Goal: Task Accomplishment & Management: Manage account settings

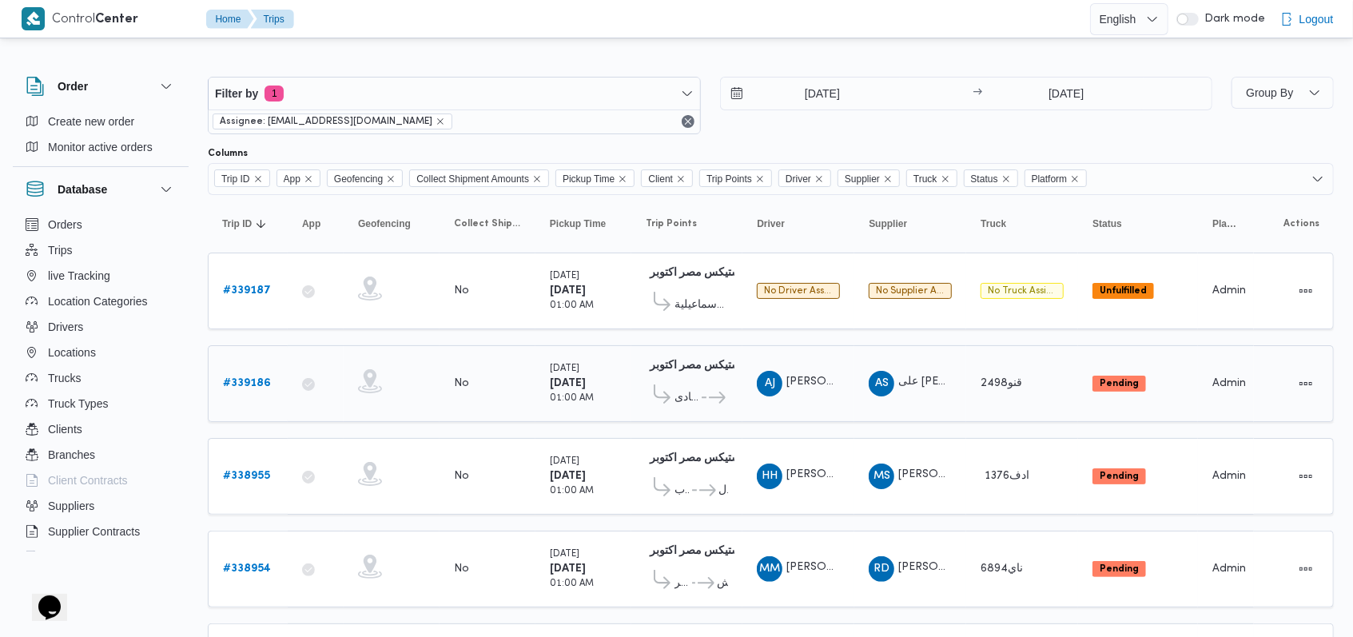
click at [266, 378] on b "# 339186" at bounding box center [247, 383] width 48 height 10
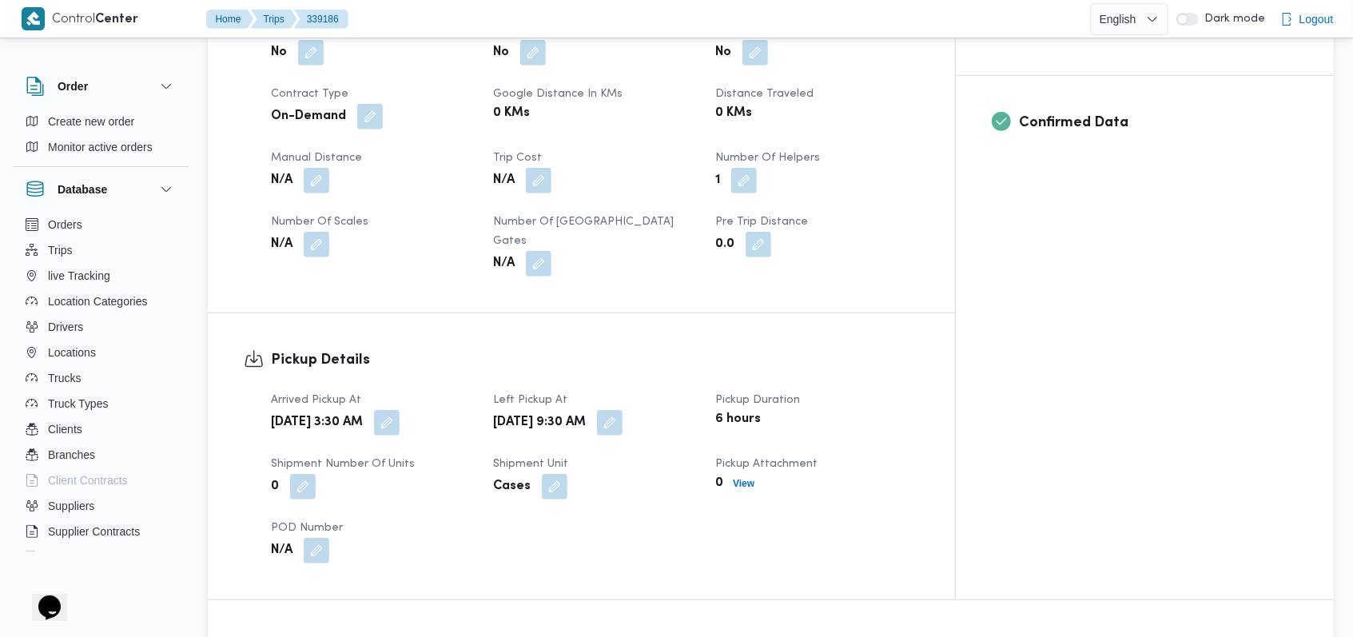
scroll to position [959, 0]
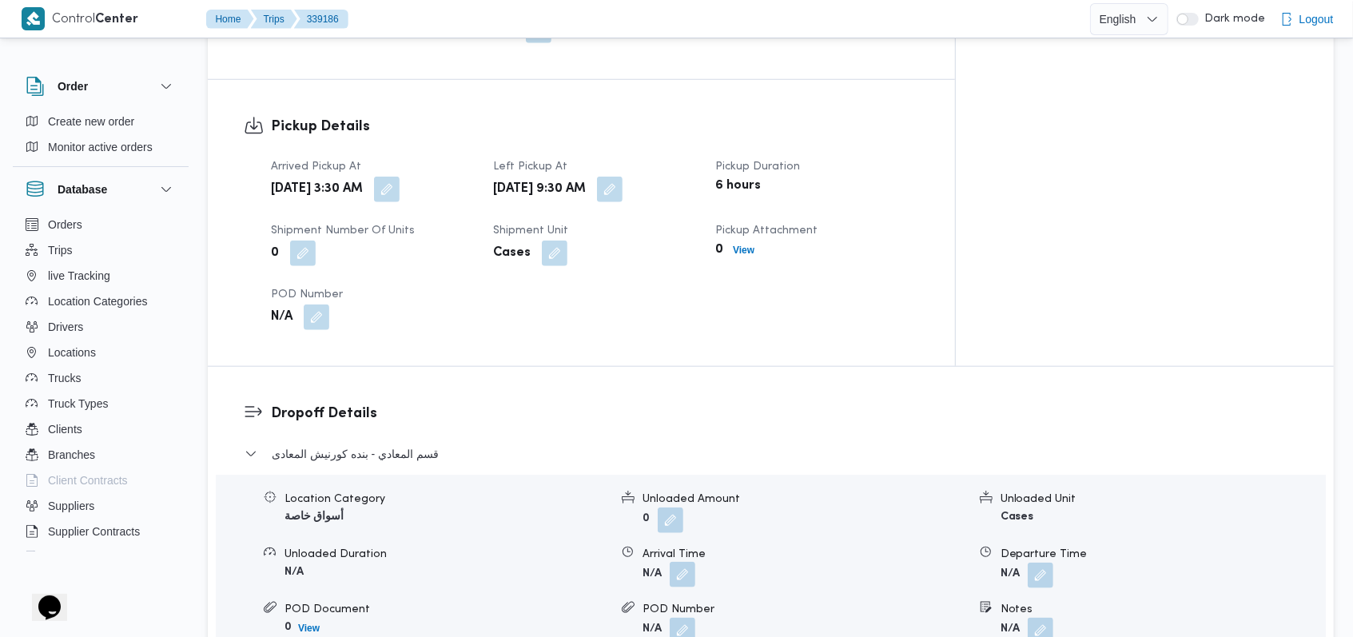
click at [678, 562] on button "button" at bounding box center [683, 575] width 26 height 26
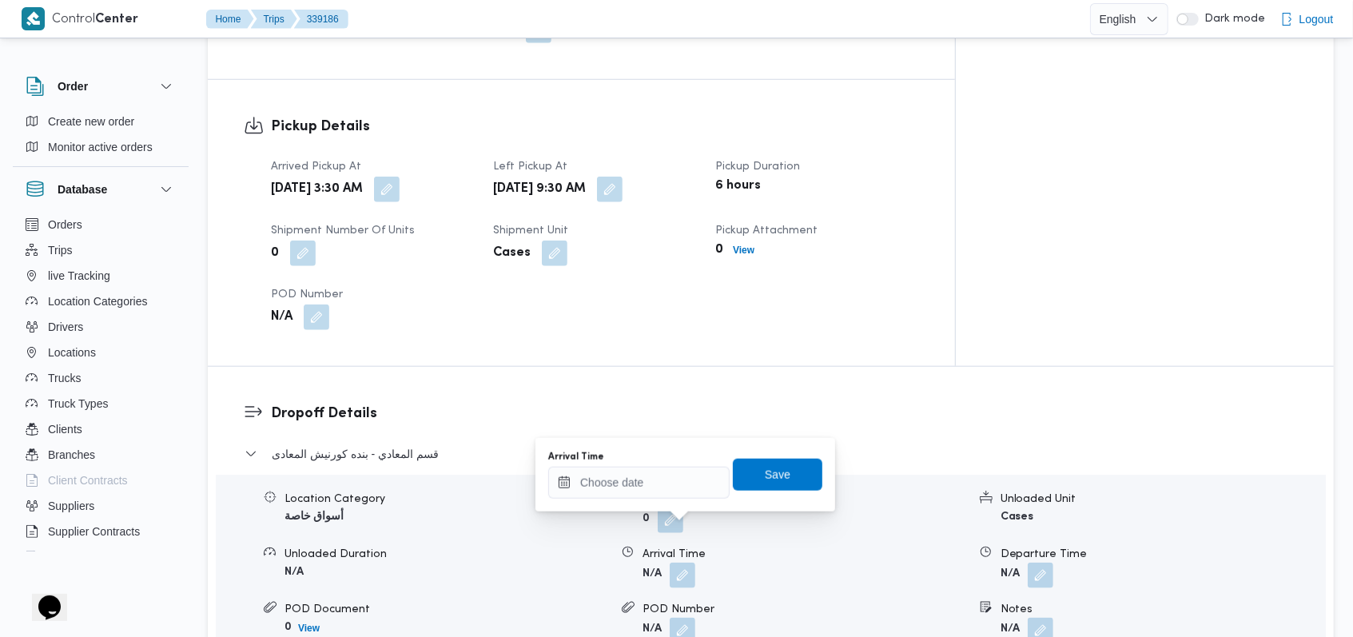
click at [631, 601] on div at bounding box center [628, 622] width 13 height 42
click at [651, 493] on input "Arrival Time" at bounding box center [638, 483] width 181 height 32
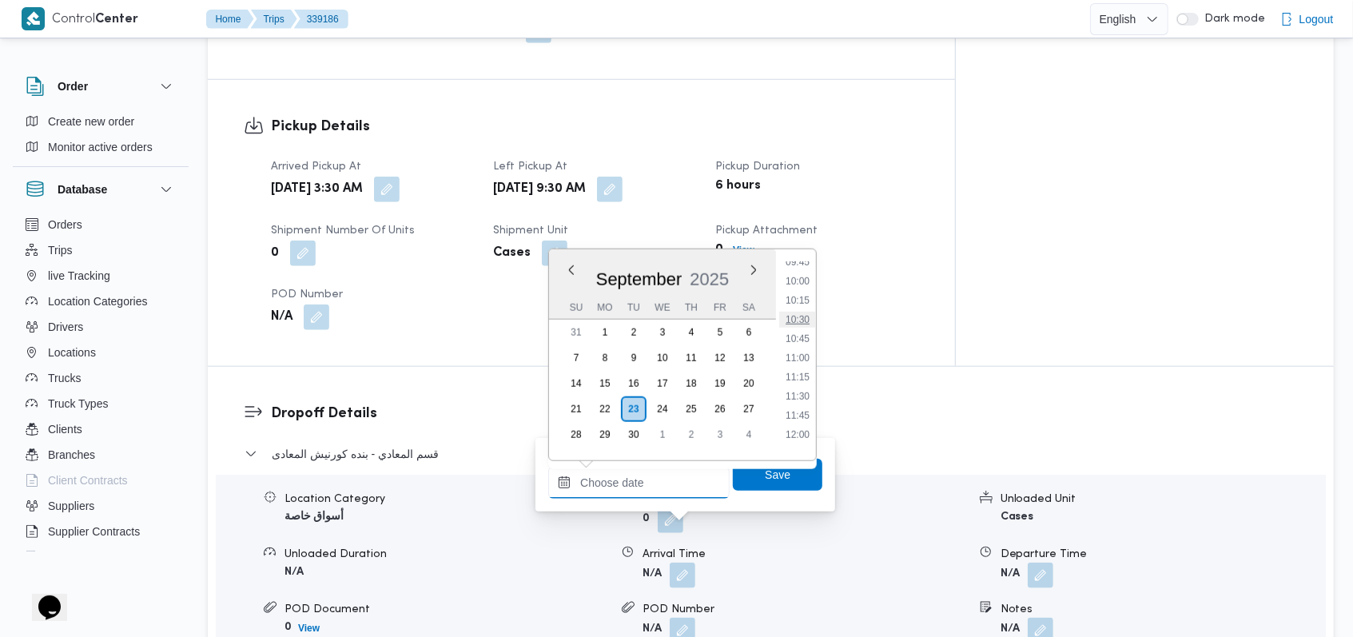
scroll to position [723, 0]
click at [803, 374] on li "10:45" at bounding box center [797, 372] width 37 height 16
type input "[DATE] 10:45"
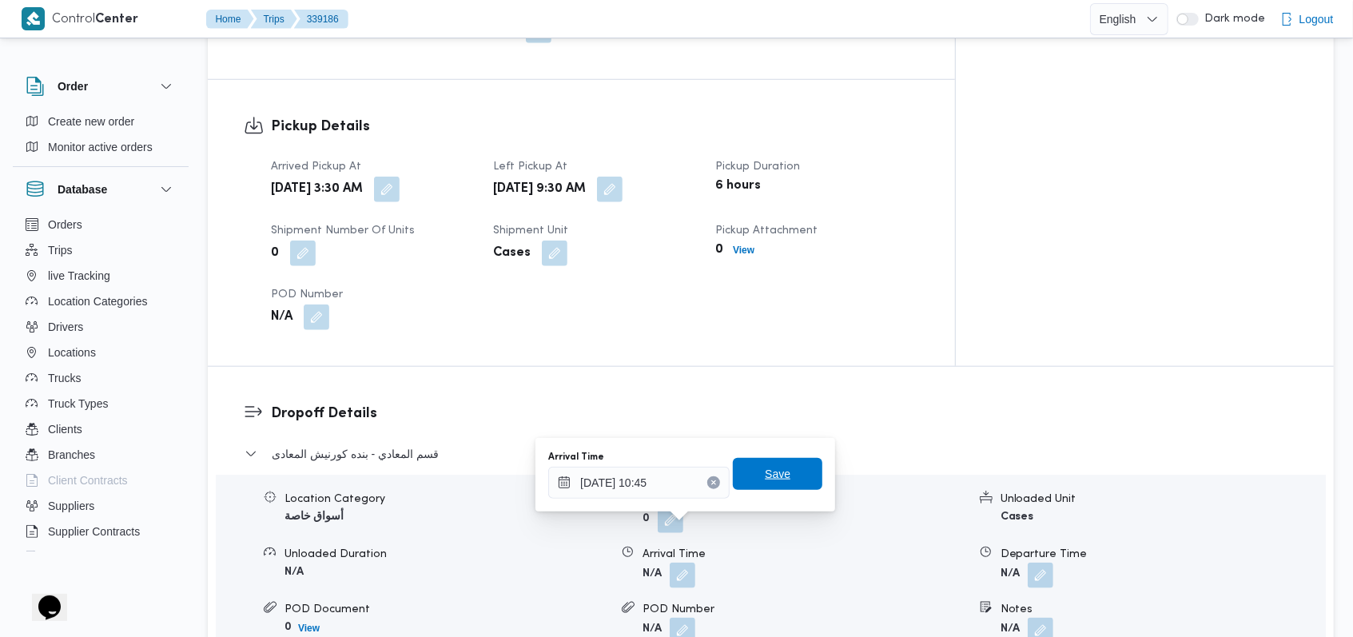
click at [777, 486] on span "Save" at bounding box center [778, 474] width 90 height 32
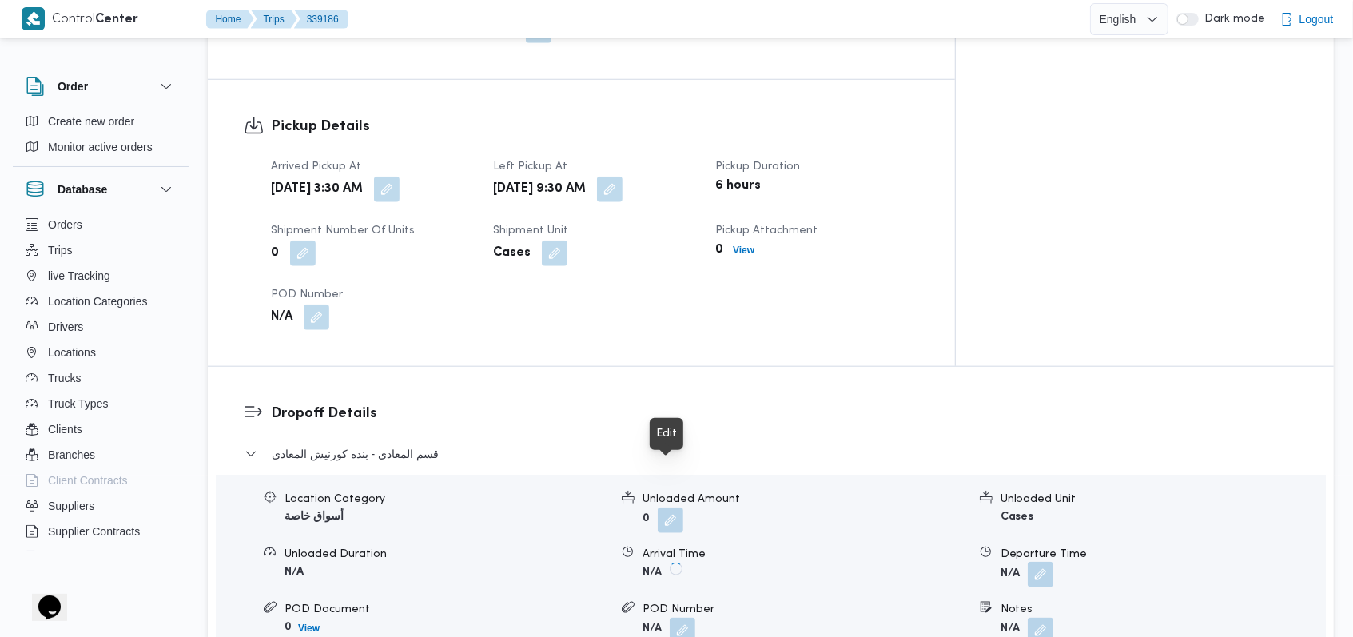
click at [1035, 562] on button "button" at bounding box center [1041, 575] width 26 height 26
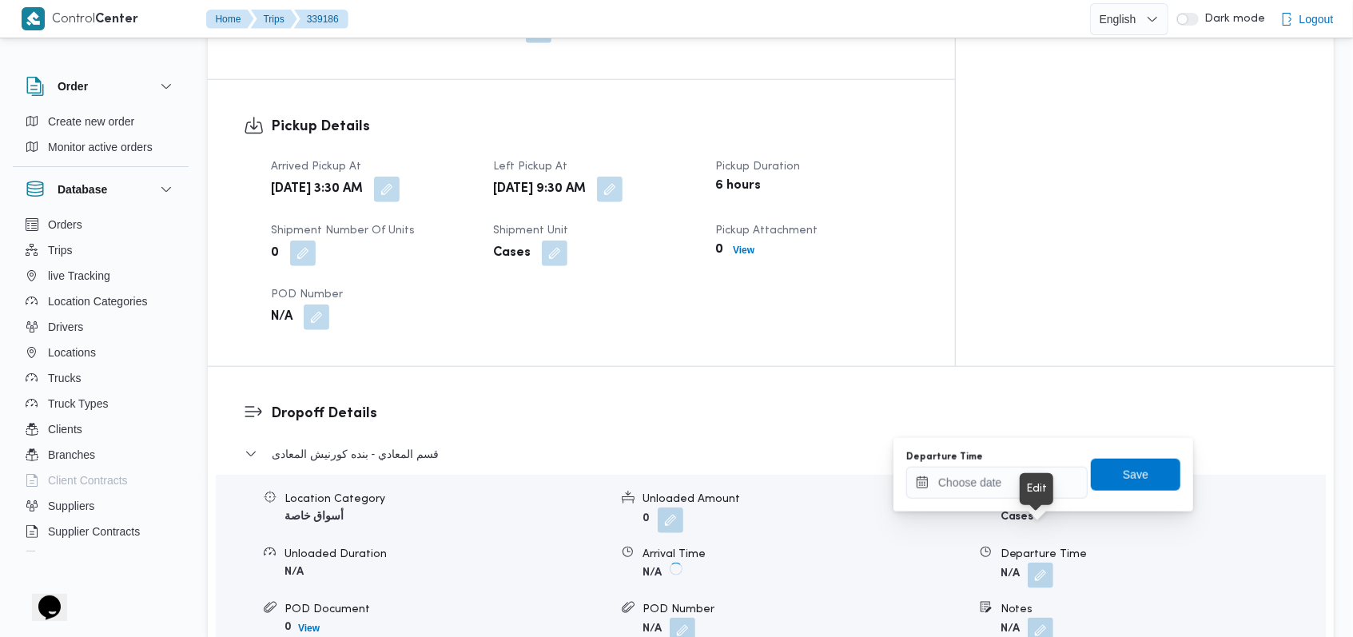
click at [1008, 624] on b "N/A" at bounding box center [1010, 629] width 19 height 10
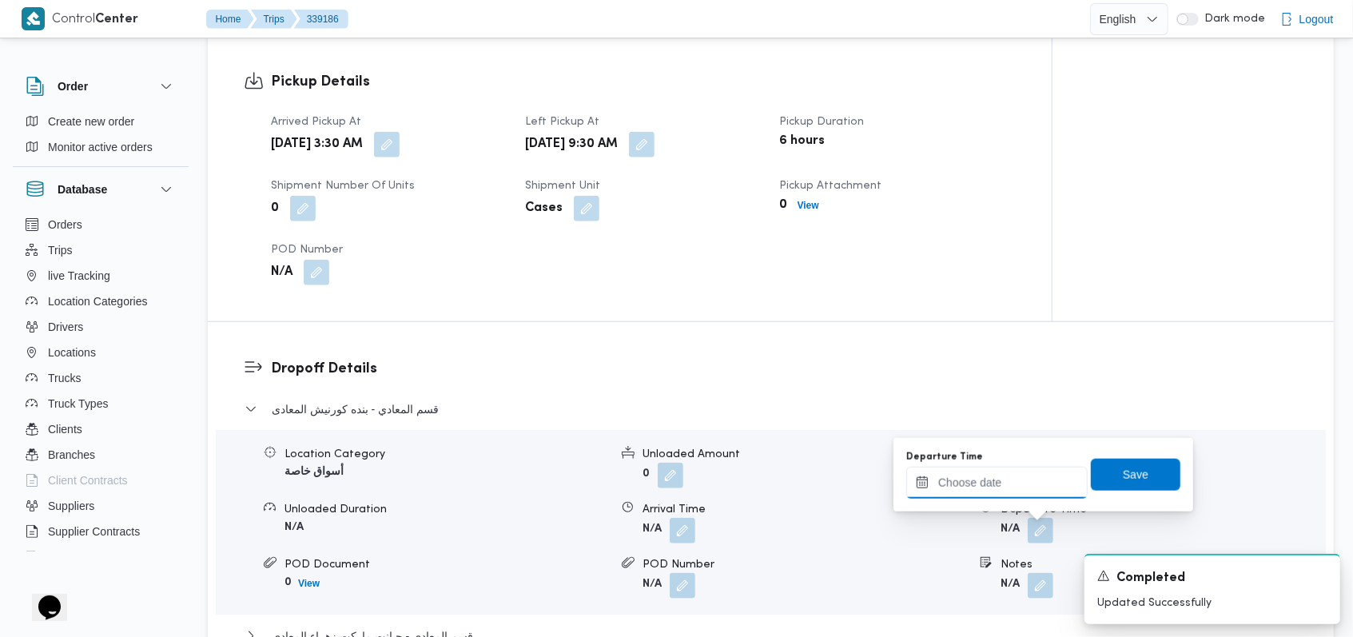
click at [1006, 471] on input "Departure Time" at bounding box center [996, 483] width 181 height 32
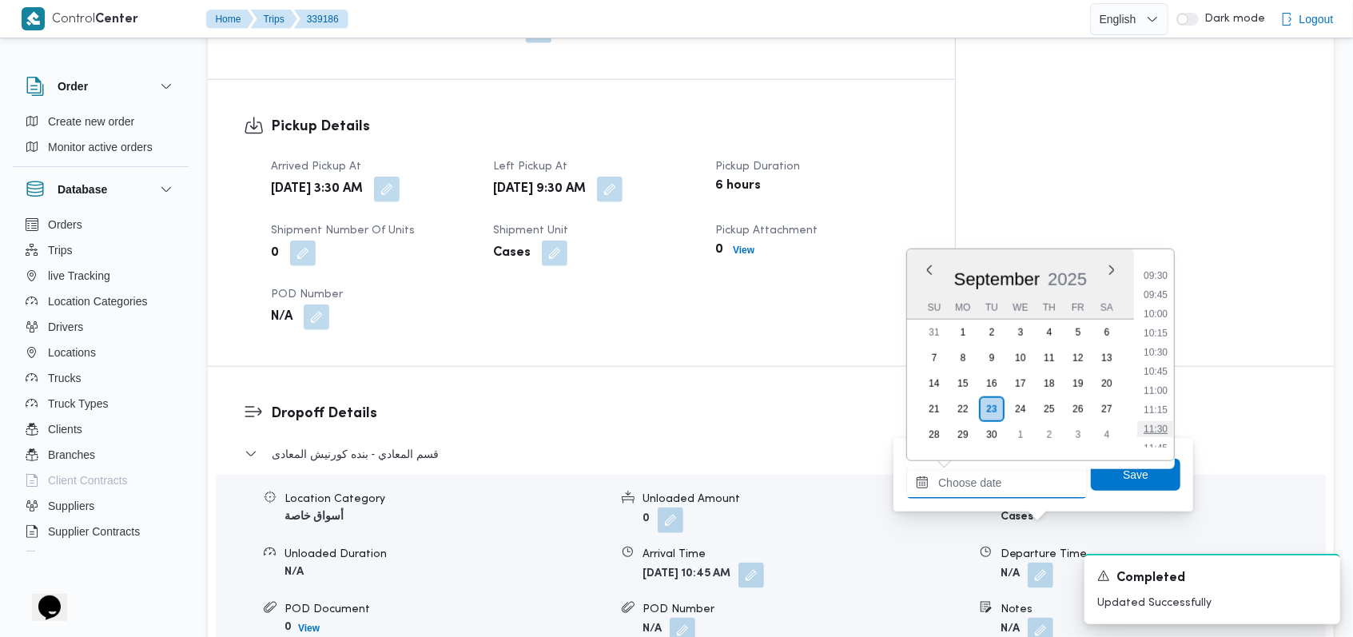
scroll to position [830, 0]
click at [1159, 352] on li "12:00" at bounding box center [1155, 360] width 37 height 16
type input "[DATE] 12:00"
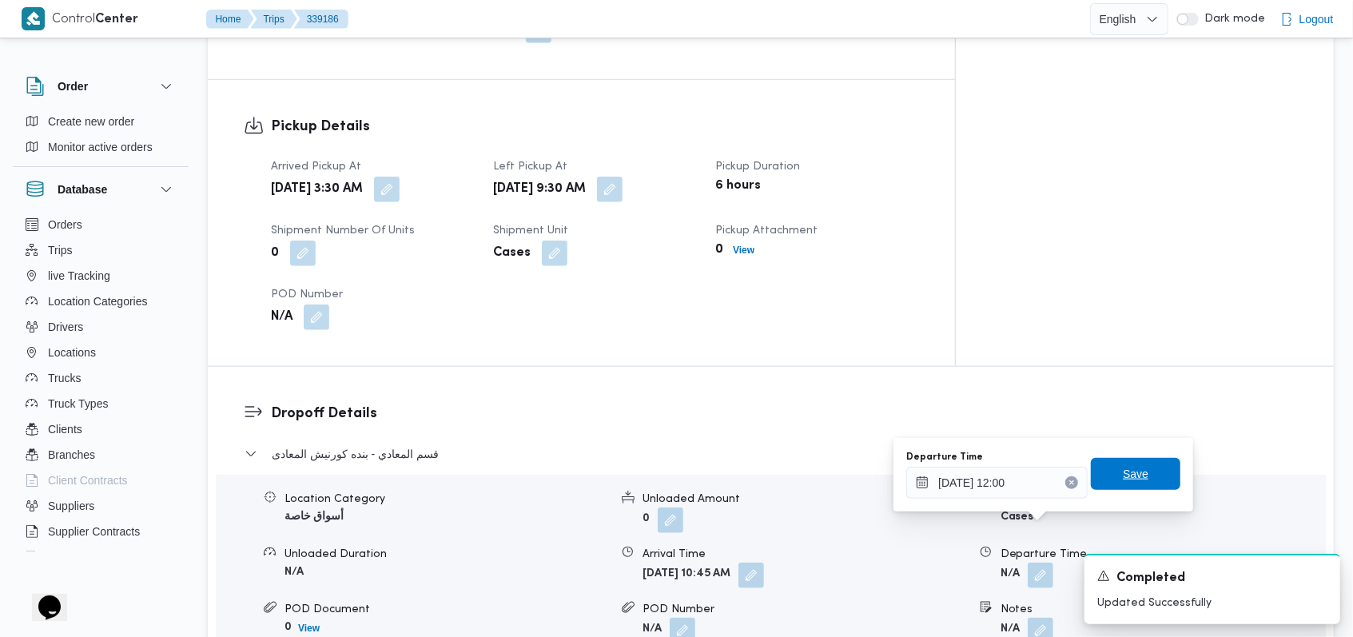
click at [1137, 484] on span "Save" at bounding box center [1136, 474] width 90 height 32
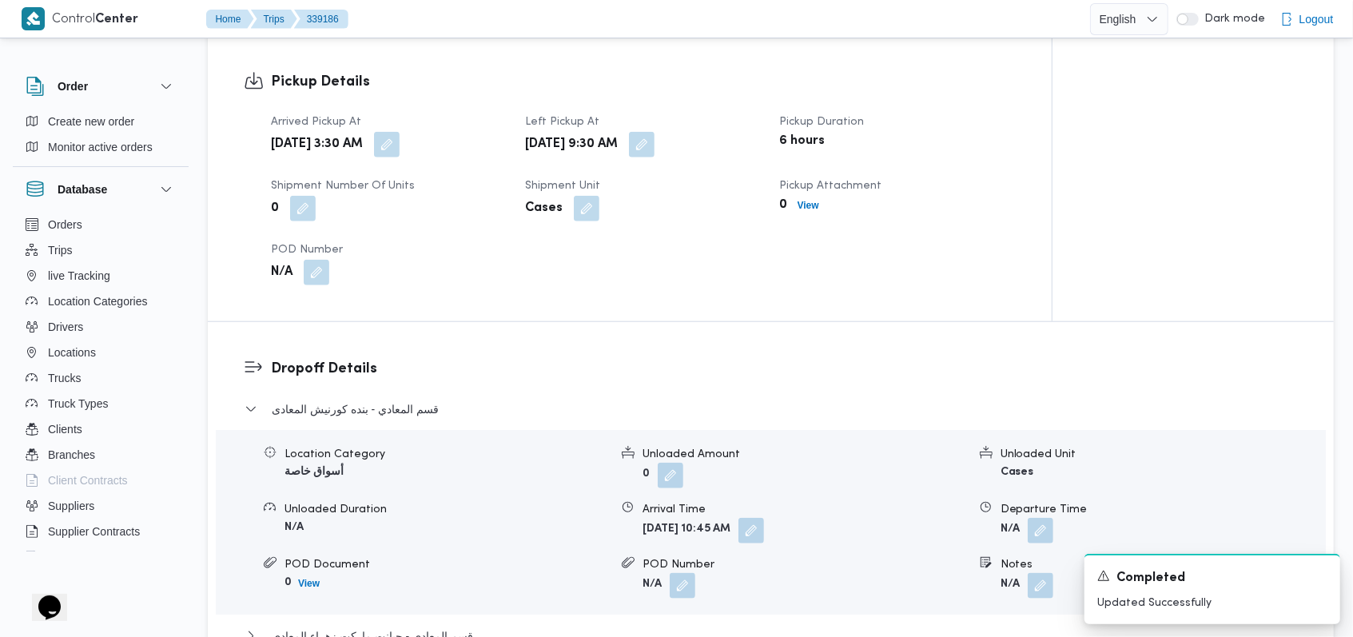
scroll to position [1172, 0]
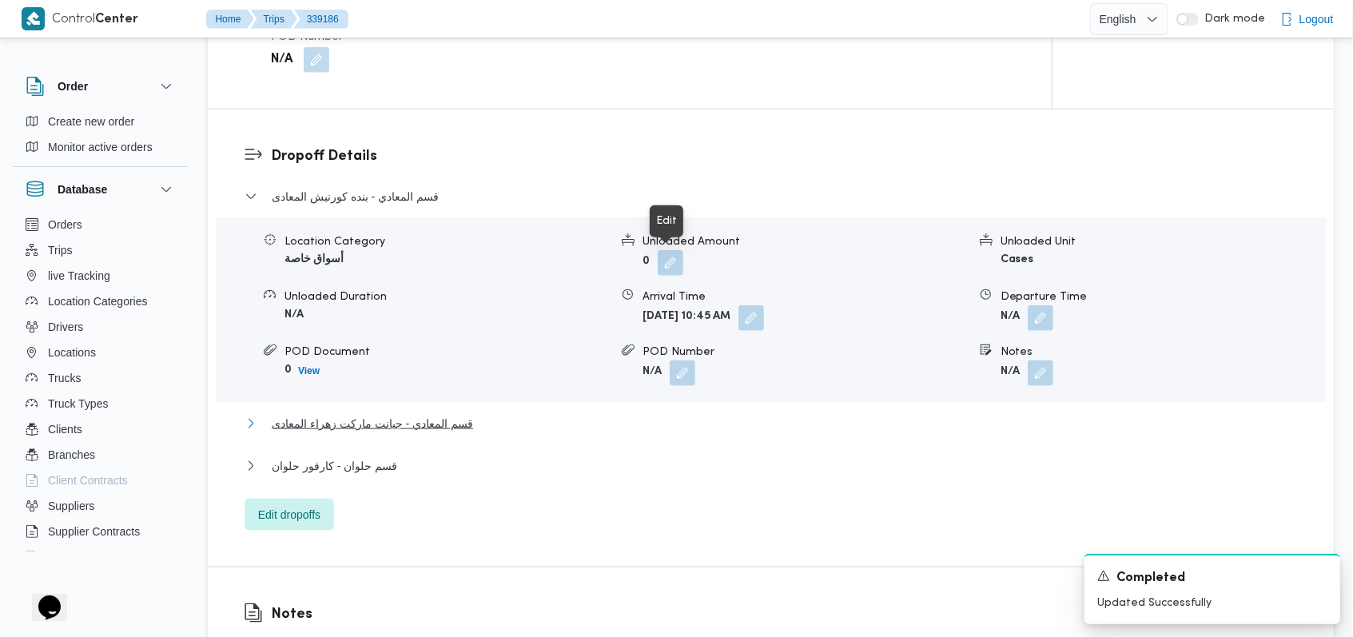
click at [403, 421] on span "قسم المعادي - جيانت ماركت زهراء المعادى" at bounding box center [372, 423] width 201 height 19
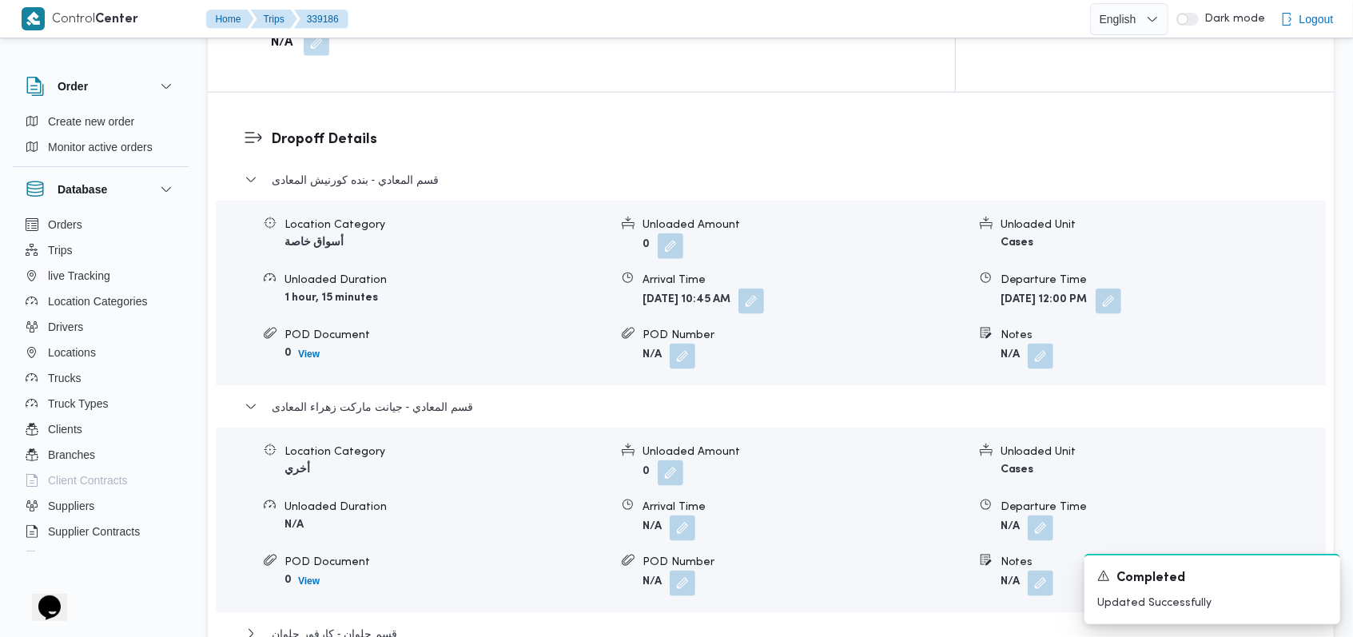
scroll to position [1279, 0]
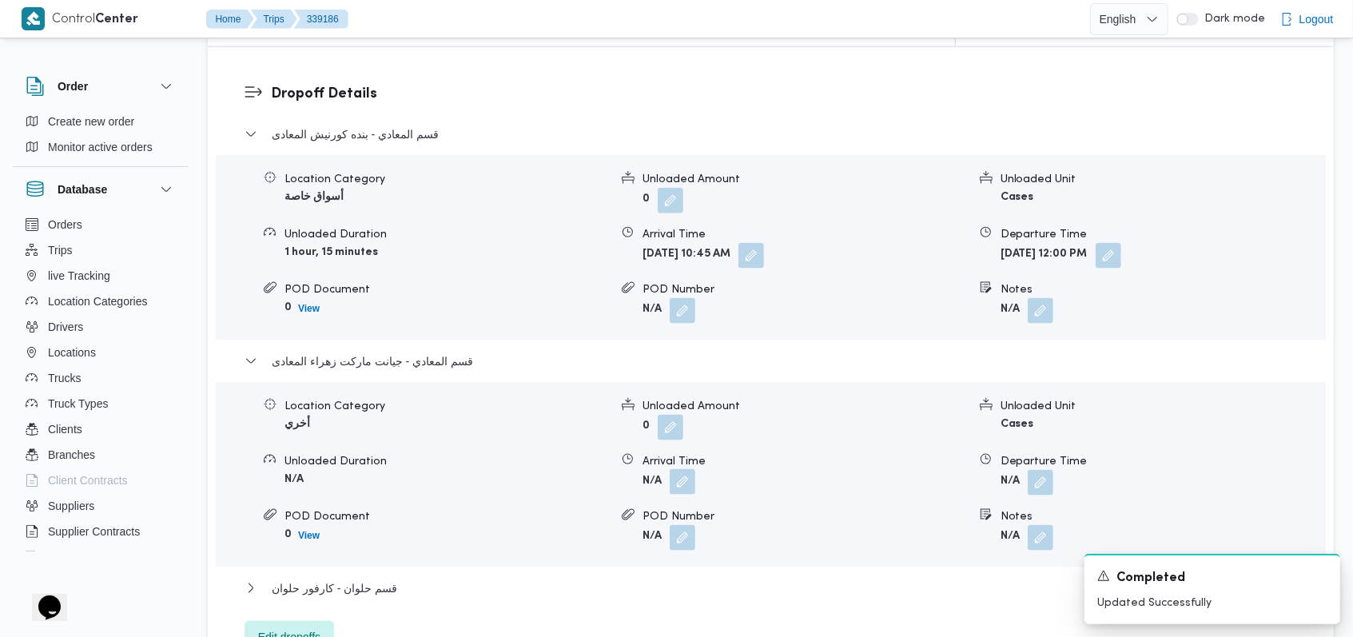
click at [688, 469] on button "button" at bounding box center [683, 482] width 26 height 26
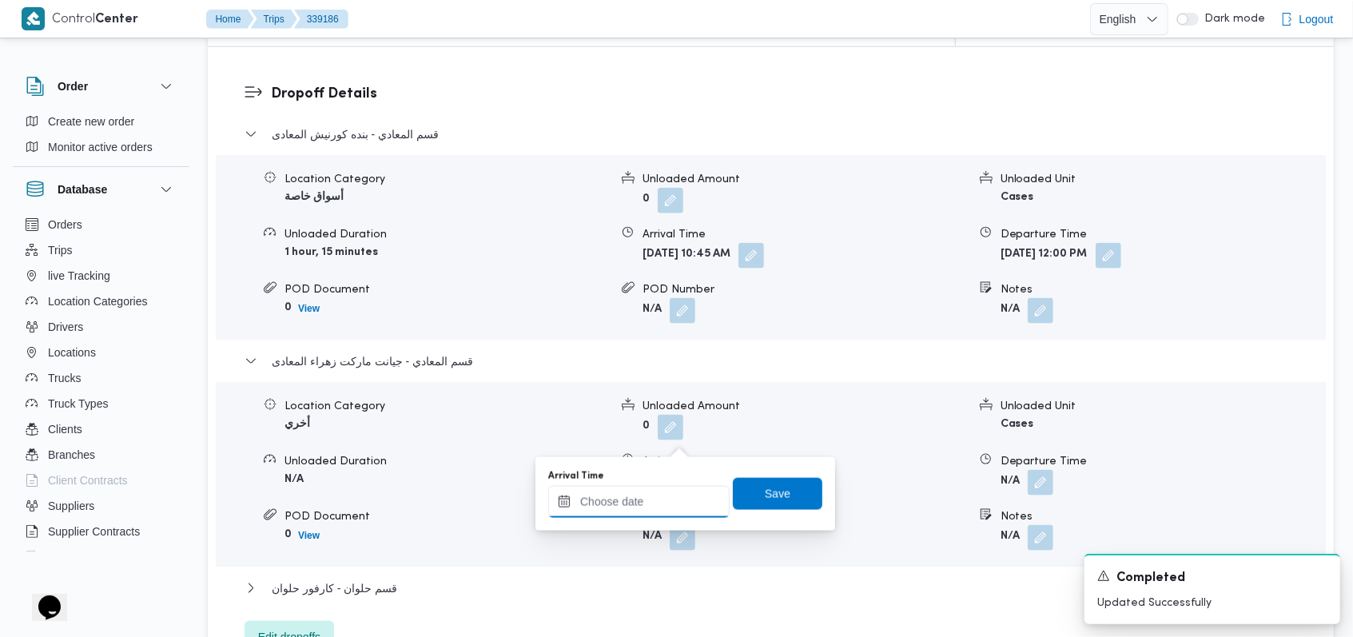
click at [664, 510] on input "Arrival Time" at bounding box center [638, 502] width 181 height 32
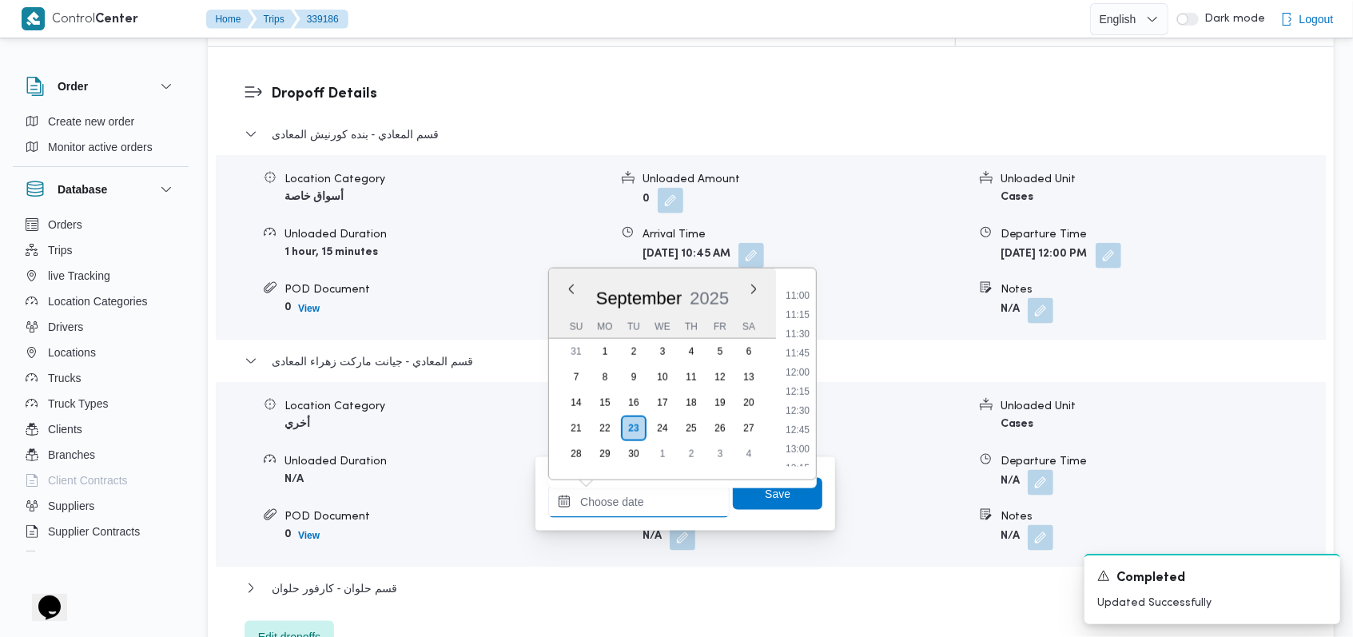
scroll to position [830, 0]
click at [806, 416] on li "12:30" at bounding box center [797, 418] width 37 height 16
type input "[DATE] 12:30"
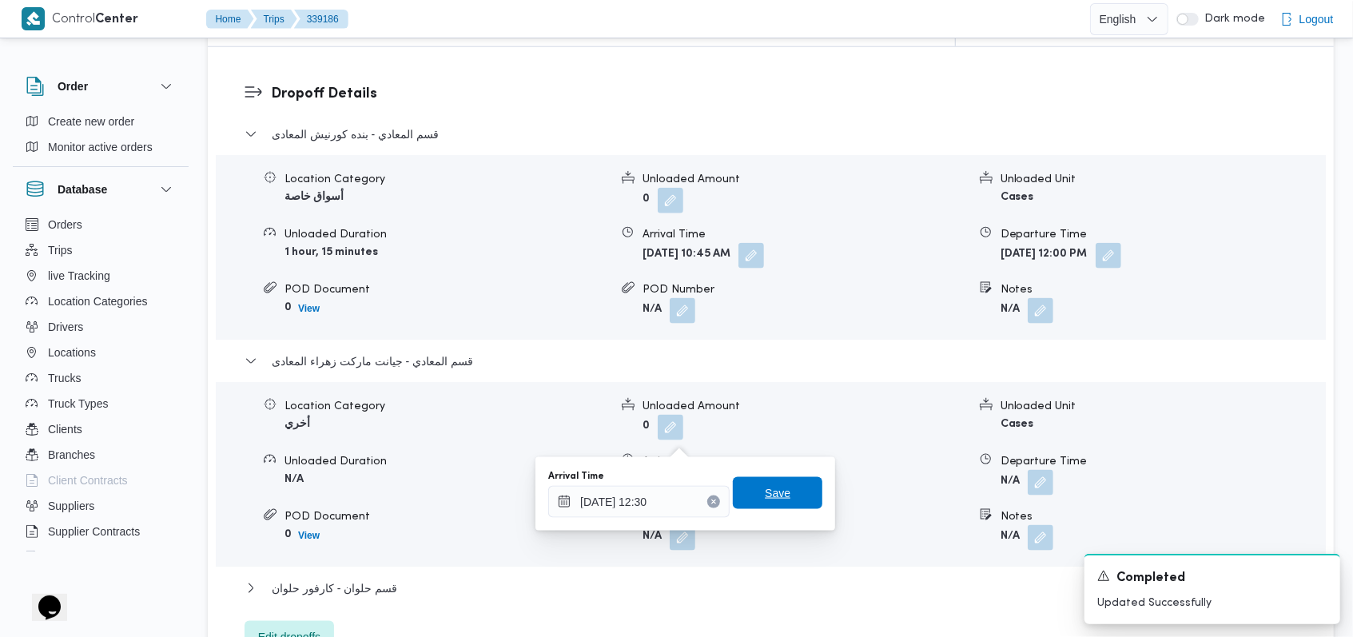
click at [789, 493] on span "Save" at bounding box center [778, 493] width 90 height 32
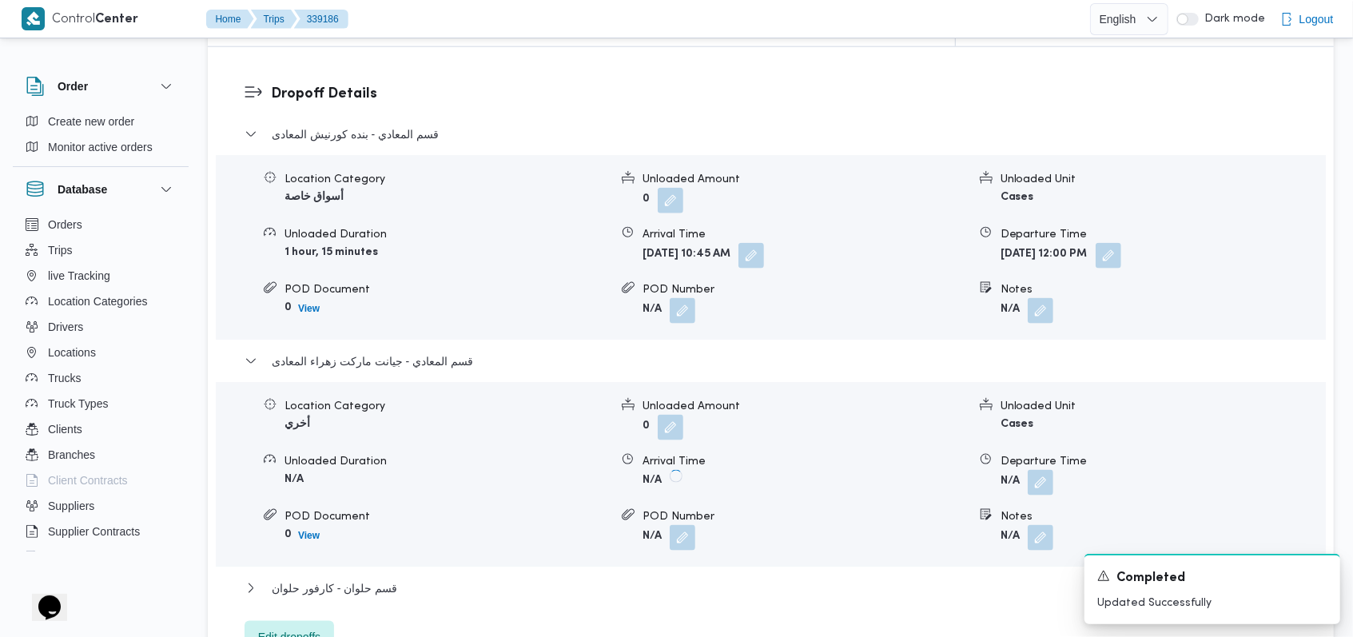
click at [1060, 470] on form "N/A" at bounding box center [1163, 483] width 325 height 26
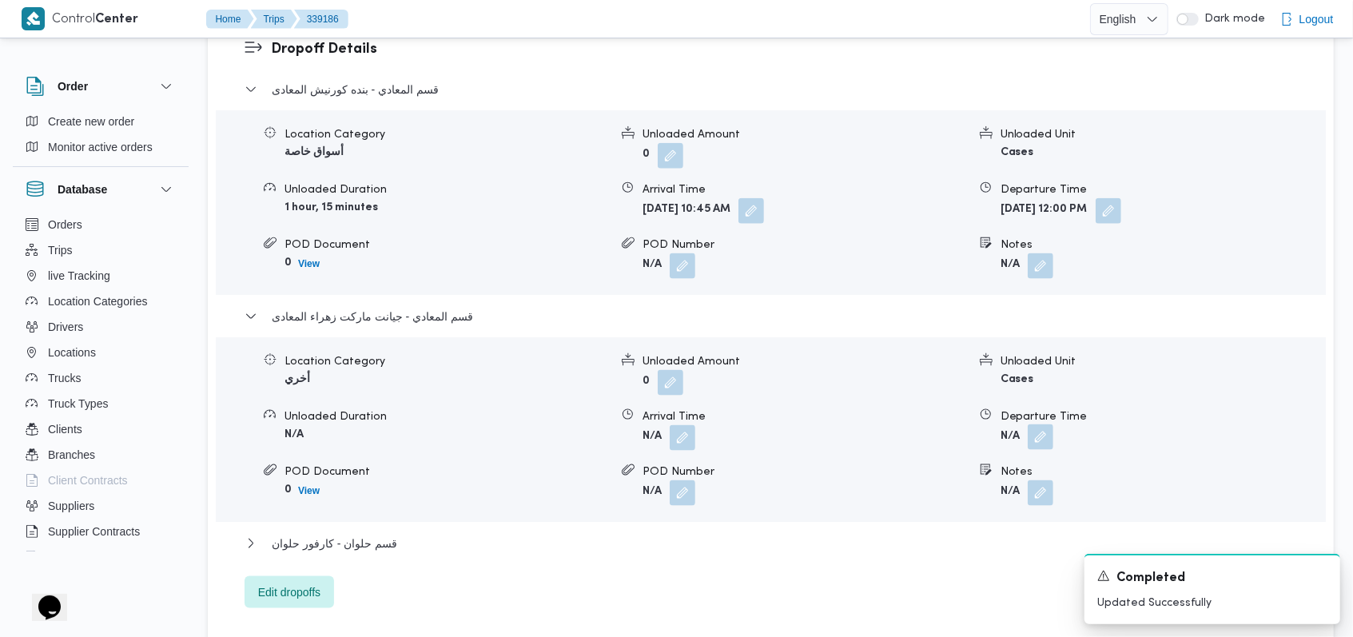
click at [1053, 430] on button "button" at bounding box center [1041, 437] width 26 height 26
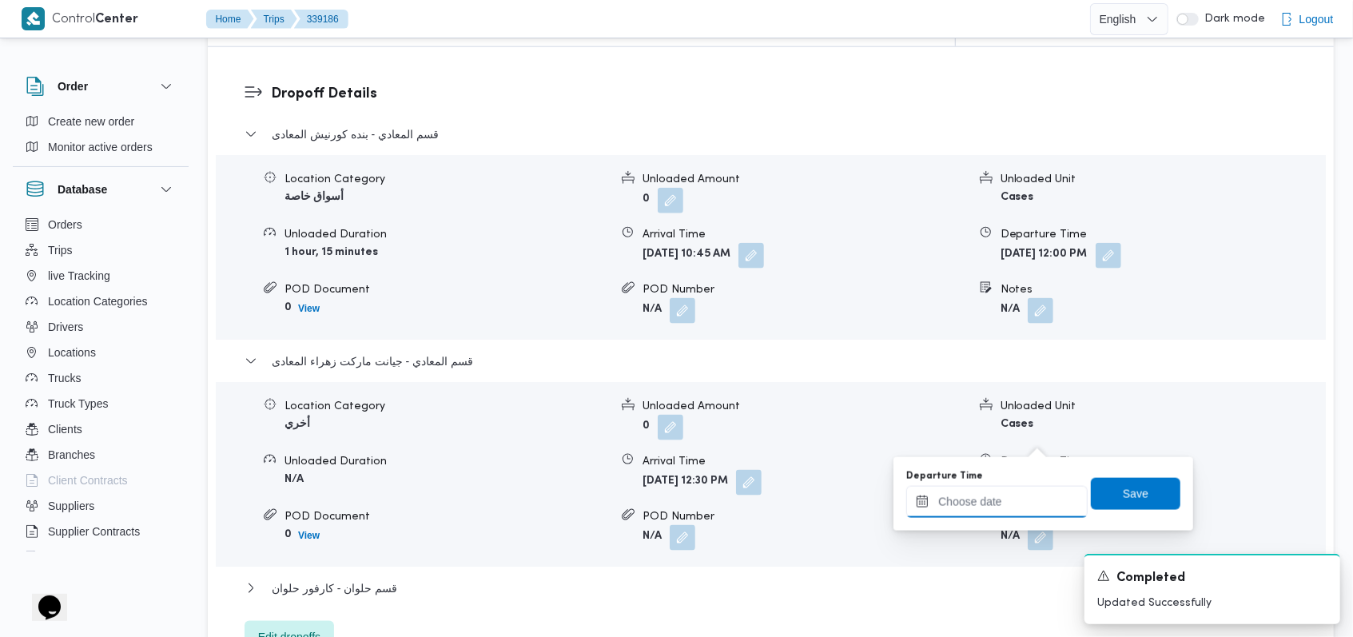
click at [994, 487] on input "Departure Time" at bounding box center [996, 502] width 181 height 32
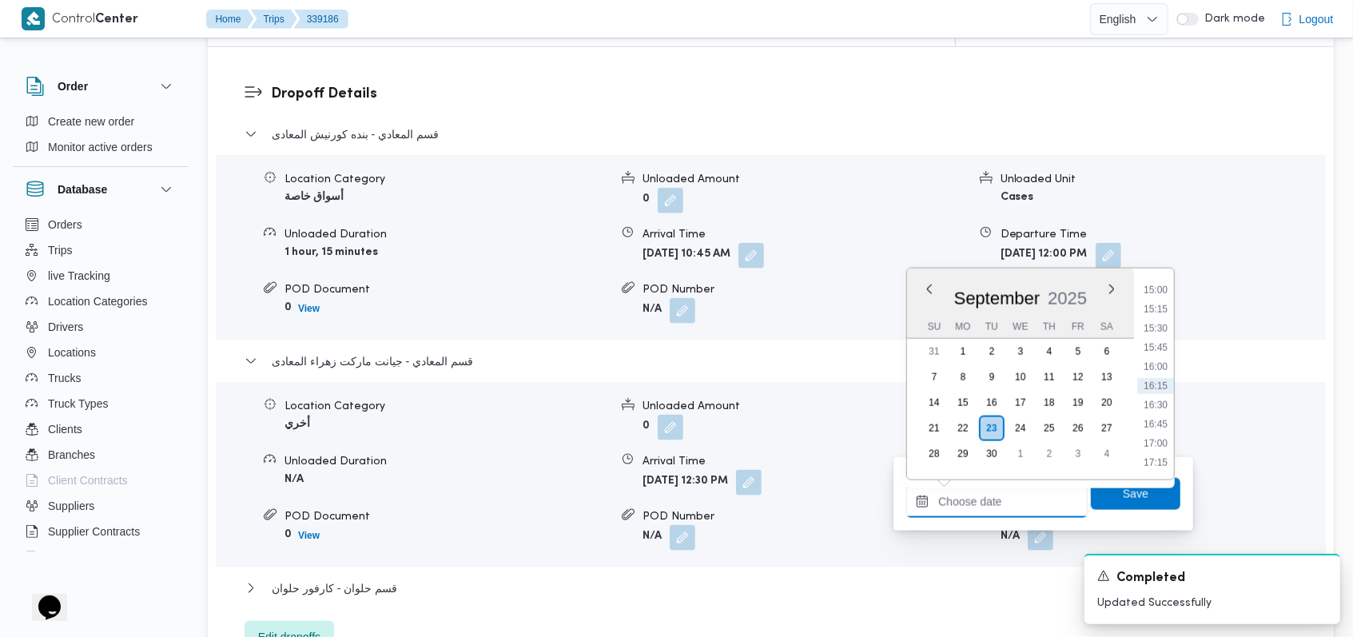
scroll to position [1043, 0]
click at [1163, 285] on li "13:30" at bounding box center [1155, 282] width 37 height 16
type input "[DATE] 13:30"
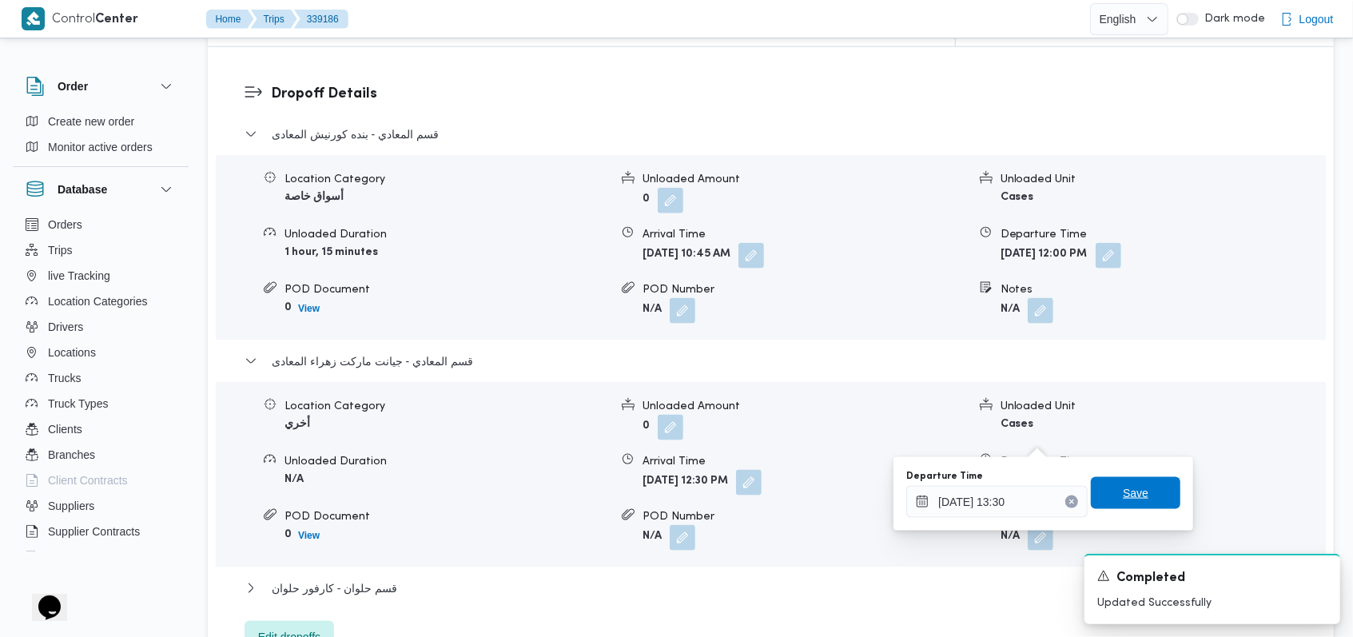
click at [1125, 496] on span "Save" at bounding box center [1136, 493] width 26 height 19
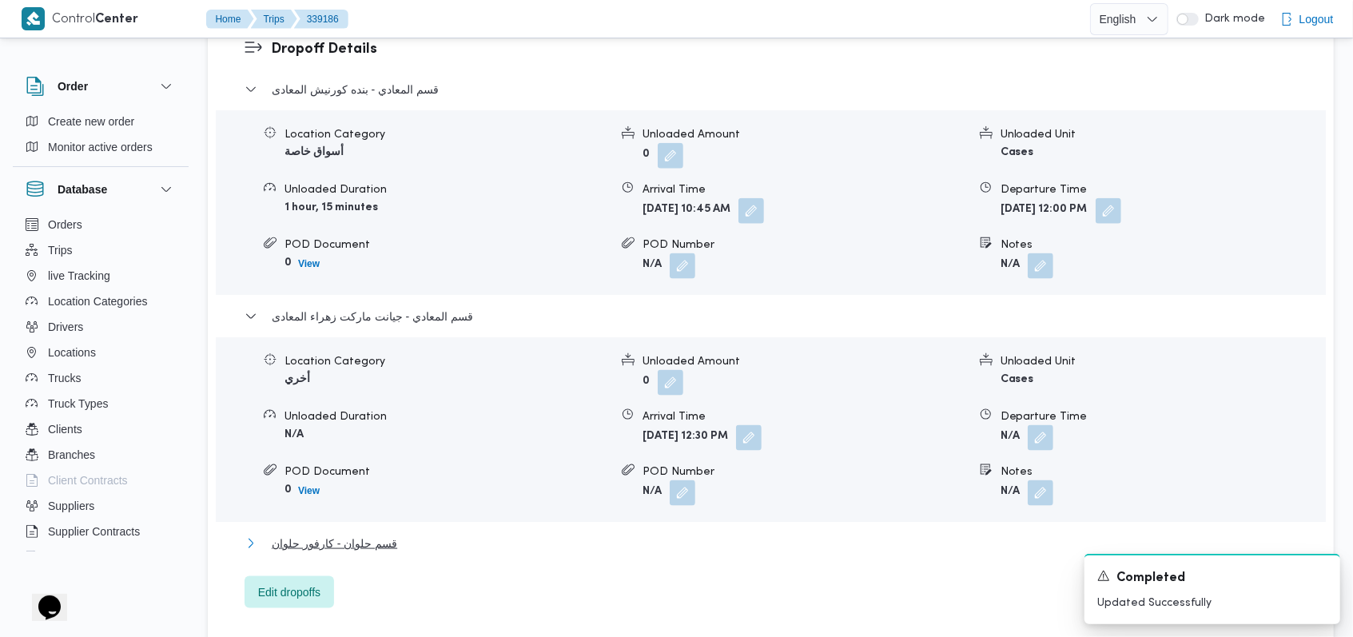
click at [373, 548] on span "قسم حلوان - كارفور حلوان" at bounding box center [334, 543] width 125 height 19
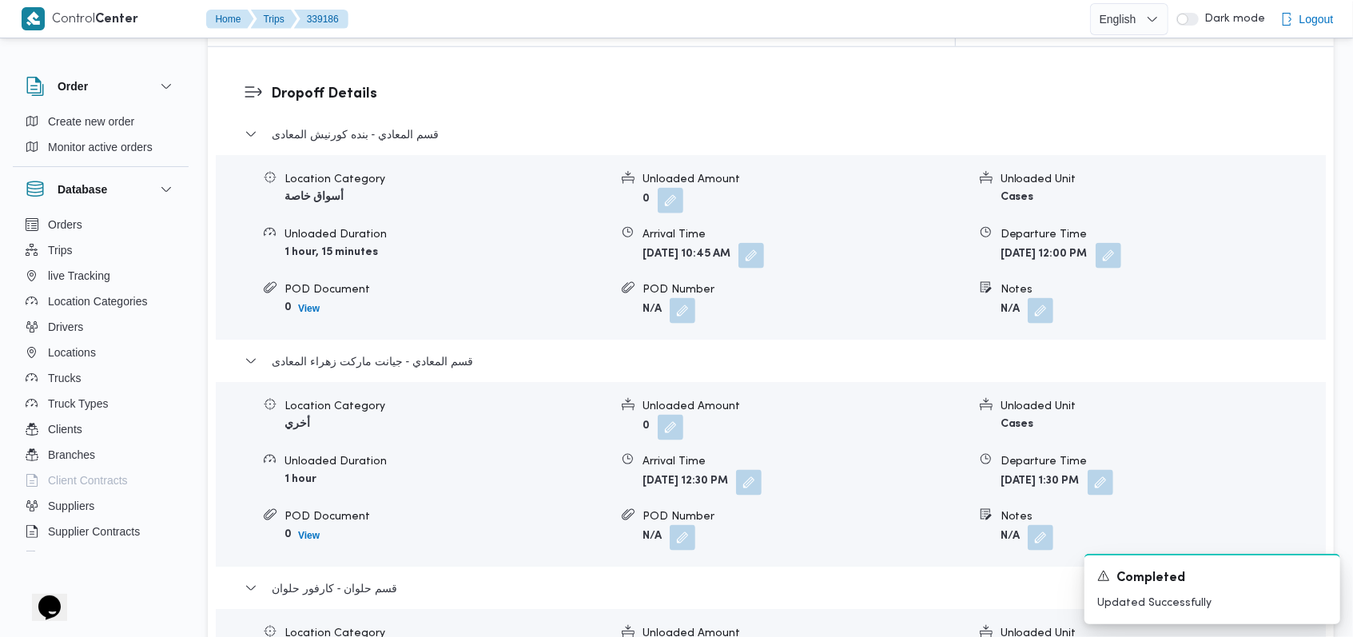
scroll to position [1492, 0]
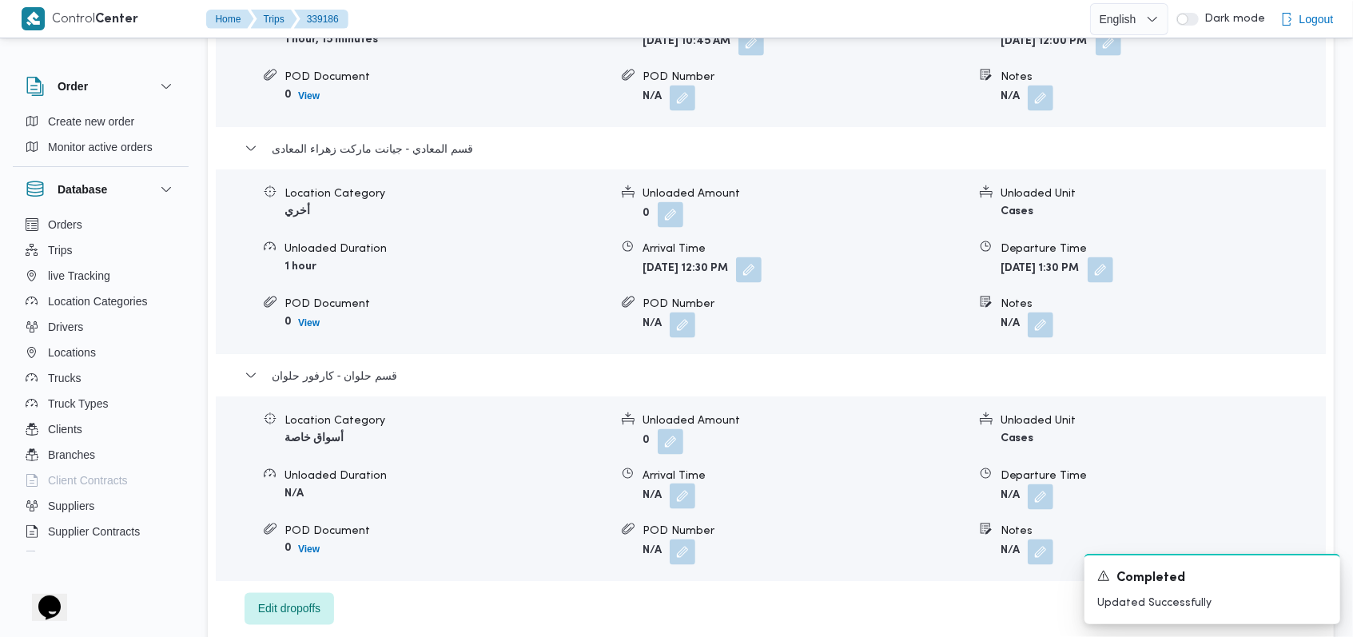
click at [691, 484] on button "button" at bounding box center [683, 497] width 26 height 26
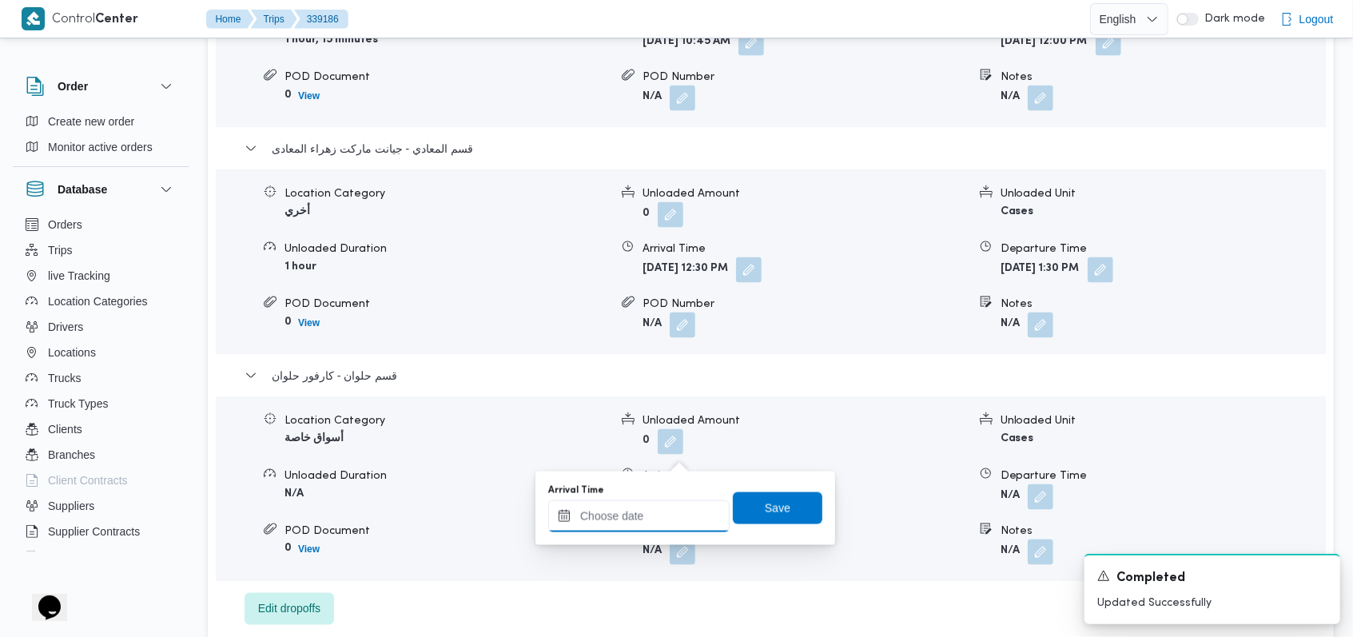
click at [652, 513] on input "Arrival Time" at bounding box center [638, 516] width 181 height 32
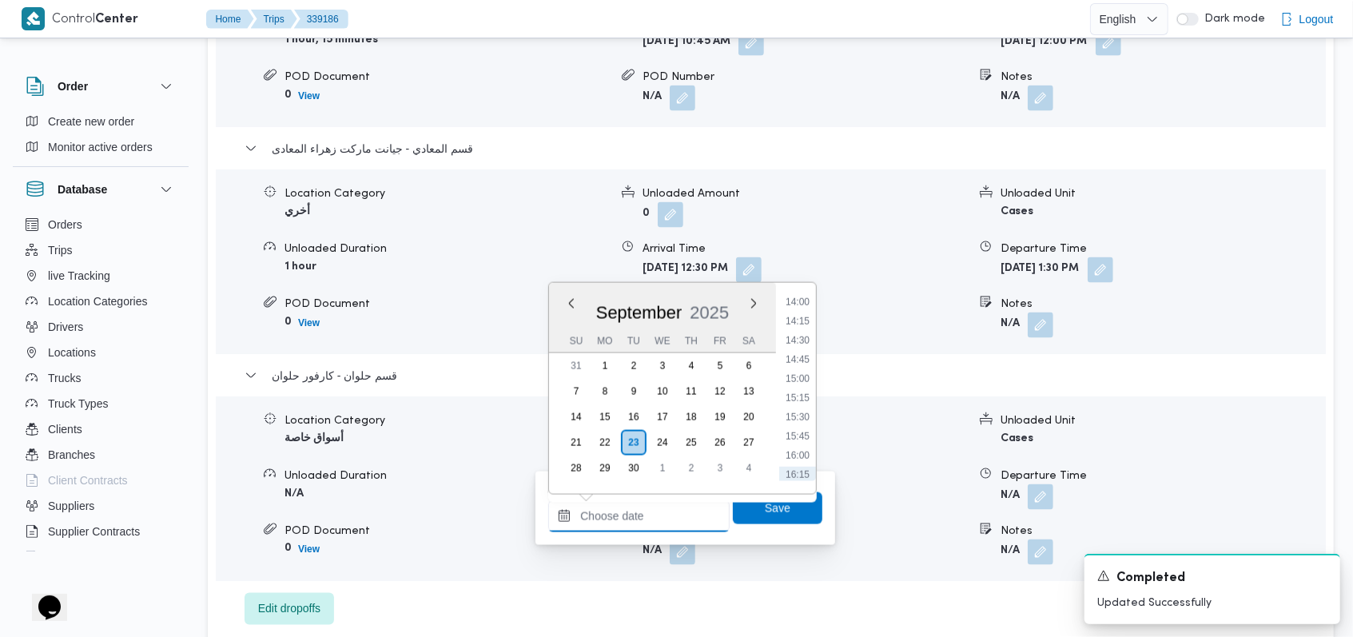
scroll to position [1043, 0]
click at [803, 341] on li "14:00" at bounding box center [797, 335] width 37 height 16
type input "[DATE] 14:00"
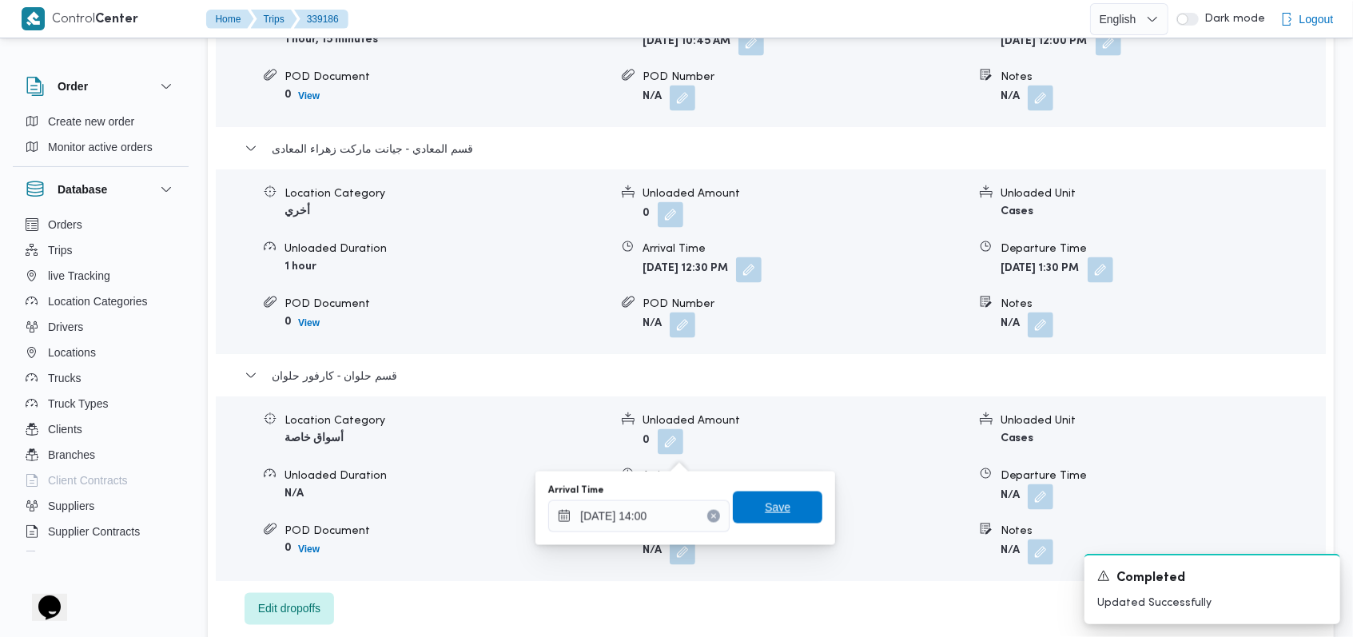
click at [779, 507] on span "Save" at bounding box center [778, 508] width 90 height 32
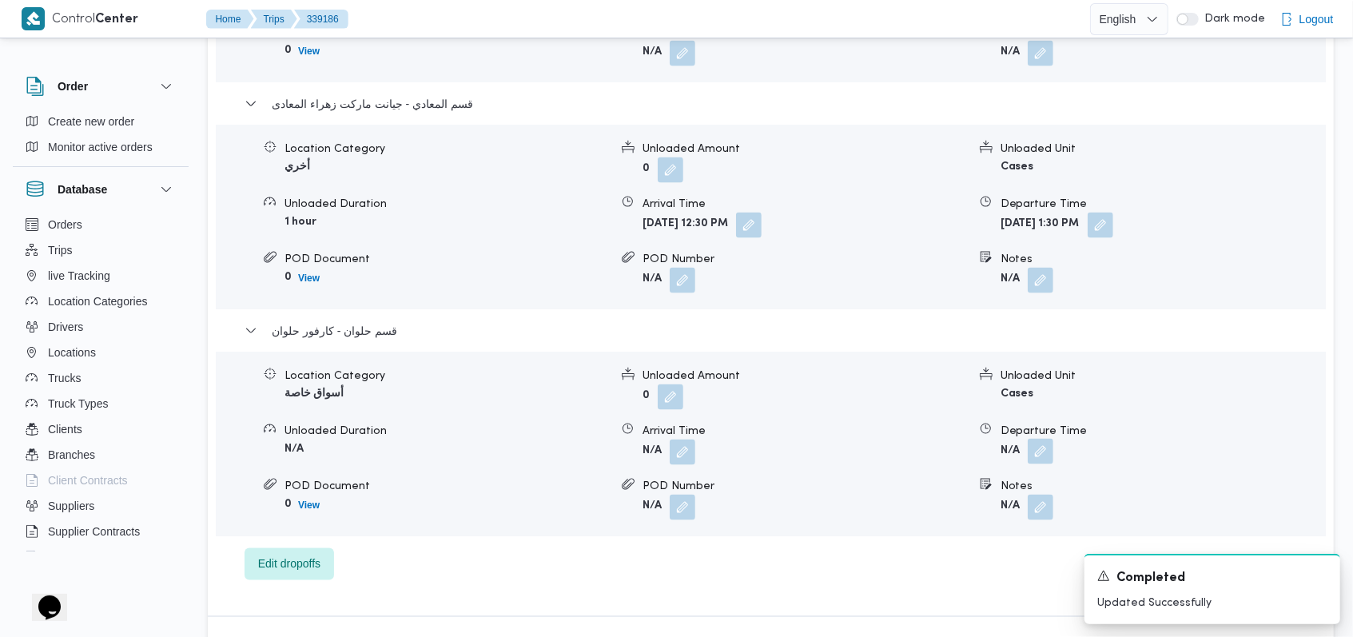
click at [1042, 440] on button "button" at bounding box center [1041, 452] width 26 height 26
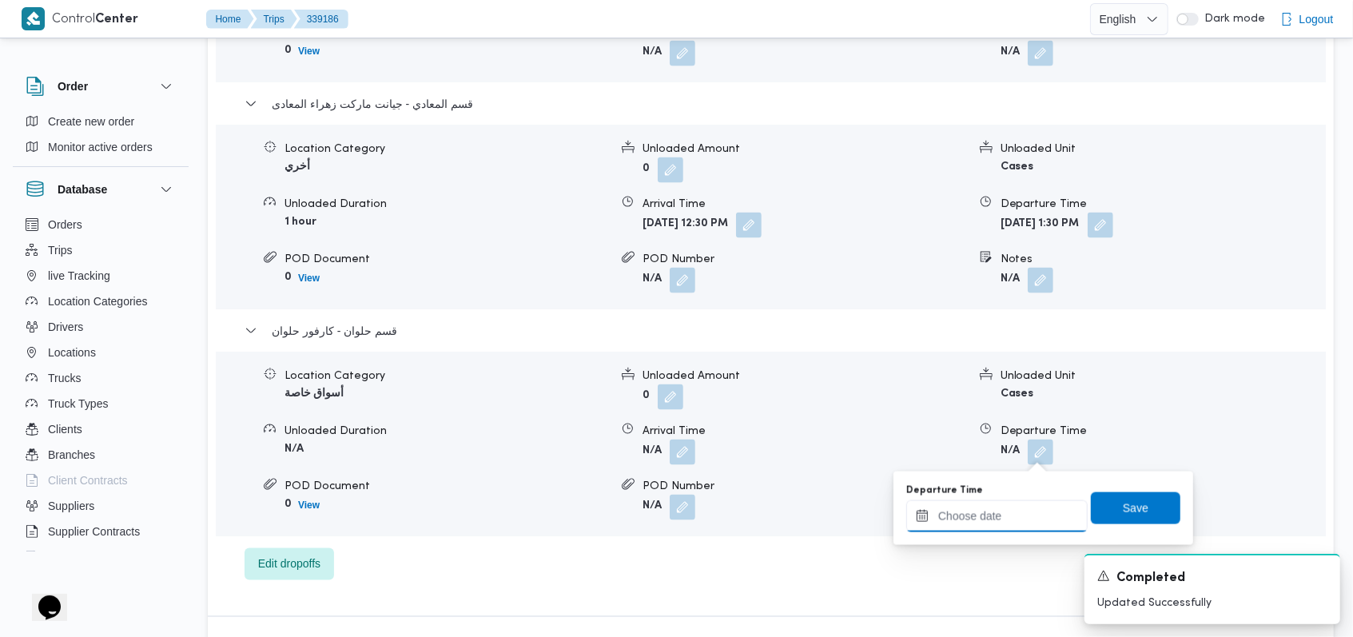
click at [1015, 508] on input "Departure Time" at bounding box center [996, 516] width 181 height 32
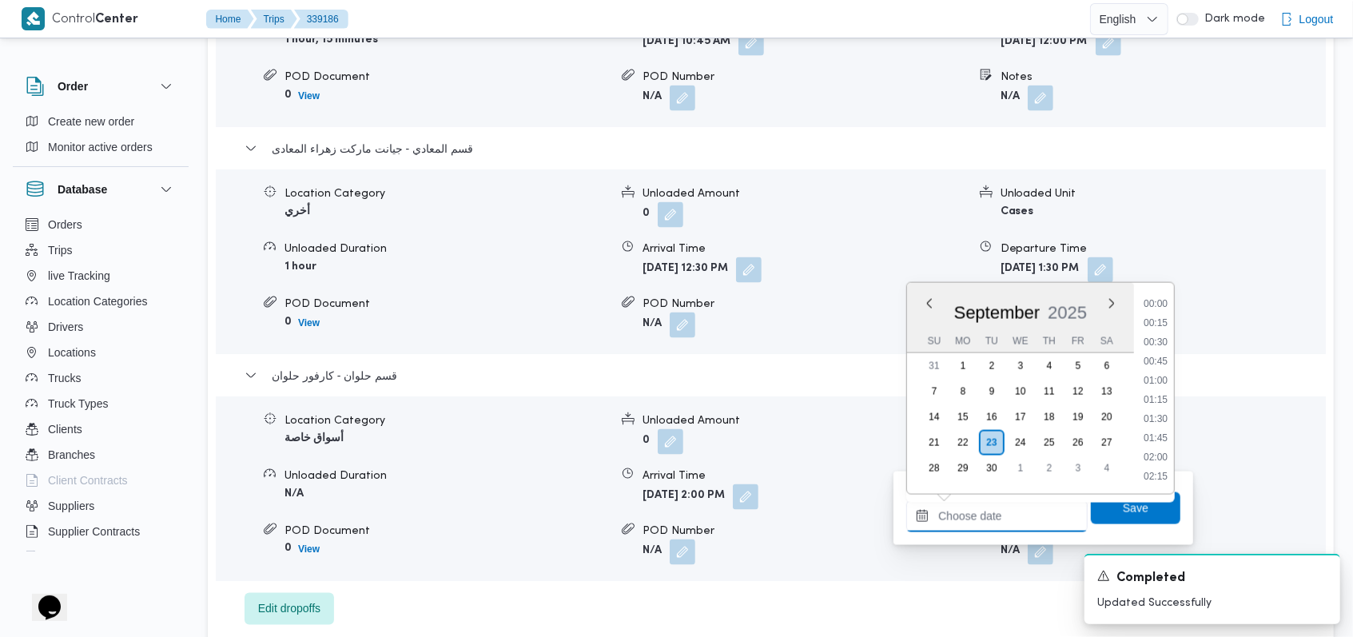
scroll to position [1150, 0]
click at [1157, 316] on li "15:15" at bounding box center [1155, 324] width 37 height 16
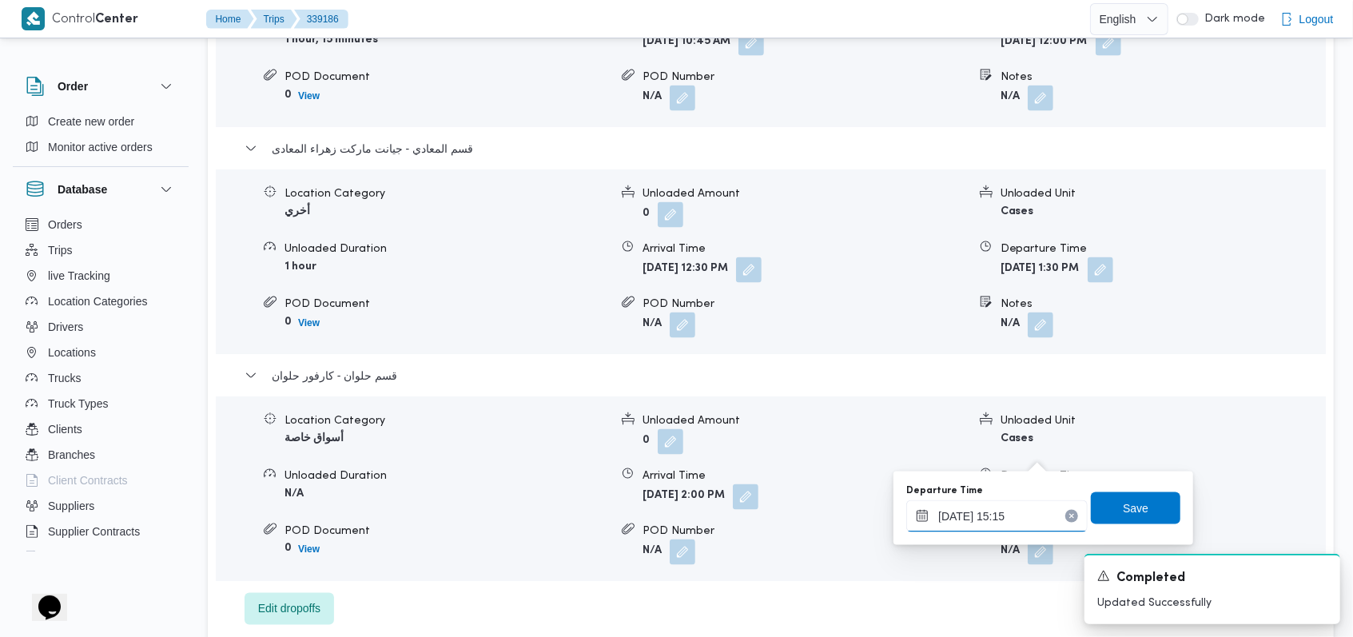
click at [987, 508] on input "[DATE] 15:15" at bounding box center [996, 516] width 181 height 32
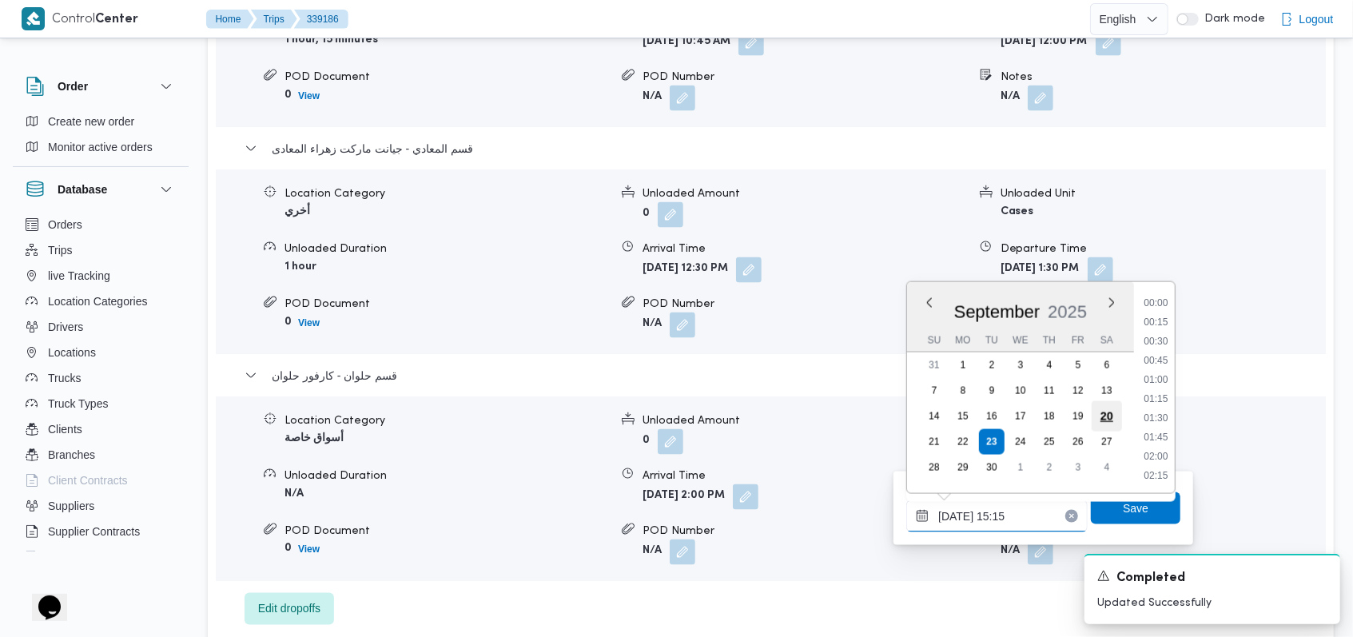
scroll to position [1073, 0]
click at [1154, 336] on li "14:30" at bounding box center [1156, 342] width 37 height 16
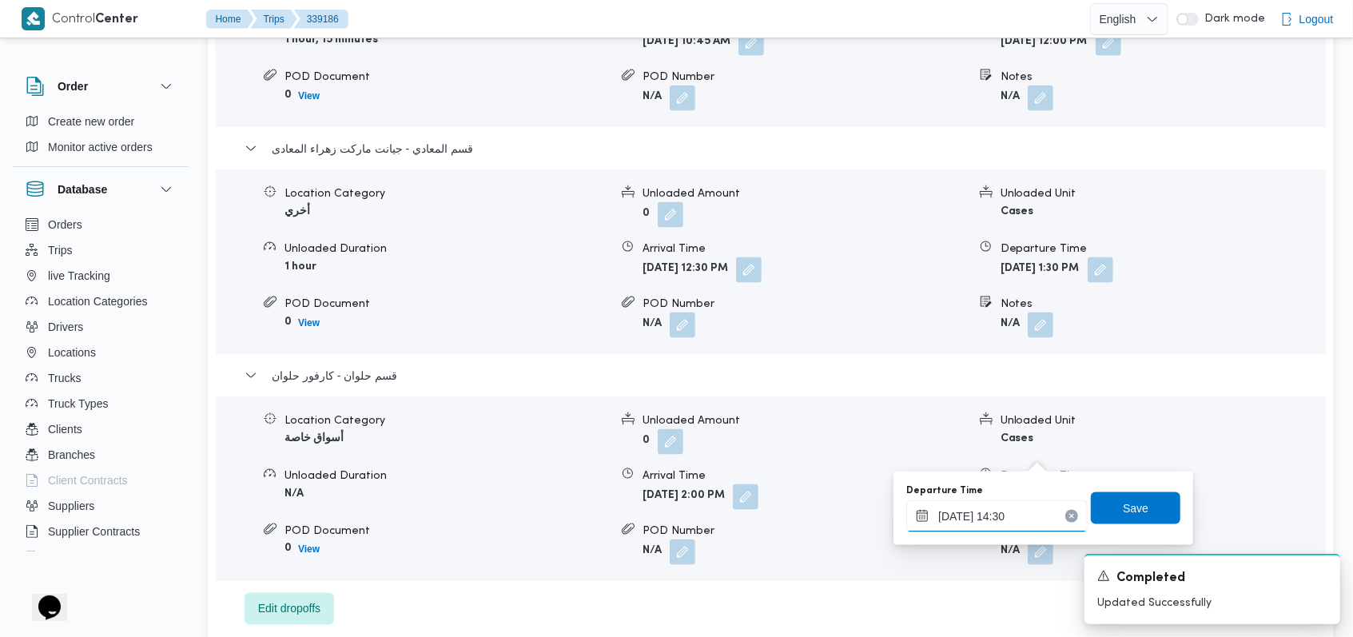
click at [1039, 511] on input "[DATE] 14:30" at bounding box center [996, 516] width 181 height 32
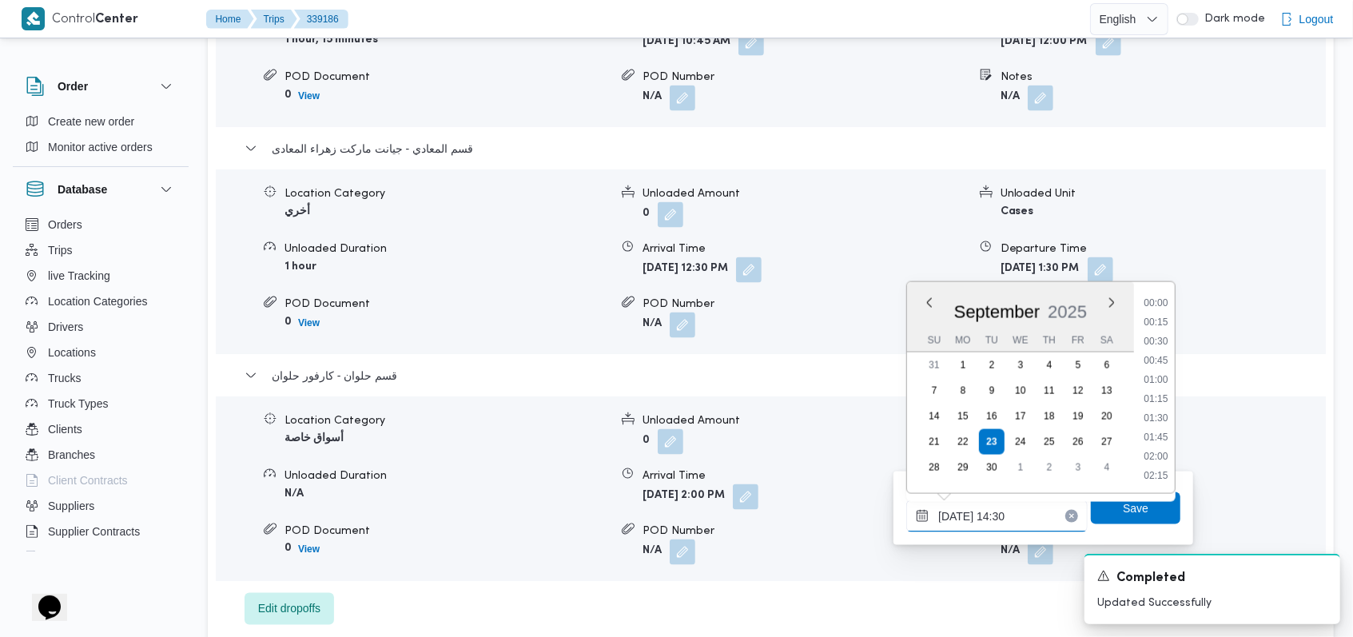
scroll to position [1016, 0]
click at [1158, 439] on li "15:00" at bounding box center [1156, 438] width 37 height 16
type input "[DATE] 15:00"
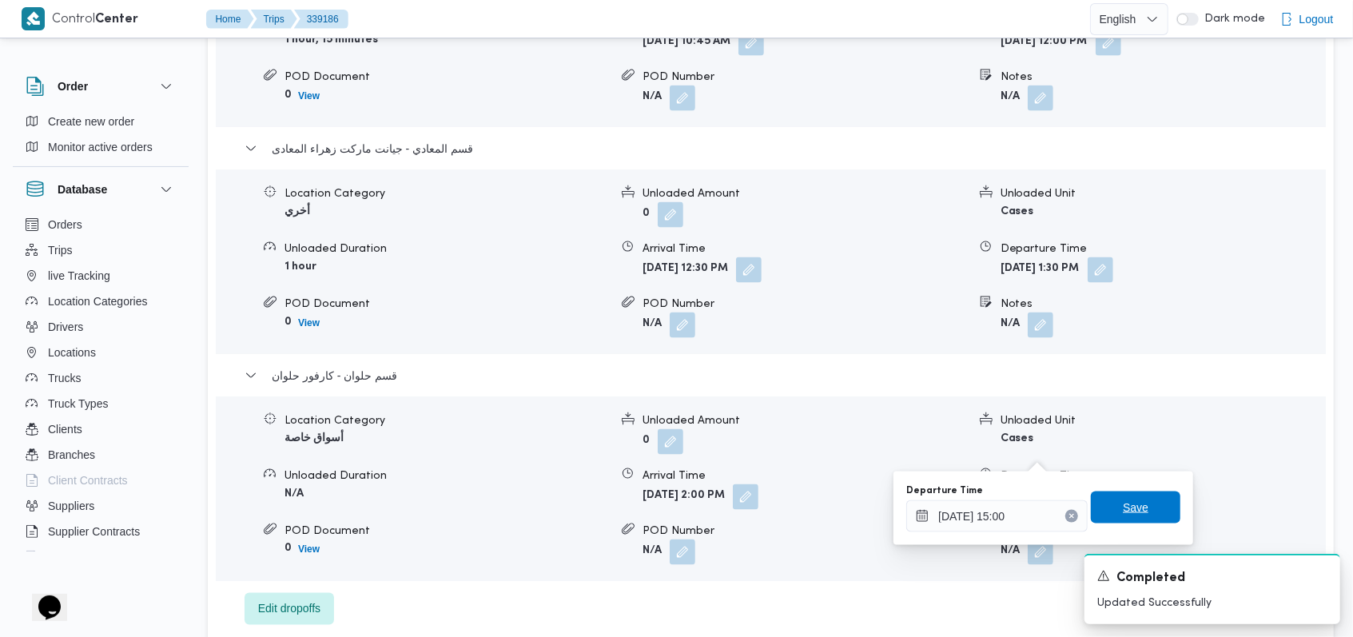
click at [1133, 506] on span "Save" at bounding box center [1136, 507] width 26 height 19
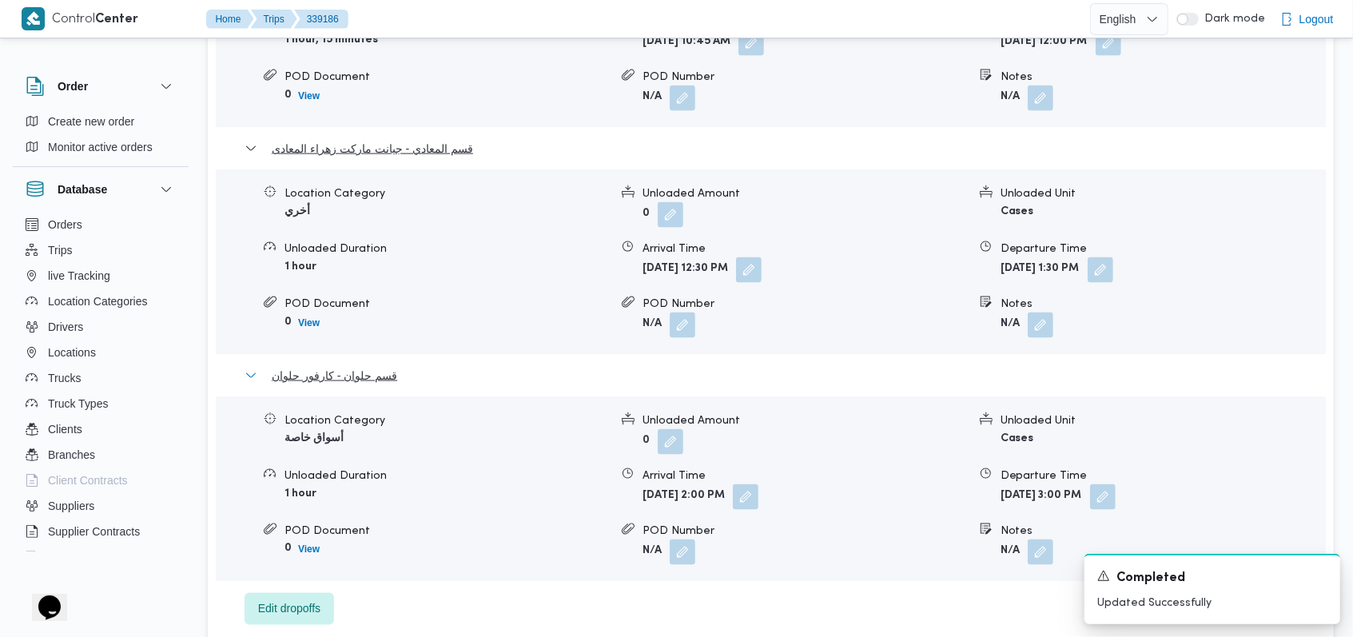
click at [372, 366] on span "قسم حلوان - كارفور حلوان" at bounding box center [334, 375] width 125 height 19
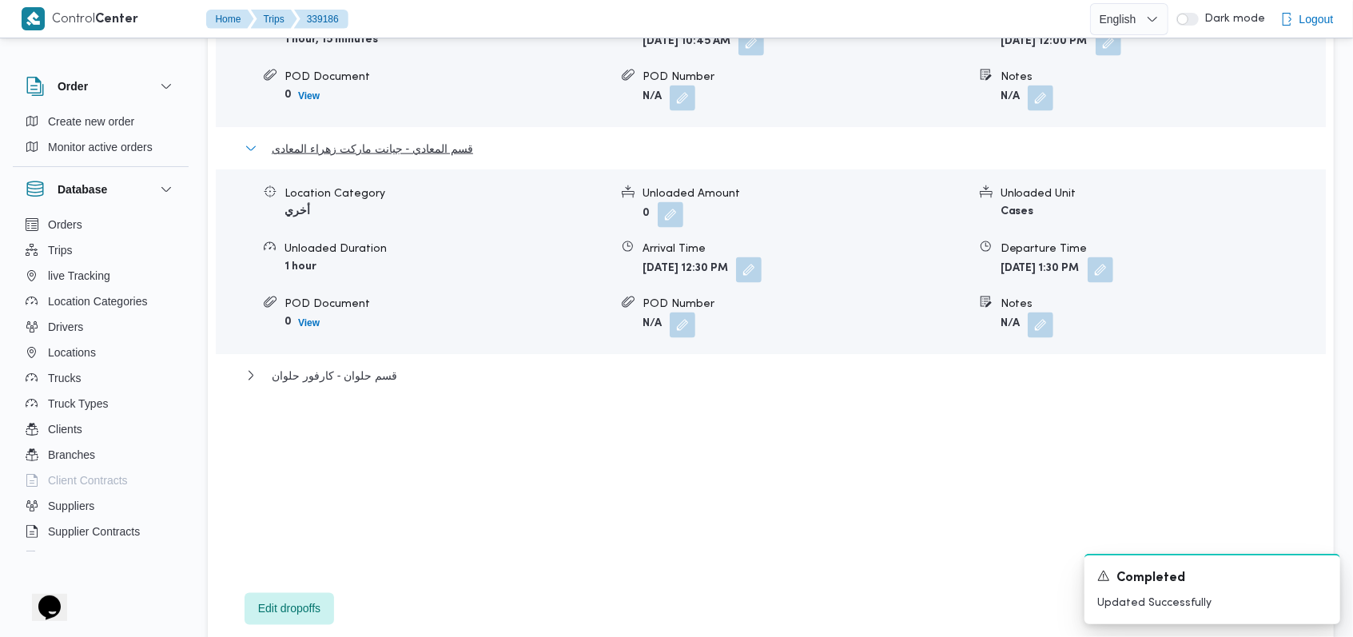
click at [408, 139] on span "قسم المعادي - جيانت ماركت زهراء المعادى" at bounding box center [372, 148] width 201 height 19
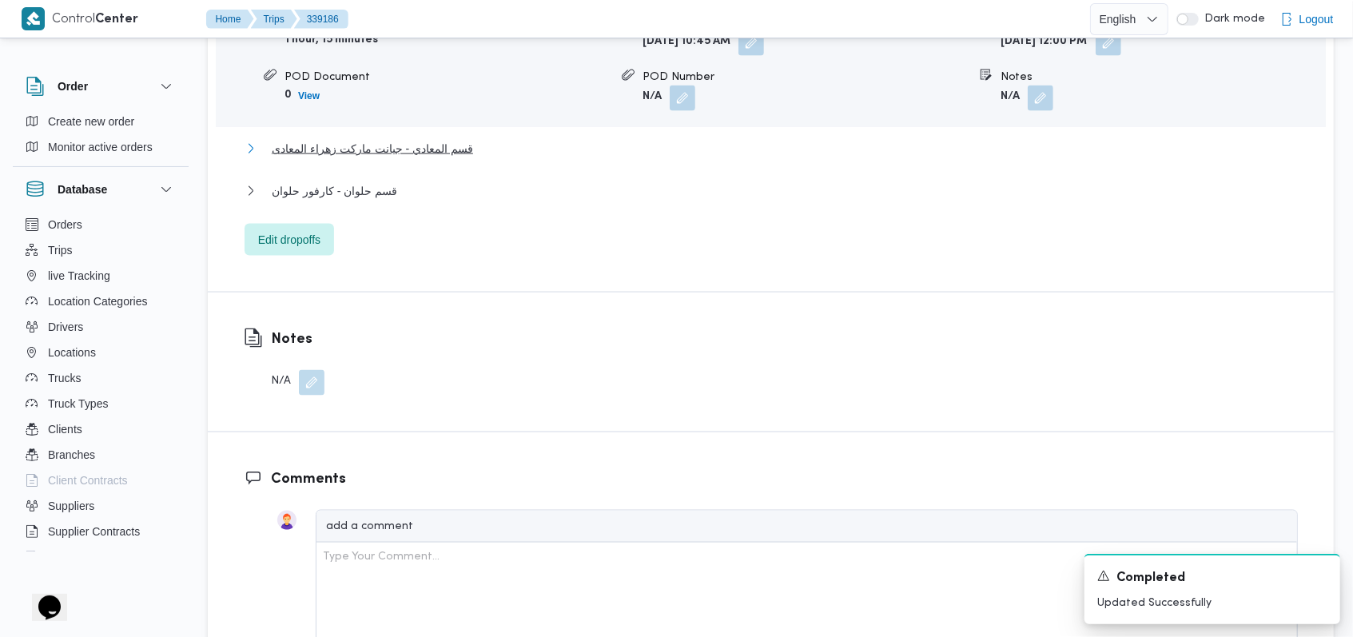
scroll to position [1279, 0]
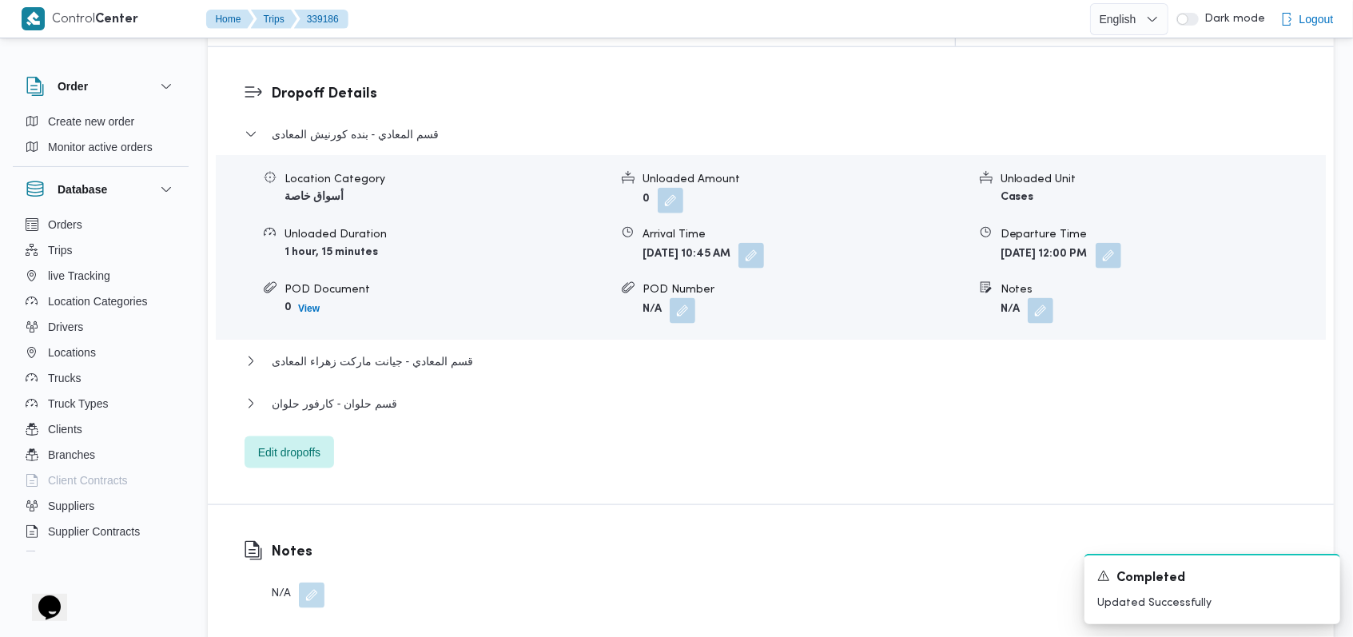
click at [408, 83] on dl "Dropoff Details قسم المعادي - بنده كورنيش المعادى Location Category أسواق خاصة …" at bounding box center [784, 275] width 1027 height 385
click at [408, 125] on span "قسم المعادي - بنده كورنيش المعادى" at bounding box center [355, 134] width 167 height 19
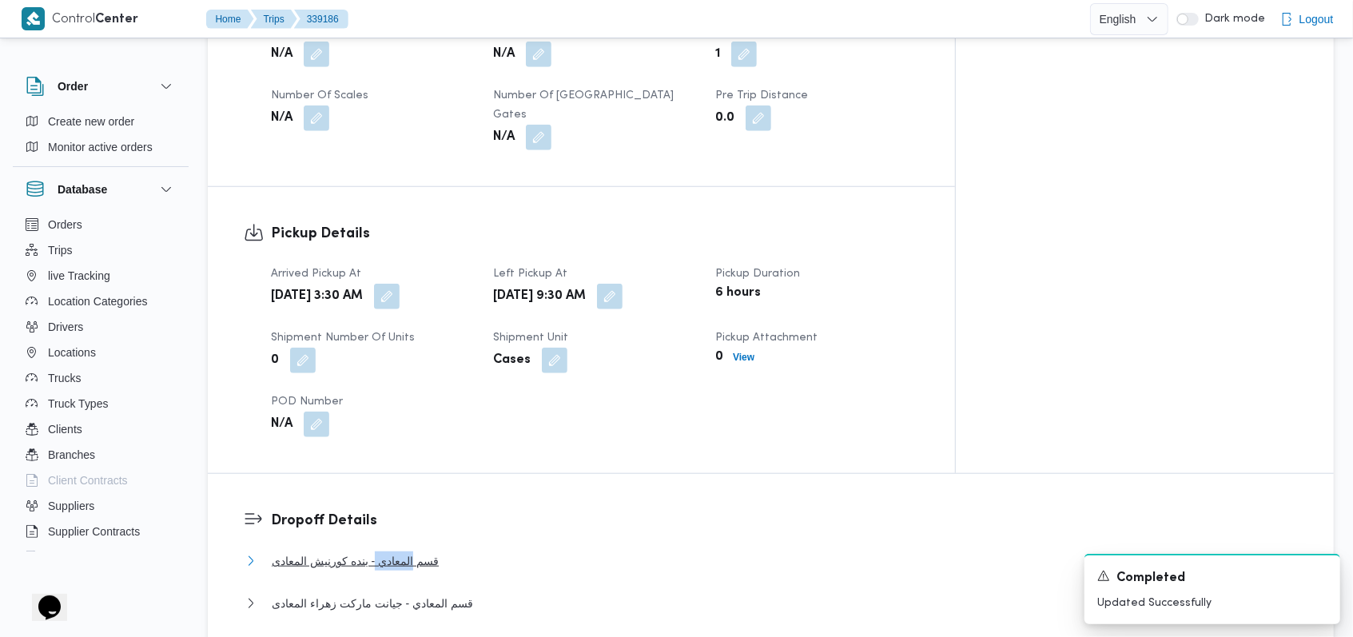
scroll to position [639, 0]
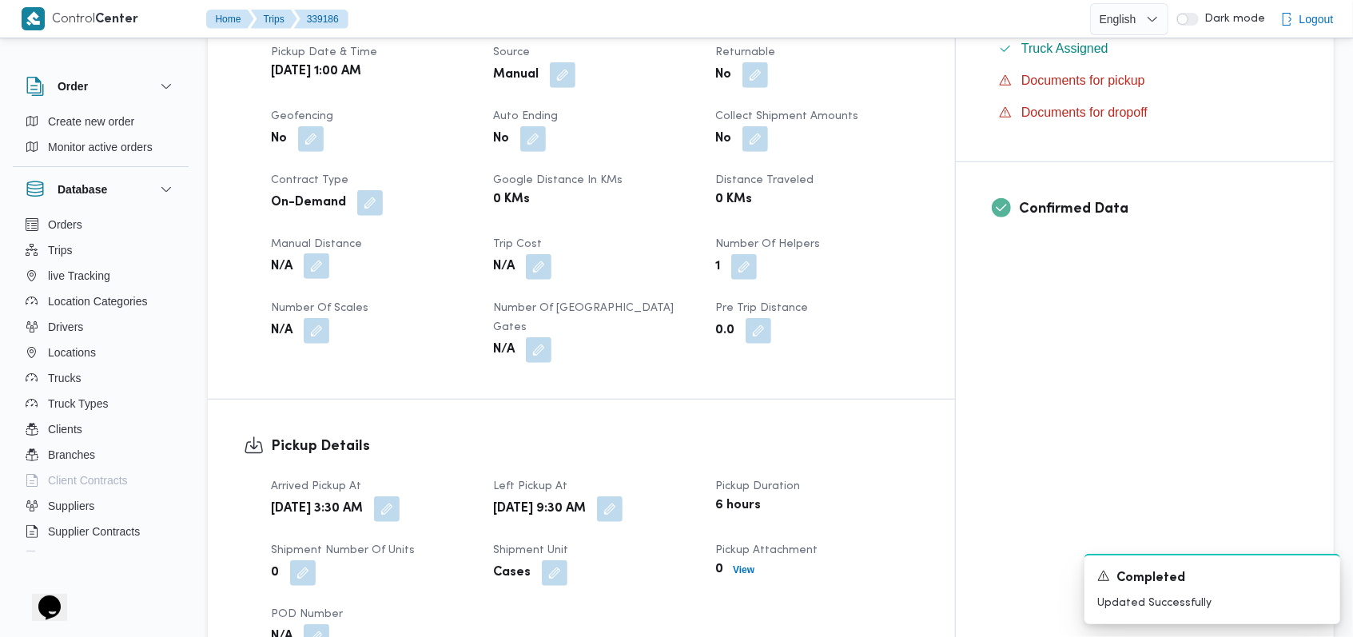
click at [309, 253] on button "button" at bounding box center [317, 266] width 26 height 26
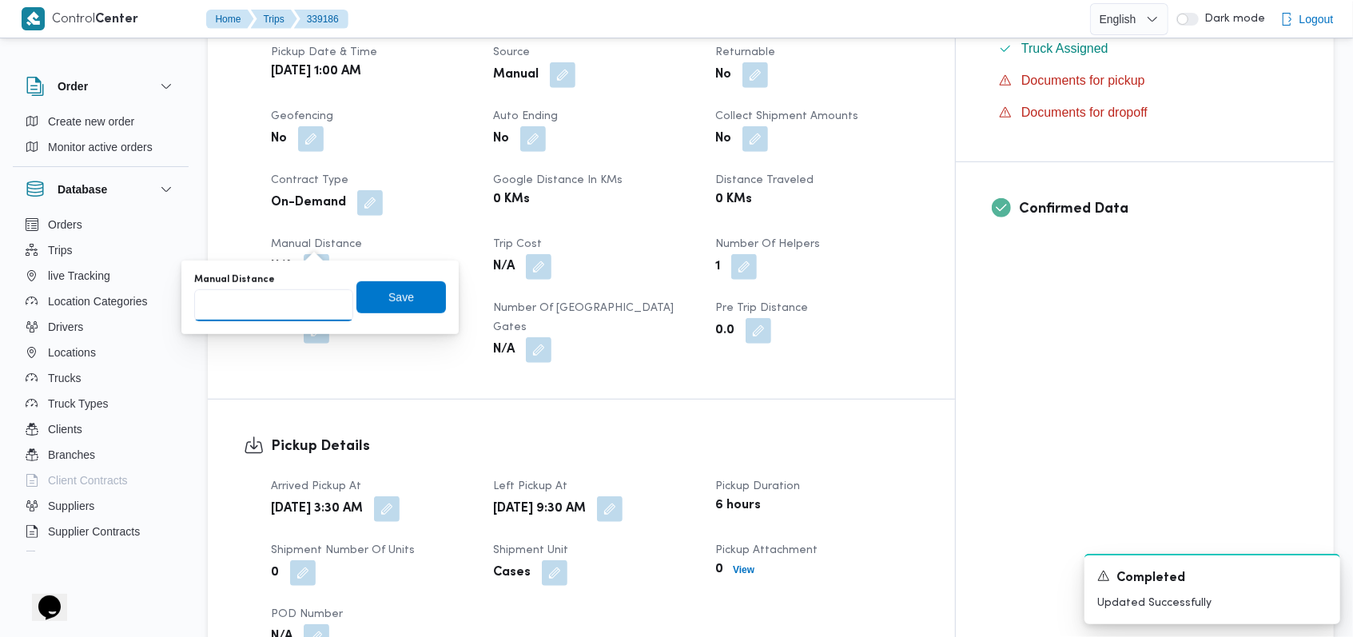
click at [286, 295] on input "Manual Distance" at bounding box center [273, 305] width 159 height 32
type input "76"
click at [337, 289] on div "76" at bounding box center [273, 305] width 159 height 32
click at [356, 289] on span "Save" at bounding box center [401, 297] width 90 height 32
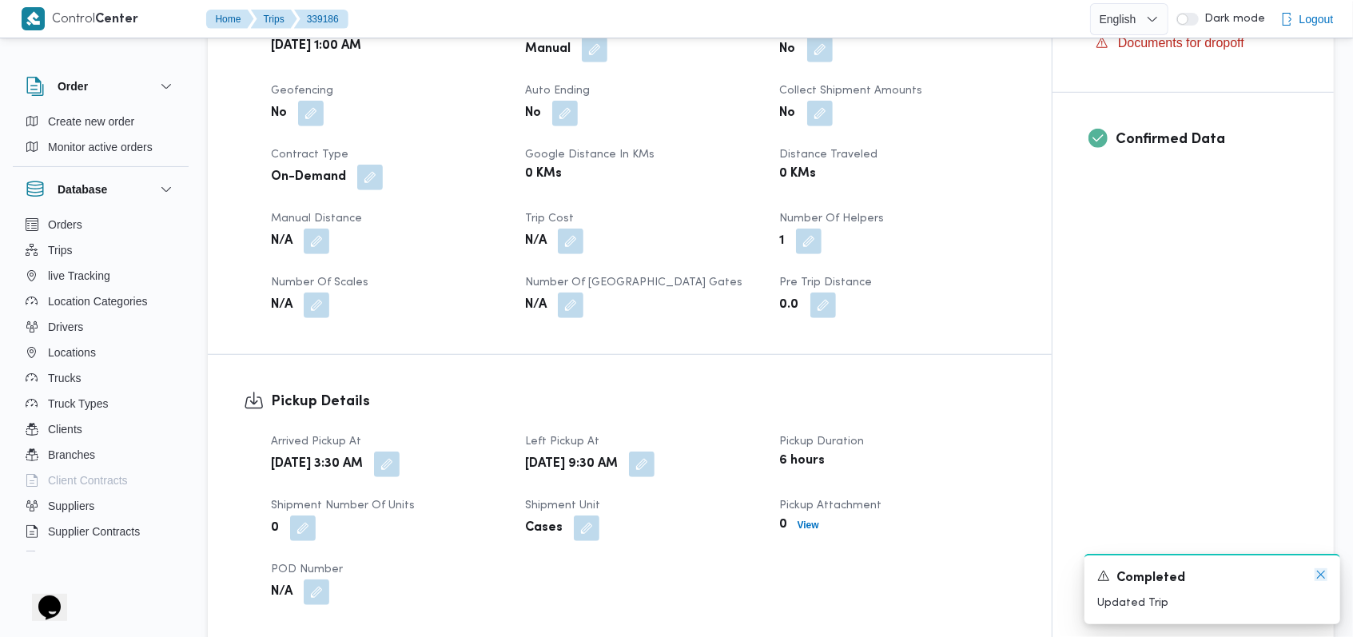
click at [1324, 575] on icon "Dismiss toast" at bounding box center [1321, 574] width 13 height 13
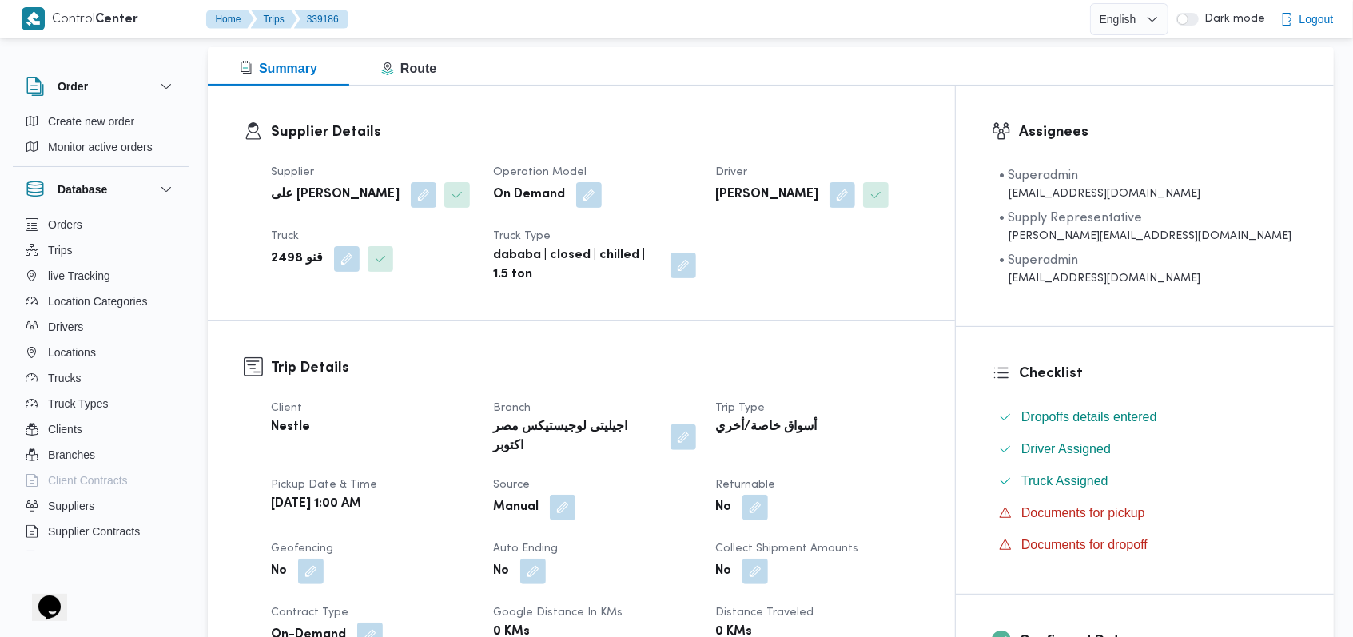
scroll to position [0, 0]
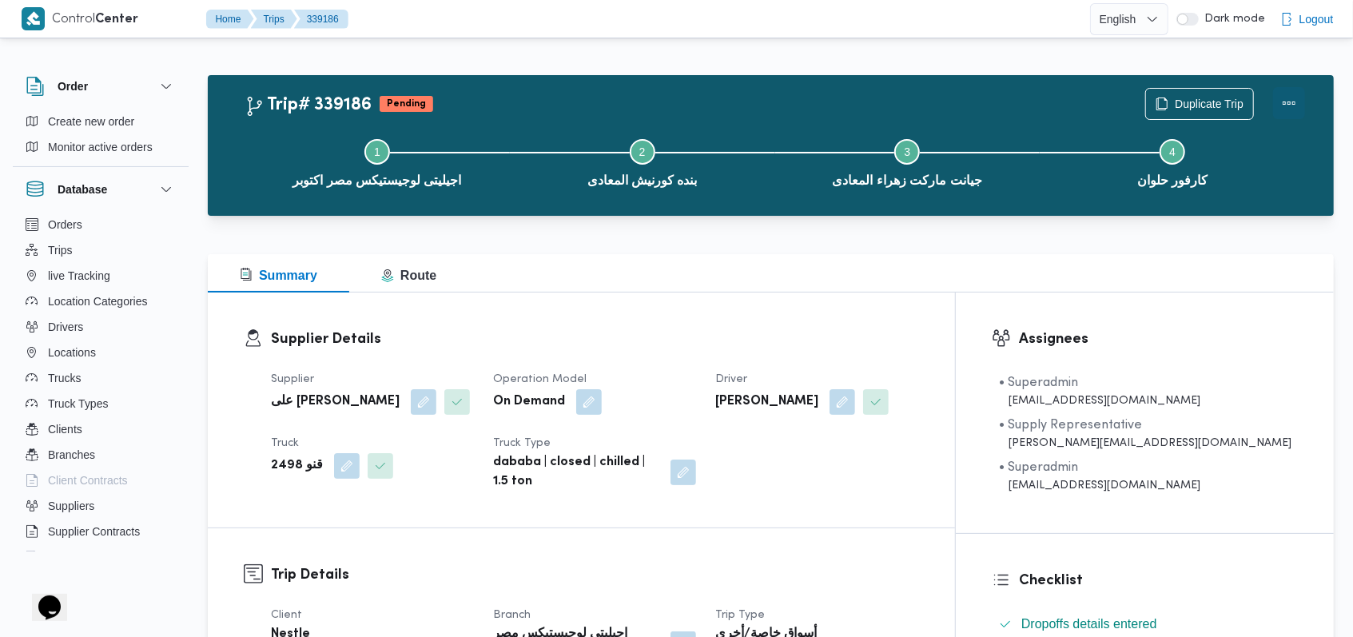
click at [1292, 99] on button "Actions" at bounding box center [1289, 103] width 32 height 32
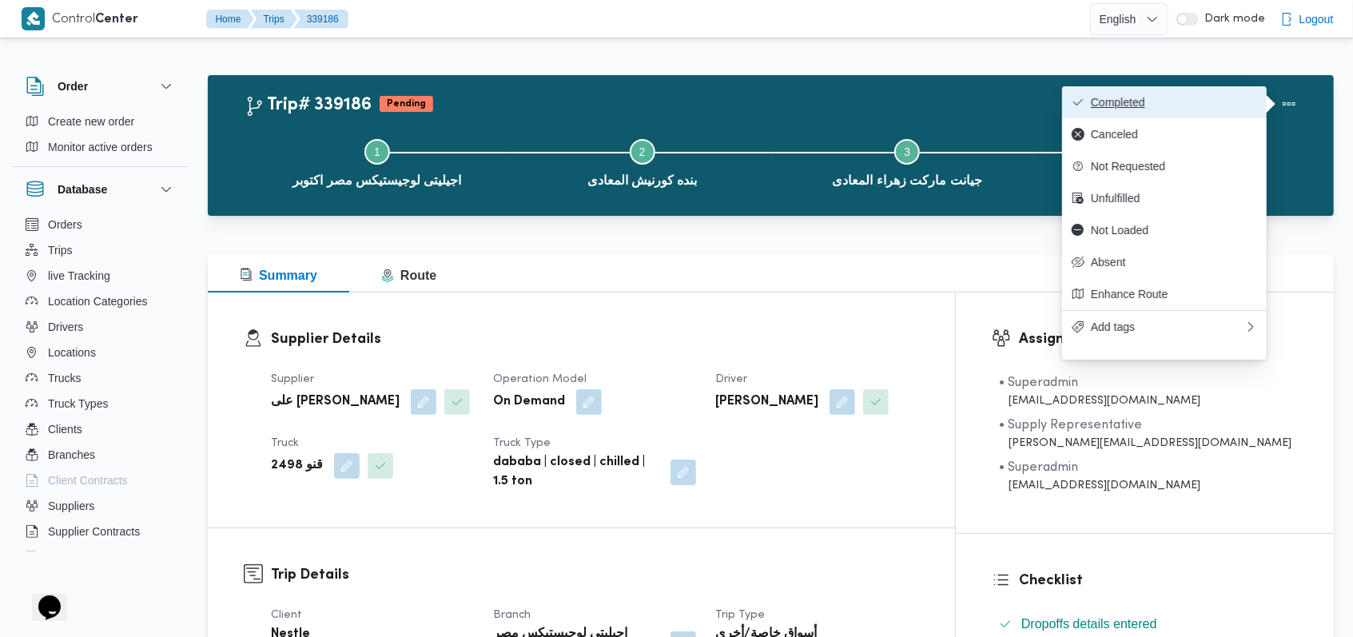
click at [1207, 92] on button "Completed" at bounding box center [1164, 102] width 205 height 32
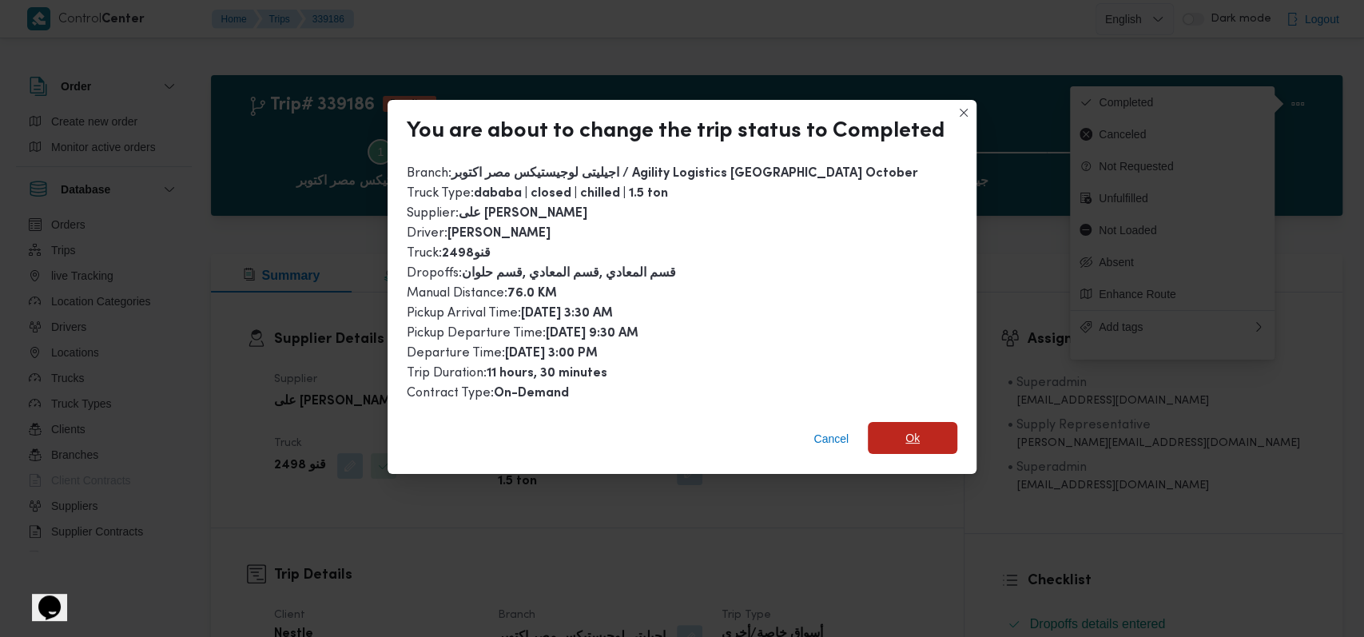
click at [906, 438] on span "Ok" at bounding box center [913, 437] width 14 height 19
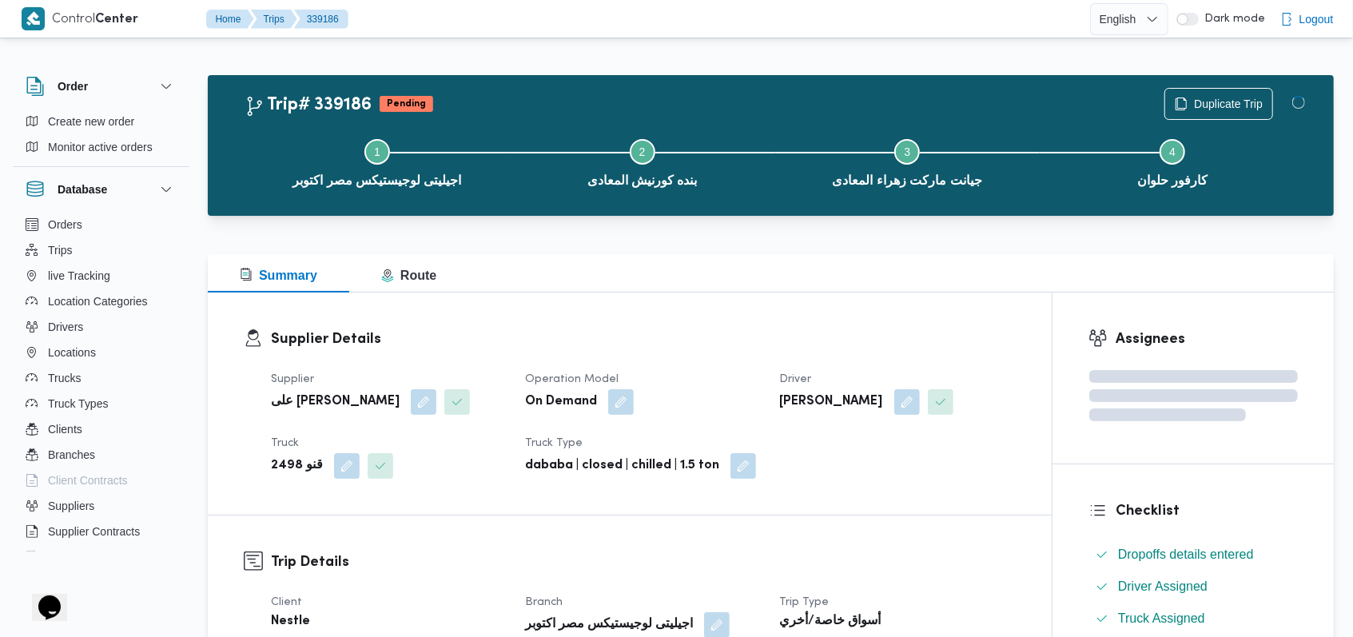
click at [691, 327] on div "Supplier Details Supplier على [PERSON_NAME] Operation Model On Demand Driver [P…" at bounding box center [630, 404] width 844 height 222
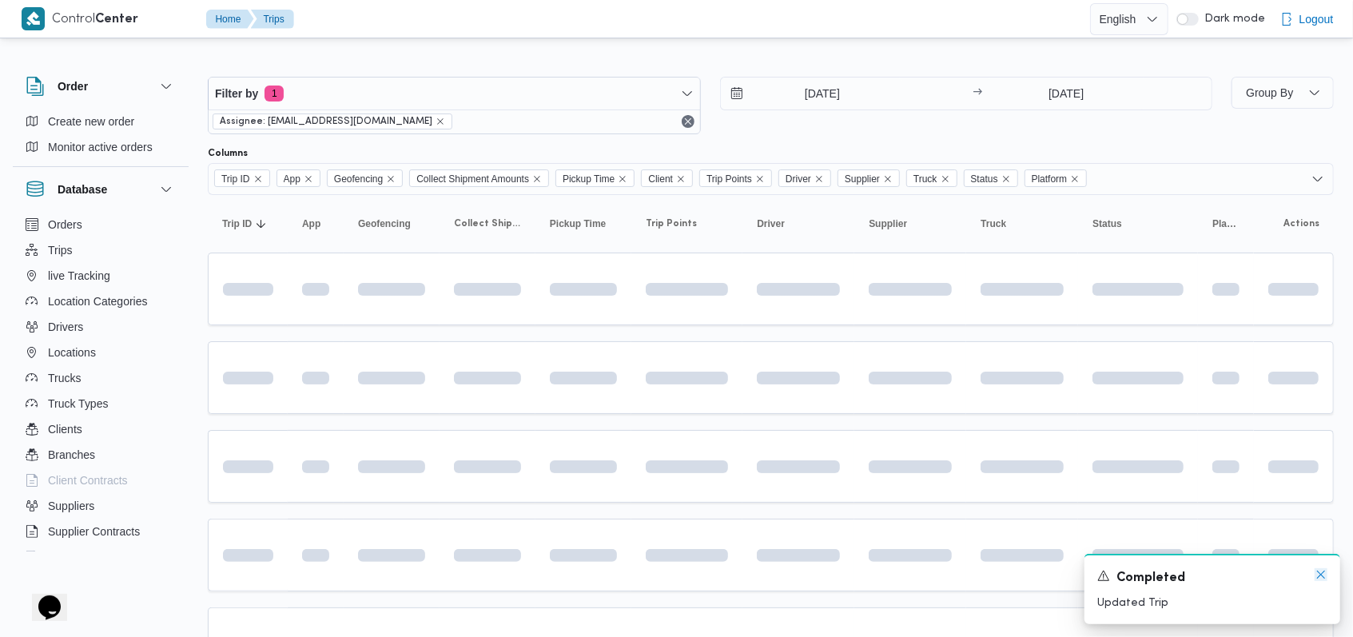
click at [1319, 577] on icon "Dismiss toast" at bounding box center [1321, 574] width 13 height 13
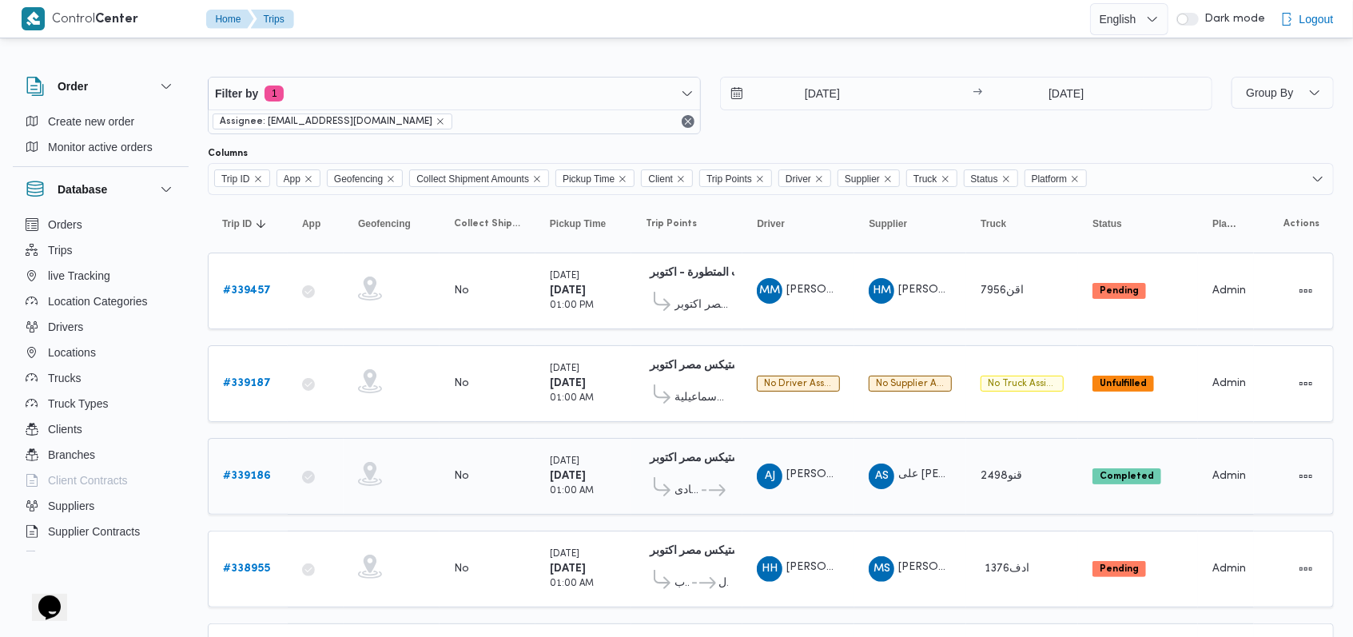
scroll to position [288, 0]
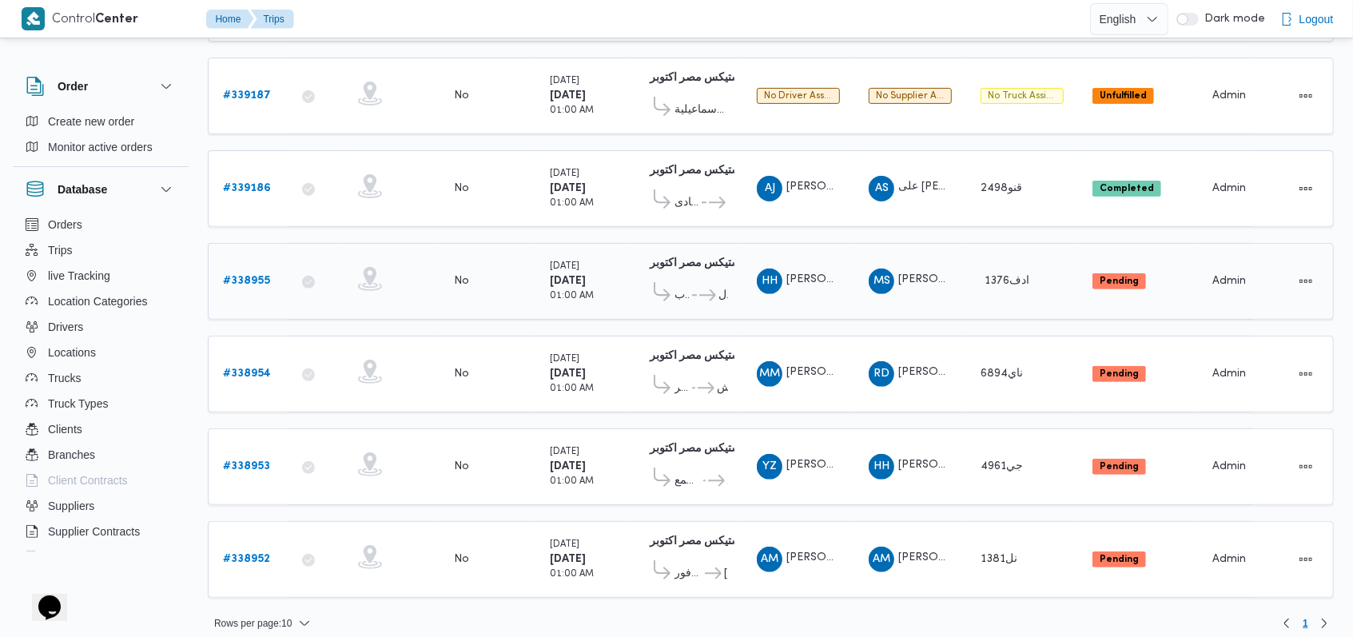
click at [251, 277] on b "# 338955" at bounding box center [246, 281] width 47 height 10
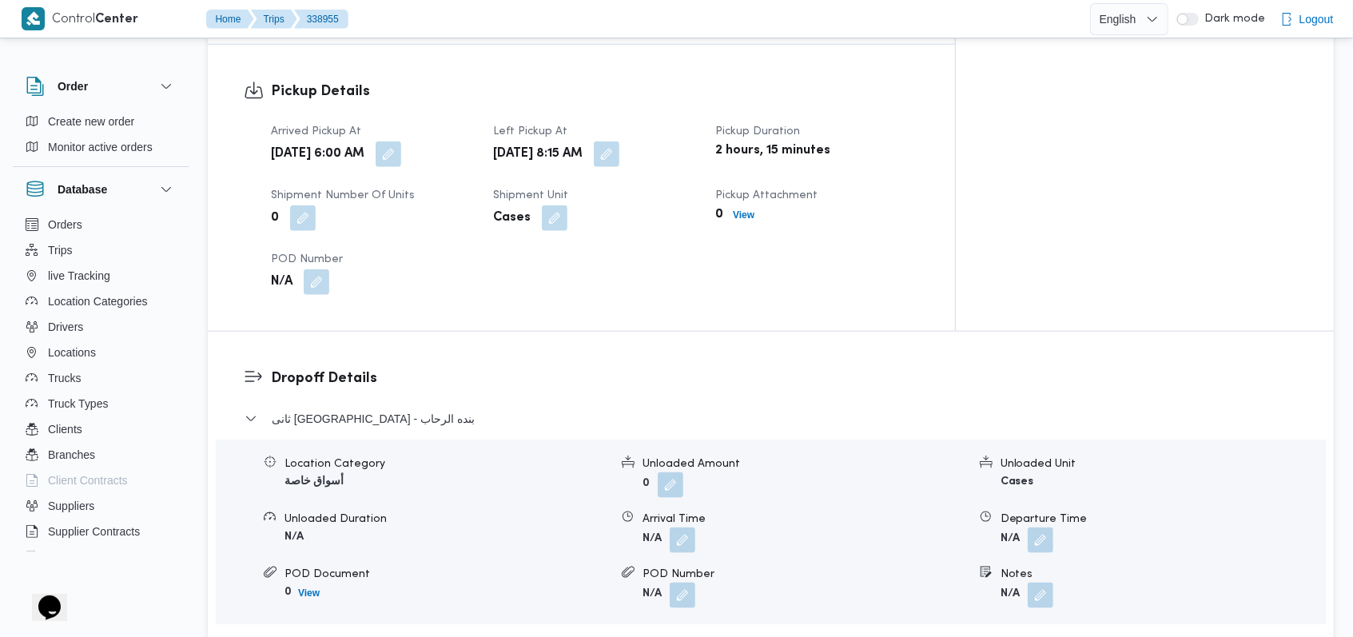
scroll to position [1065, 0]
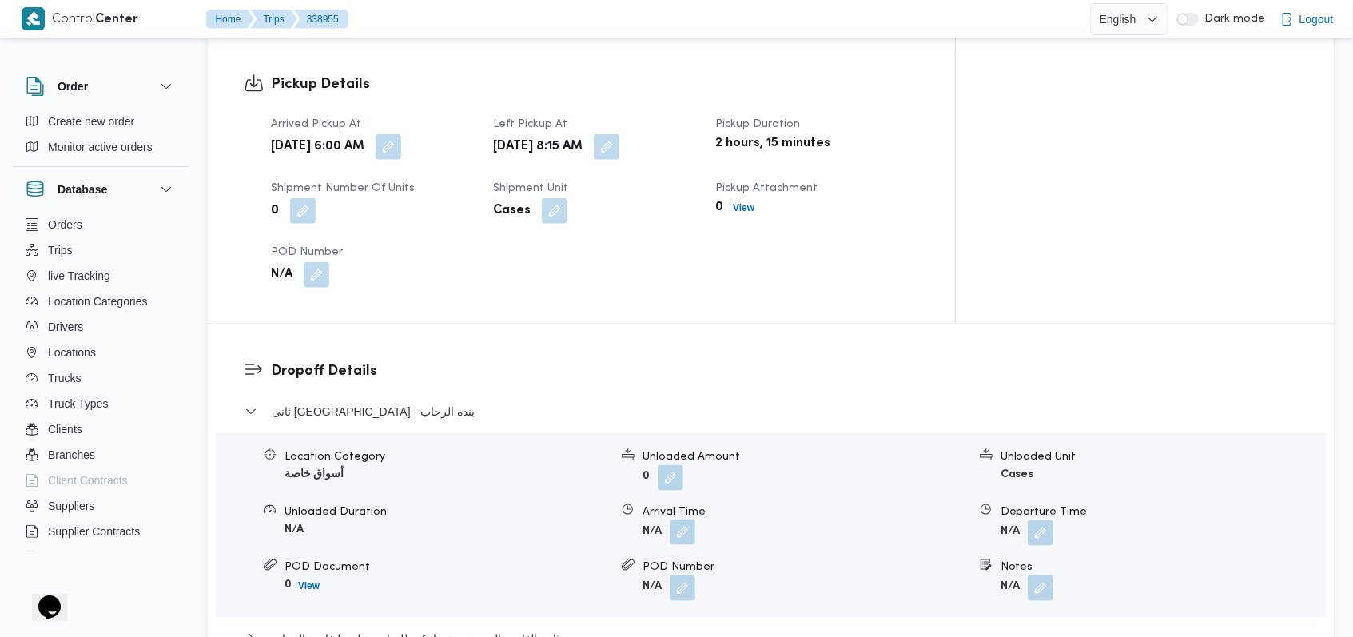
click at [687, 520] on button "button" at bounding box center [683, 533] width 26 height 26
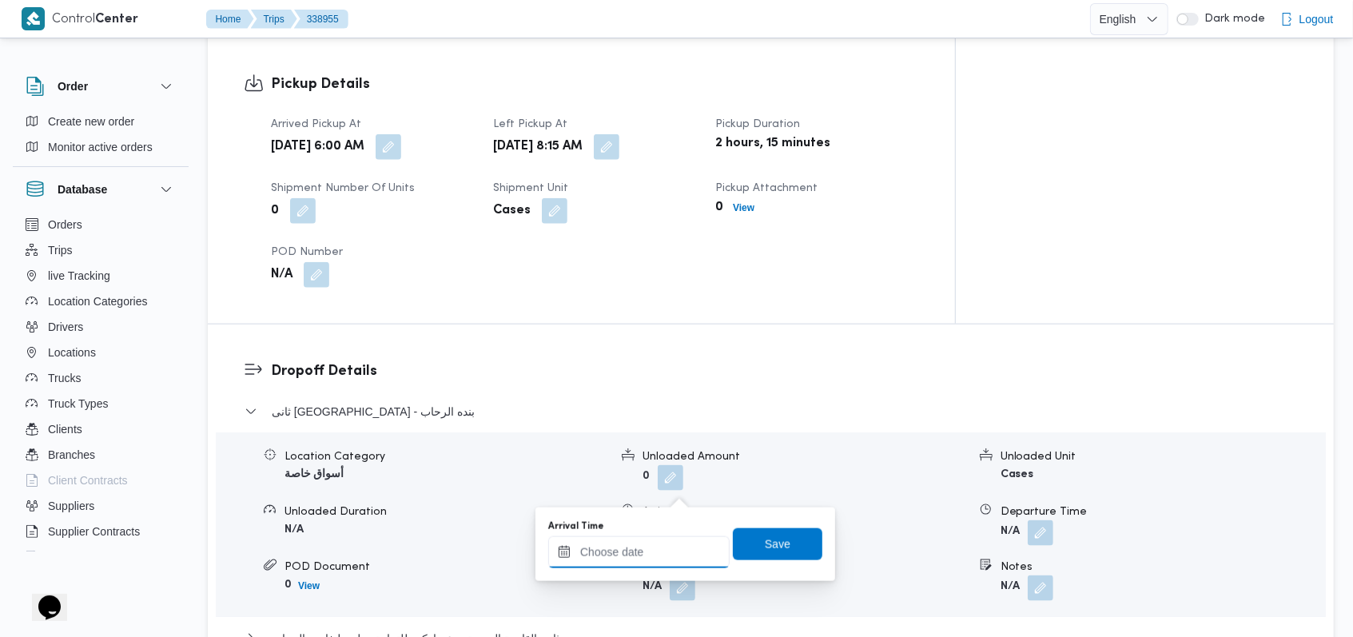
click at [670, 542] on input "Arrival Time" at bounding box center [638, 552] width 181 height 32
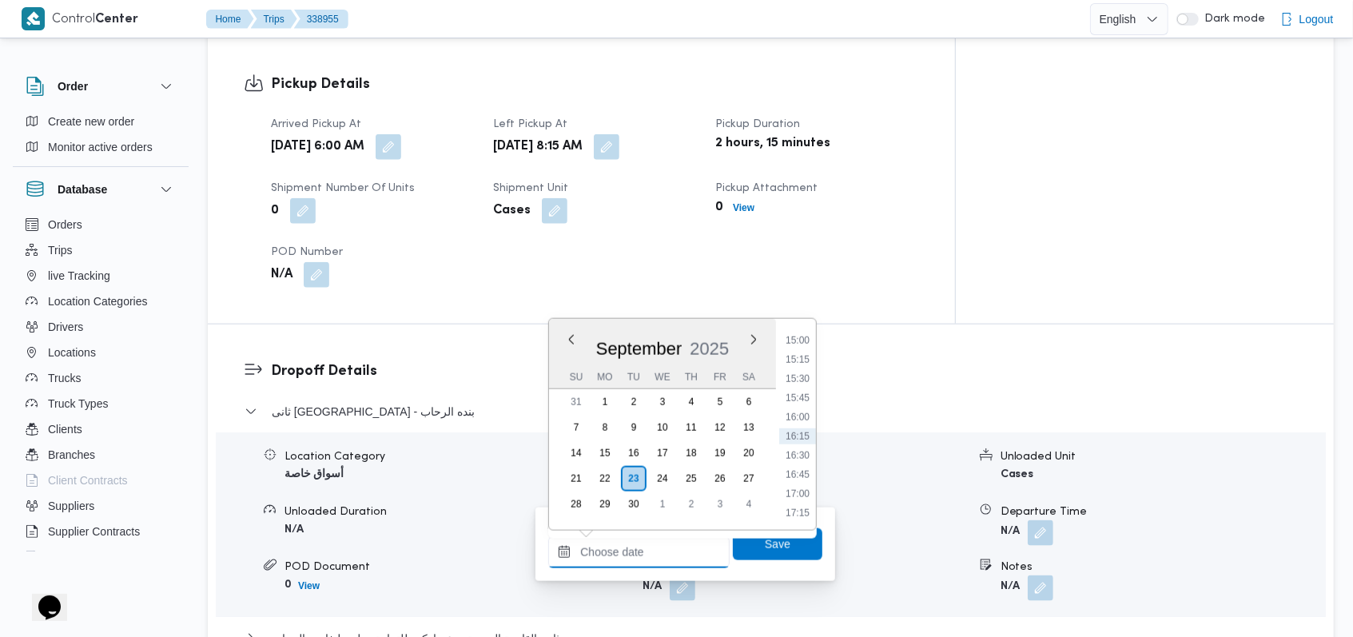
scroll to position [723, 0]
click at [800, 349] on li "09:30" at bounding box center [797, 345] width 37 height 16
type input "[DATE] 09:30"
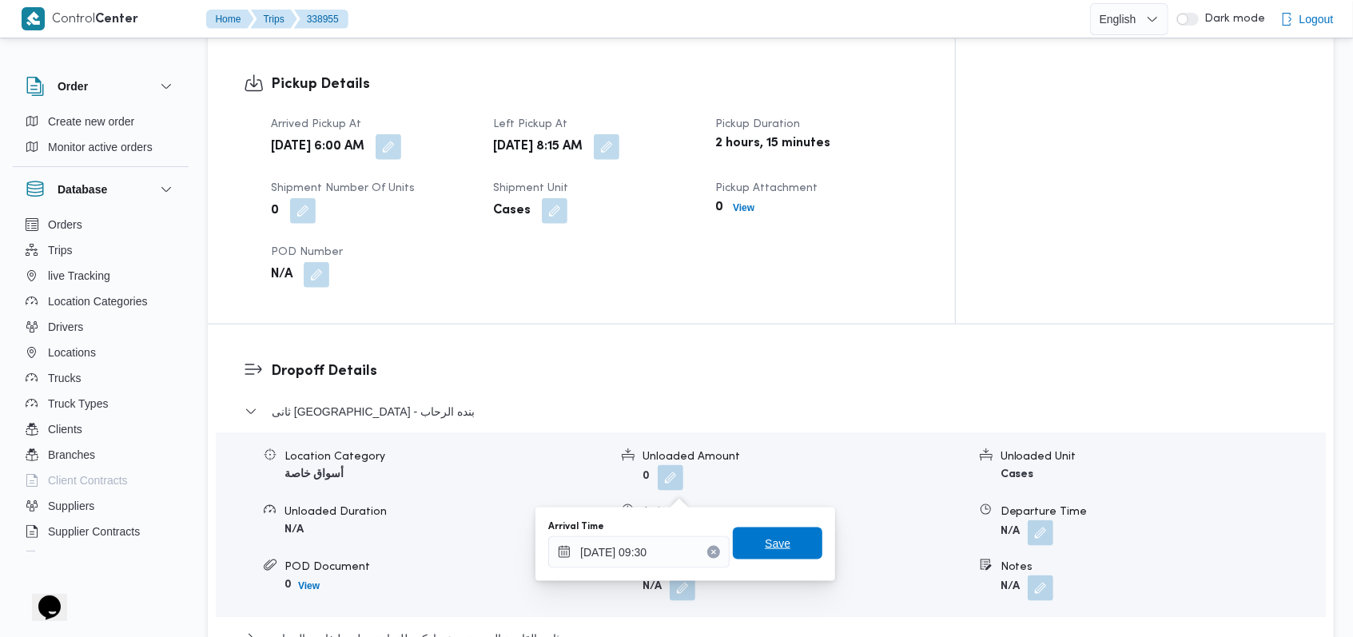
click at [767, 540] on span "Save" at bounding box center [778, 543] width 26 height 19
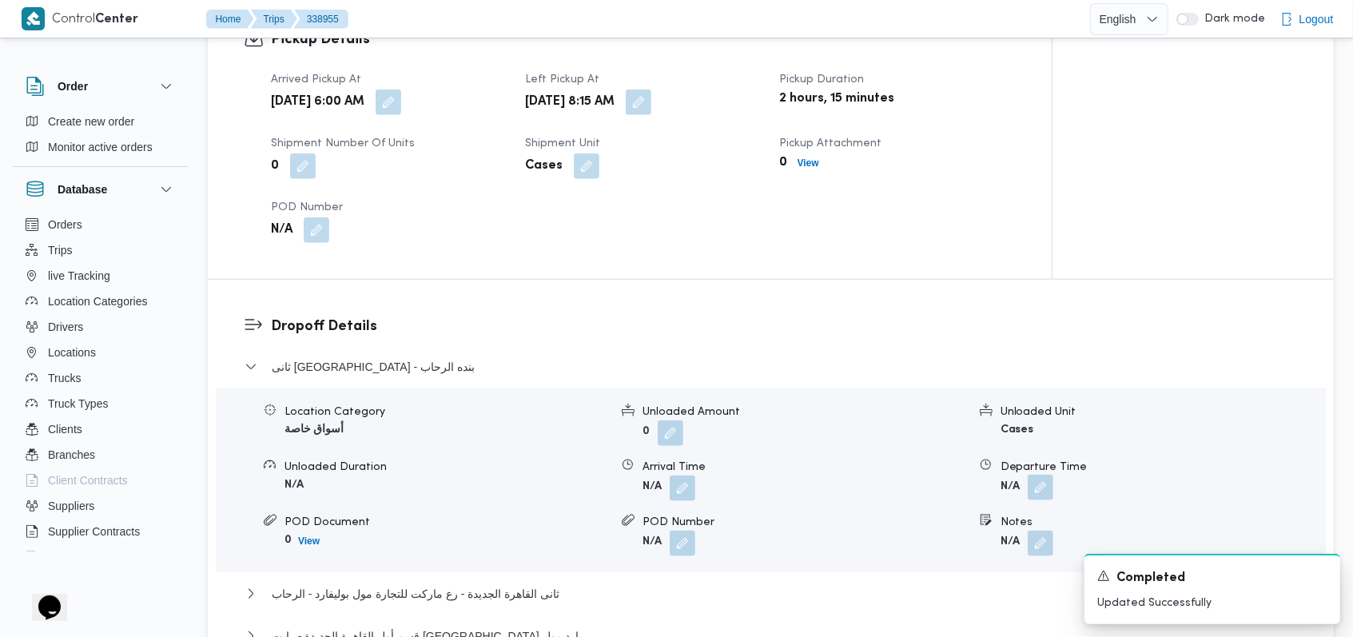
click at [1030, 492] on button "button" at bounding box center [1041, 488] width 26 height 26
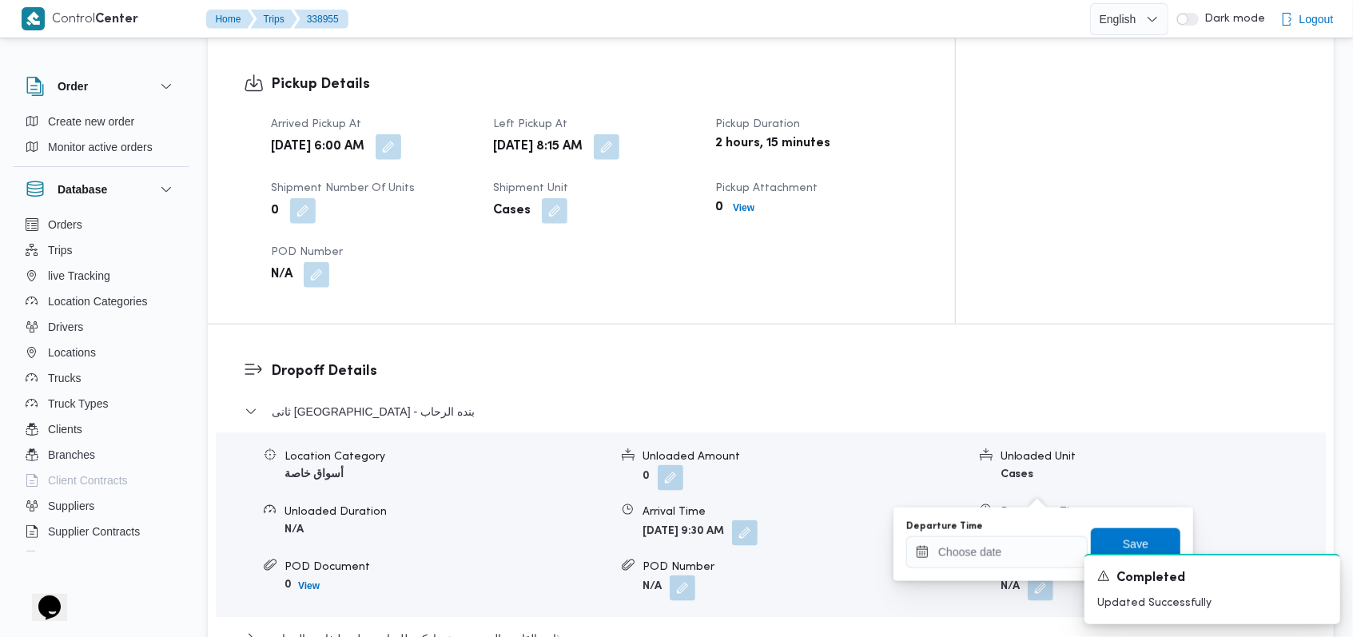
click at [1014, 536] on div "Departure Time" at bounding box center [996, 544] width 181 height 48
click at [978, 548] on input "Departure Time" at bounding box center [996, 552] width 181 height 32
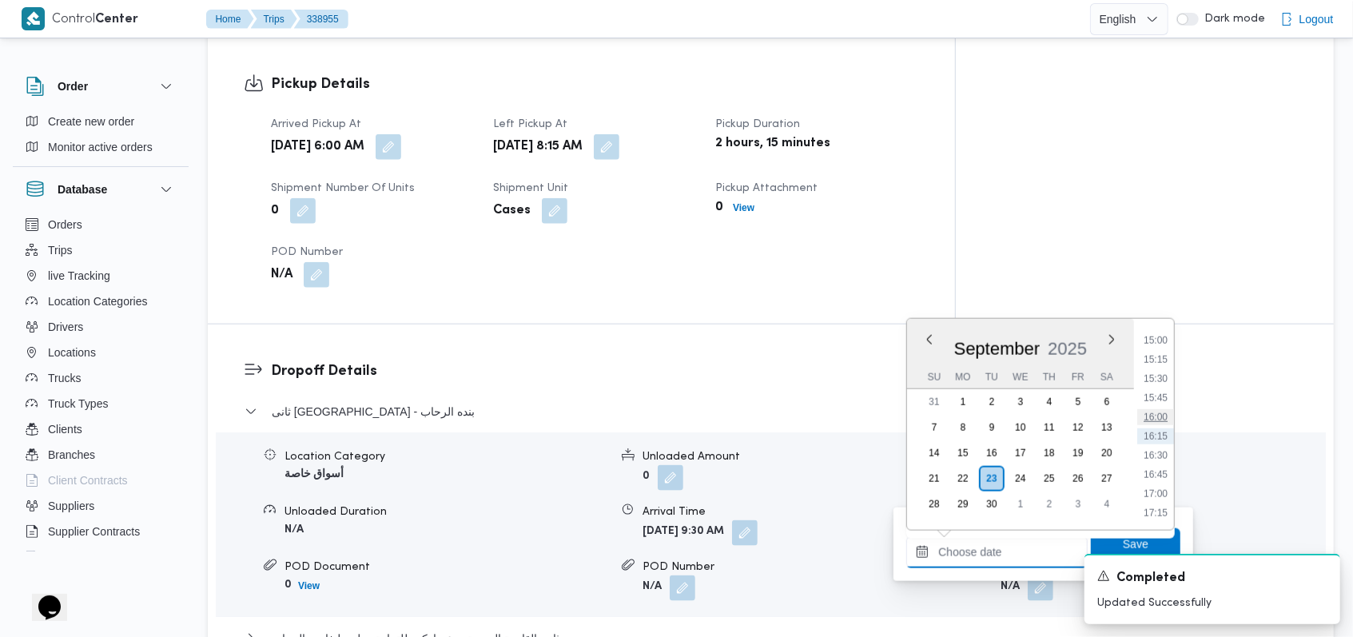
scroll to position [830, 0]
click at [1169, 355] on li "11:00" at bounding box center [1155, 353] width 37 height 16
type input "[DATE] 11:00"
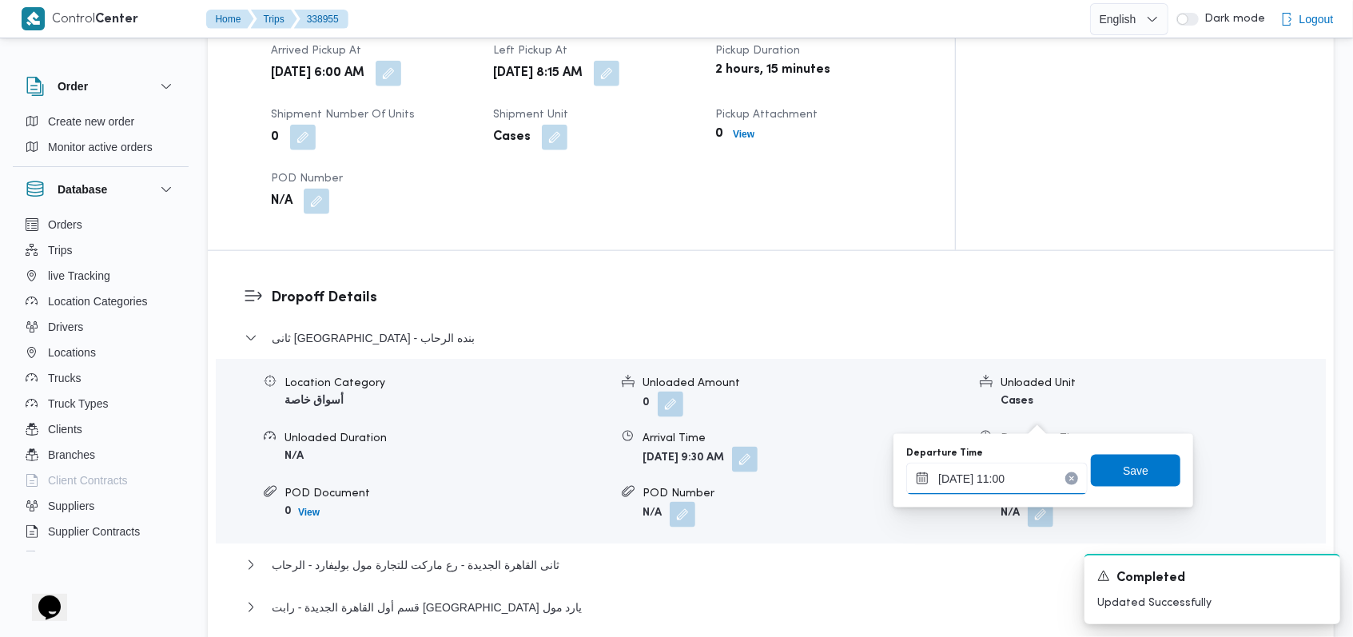
scroll to position [1172, 0]
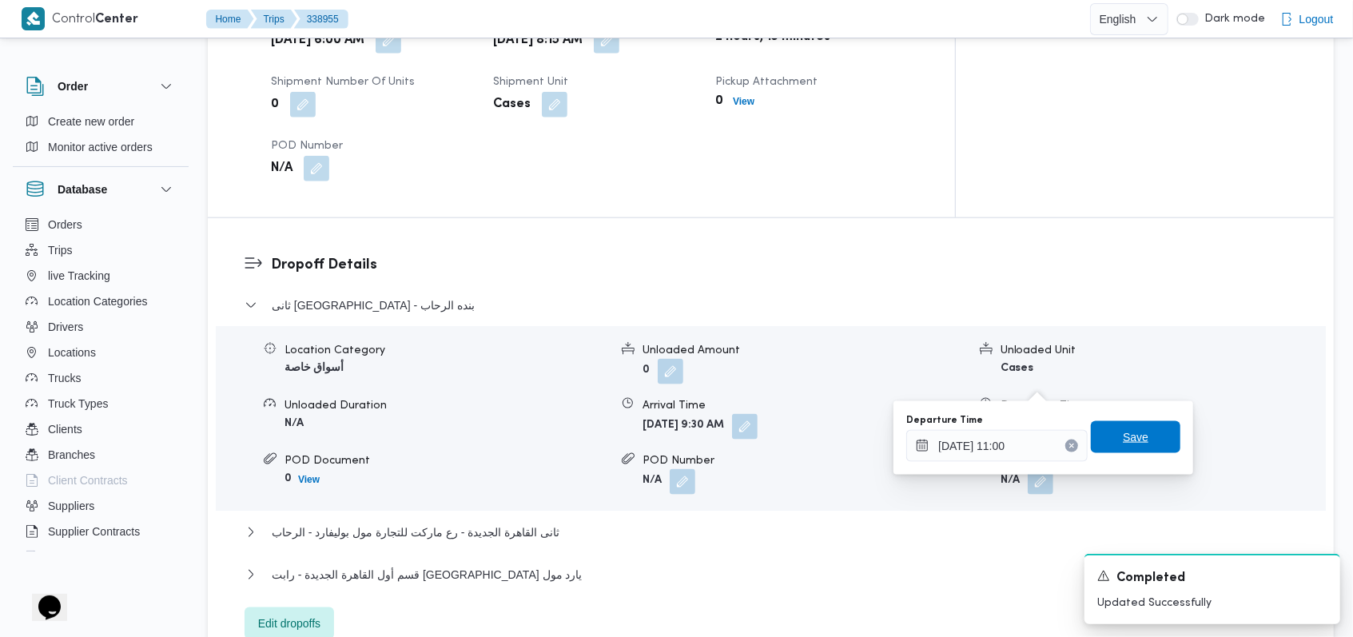
click at [1128, 442] on span "Save" at bounding box center [1136, 437] width 26 height 19
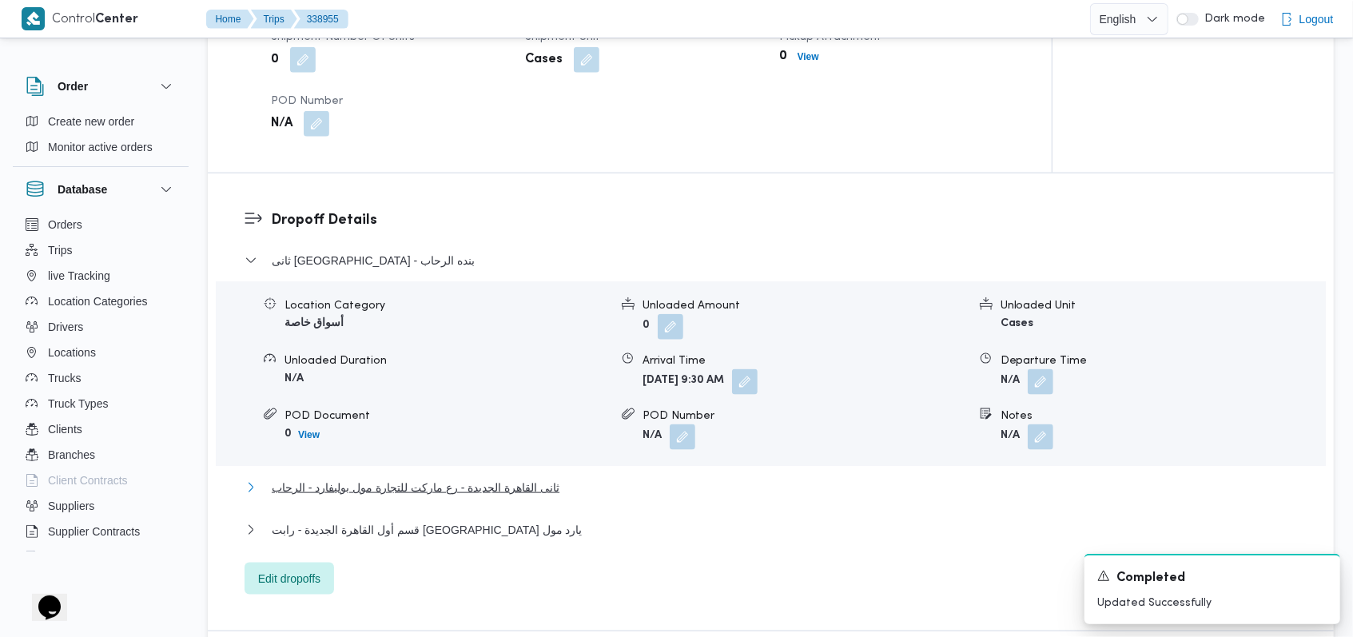
click at [568, 489] on button "ثانى القاهرة الجديدة - رع ماركت للتجارة مول بوليفارد - الرحاب" at bounding box center [771, 487] width 1053 height 19
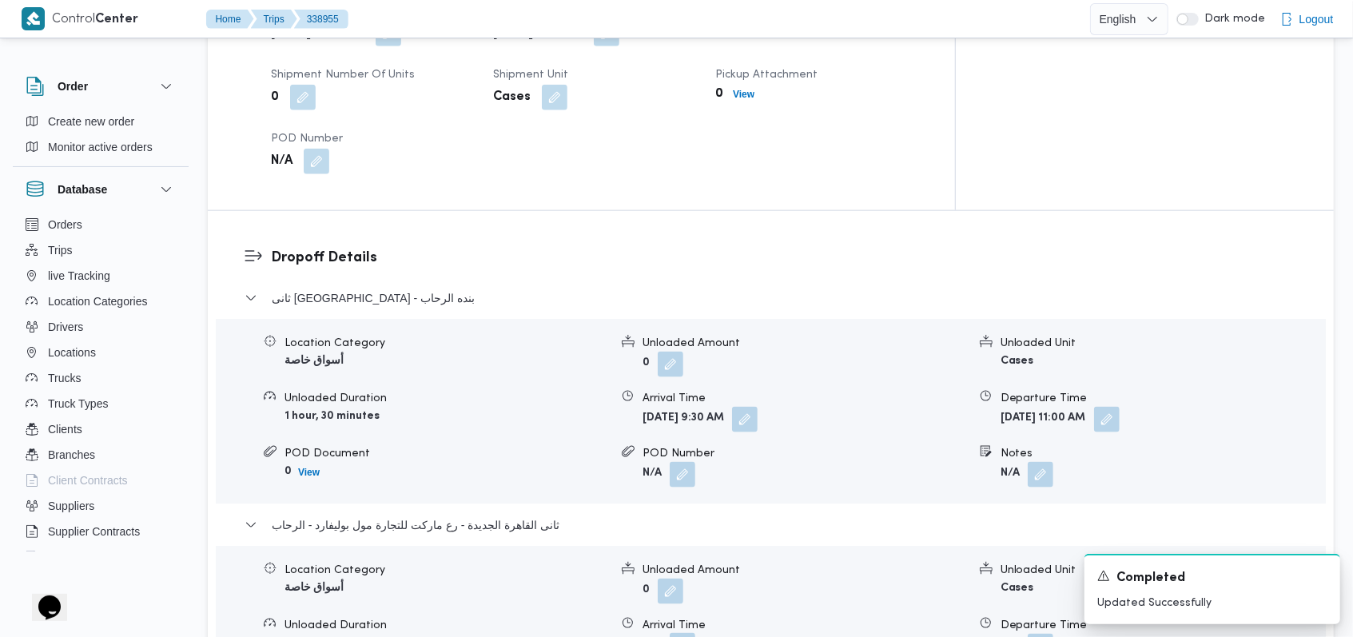
scroll to position [1492, 0]
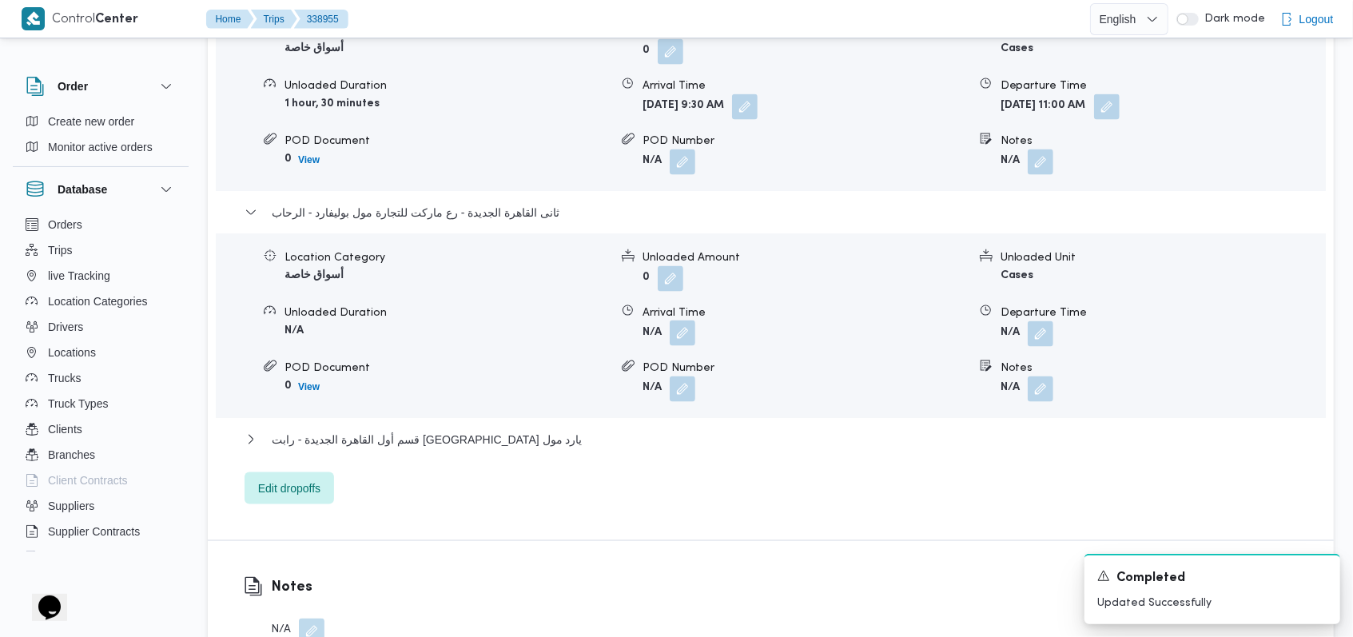
click at [682, 321] on button "button" at bounding box center [683, 334] width 26 height 26
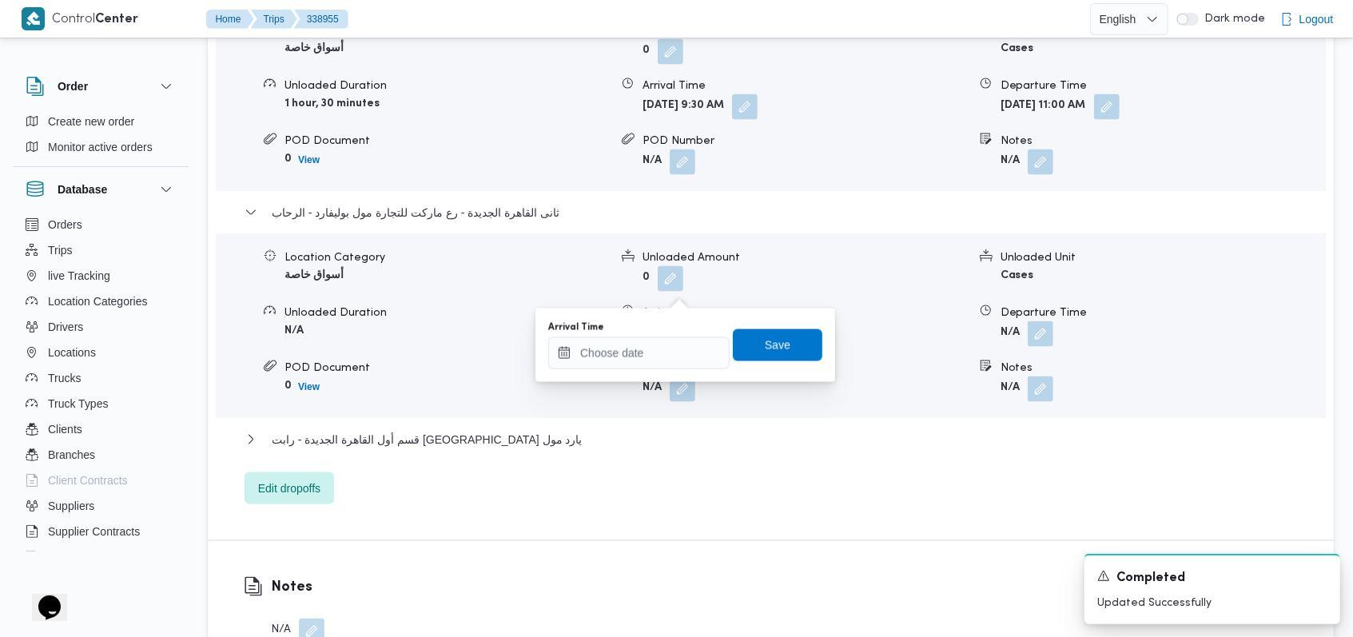
click at [646, 370] on div "You are in a dialog. To close this dialog, hit escape. Arrival Time Save" at bounding box center [686, 346] width 300 height 74
click at [647, 359] on input "Arrival Time" at bounding box center [638, 353] width 181 height 32
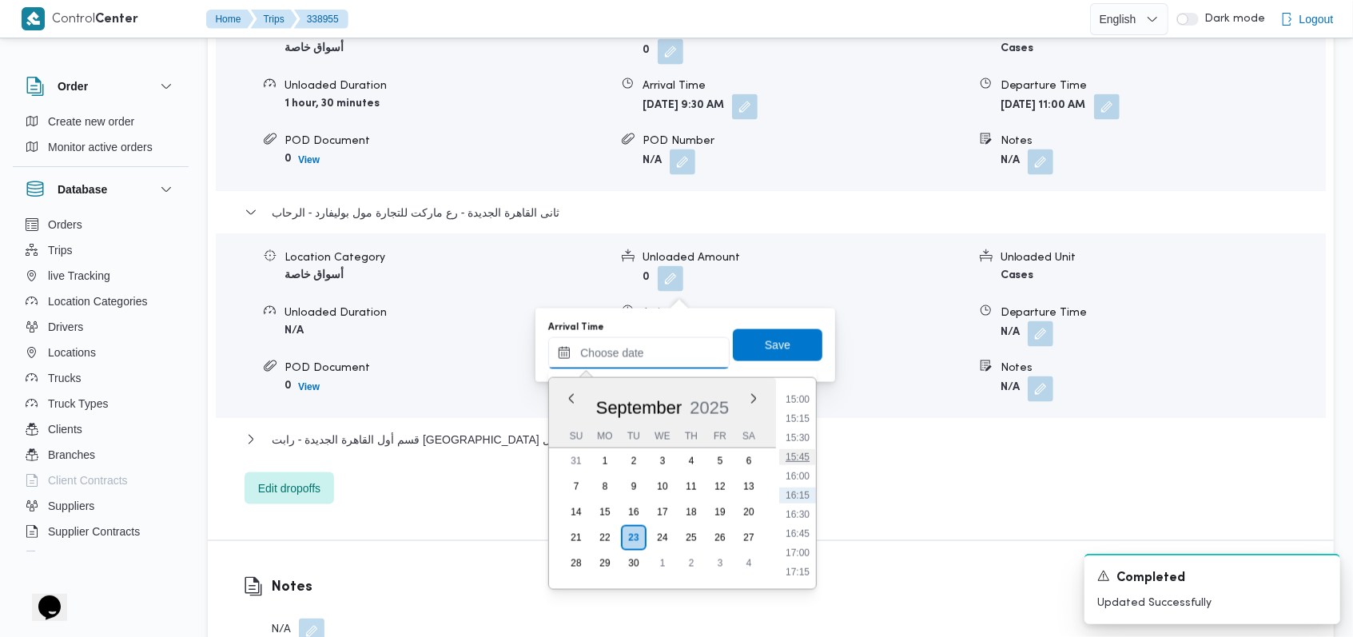
scroll to position [830, 0]
click at [809, 453] on li "11:30" at bounding box center [797, 451] width 37 height 16
type input "[DATE] 11:30"
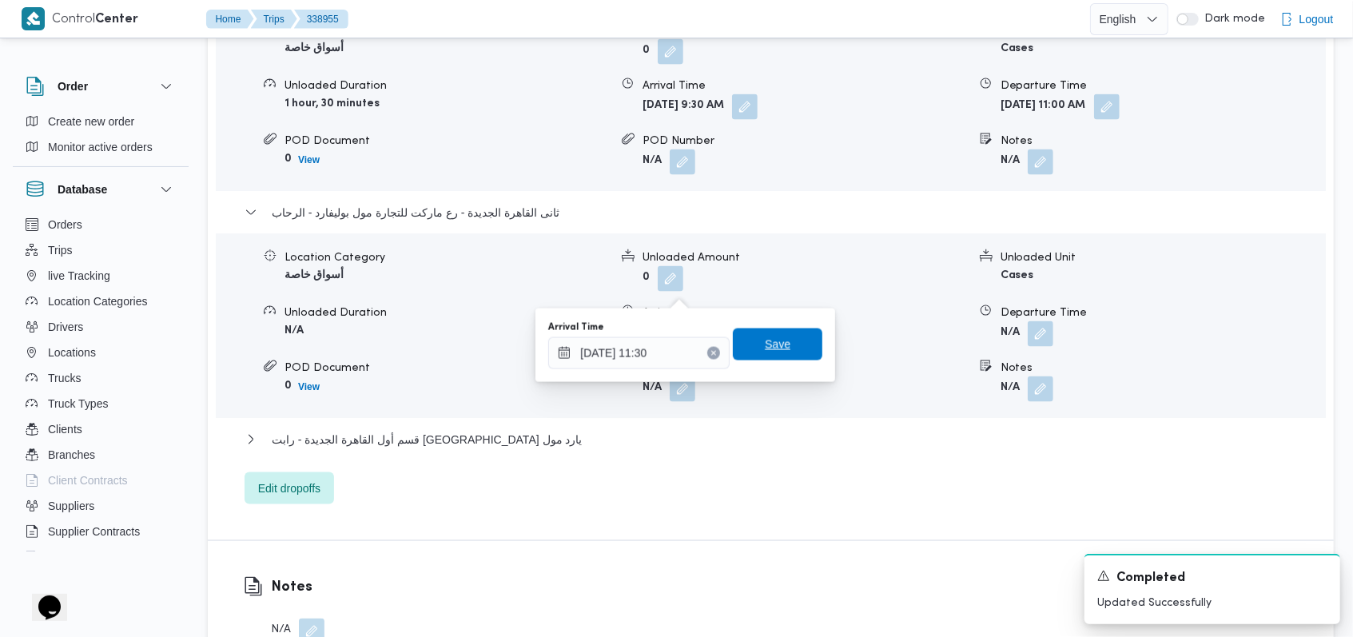
click at [774, 355] on span "Save" at bounding box center [778, 345] width 90 height 32
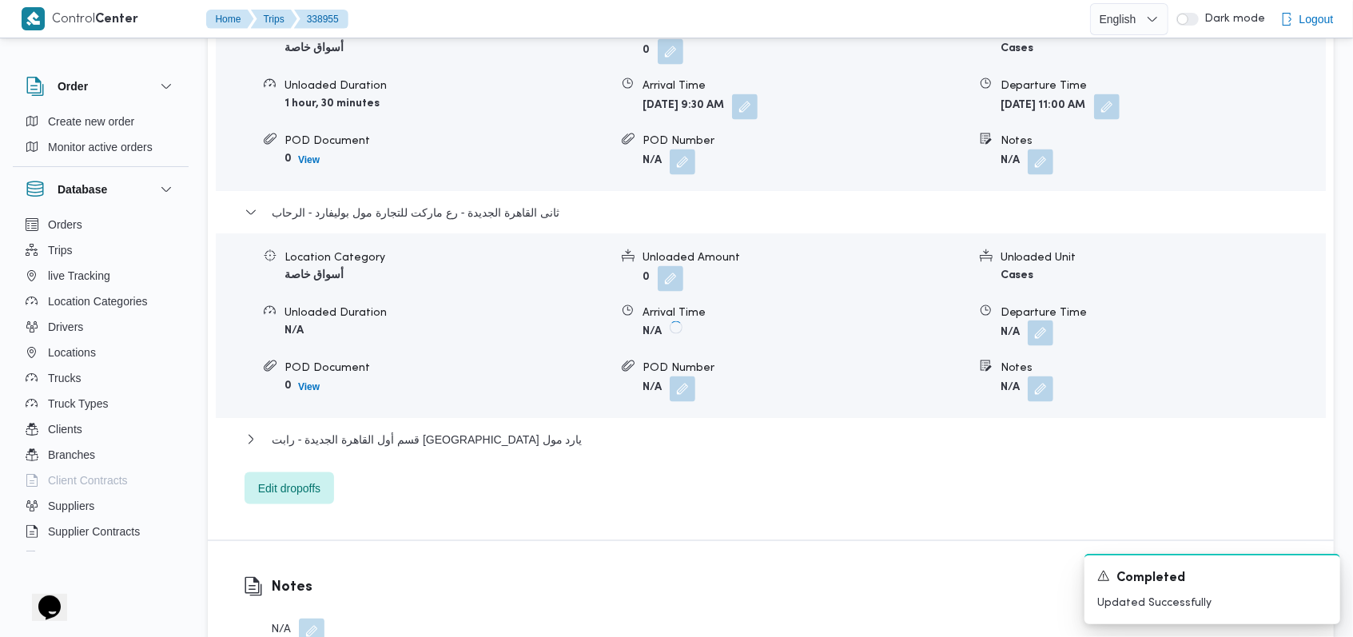
click at [1037, 321] on button "button" at bounding box center [1041, 334] width 26 height 26
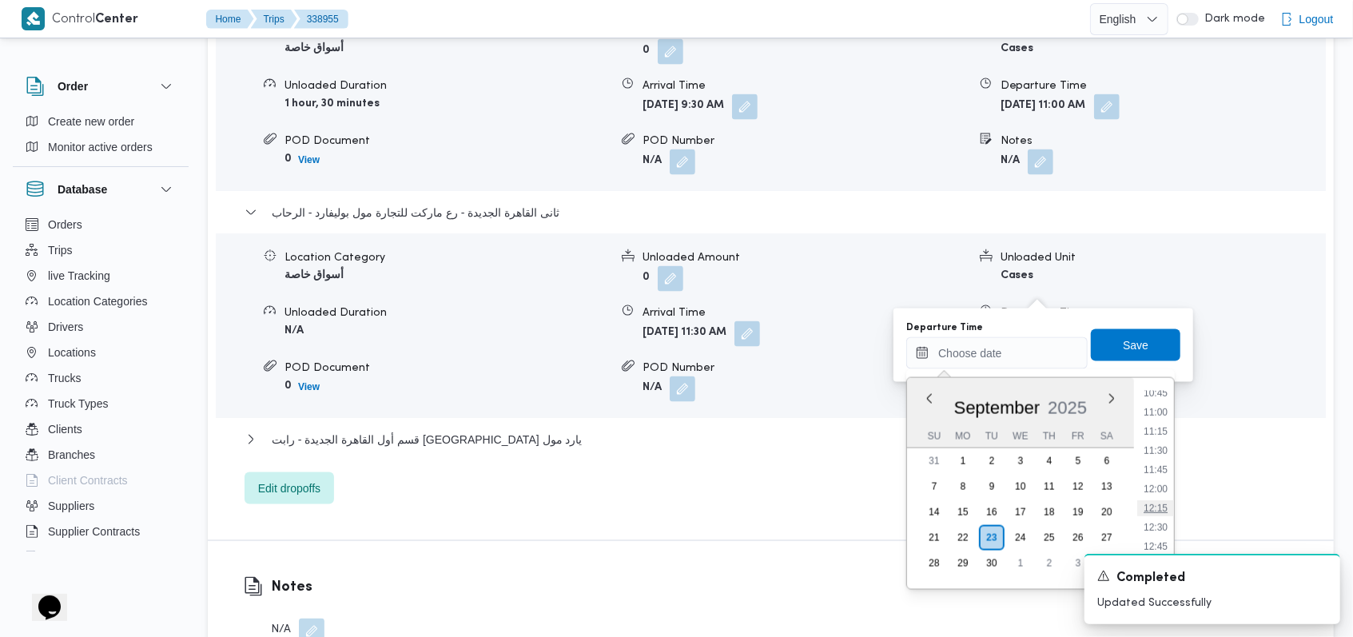
click at [1155, 504] on li "12:15" at bounding box center [1155, 508] width 37 height 16
type input "[DATE] 12:15"
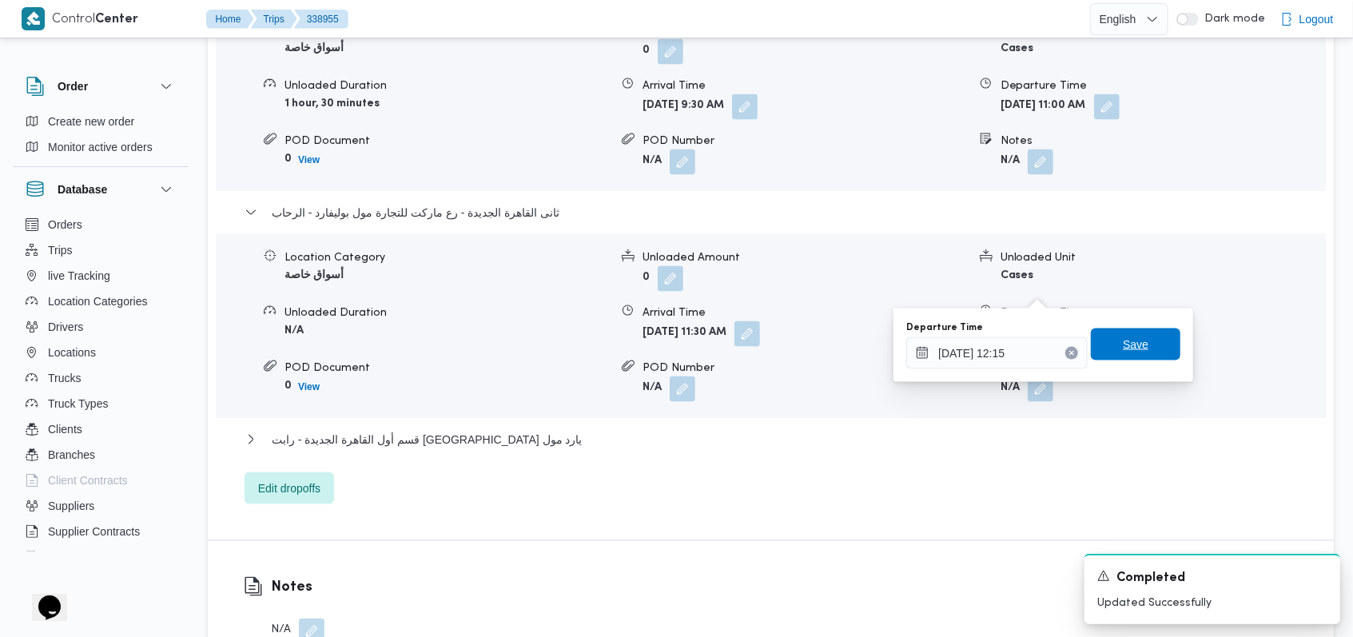
click at [1148, 339] on span "Save" at bounding box center [1136, 345] width 90 height 32
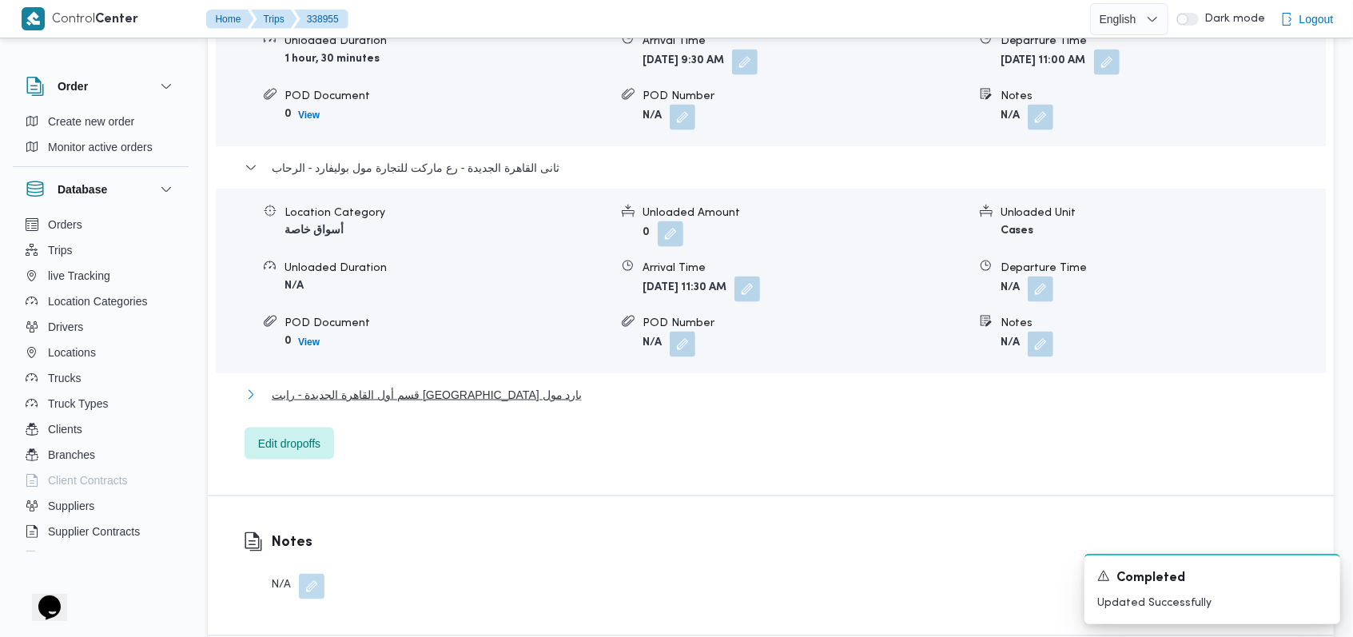
click at [428, 400] on span "قسم أول القاهرة الجديدة - رابت [GEOGRAPHIC_DATA] يارد مول" at bounding box center [427, 394] width 311 height 19
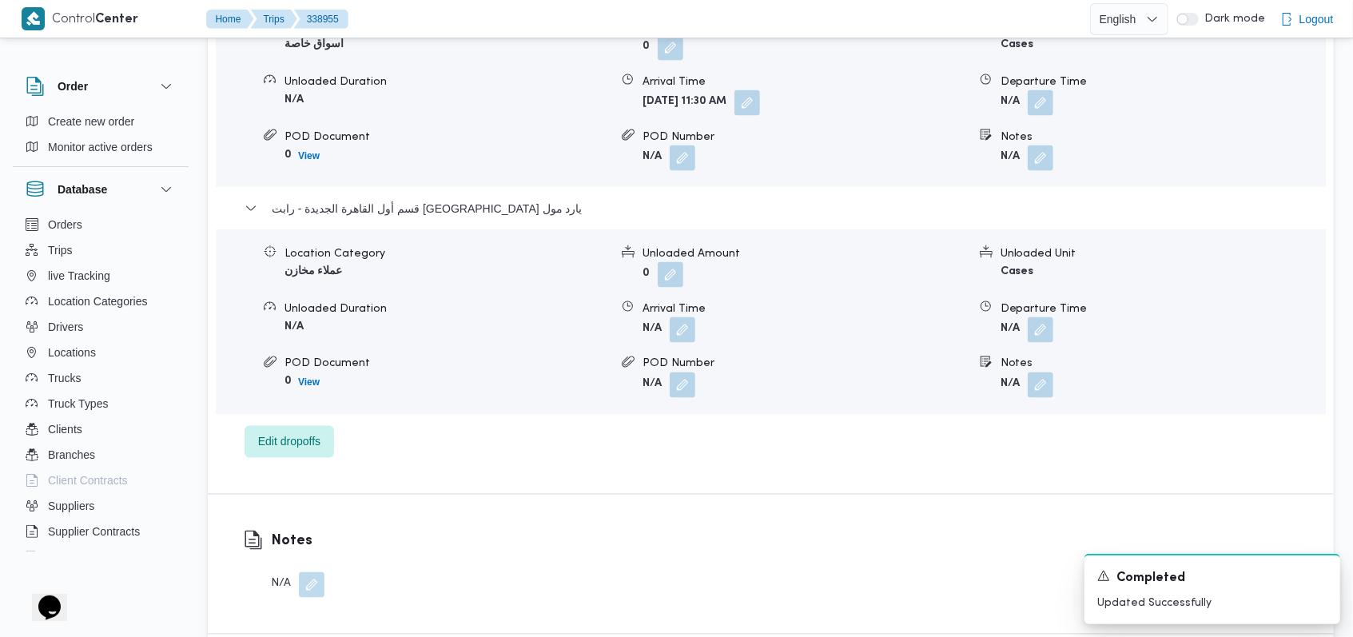
scroll to position [1705, 0]
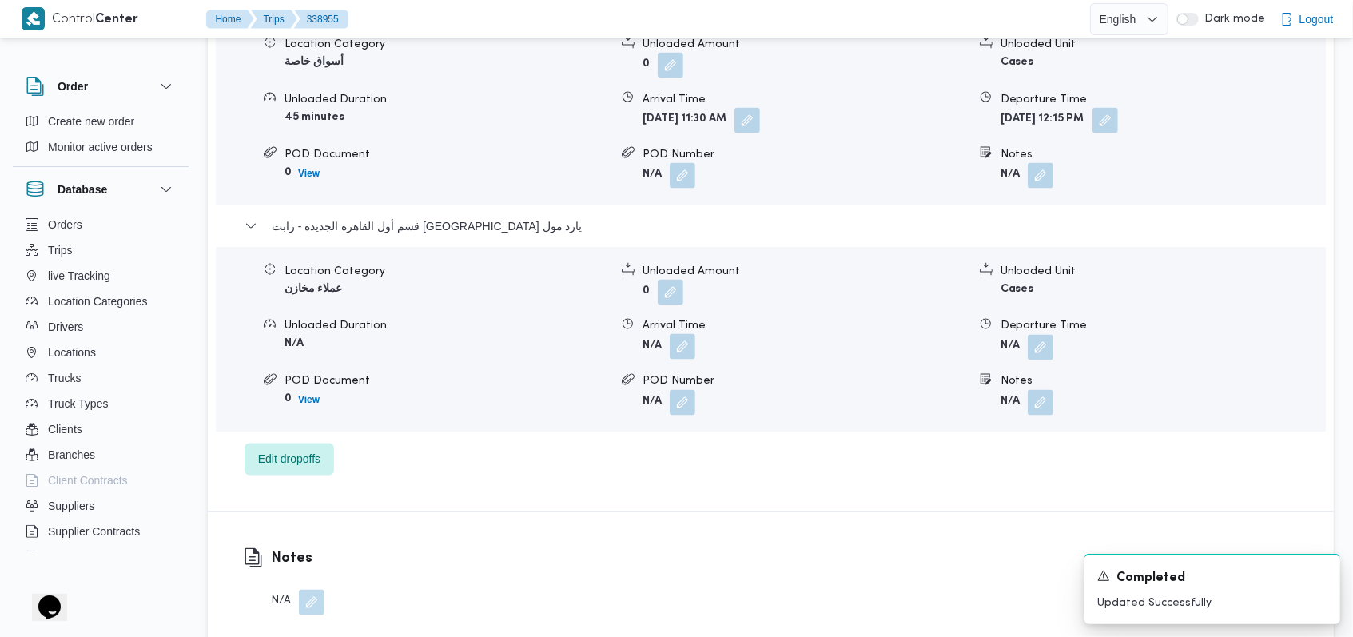
click at [684, 334] on button "button" at bounding box center [683, 347] width 26 height 26
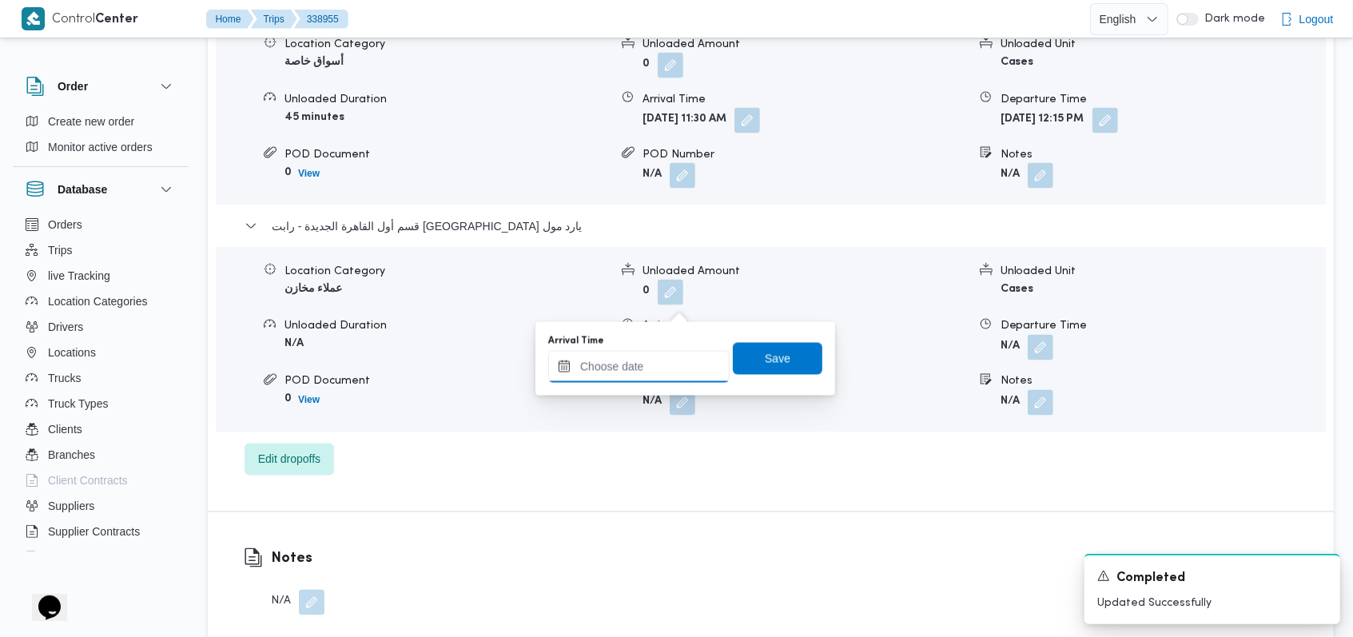
click at [651, 361] on input "Arrival Time" at bounding box center [638, 367] width 181 height 32
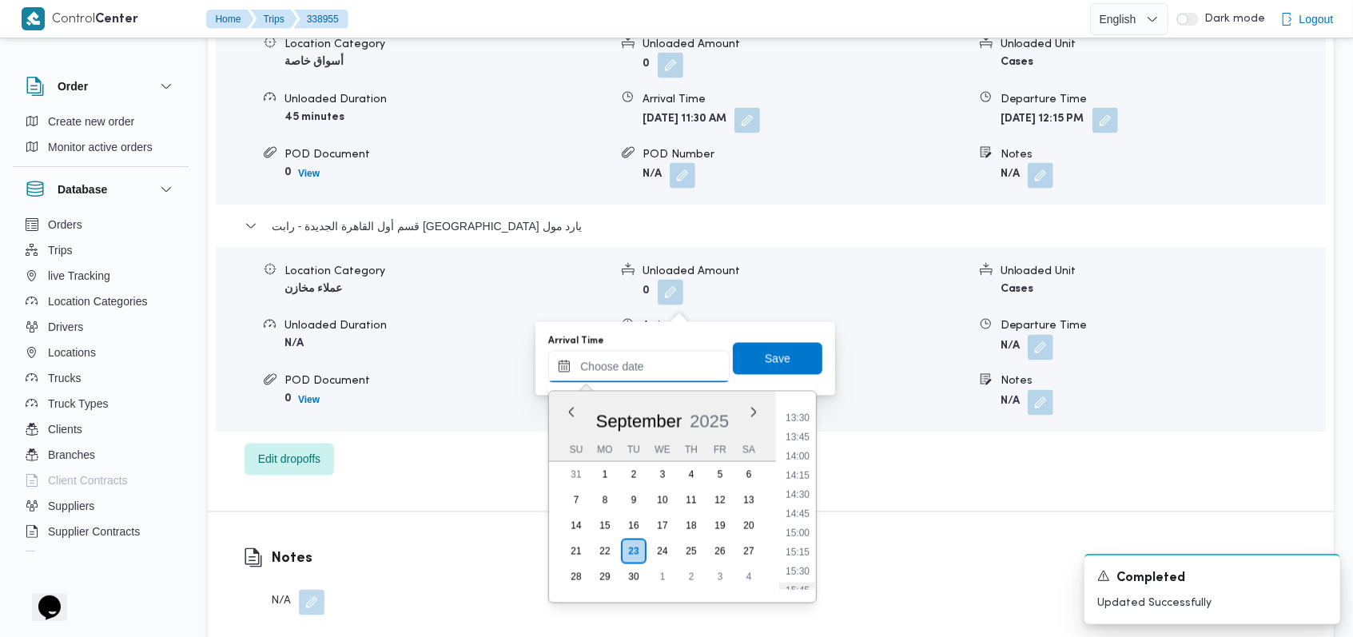
scroll to position [937, 0]
click at [799, 450] on li "12:45" at bounding box center [797, 454] width 37 height 16
type input "[DATE] 12:45"
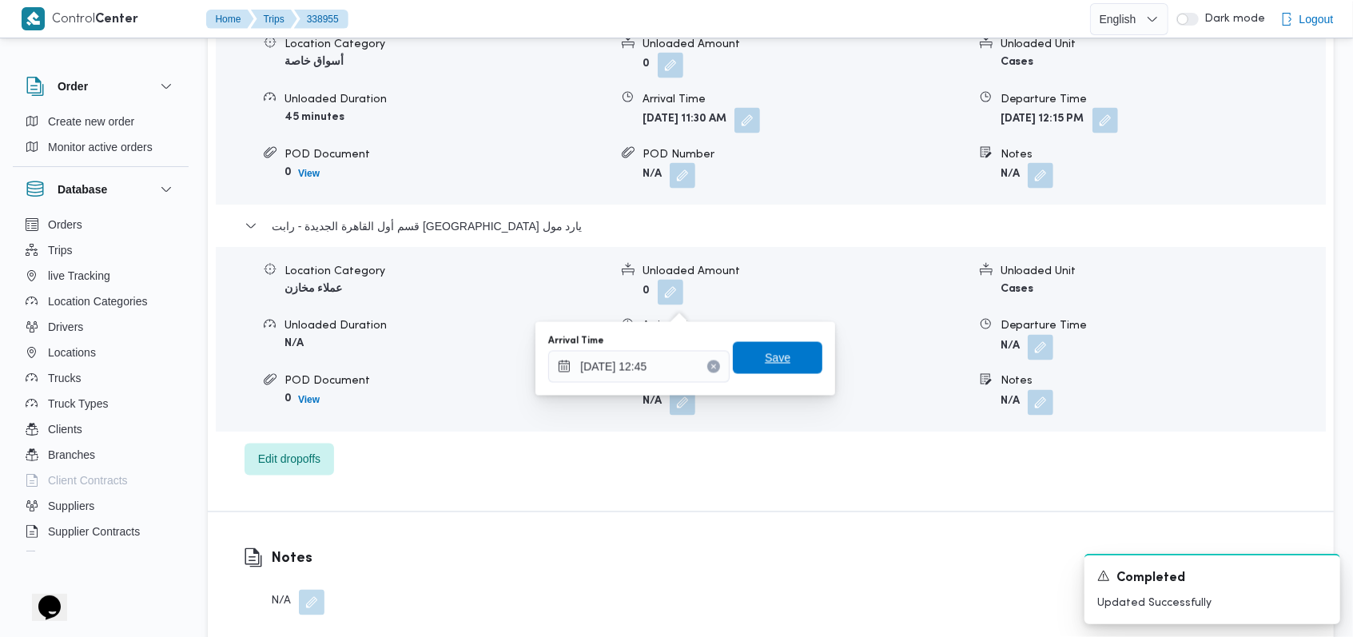
click at [777, 355] on span "Save" at bounding box center [778, 358] width 90 height 32
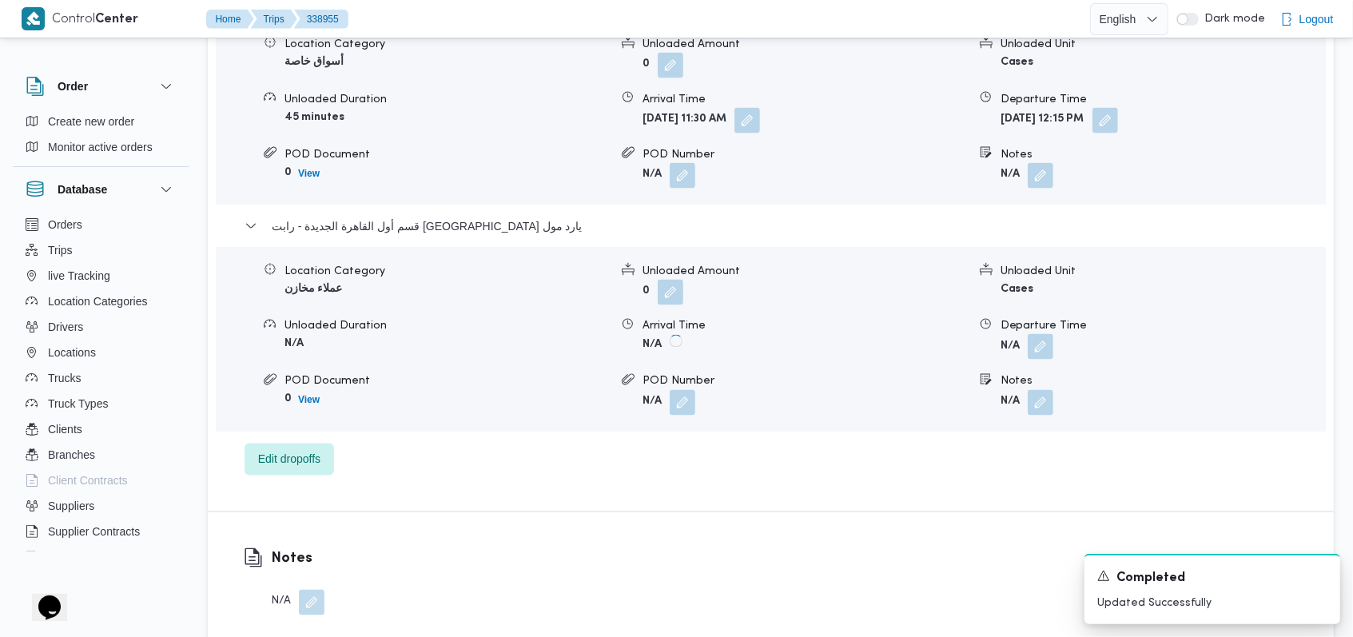
click at [1030, 334] on button "button" at bounding box center [1041, 347] width 26 height 26
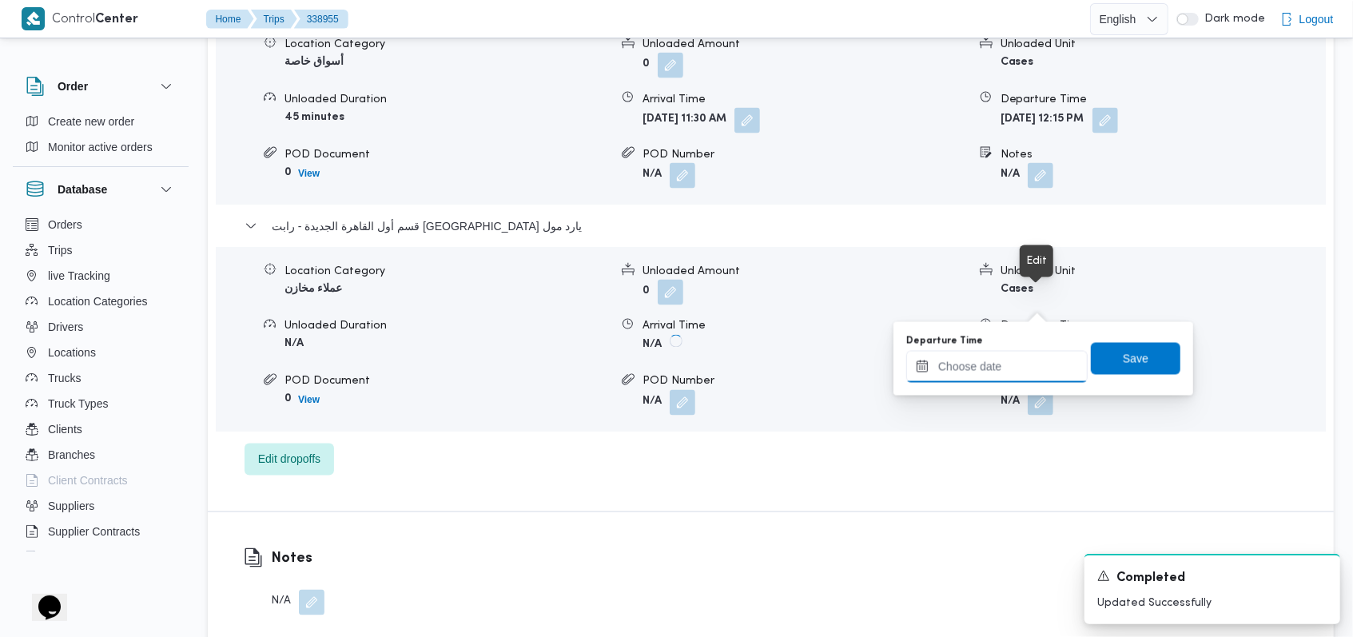
click at [1009, 362] on input "Departure Time" at bounding box center [996, 367] width 181 height 32
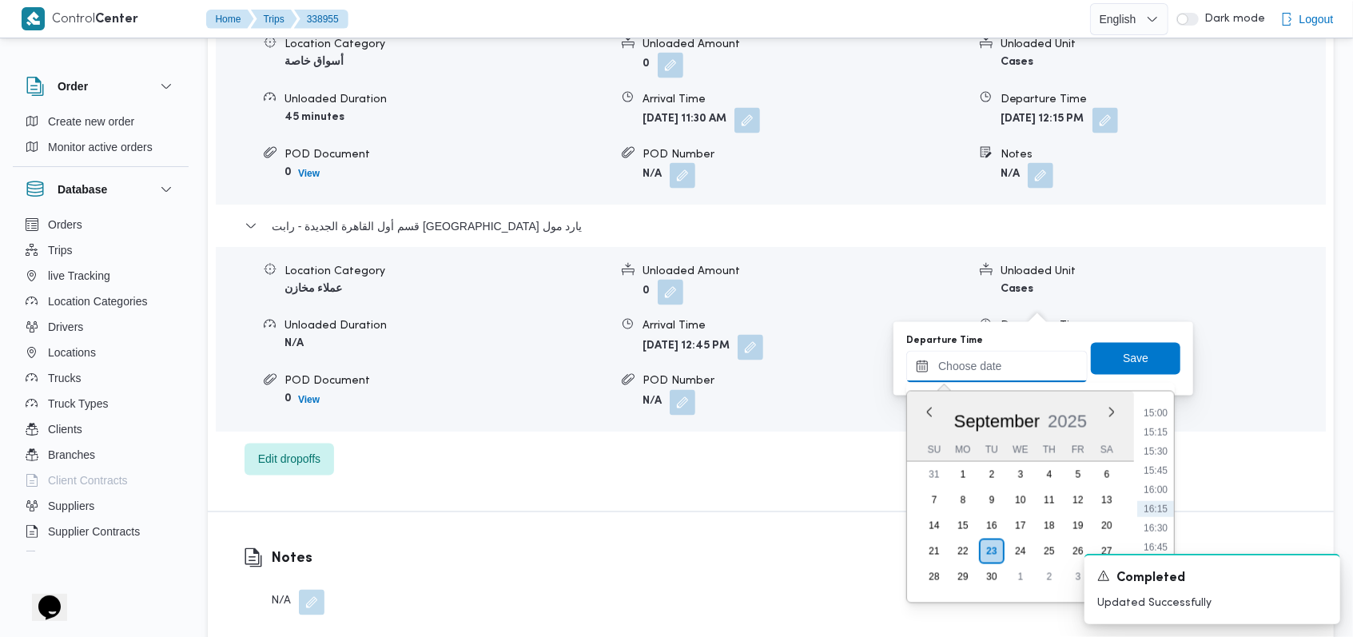
scroll to position [1043, 0]
click at [1161, 408] on li "13:30" at bounding box center [1155, 405] width 37 height 16
type input "[DATE] 13:30"
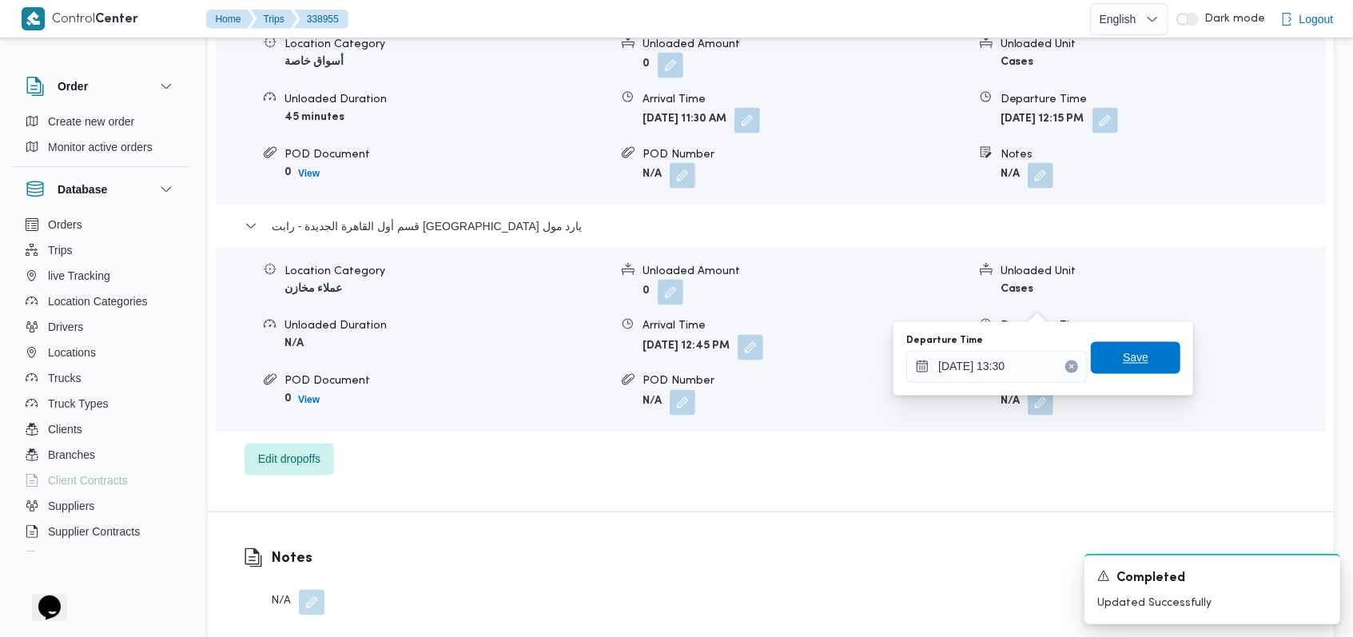
click at [1149, 367] on span "Save" at bounding box center [1136, 358] width 90 height 32
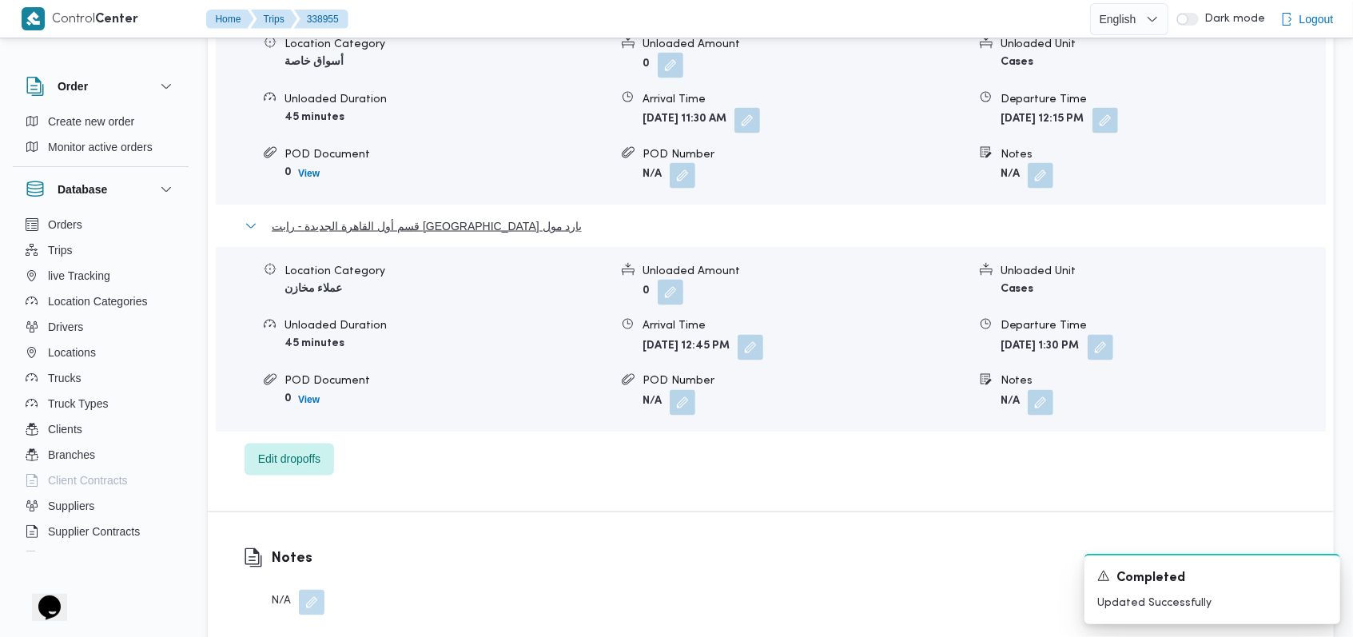
click at [401, 217] on span "قسم أول القاهرة الجديدة - رابت [GEOGRAPHIC_DATA] يارد مول" at bounding box center [427, 226] width 311 height 19
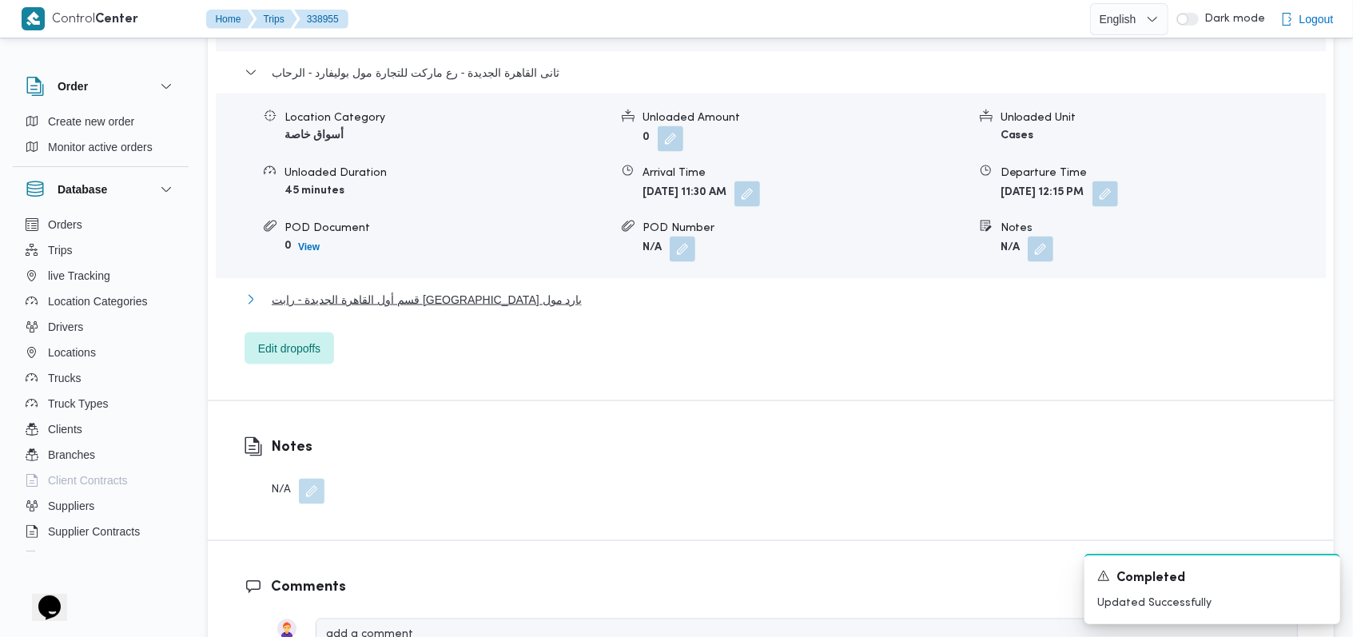
scroll to position [1385, 0]
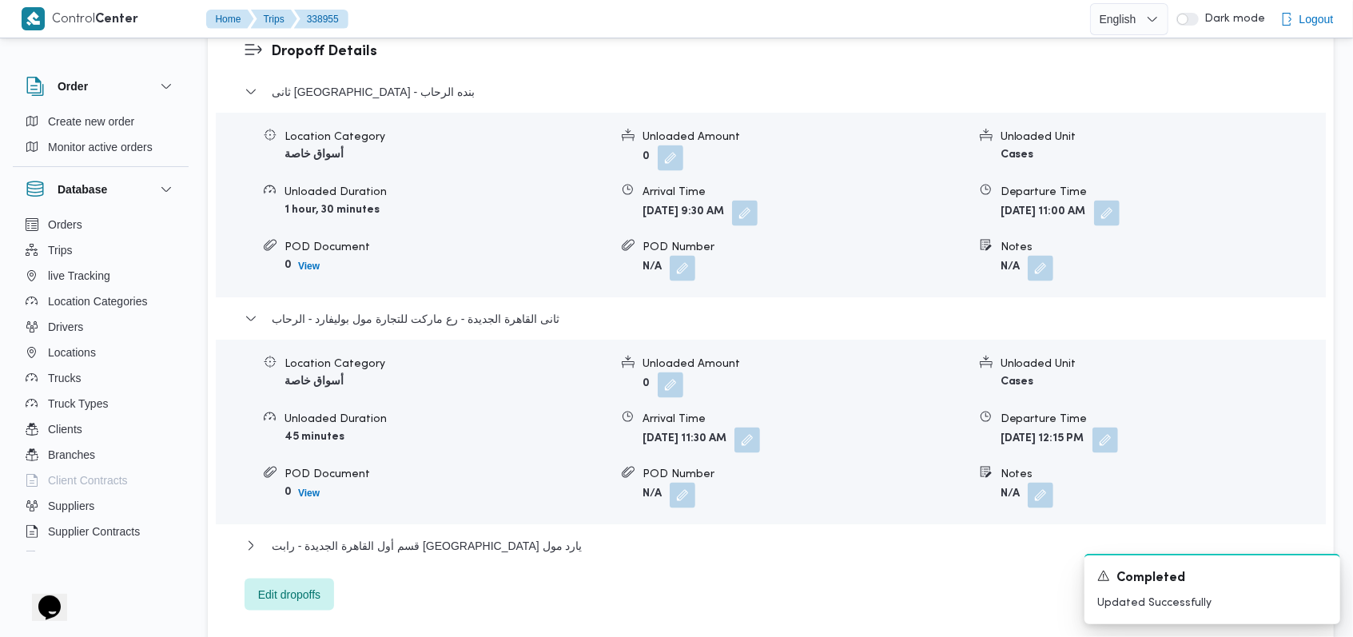
click at [392, 260] on div "ثانى [GEOGRAPHIC_DATA] الجديدة - بنده الرحاب Location Category أسواق خاصة Unloa…" at bounding box center [771, 346] width 1053 height 528
click at [394, 309] on span "ثانى القاهرة الجديدة - رع ماركت للتجارة مول بوليفارد - الرحاب" at bounding box center [416, 318] width 288 height 19
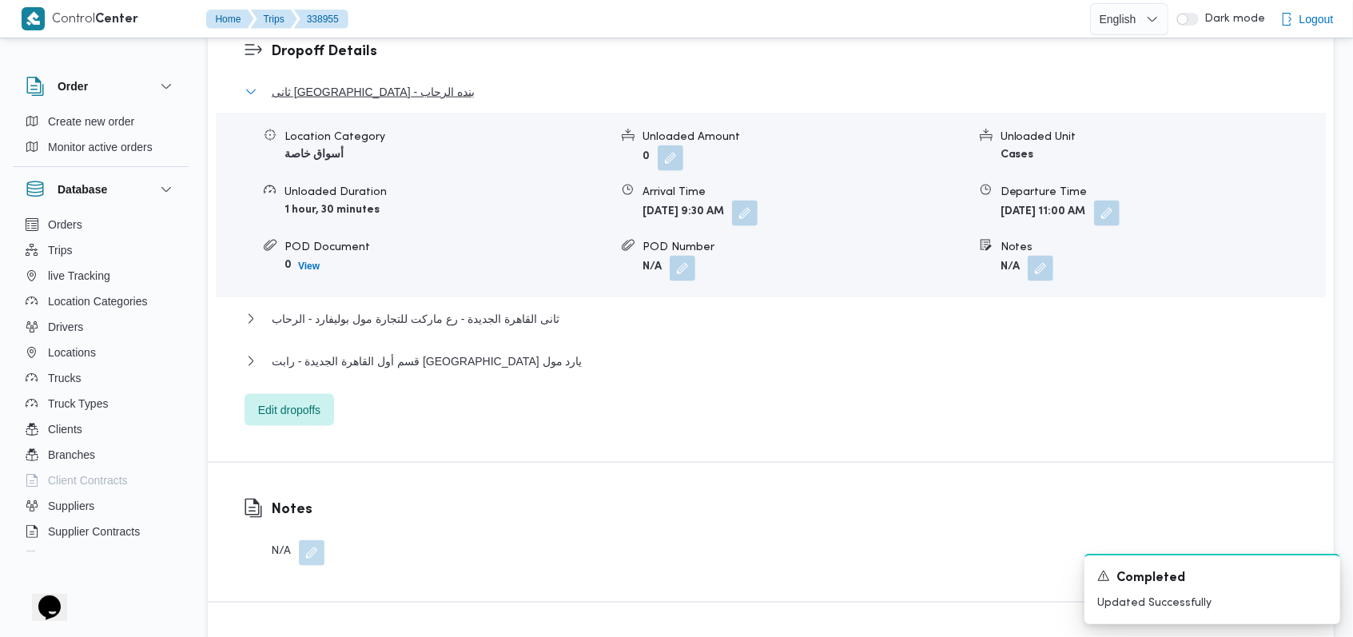
click at [387, 82] on span "ثانى [GEOGRAPHIC_DATA] - بنده الرحاب" at bounding box center [373, 91] width 203 height 19
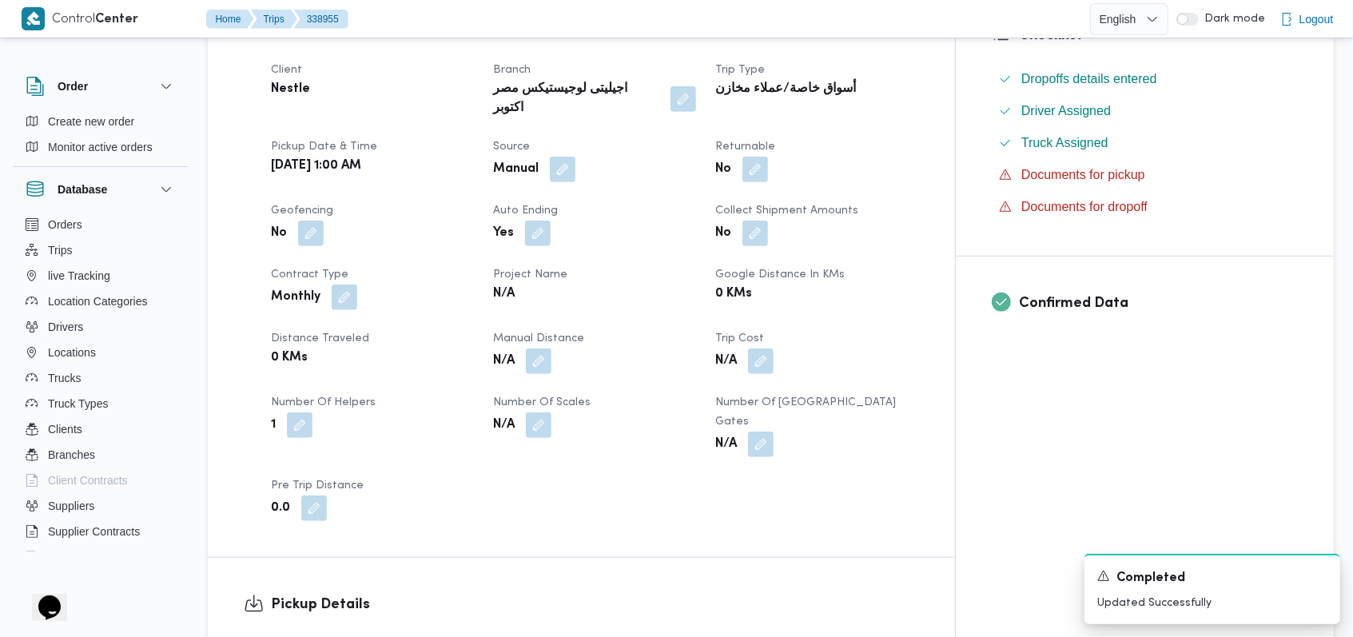
scroll to position [532, 0]
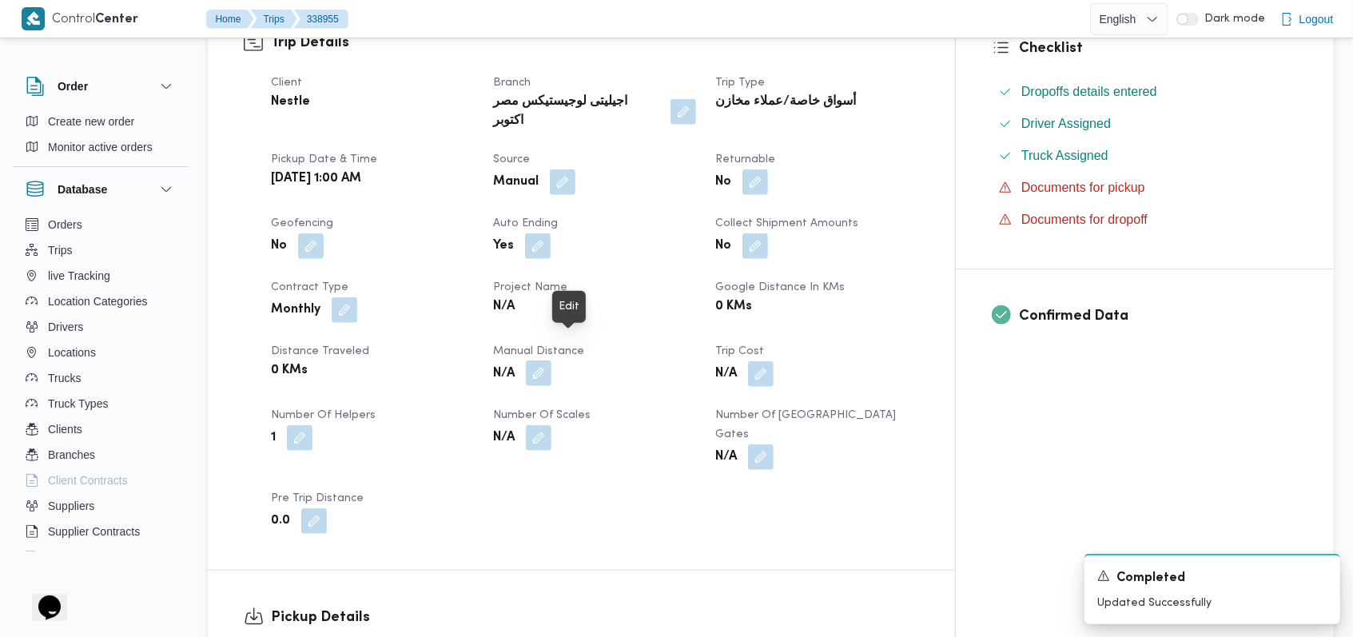
click at [552, 360] on button "button" at bounding box center [539, 373] width 26 height 26
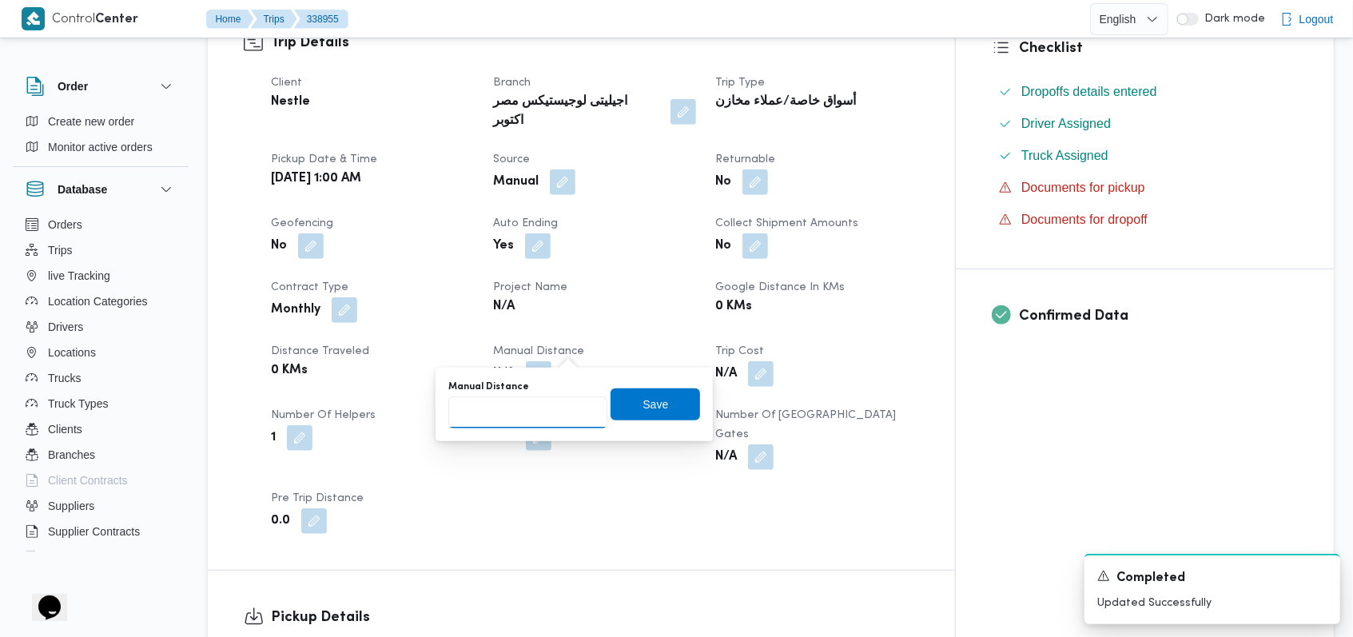
click at [539, 416] on input "Manual Distance" at bounding box center [527, 412] width 159 height 32
type input "167"
click at [643, 404] on span "Save" at bounding box center [656, 403] width 26 height 19
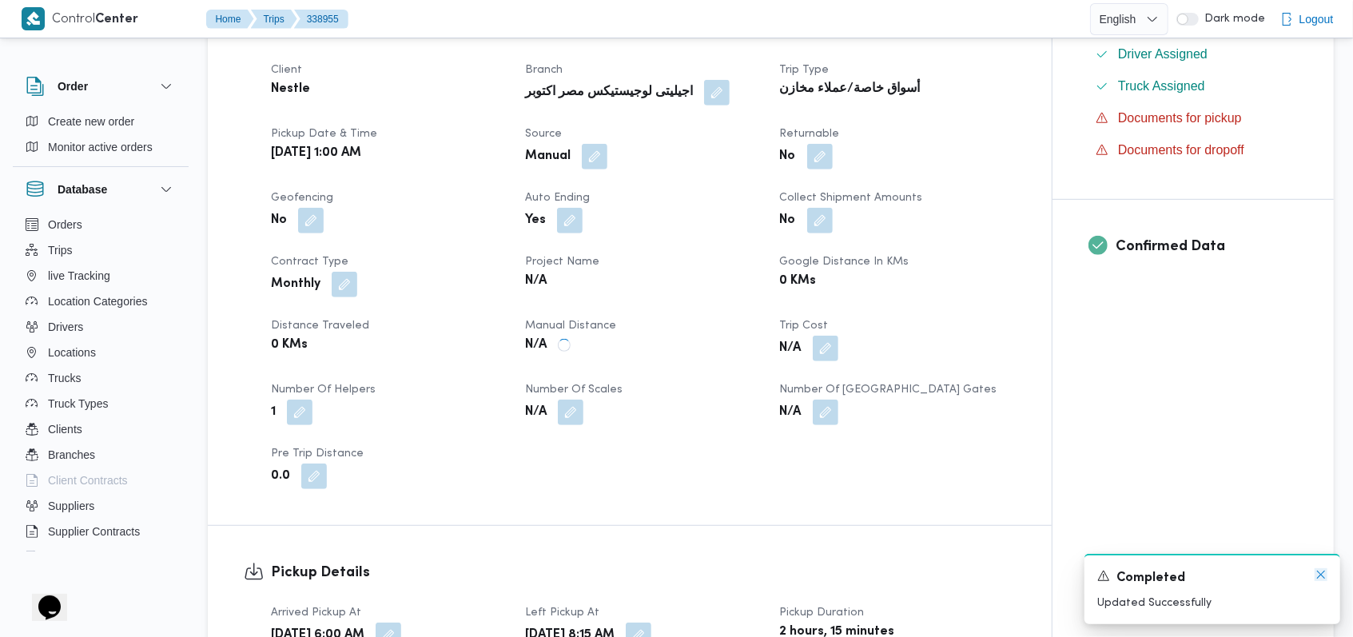
click at [1324, 576] on icon "Dismiss toast" at bounding box center [1321, 574] width 13 height 13
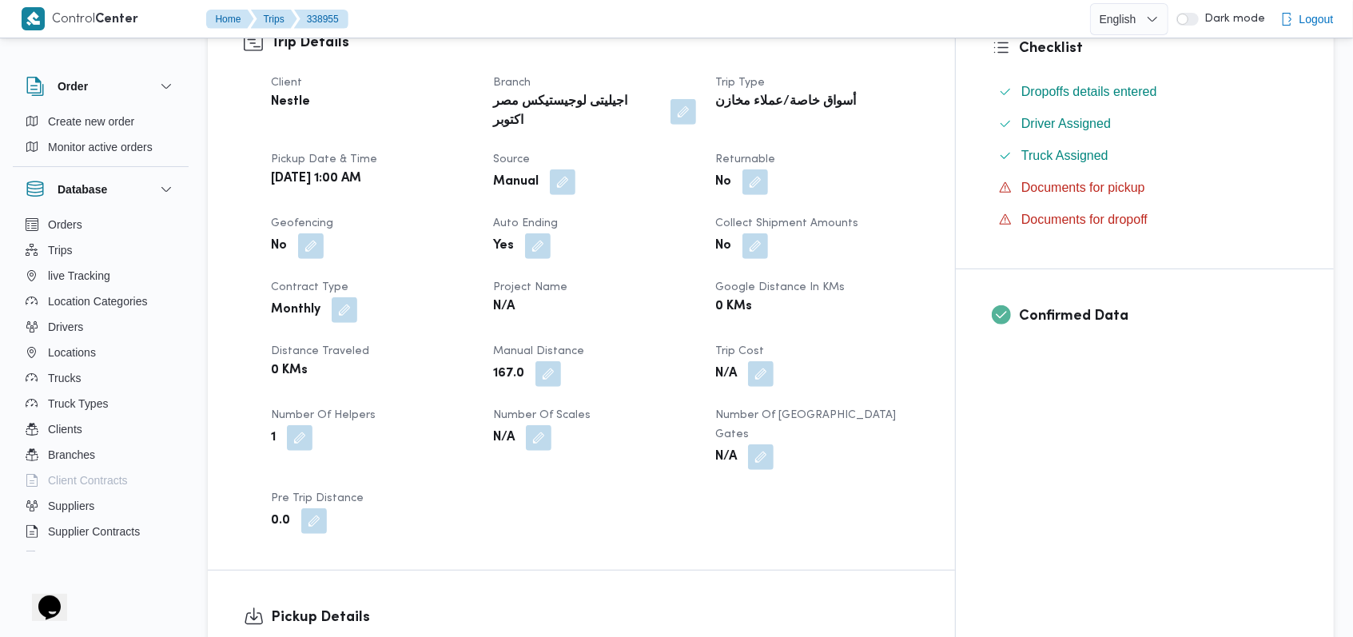
scroll to position [0, 0]
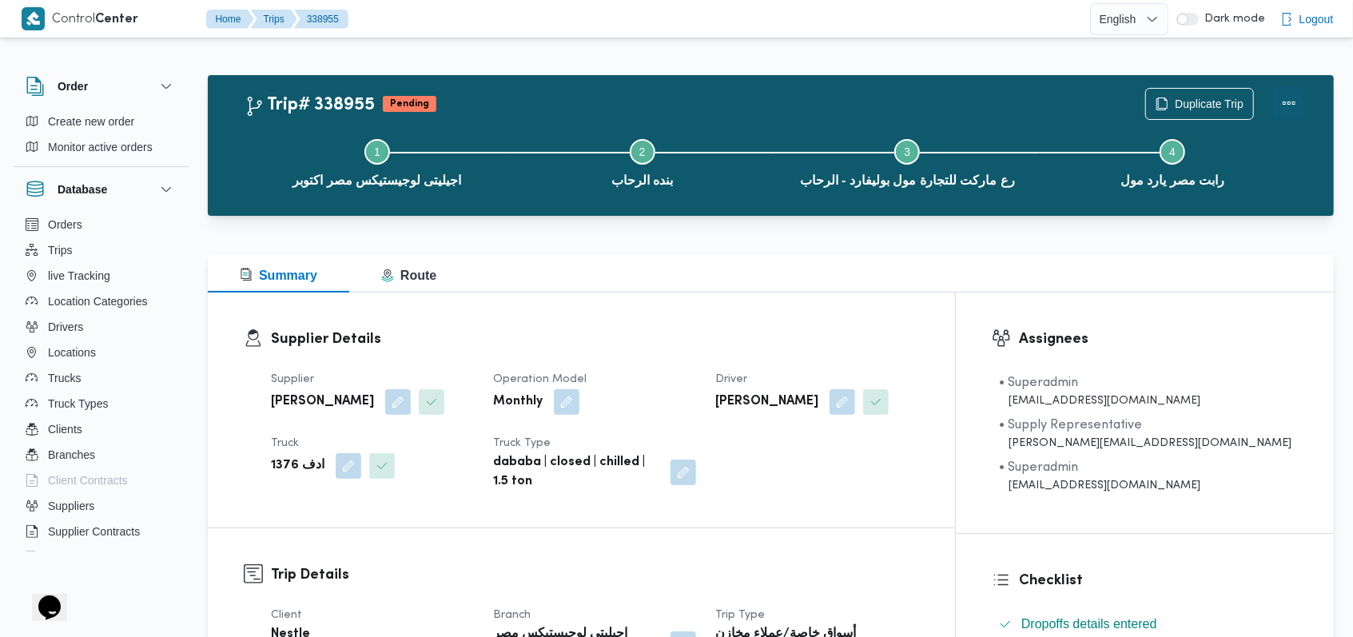
click at [1287, 114] on button "Actions" at bounding box center [1289, 103] width 32 height 32
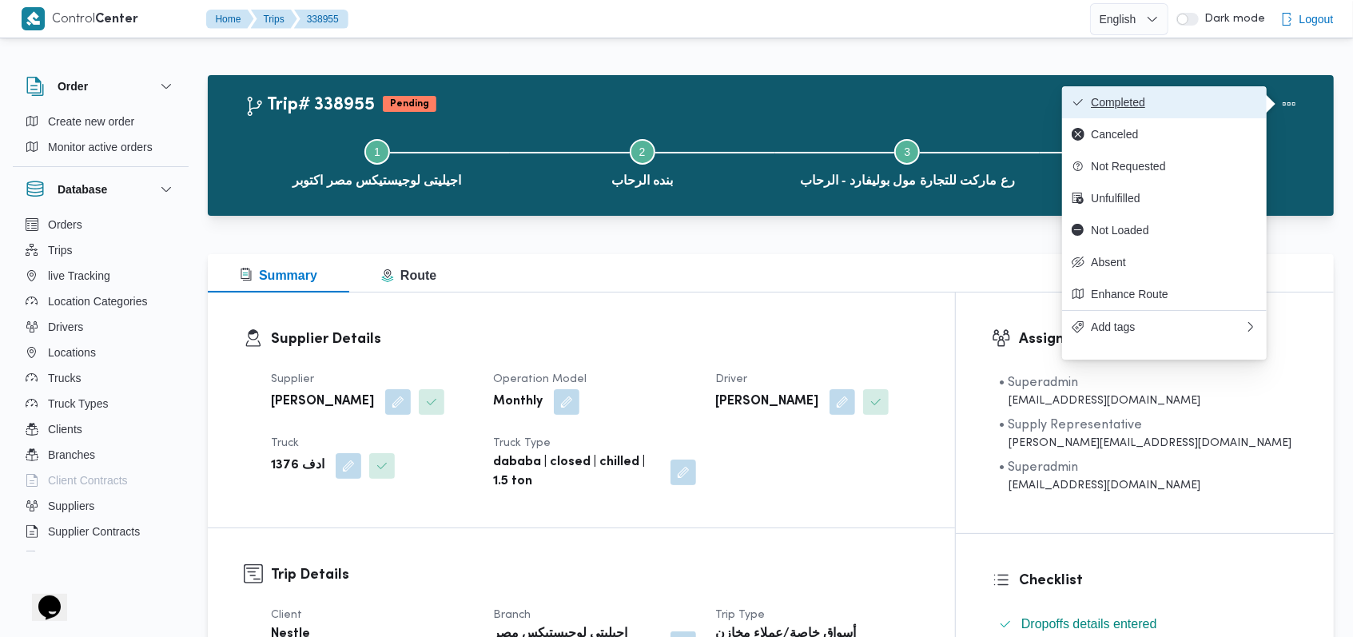
click at [1237, 99] on span "Completed" at bounding box center [1174, 102] width 166 height 13
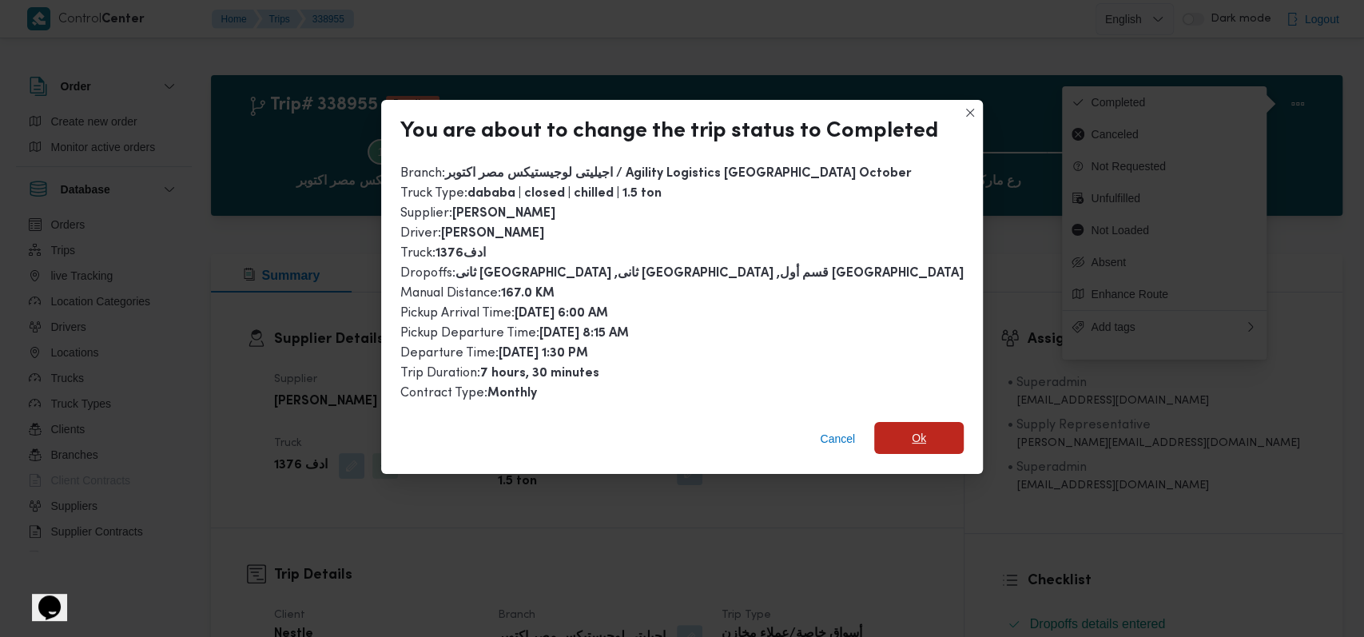
click at [895, 440] on span "Ok" at bounding box center [919, 438] width 90 height 32
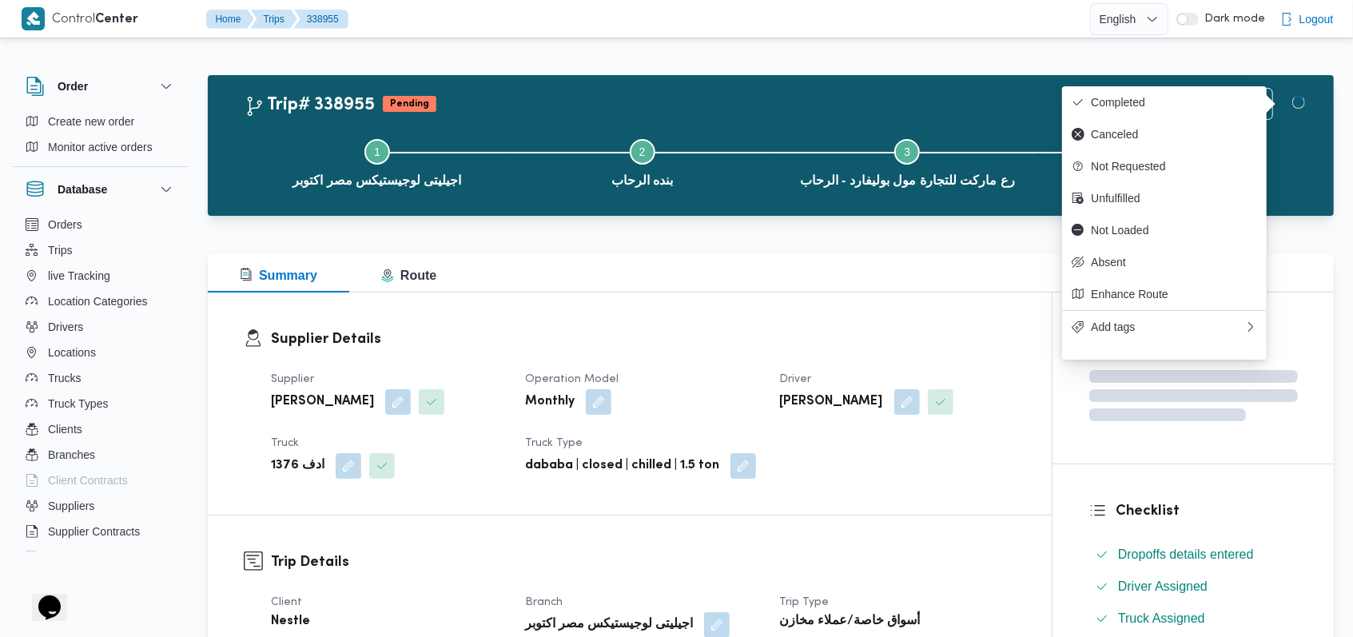
click at [715, 400] on div "Monthly" at bounding box center [643, 402] width 238 height 29
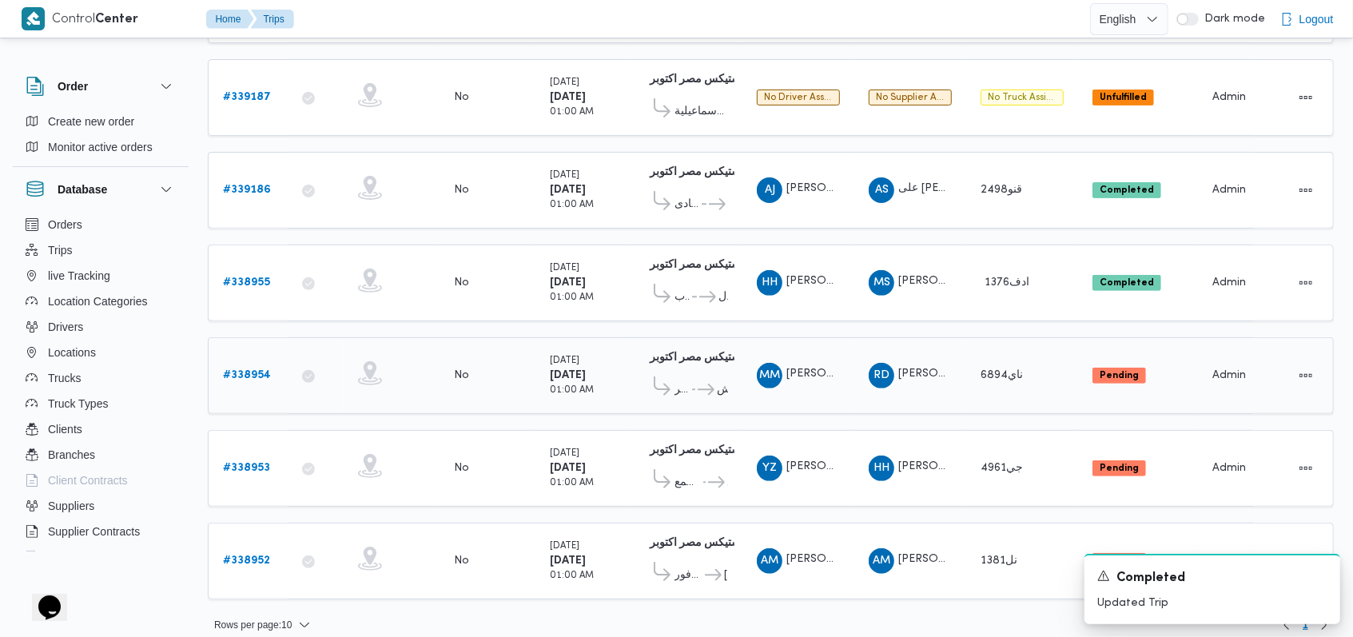
scroll to position [288, 0]
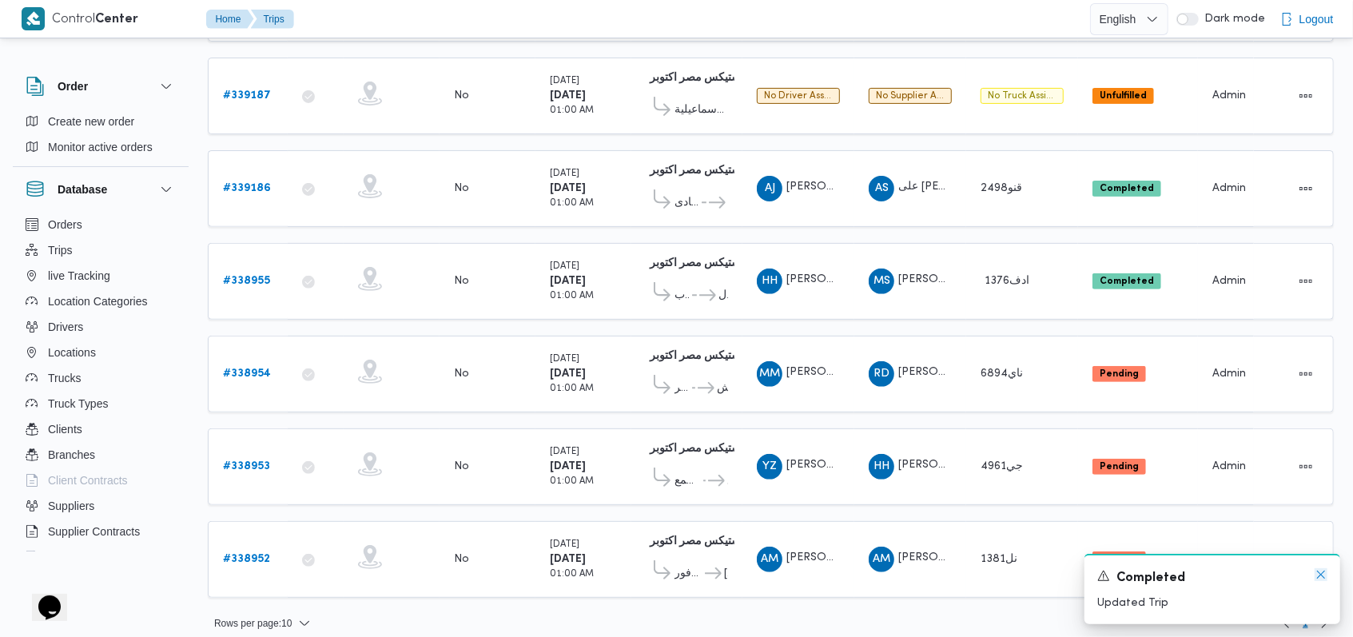
click at [1316, 573] on icon "Dismiss toast" at bounding box center [1321, 574] width 13 height 13
click at [253, 554] on b "# 338952" at bounding box center [246, 559] width 47 height 10
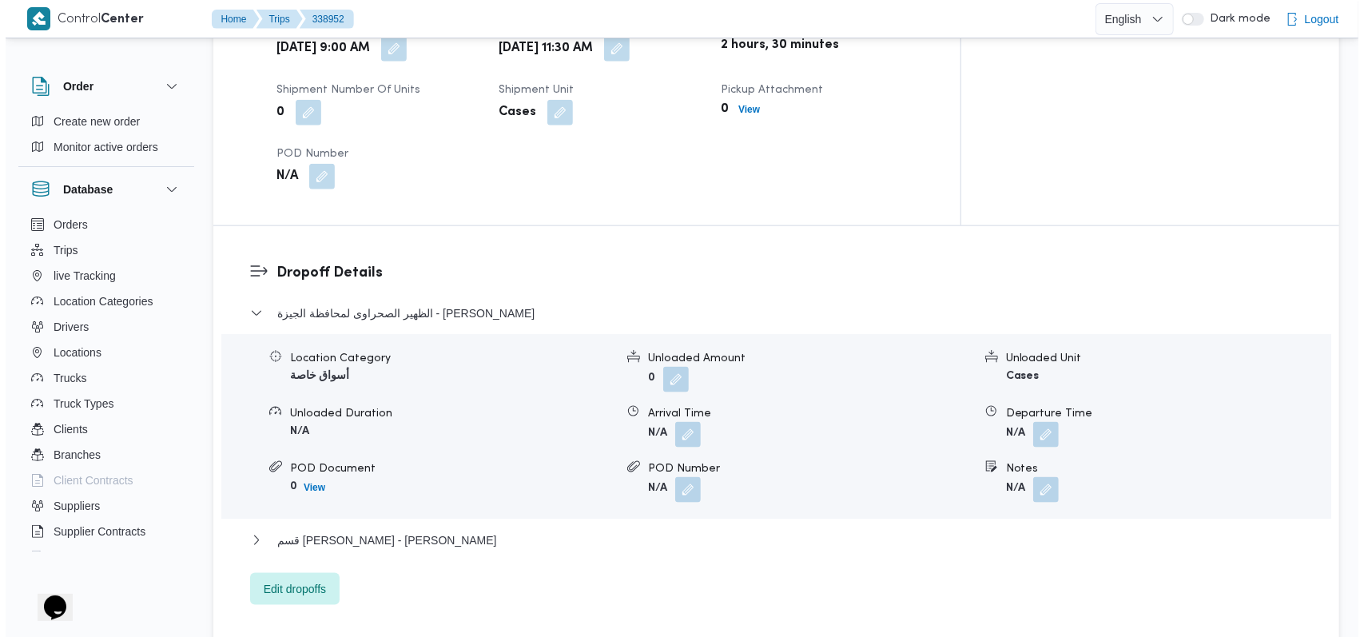
scroll to position [1279, 0]
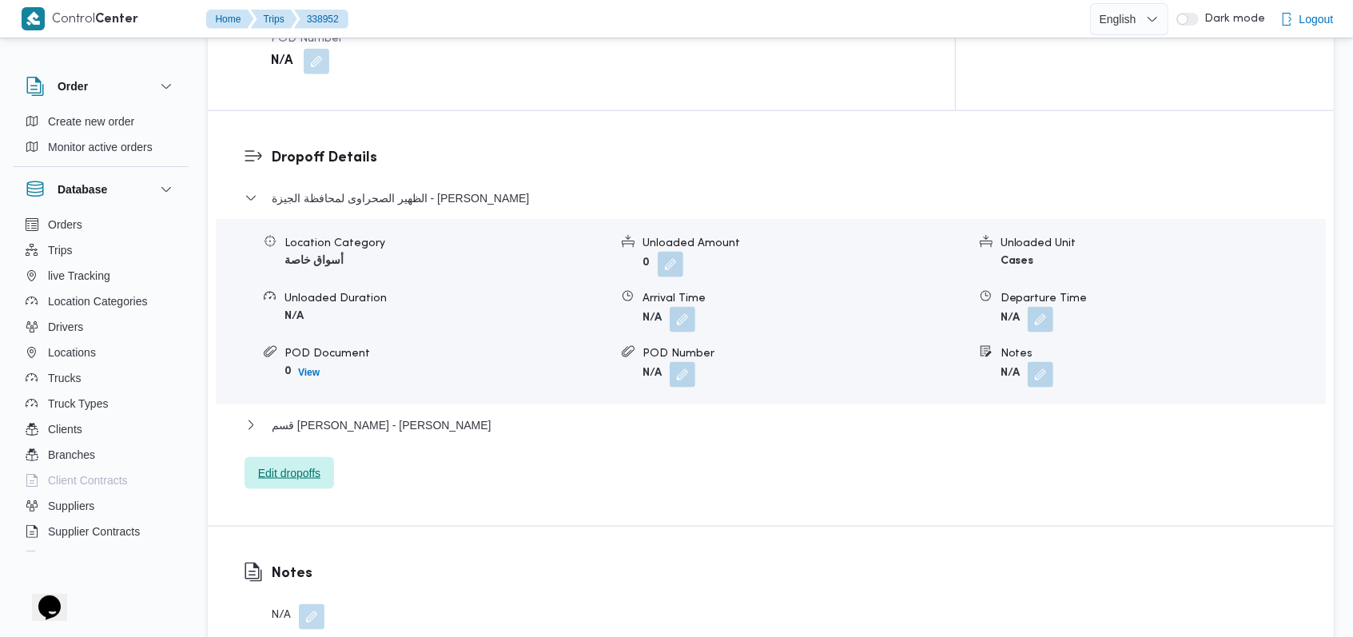
click at [322, 457] on span "Edit dropoffs" at bounding box center [290, 473] width 90 height 32
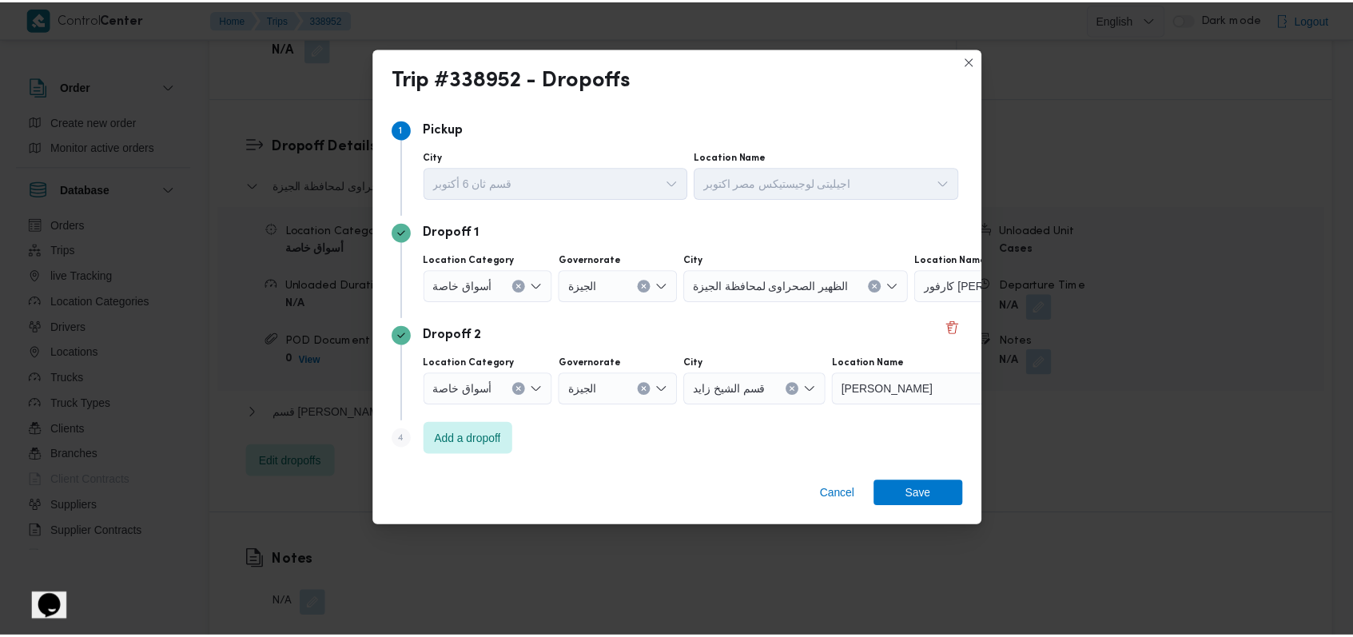
scroll to position [0, 0]
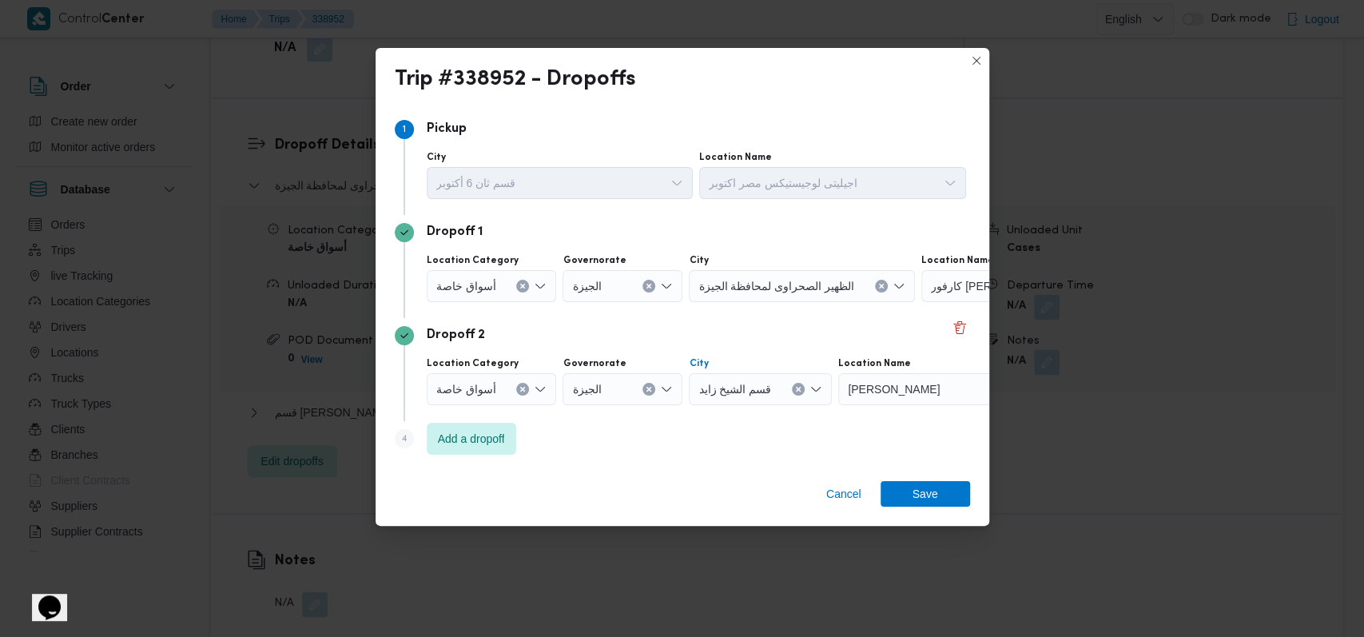
click at [795, 387] on icon "Clear input" at bounding box center [798, 389] width 6 height 6
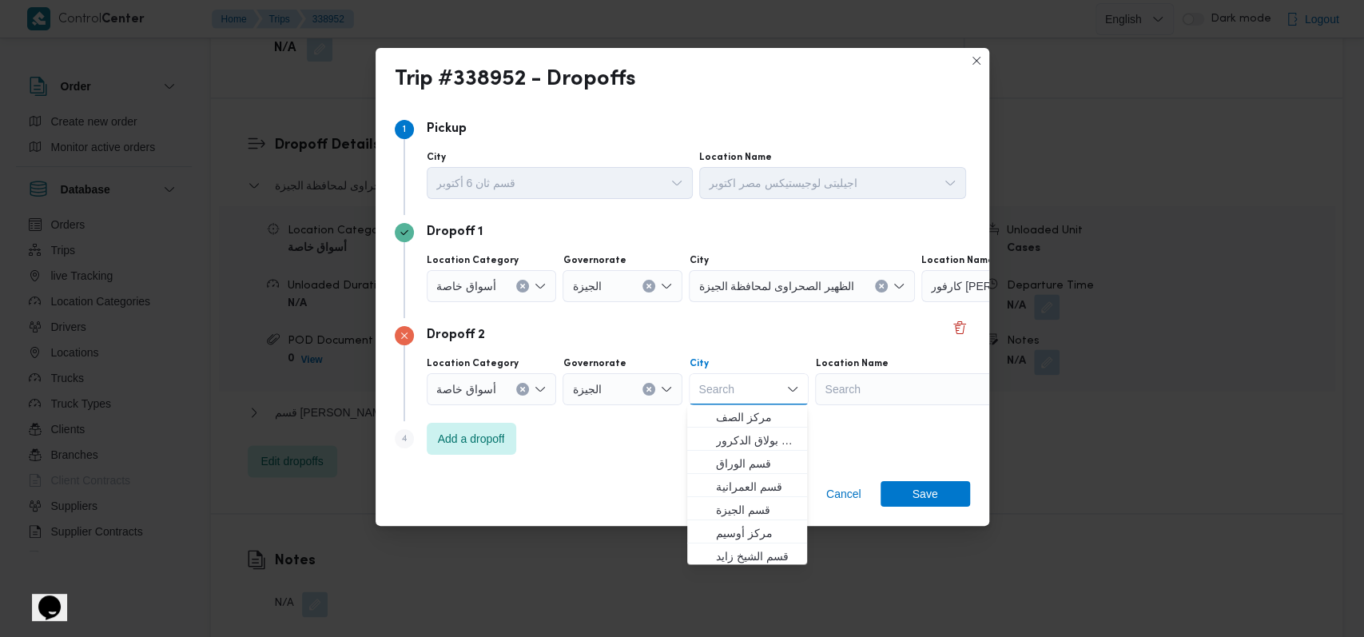
click at [878, 286] on icon "Clear input" at bounding box center [881, 286] width 6 height 6
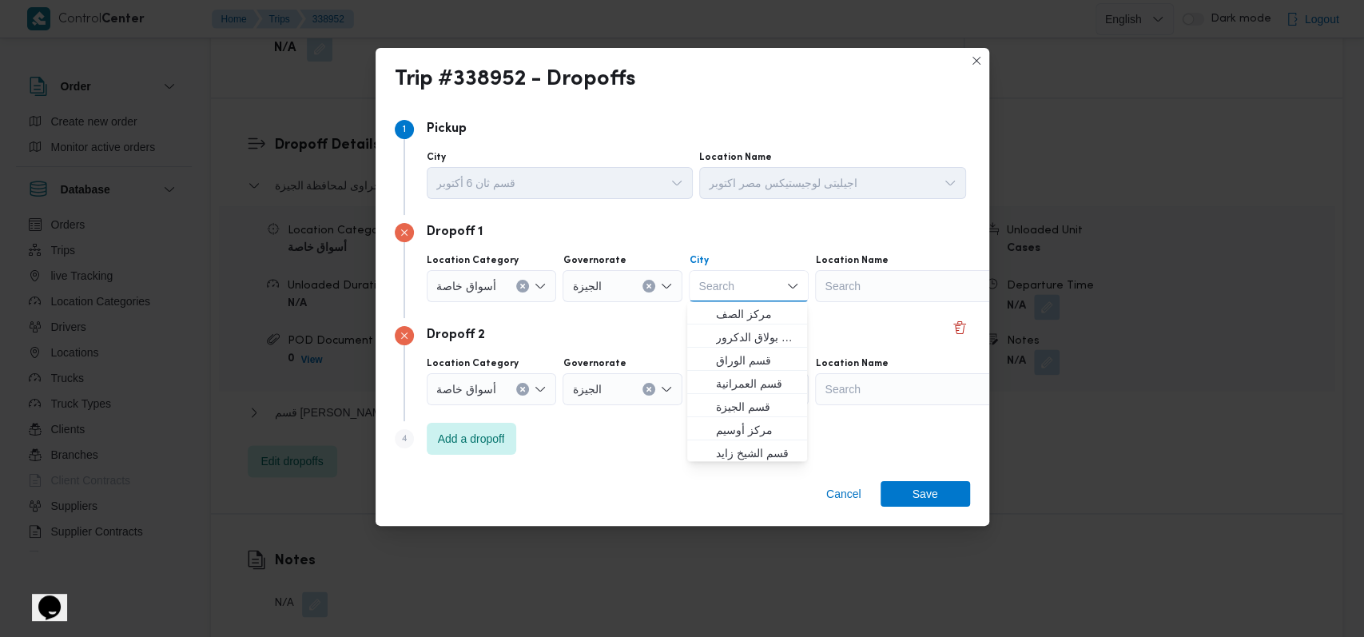
click at [917, 283] on div "Search" at bounding box center [915, 286] width 200 height 32
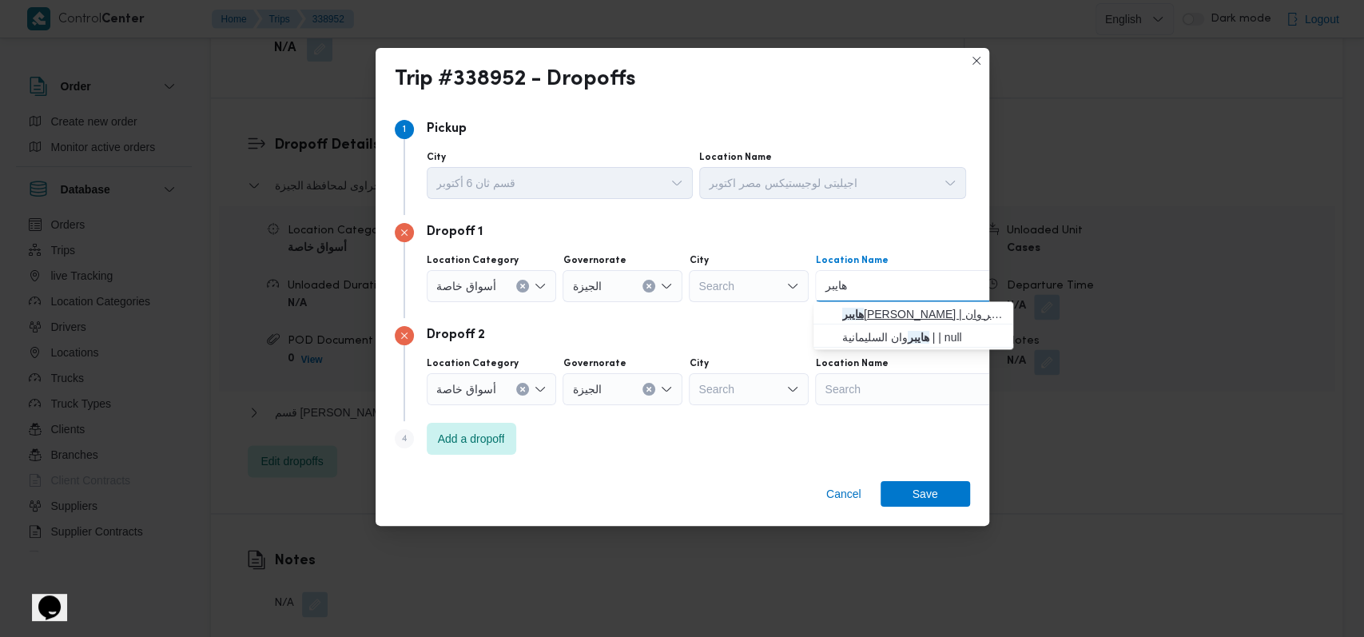
type input "هايبر"
click at [895, 310] on span "[PERSON_NAME] | هايبر وان | null" at bounding box center [922, 314] width 161 height 19
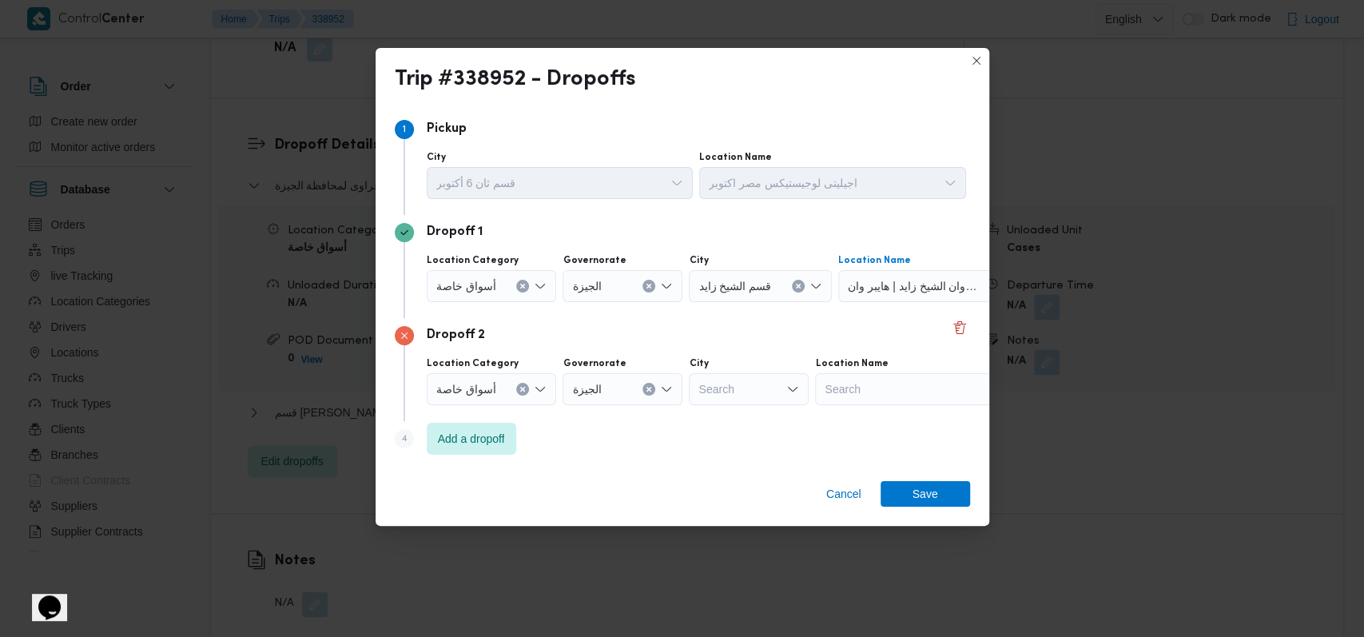
click at [894, 377] on div "Search" at bounding box center [915, 389] width 200 height 32
type input "داند"
click at [900, 412] on span "كارفور داند ى مول | كارفور داندى مول | الشياخة الثانية عشر" at bounding box center [922, 417] width 161 height 19
click at [942, 492] on span "Save" at bounding box center [926, 493] width 90 height 26
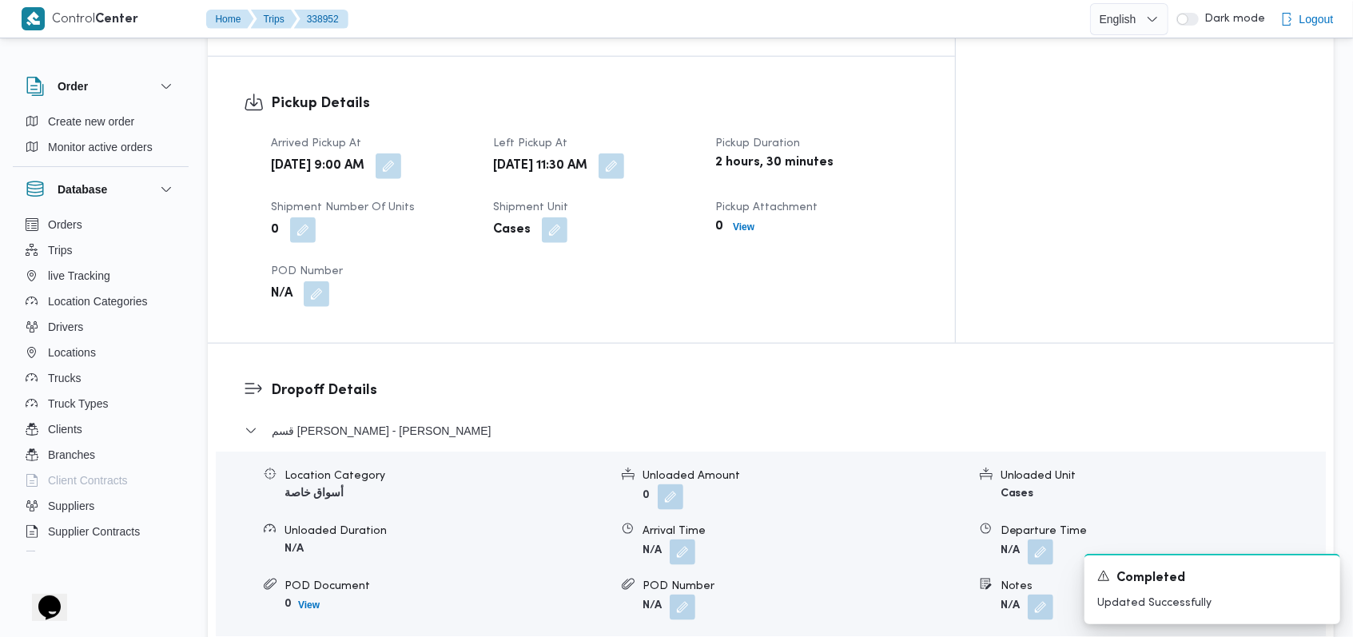
scroll to position [1172, 0]
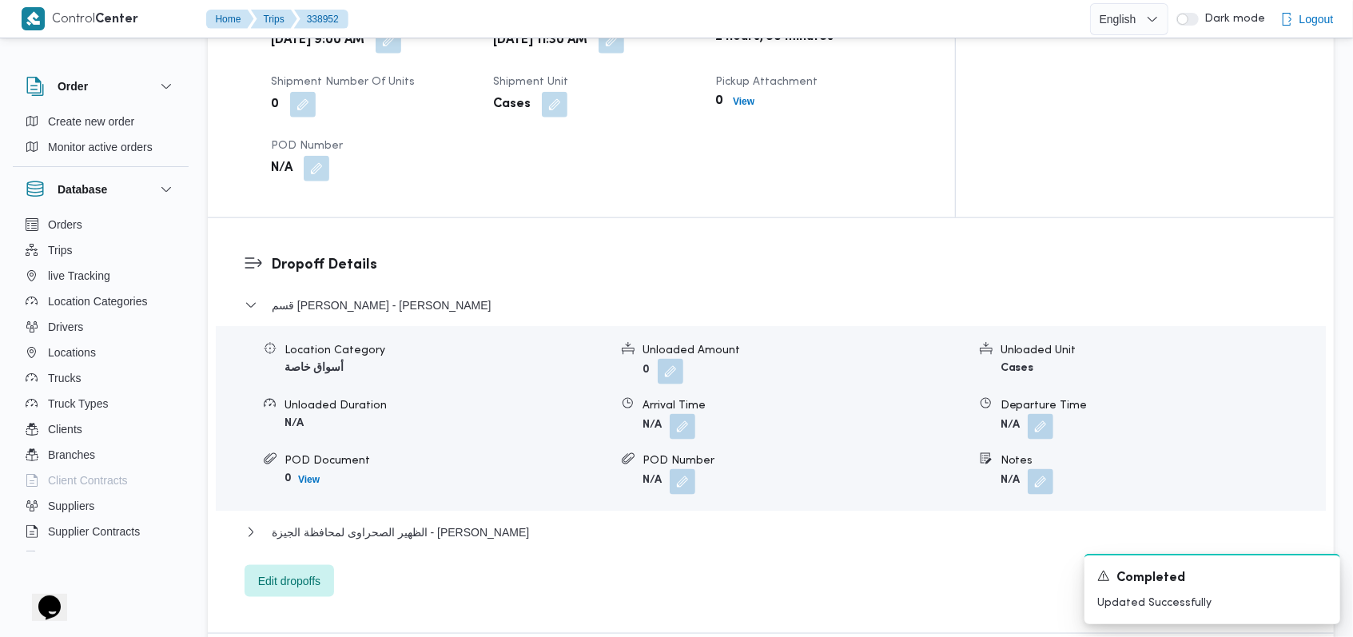
click at [702, 414] on form "N/A" at bounding box center [805, 427] width 325 height 26
click at [692, 413] on button "button" at bounding box center [683, 426] width 26 height 26
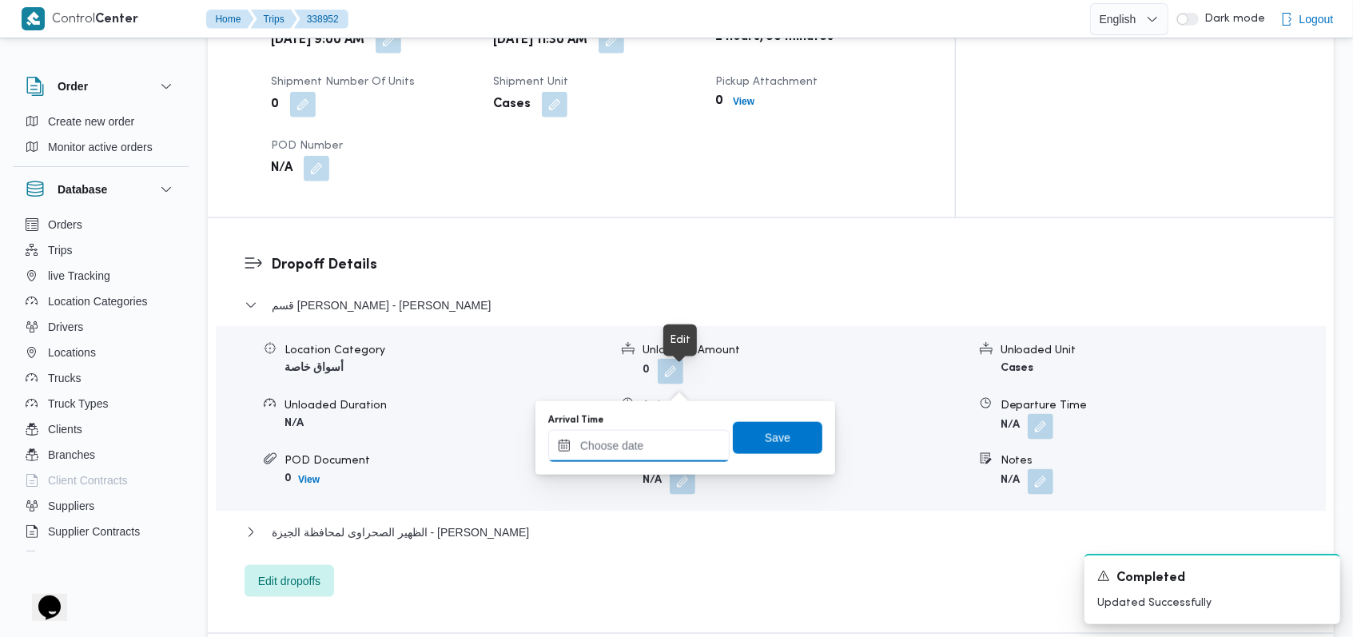
click at [648, 455] on input "Arrival Time" at bounding box center [638, 446] width 181 height 32
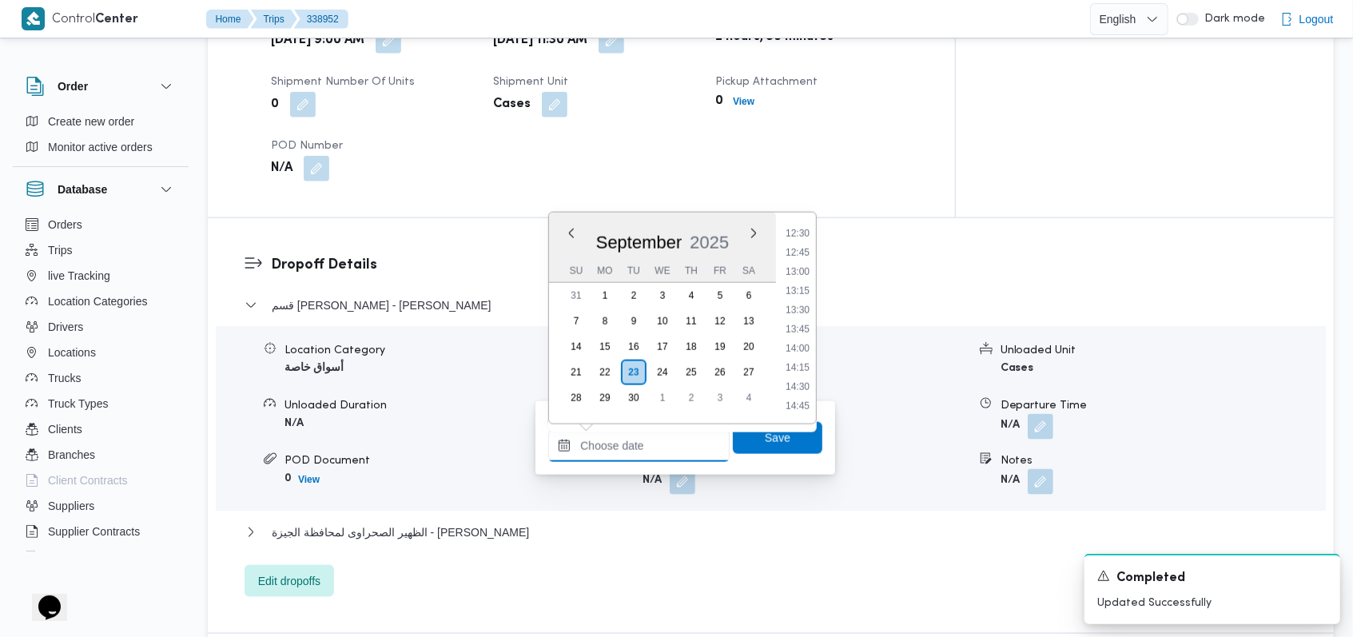
scroll to position [830, 0]
click at [805, 361] on li "12:30" at bounding box center [797, 362] width 37 height 16
type input "[DATE] 12:30"
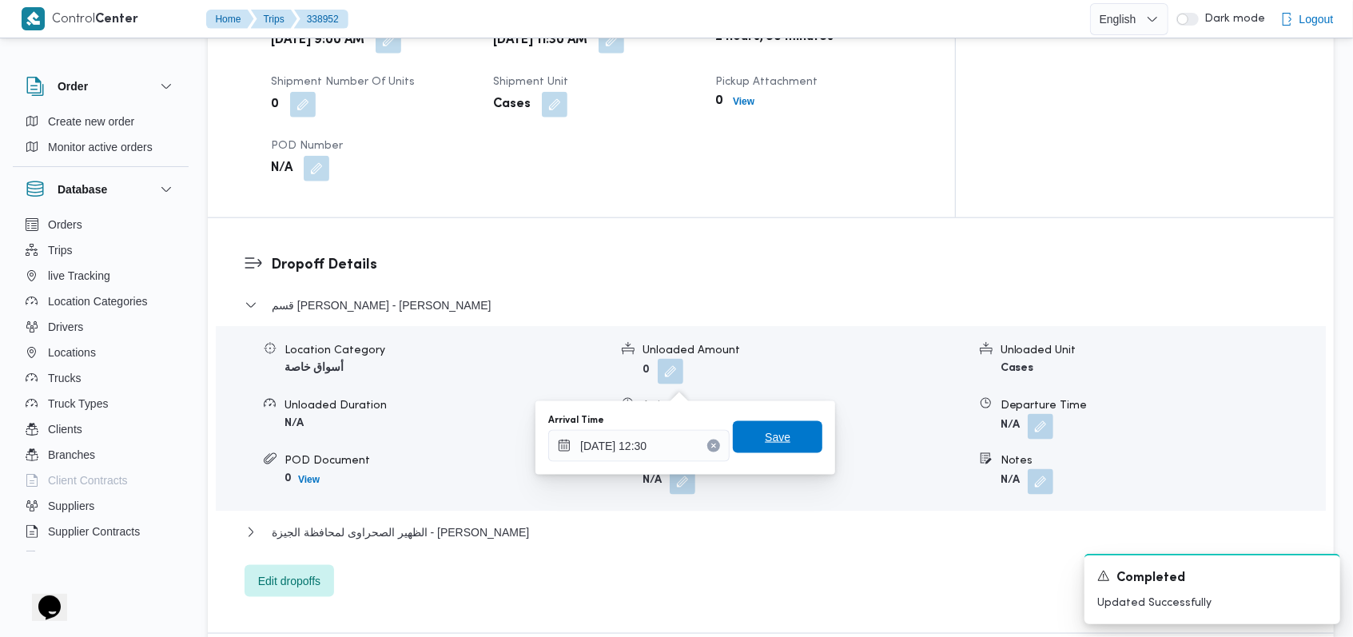
click at [787, 425] on span "Save" at bounding box center [778, 437] width 90 height 32
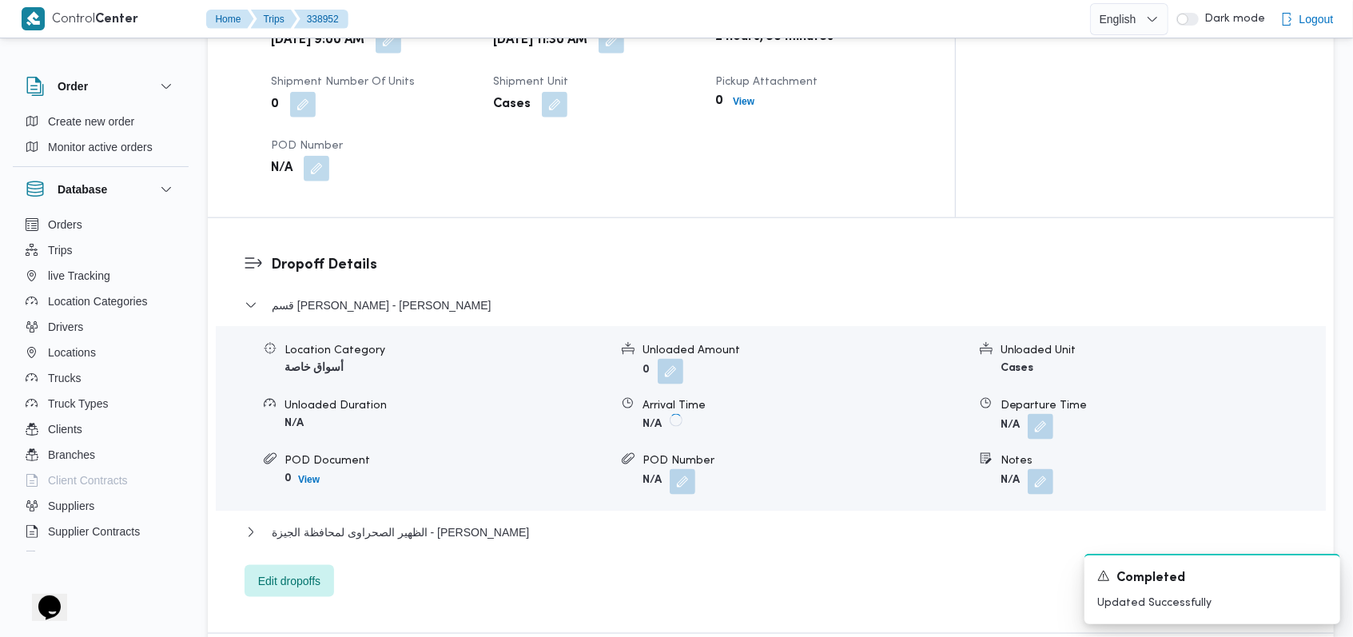
click at [1064, 414] on form "N/A" at bounding box center [1163, 427] width 325 height 26
click at [1040, 413] on button "button" at bounding box center [1041, 426] width 26 height 26
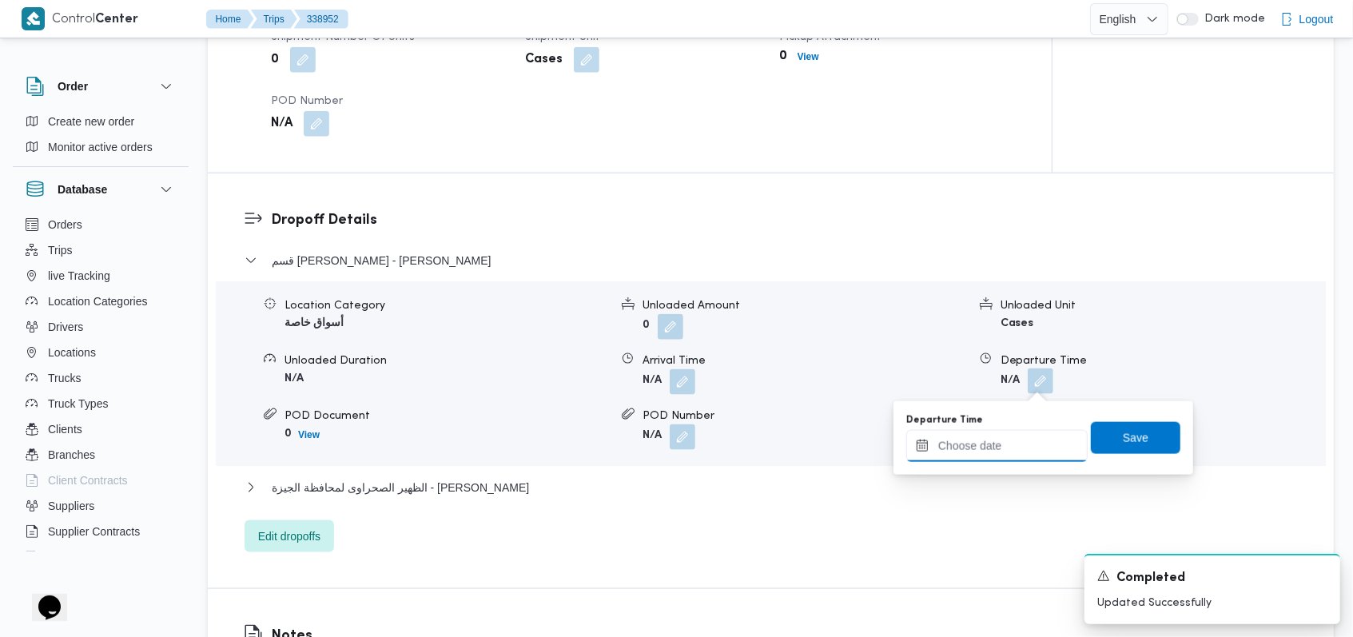
click at [1006, 436] on input "Departure Time" at bounding box center [996, 446] width 181 height 32
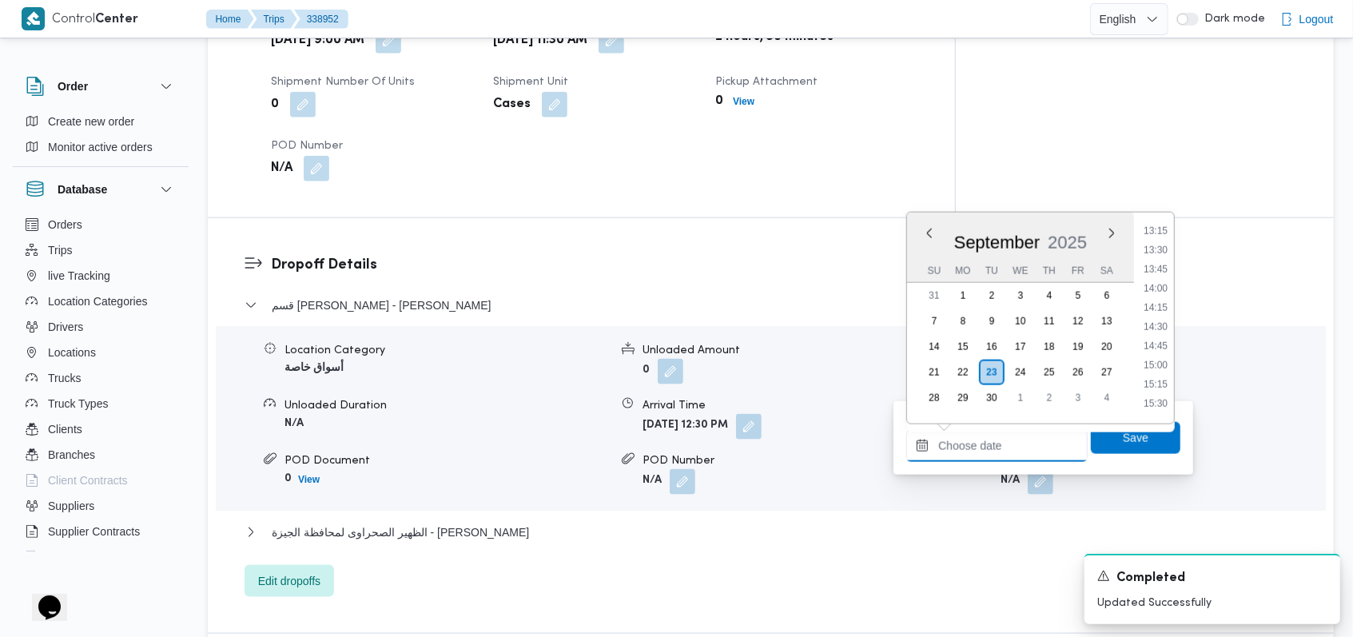
scroll to position [937, 0]
click at [1161, 361] on ul "00:00 00:15 00:30 00:45 01:00 01:15 01:30 01:45 02:00 02:15 02:30 02:45 03:00 0…" at bounding box center [1155, 317] width 37 height 185
click at [1161, 368] on li "14:00" at bounding box center [1155, 371] width 37 height 16
type input "[DATE] 14:00"
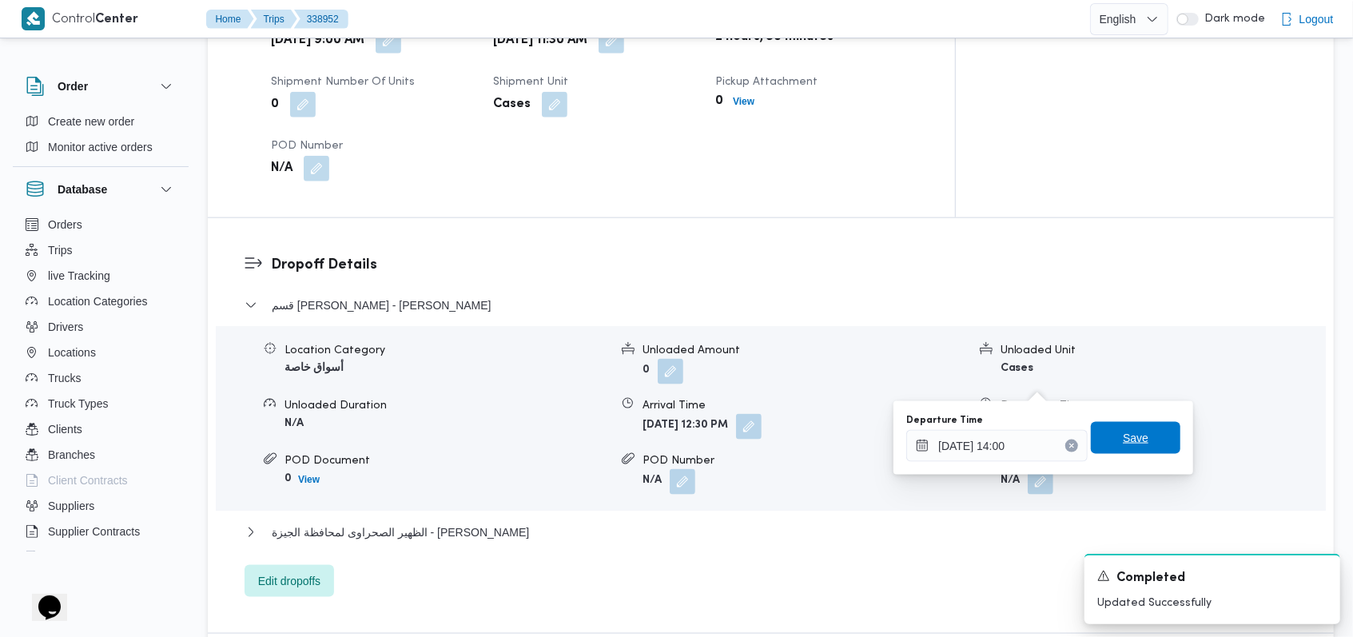
click at [1123, 428] on span "Save" at bounding box center [1136, 437] width 26 height 19
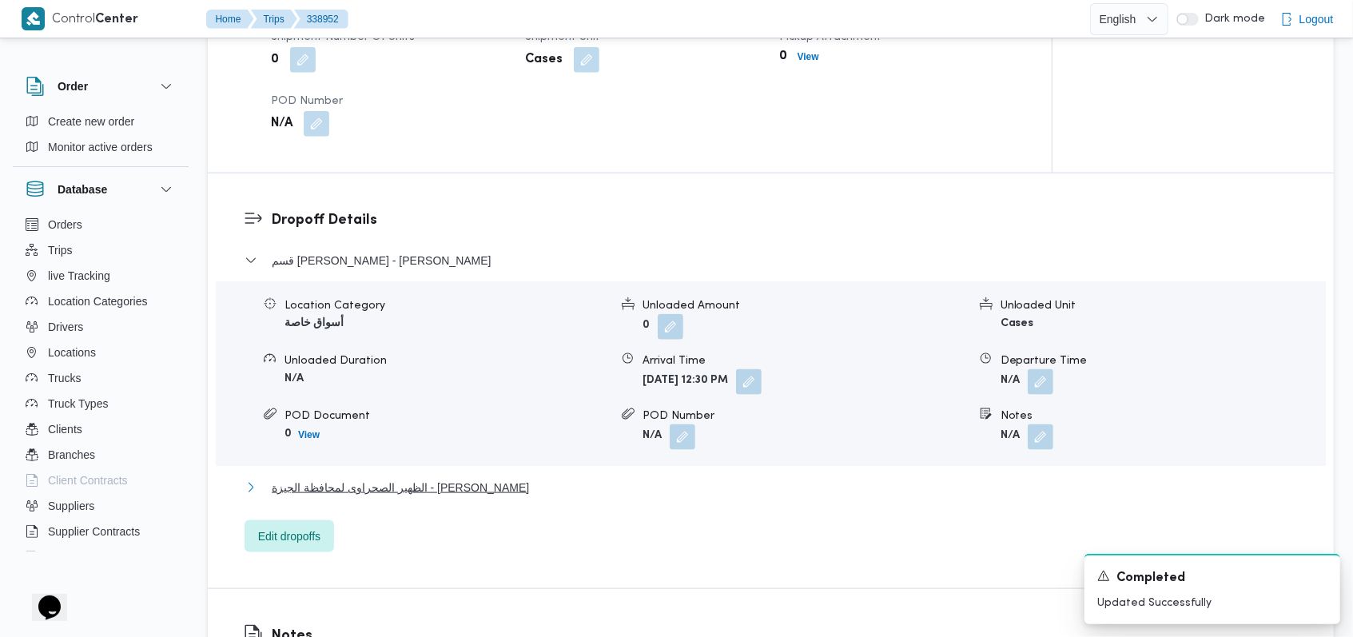
click at [476, 489] on span "الظهير الصحراوى لمحافظة الجيزة - [PERSON_NAME]" at bounding box center [400, 487] width 257 height 19
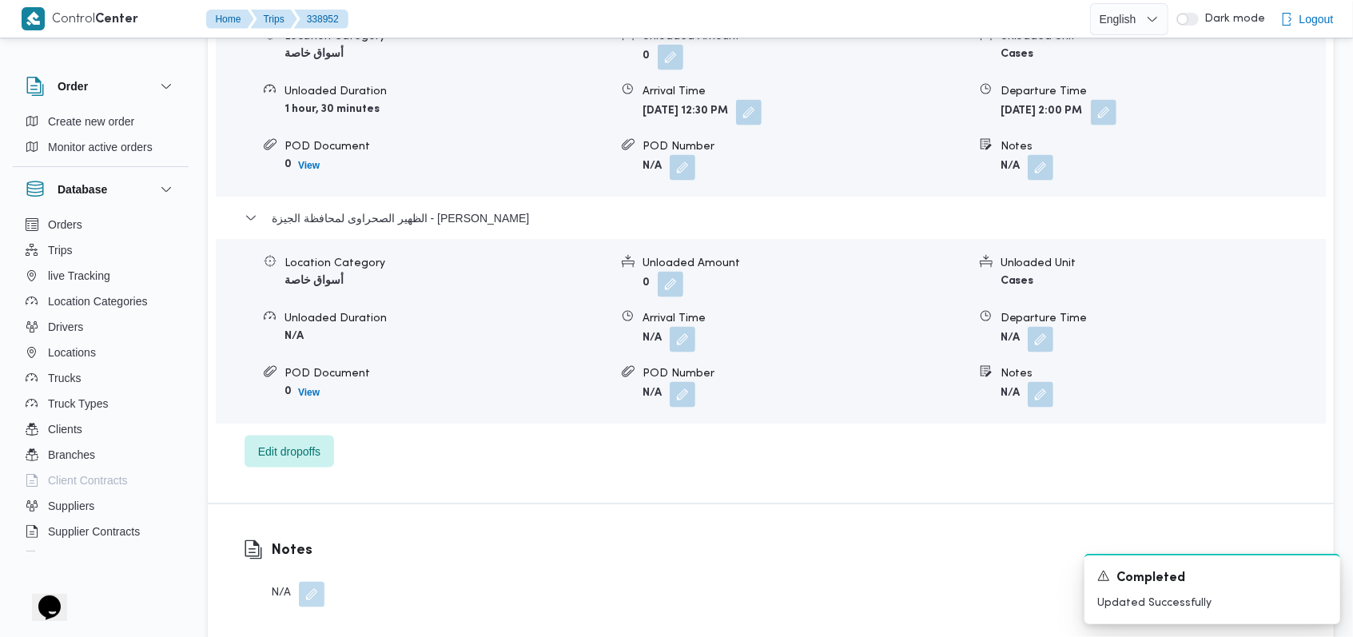
scroll to position [1492, 0]
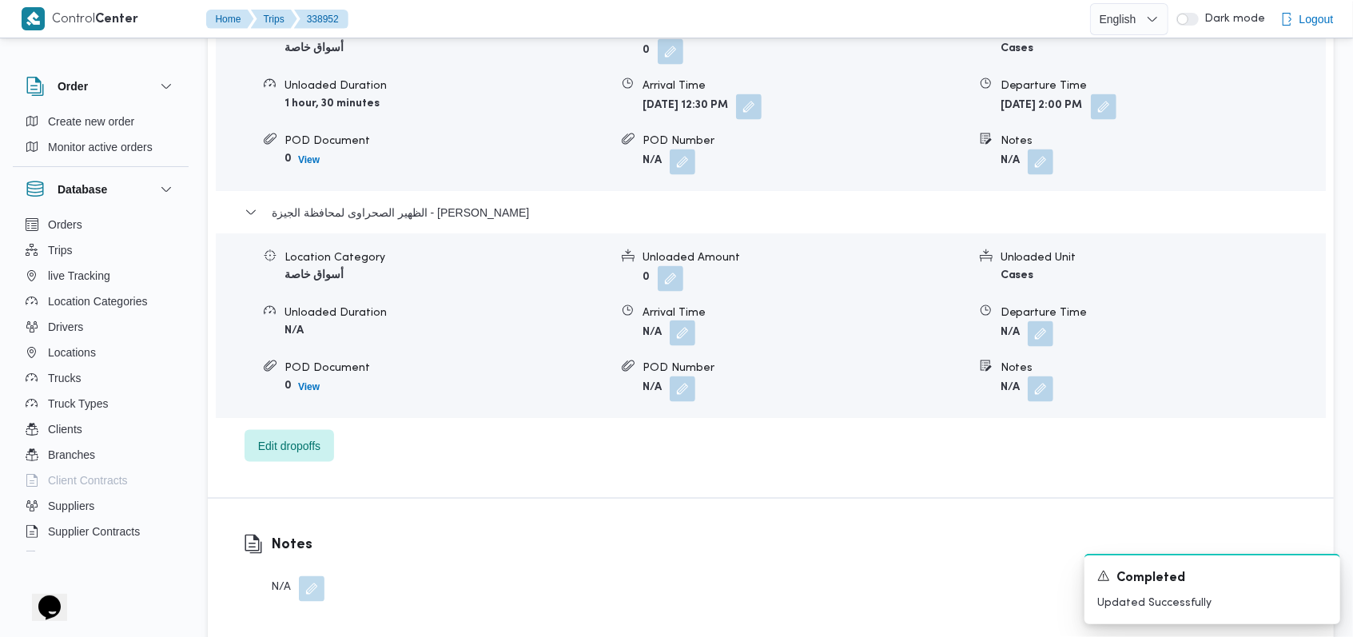
click at [685, 321] on button "button" at bounding box center [683, 334] width 26 height 26
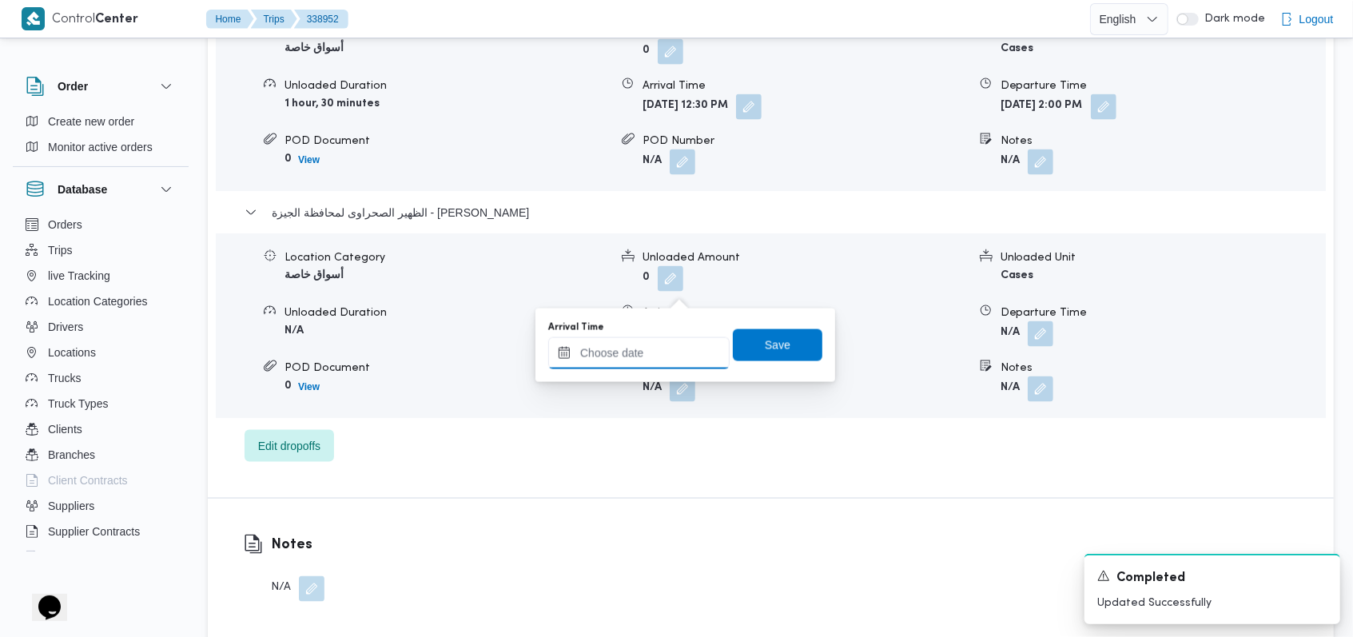
click at [645, 361] on input "Arrival Time" at bounding box center [638, 353] width 181 height 32
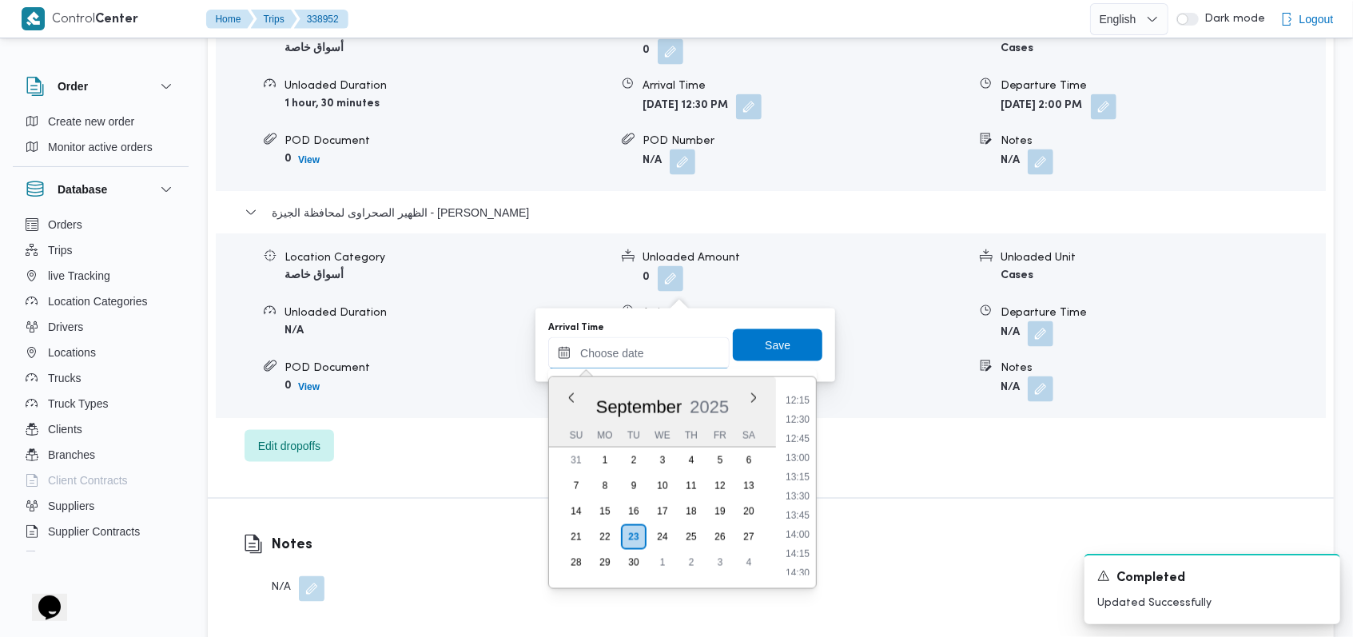
scroll to position [937, 0]
click at [805, 566] on li "14:30" at bounding box center [797, 574] width 37 height 16
type input "[DATE] 14:30"
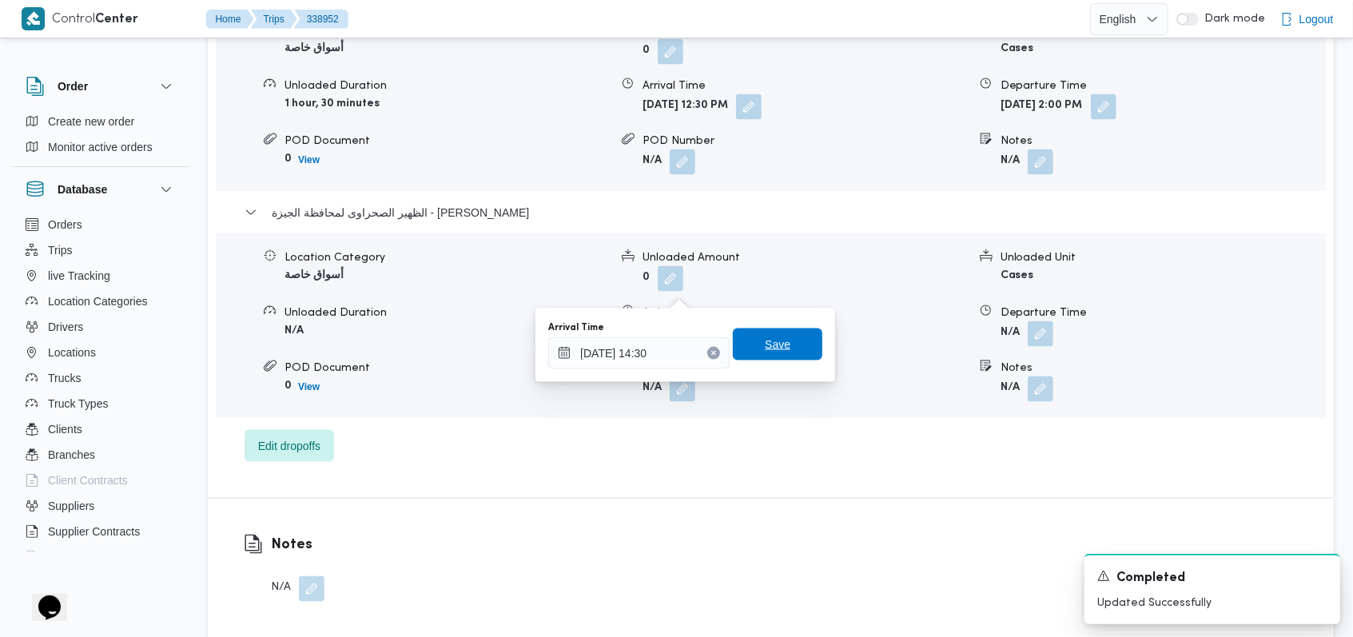
click at [781, 342] on span "Save" at bounding box center [778, 345] width 90 height 32
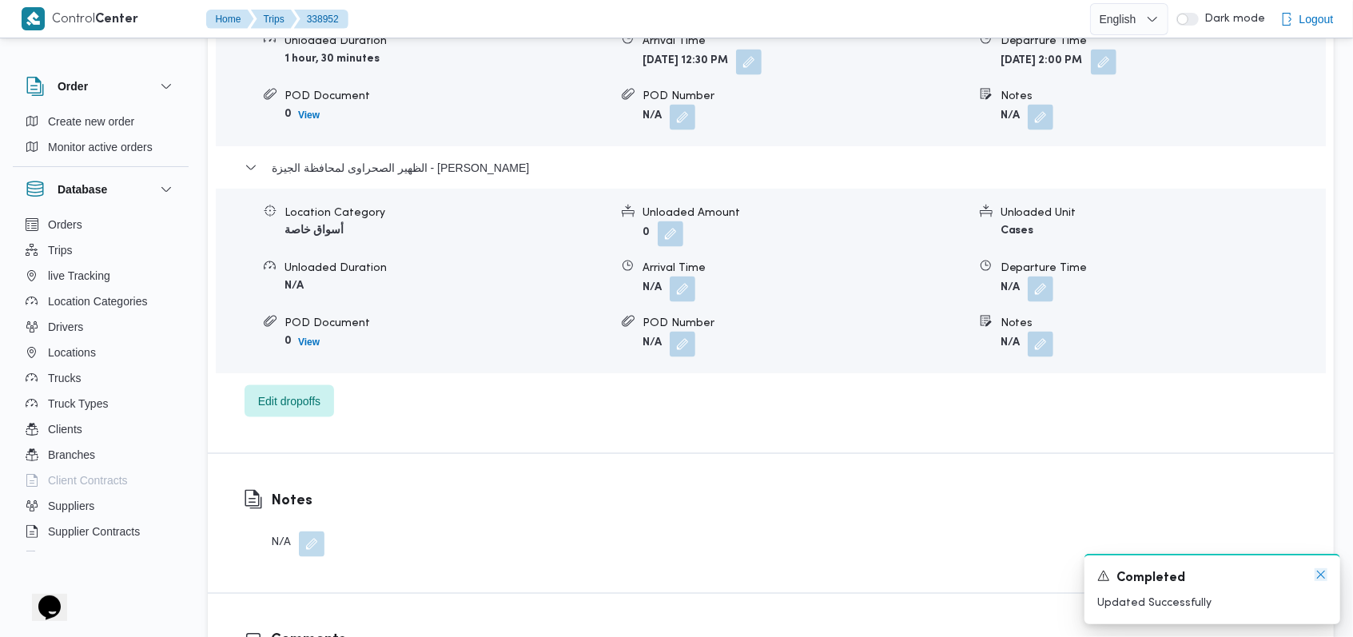
click at [1317, 576] on icon "Dismiss toast" at bounding box center [1321, 574] width 13 height 13
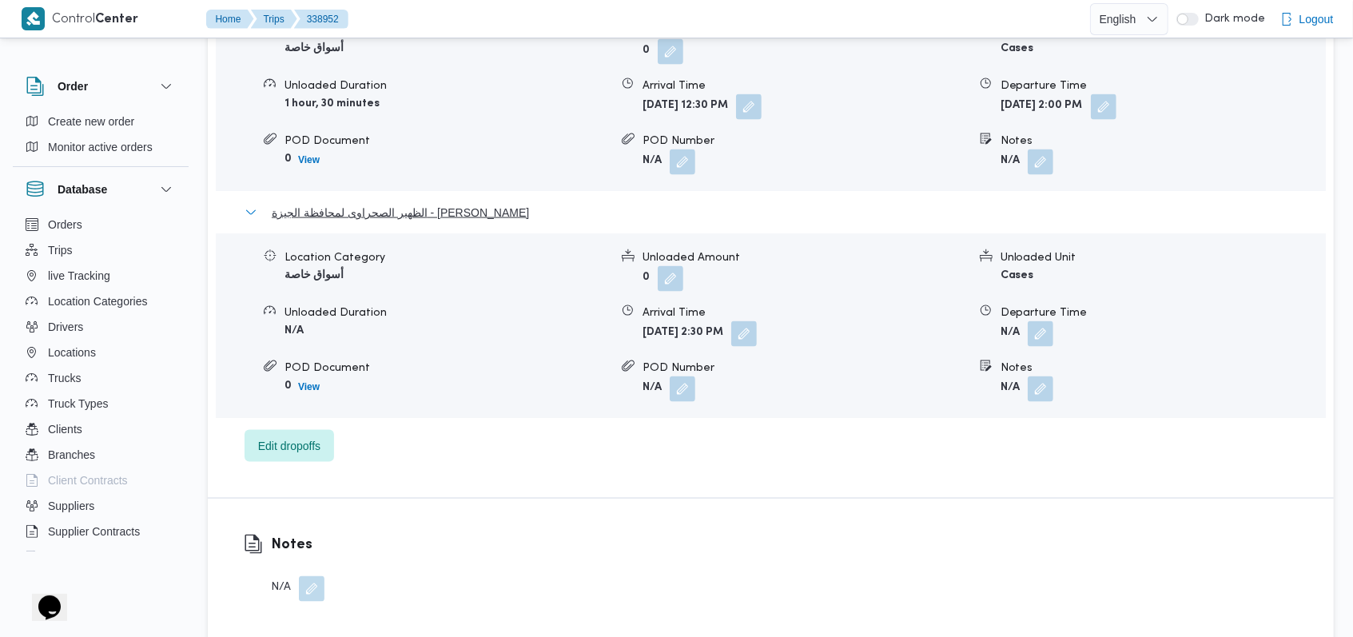
click at [468, 203] on span "الظهير الصحراوى لمحافظة الجيزة - [PERSON_NAME]" at bounding box center [400, 212] width 257 height 19
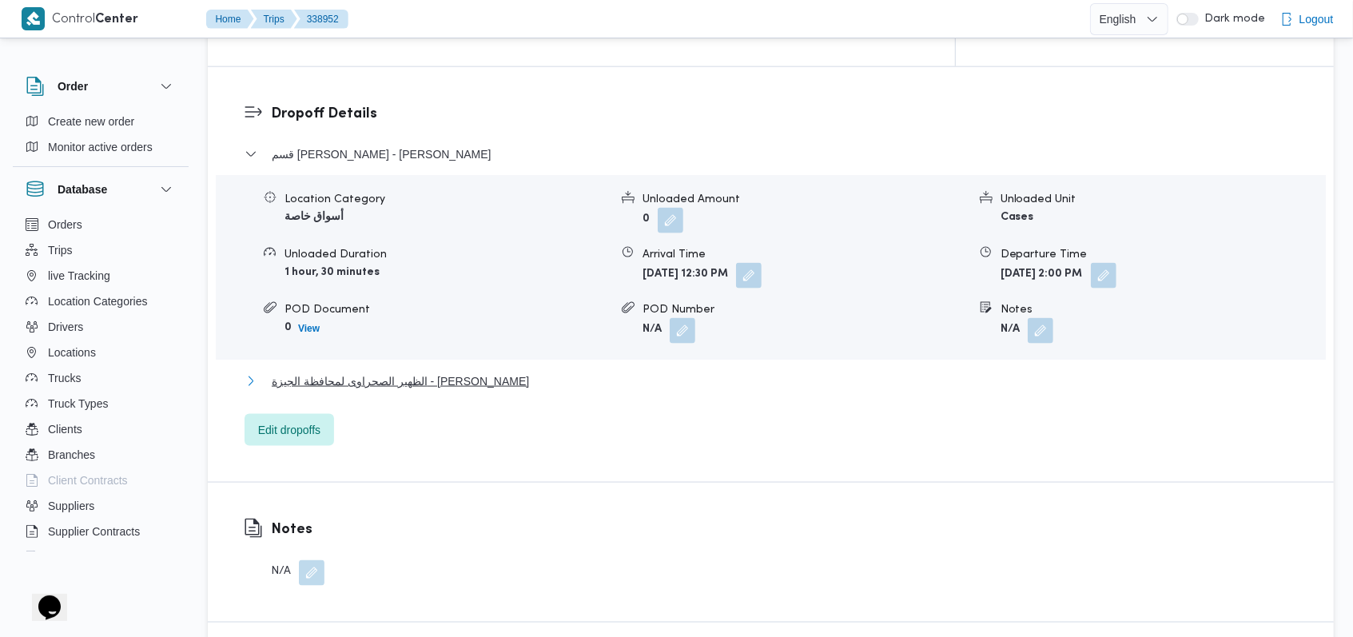
scroll to position [1172, 0]
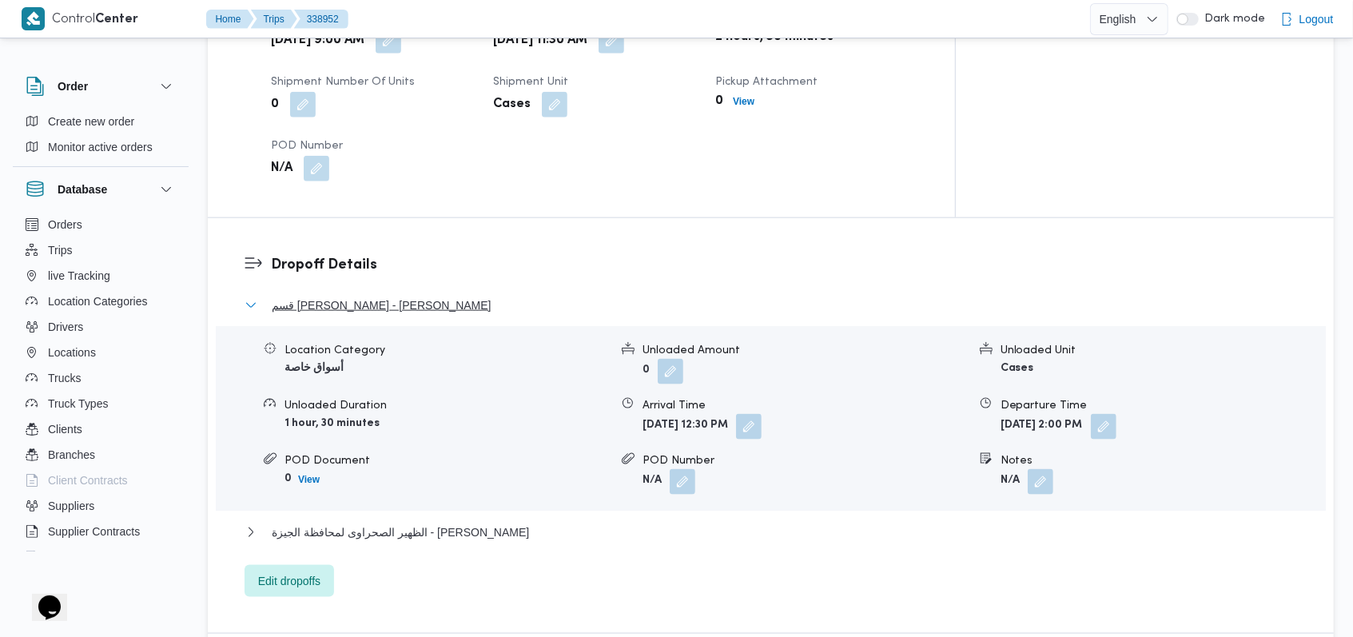
click at [390, 296] on span "قسم [PERSON_NAME] - [PERSON_NAME]" at bounding box center [382, 305] width 220 height 19
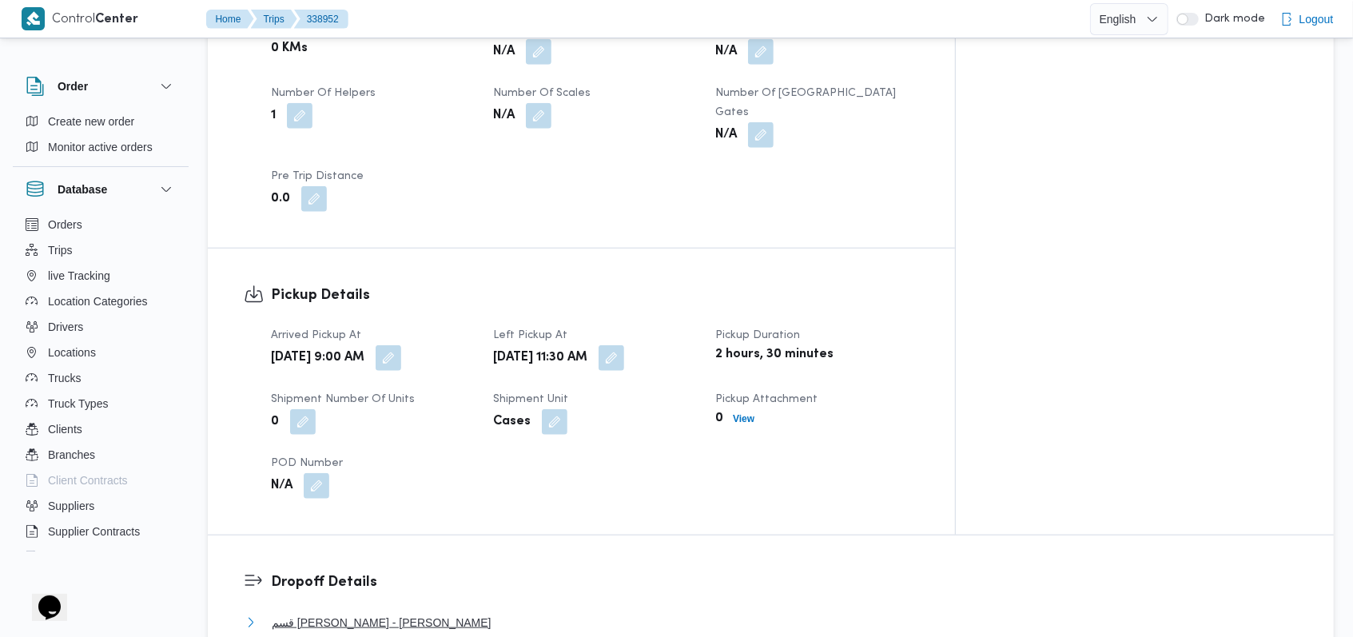
scroll to position [639, 0]
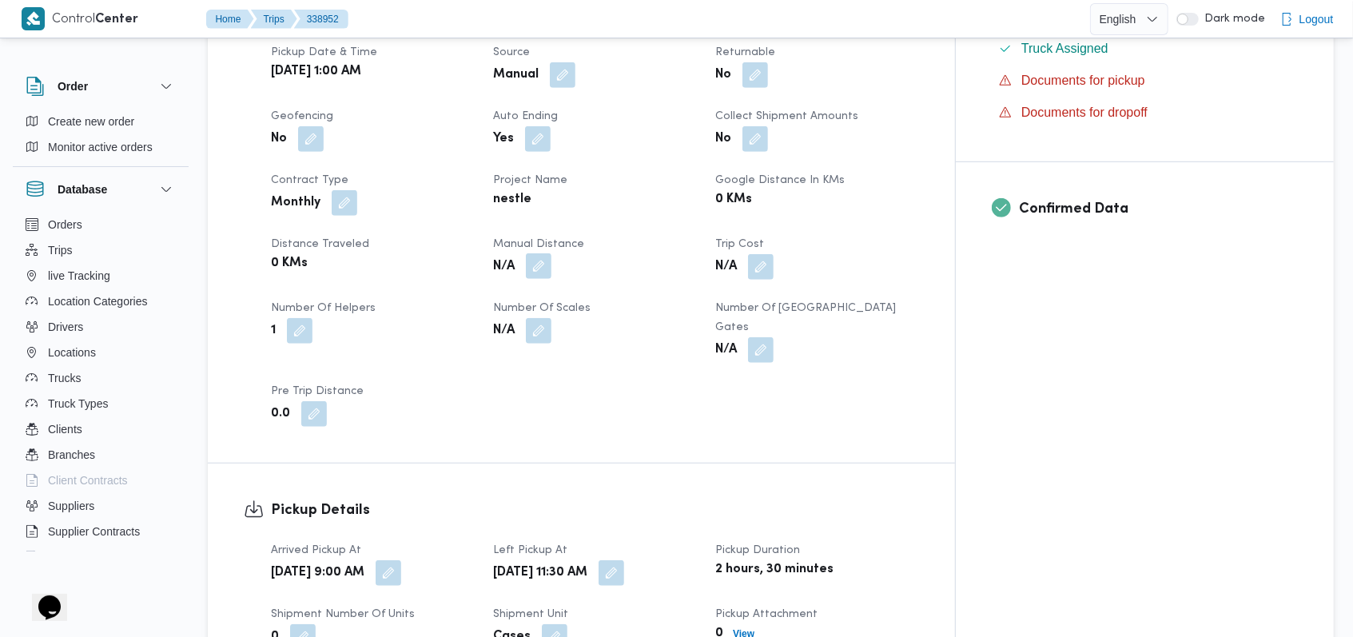
click at [552, 253] on button "button" at bounding box center [539, 266] width 26 height 26
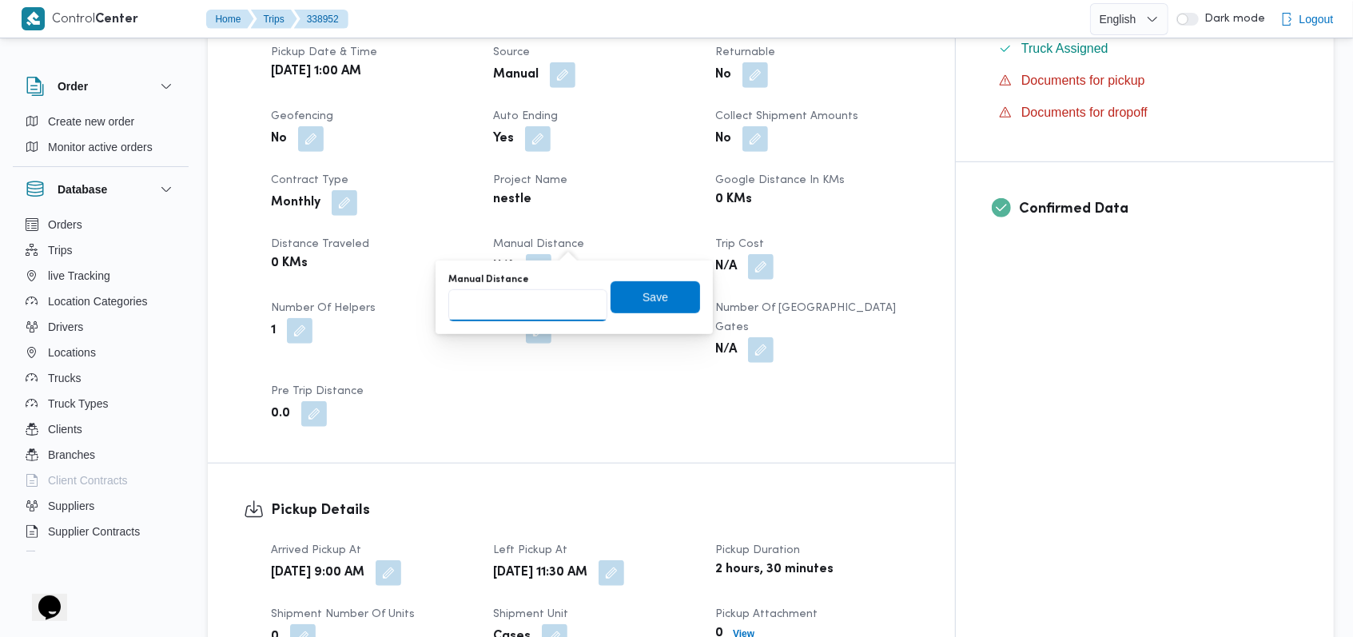
click at [548, 297] on input "Manual Distance" at bounding box center [527, 305] width 159 height 32
type input "55"
click at [656, 304] on span "Save" at bounding box center [656, 297] width 90 height 32
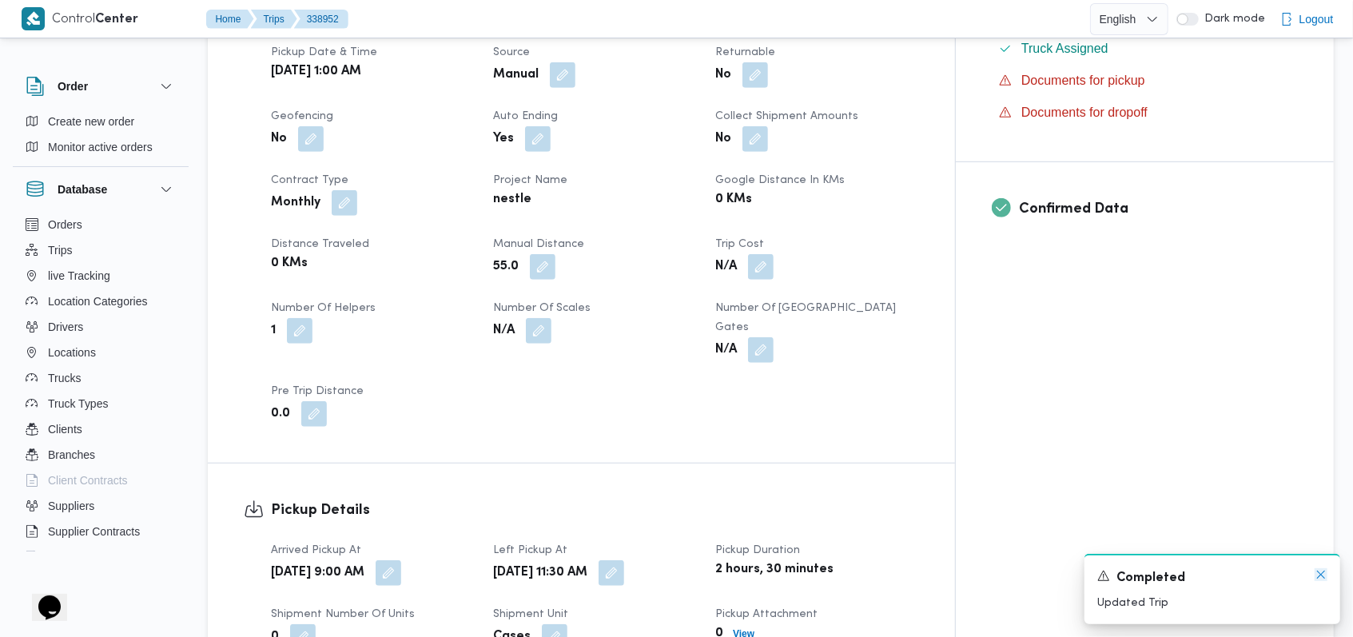
click at [1317, 577] on icon "Dismiss toast" at bounding box center [1321, 574] width 13 height 13
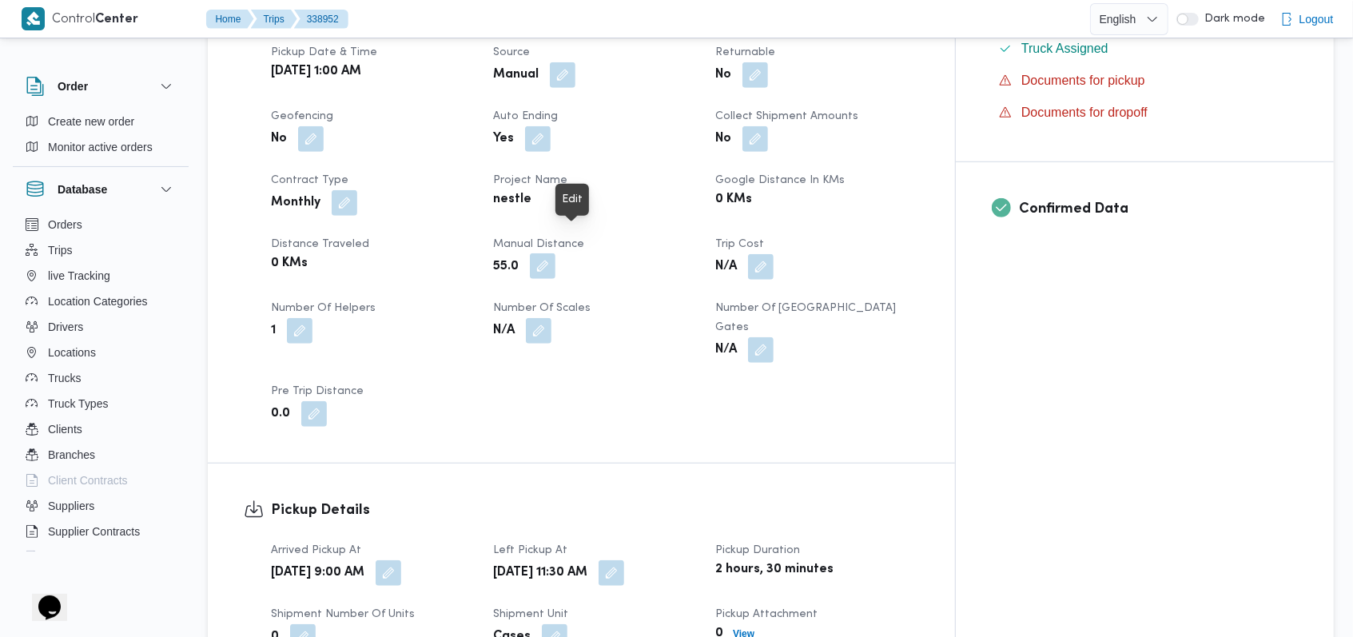
click at [556, 253] on button "button" at bounding box center [543, 266] width 26 height 26
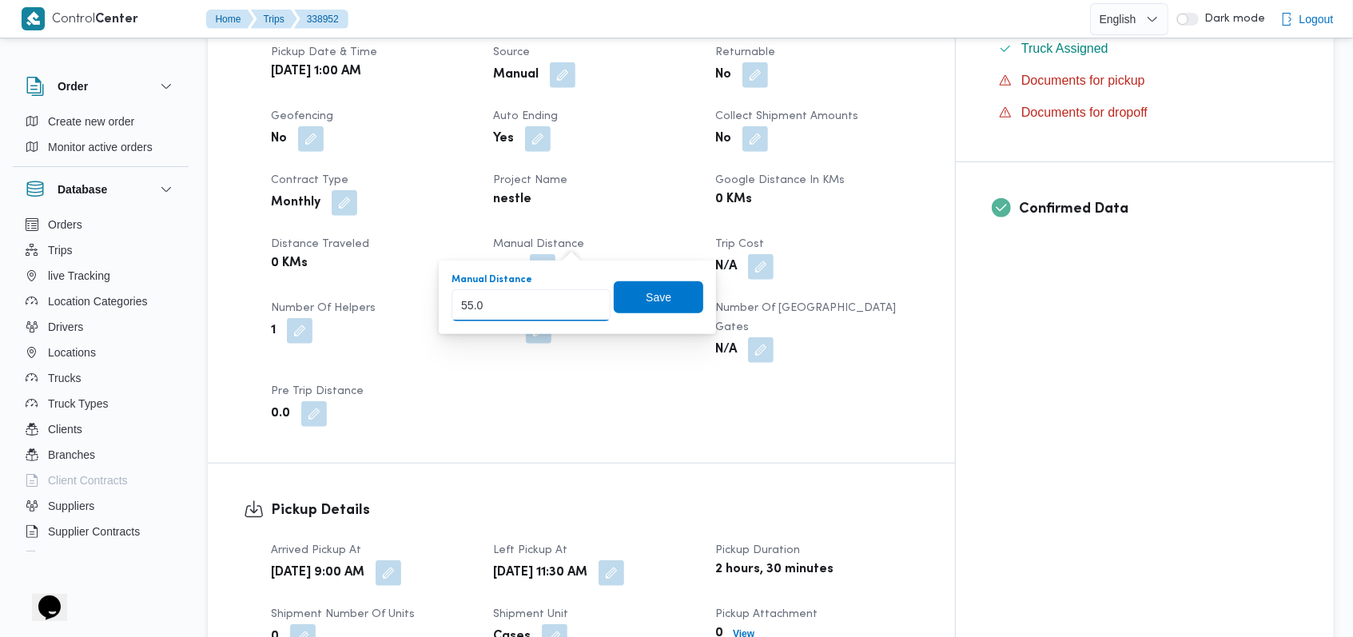
type input "65"
click at [663, 297] on span "Save" at bounding box center [659, 297] width 90 height 32
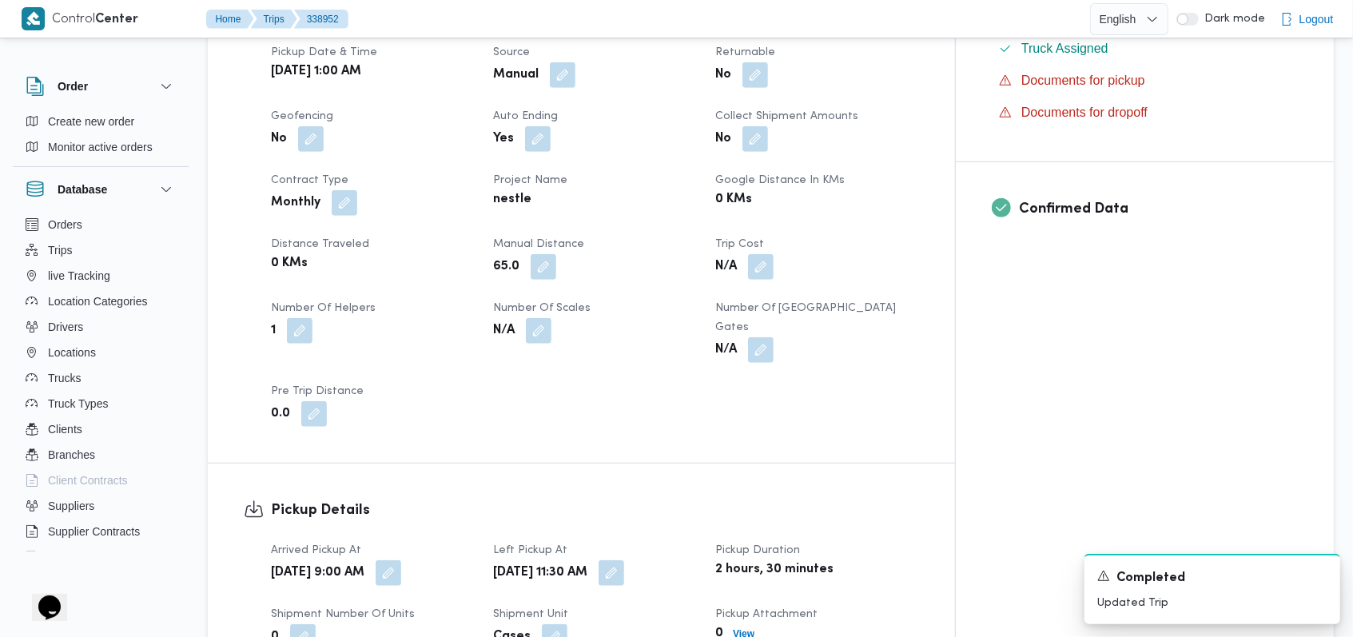
scroll to position [1279, 0]
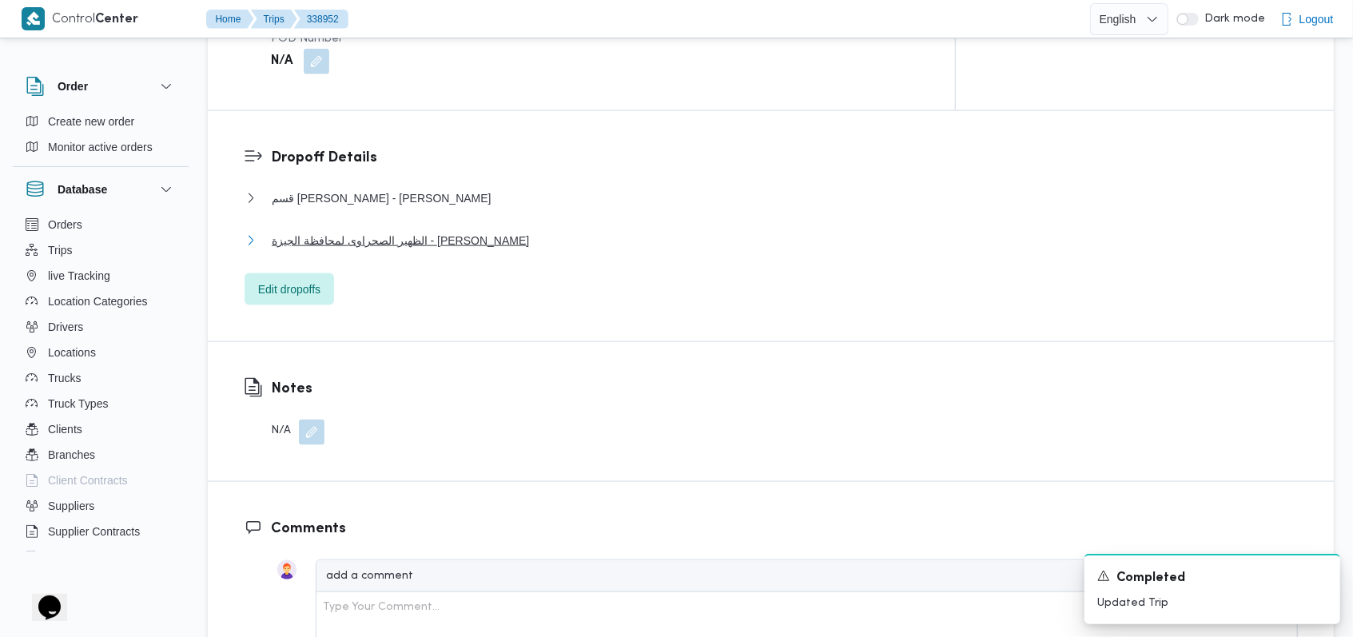
click at [431, 231] on span "الظهير الصحراوى لمحافظة الجيزة - [PERSON_NAME]" at bounding box center [400, 240] width 257 height 19
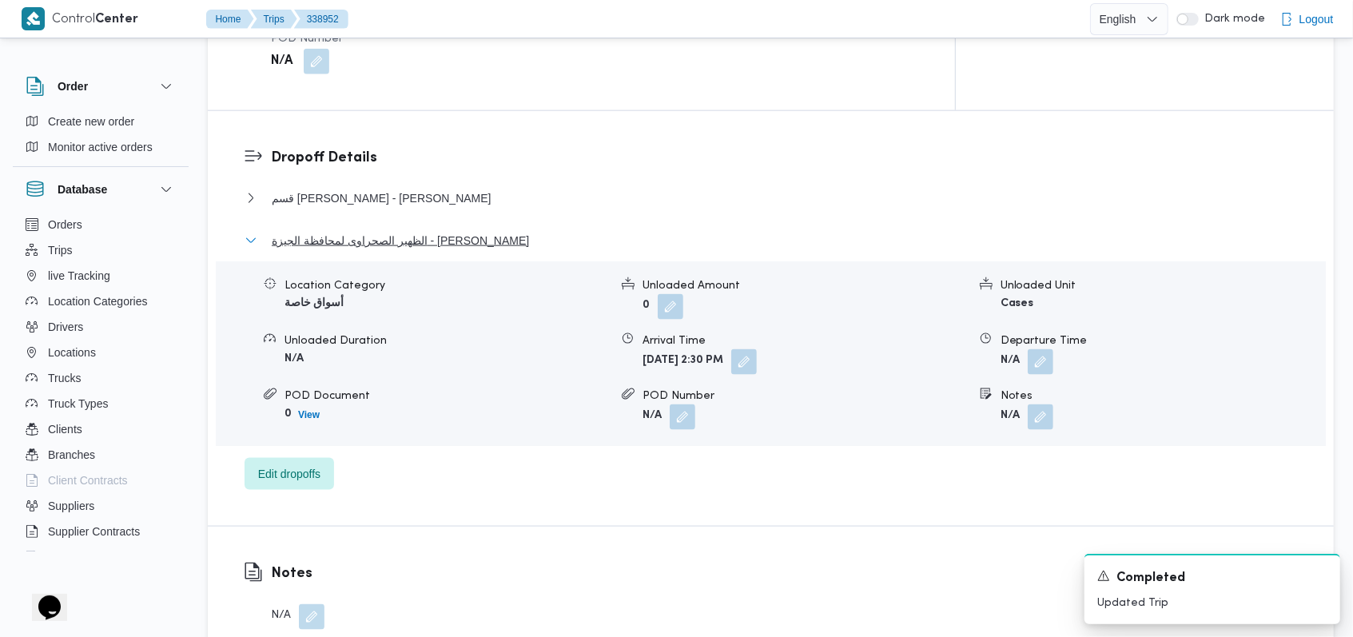
click at [431, 231] on span "الظهير الصحراوى لمحافظة الجيزة - [PERSON_NAME]" at bounding box center [400, 240] width 257 height 19
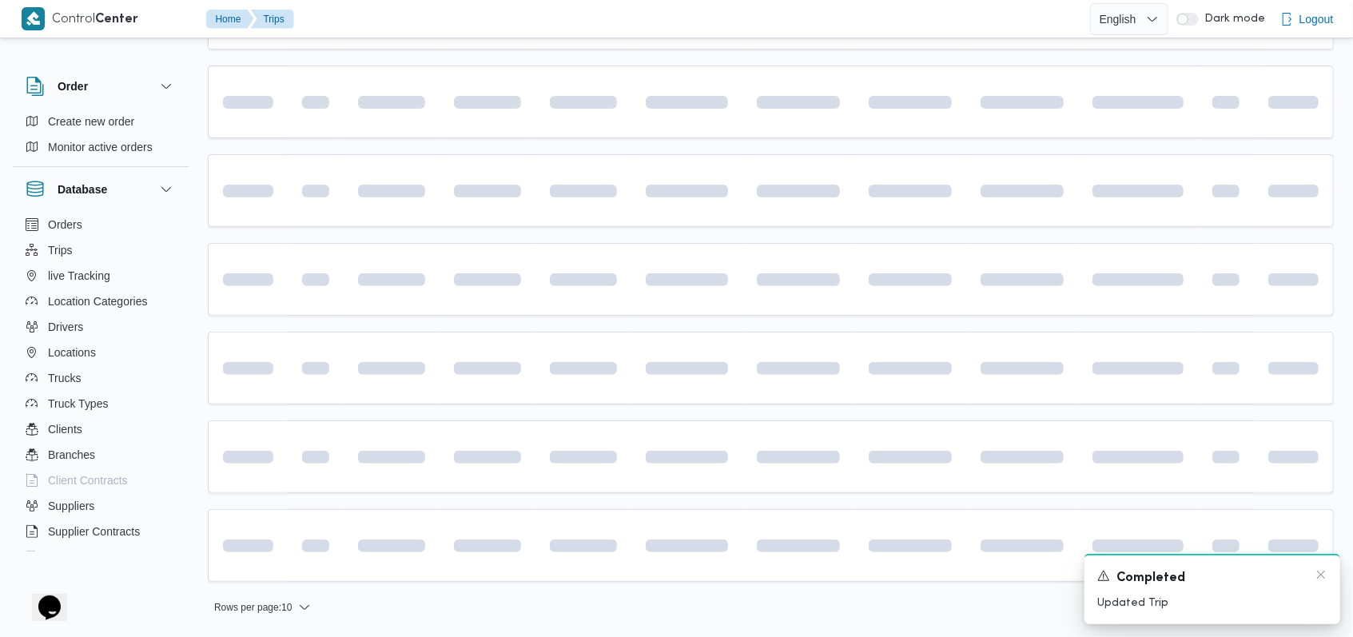
scroll to position [270, 0]
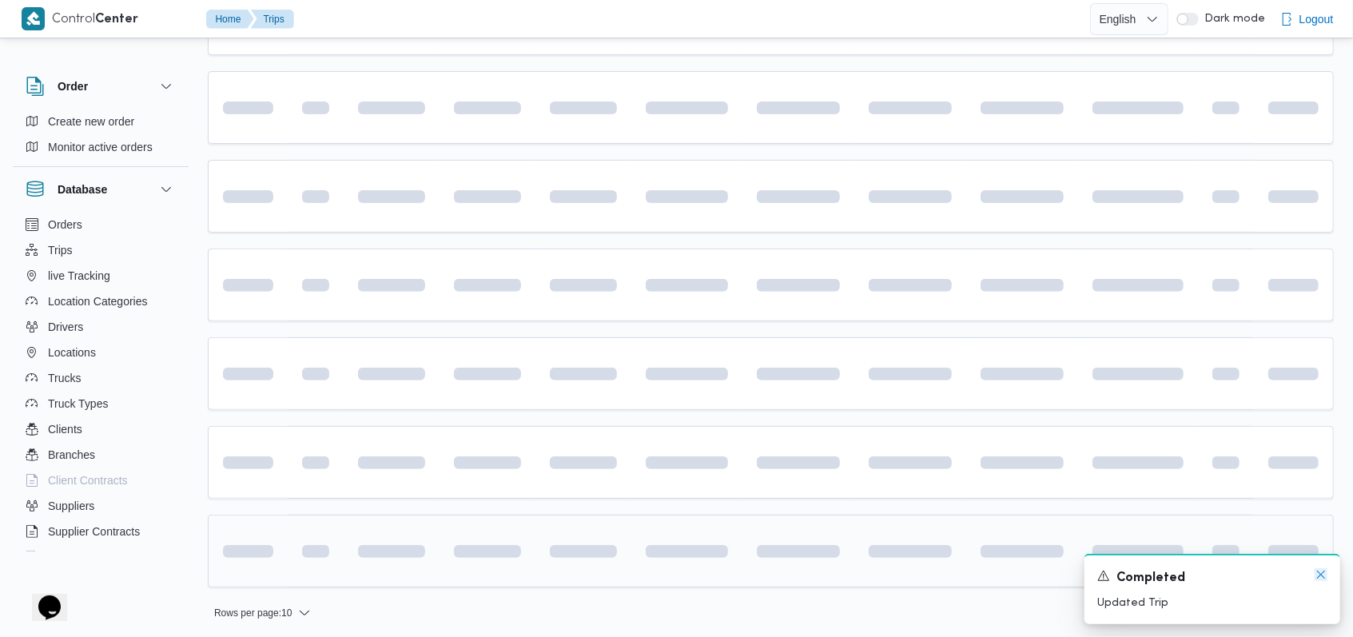
click at [1320, 579] on icon "Dismiss toast" at bounding box center [1321, 574] width 13 height 13
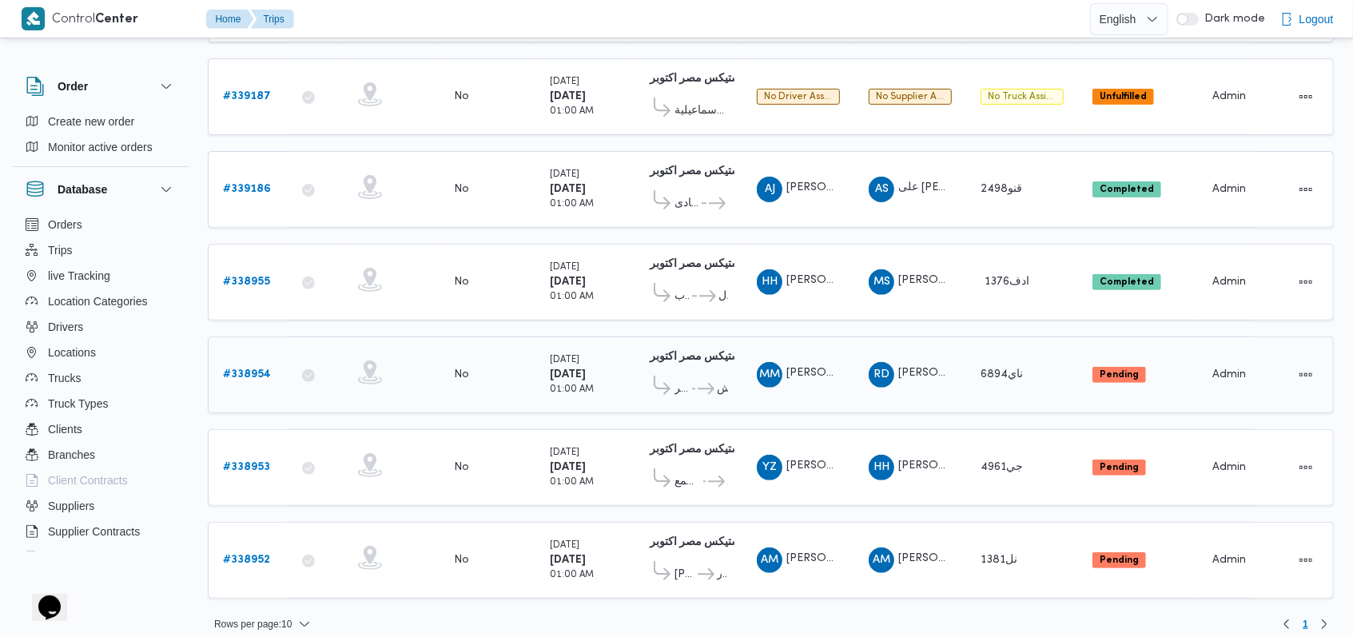
scroll to position [288, 0]
click at [257, 461] on b "# 338953" at bounding box center [246, 466] width 47 height 10
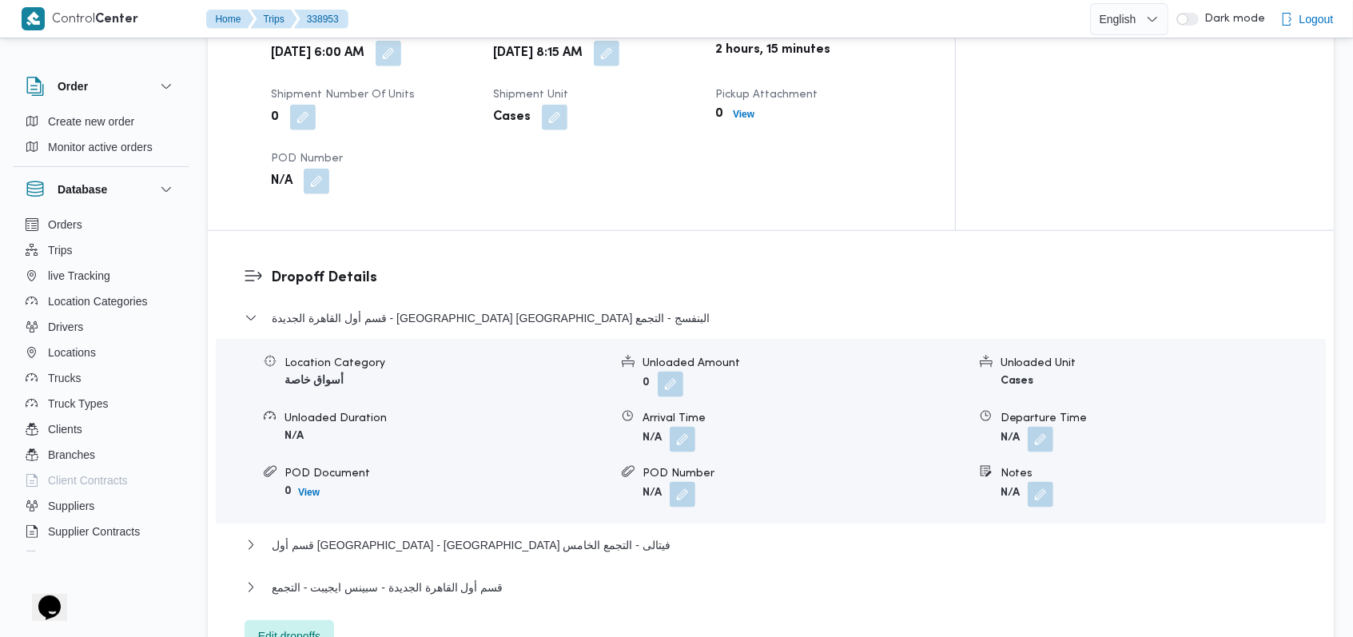
scroll to position [1279, 0]
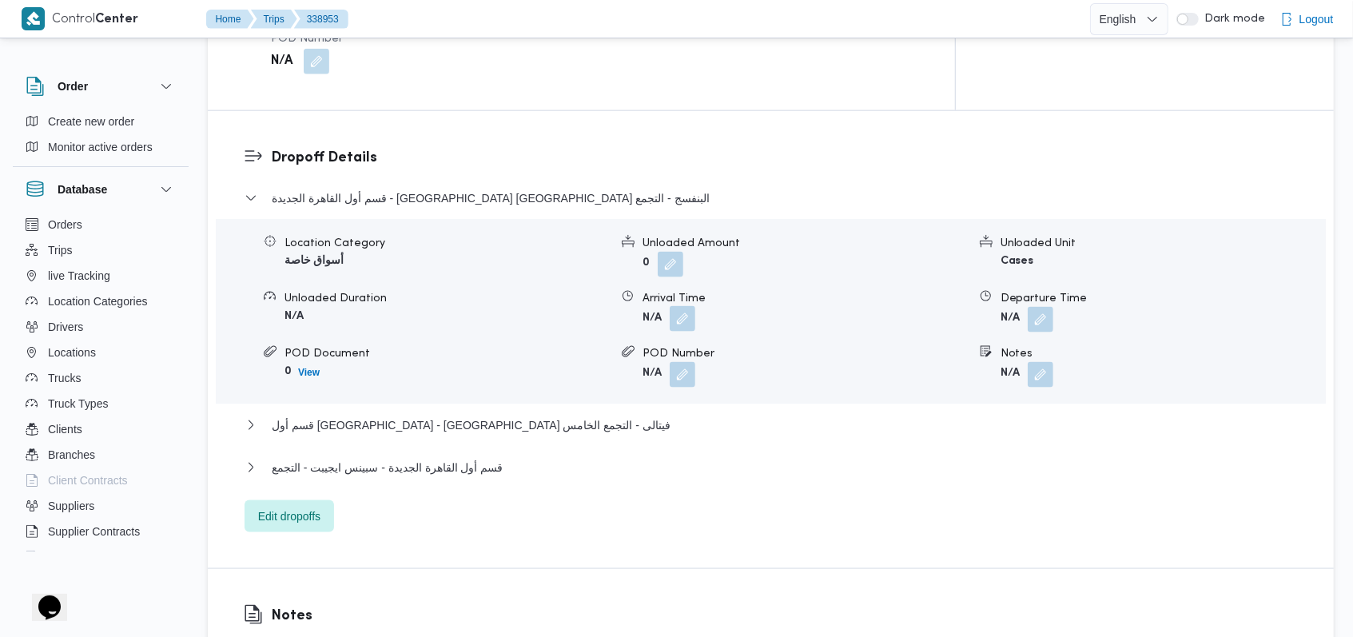
click at [674, 306] on button "button" at bounding box center [683, 319] width 26 height 26
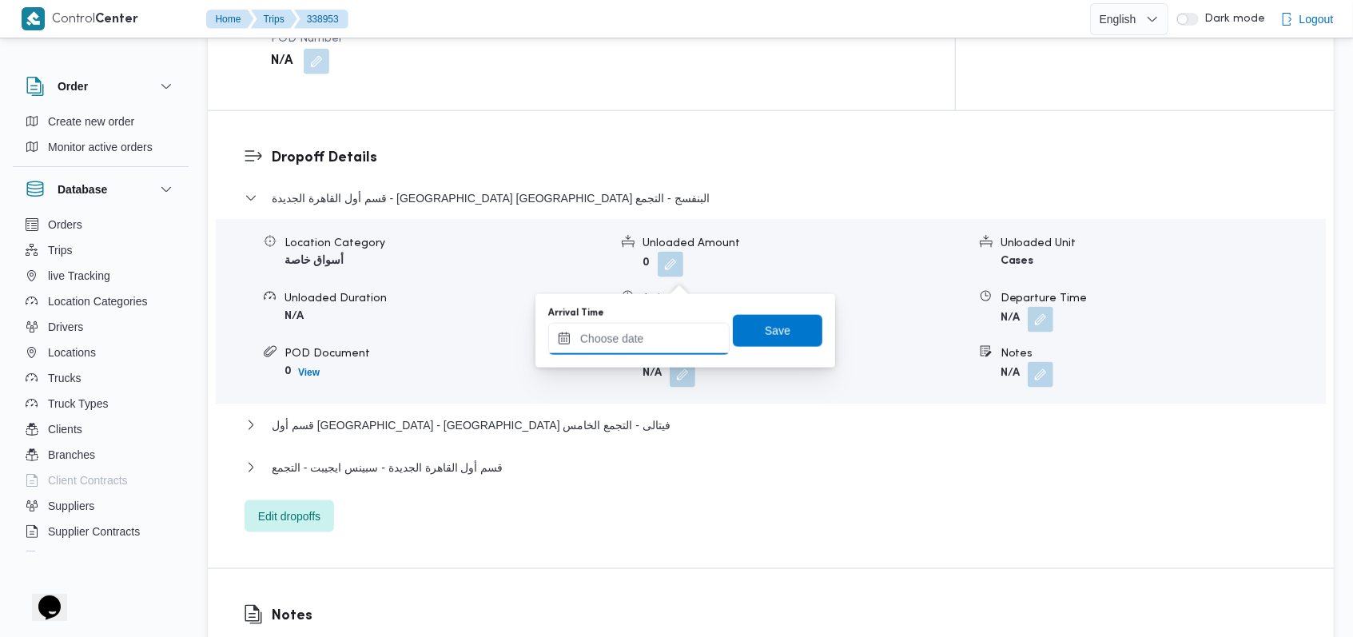
click at [631, 340] on input "Arrival Time" at bounding box center [638, 339] width 181 height 32
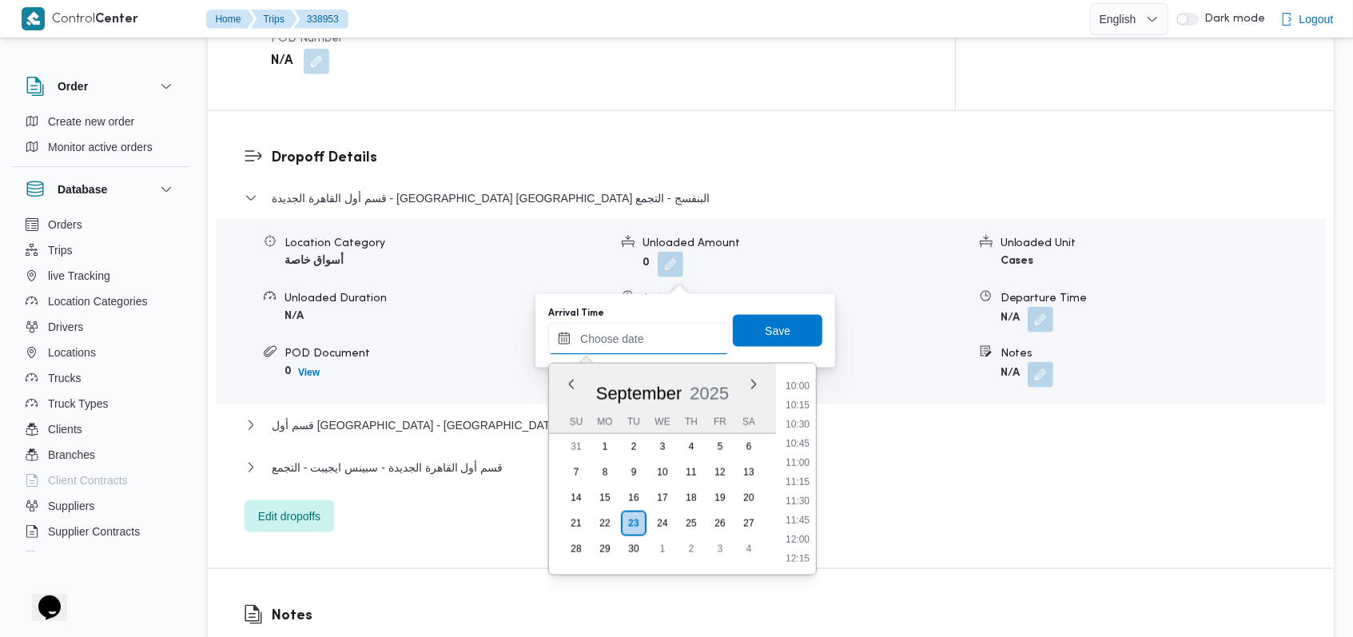
scroll to position [723, 0]
click at [794, 389] on li "09:30" at bounding box center [797, 390] width 37 height 16
type input "[DATE] 09:30"
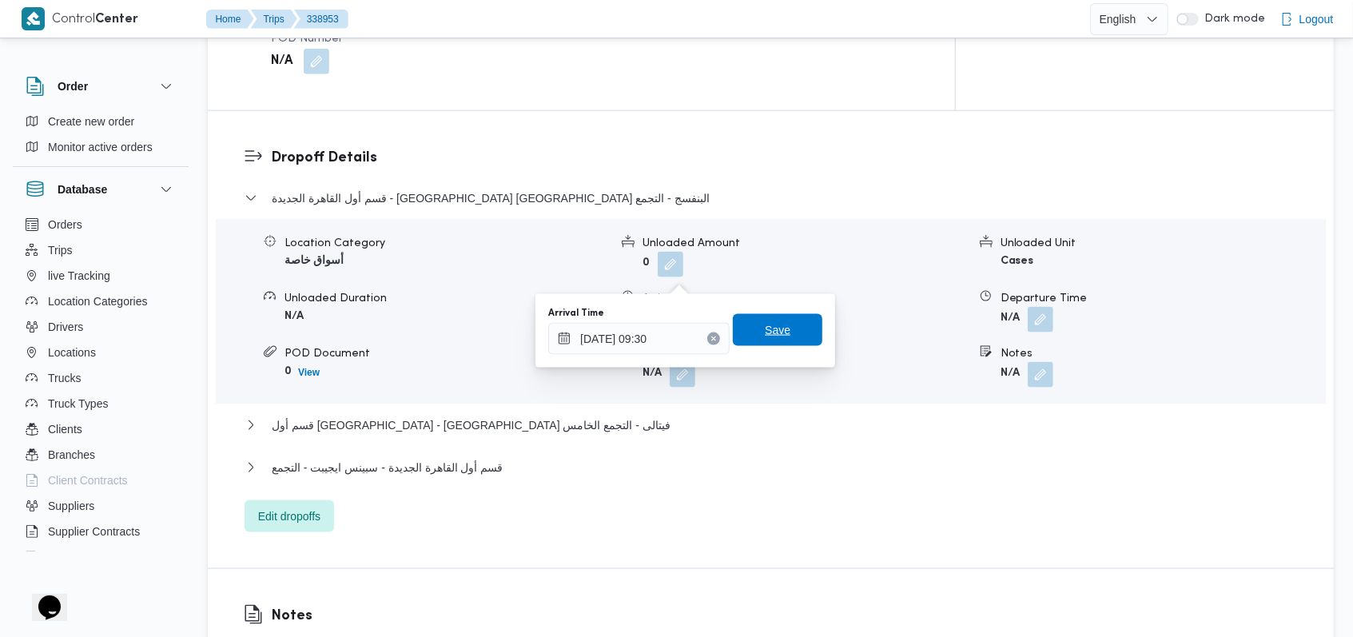
click at [790, 336] on span "Save" at bounding box center [778, 330] width 90 height 32
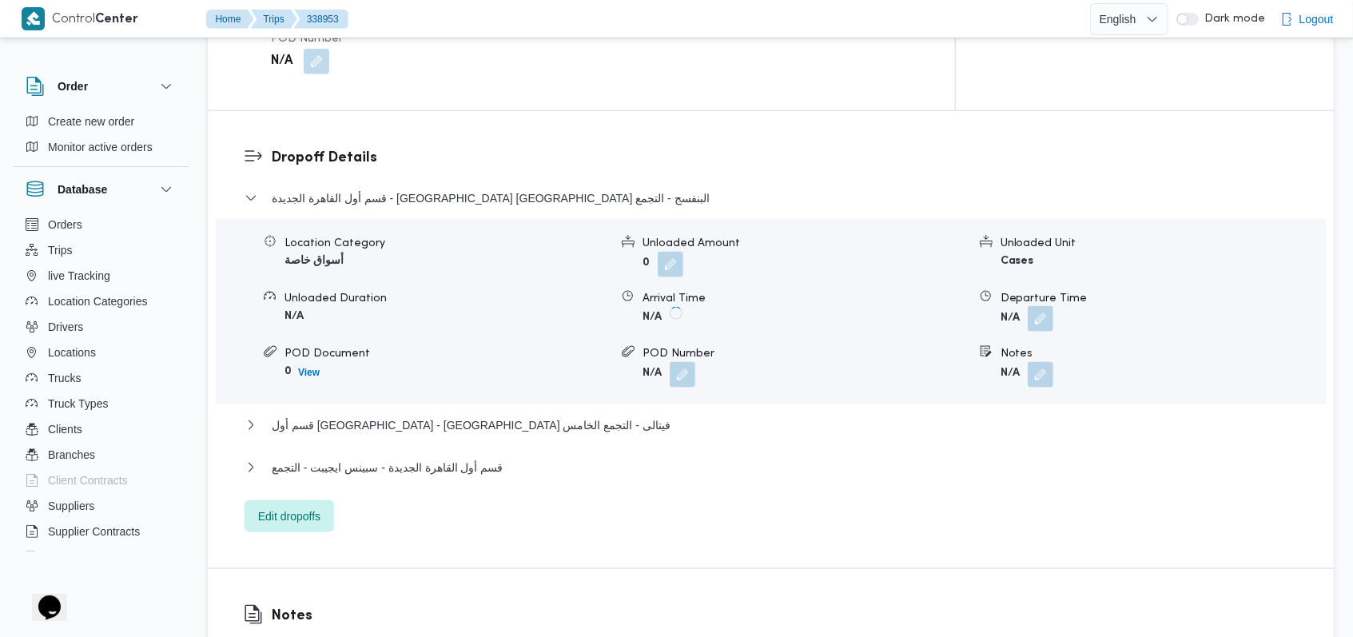
click at [1046, 306] on button "button" at bounding box center [1041, 319] width 26 height 26
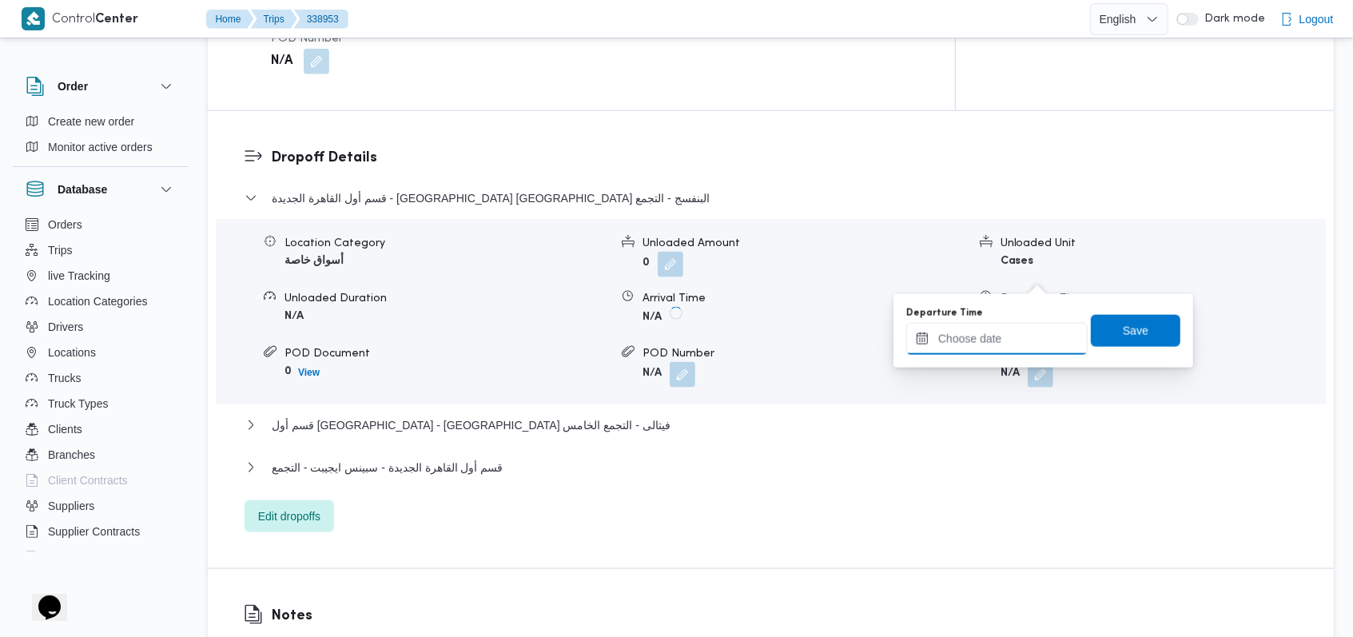
click at [1015, 346] on input "Departure Time" at bounding box center [996, 339] width 181 height 32
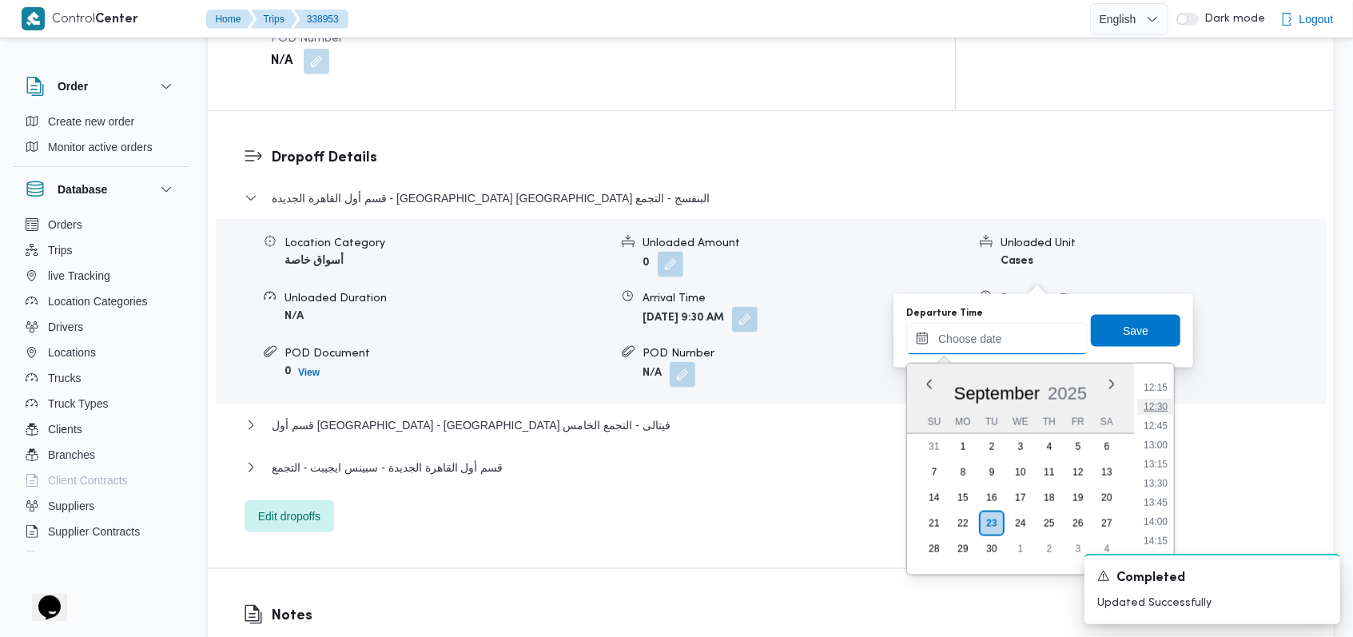
scroll to position [830, 0]
click at [1162, 383] on li "10:45" at bounding box center [1155, 379] width 37 height 16
type input "[DATE] 10:45"
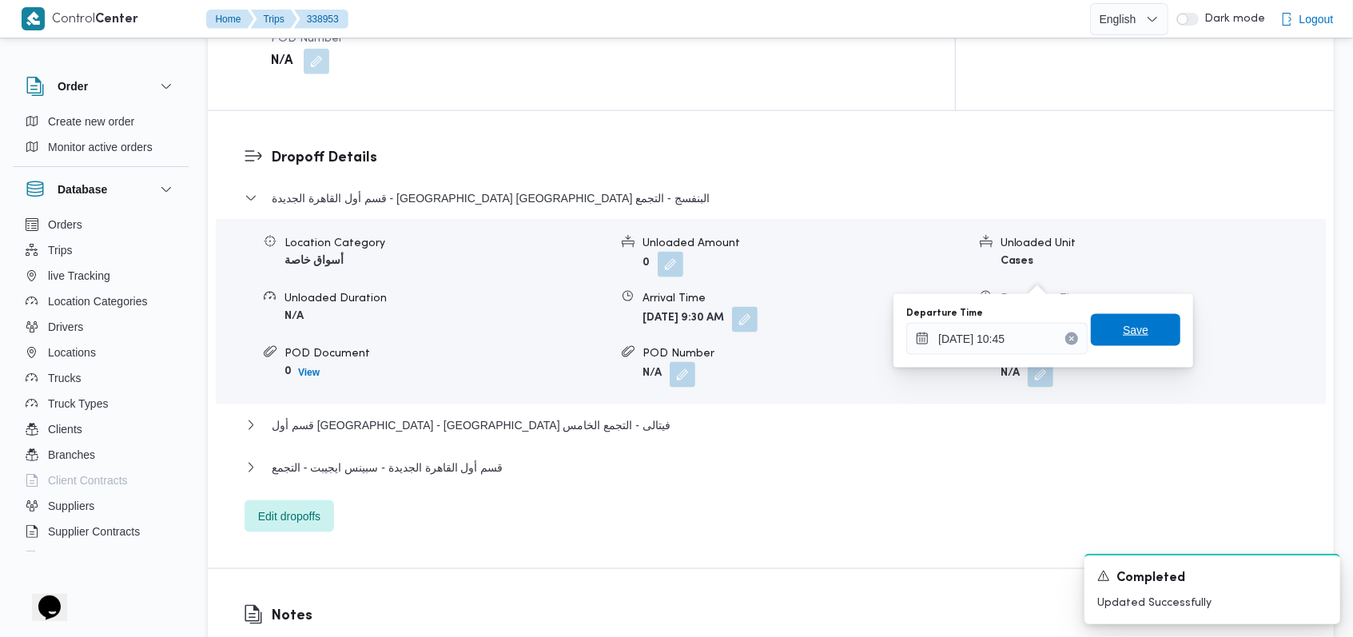
click at [1156, 335] on span "Save" at bounding box center [1136, 330] width 90 height 32
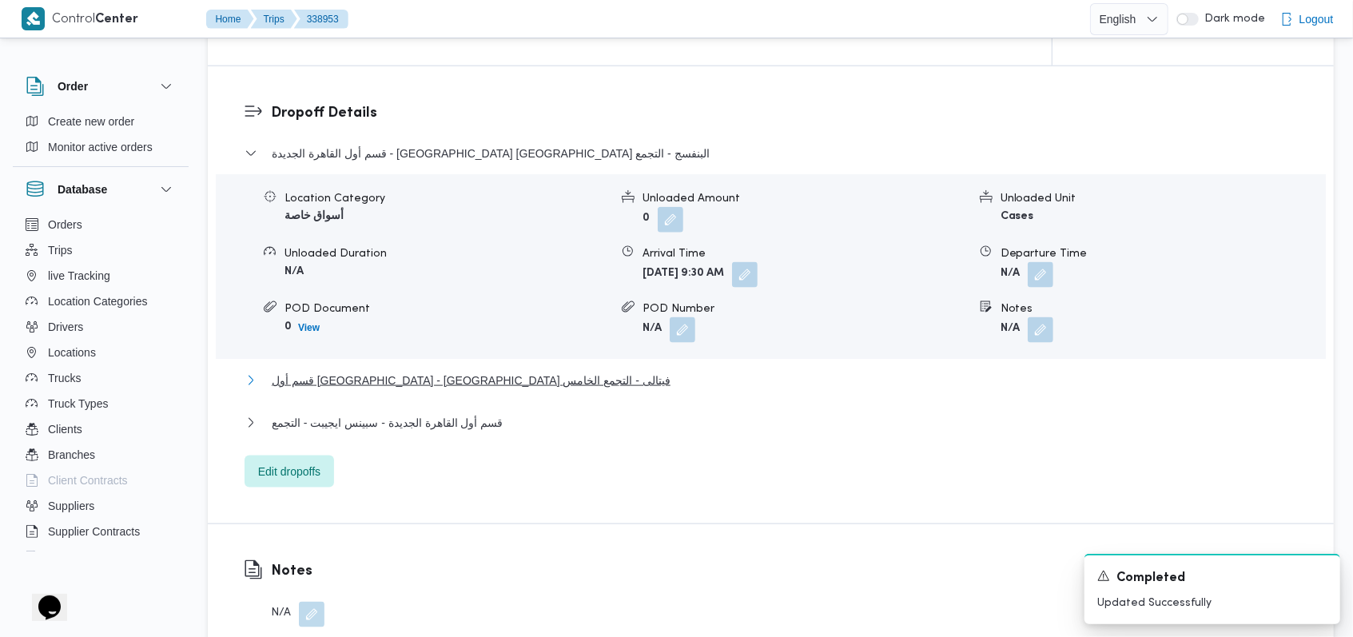
click at [468, 374] on span "قسم أول [GEOGRAPHIC_DATA] - [GEOGRAPHIC_DATA] فيتالى - التجمع الخامس" at bounding box center [471, 380] width 399 height 19
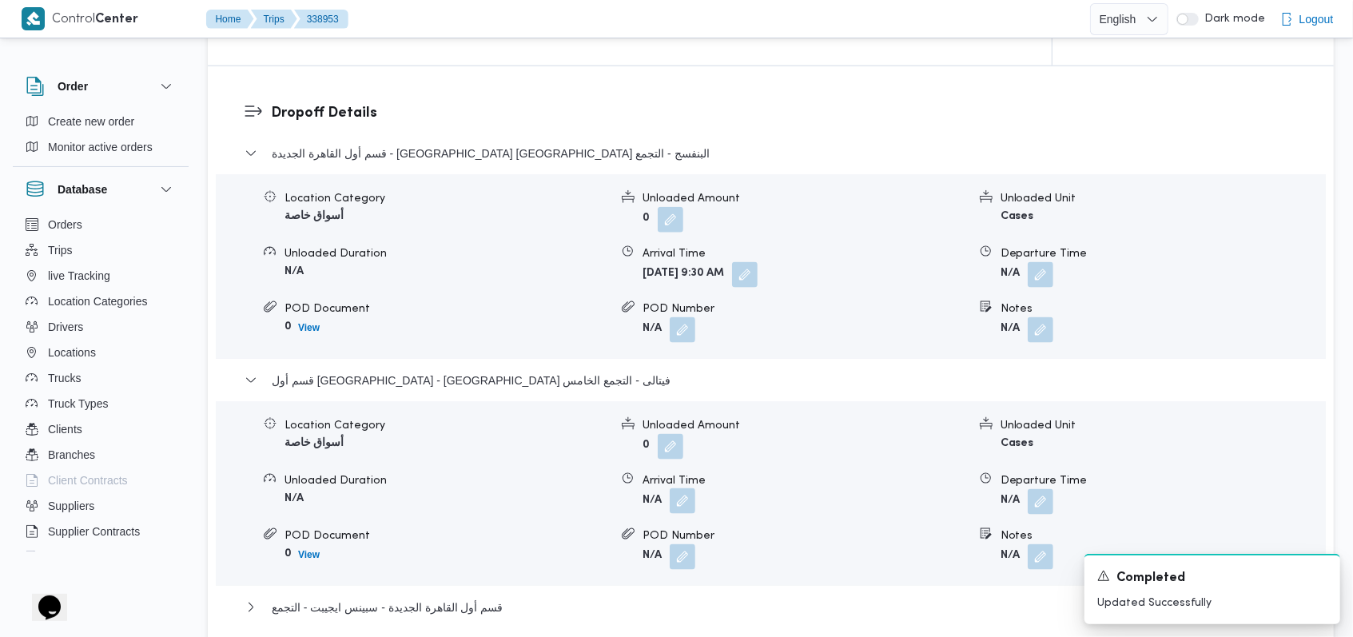
click at [687, 501] on button "button" at bounding box center [683, 501] width 26 height 26
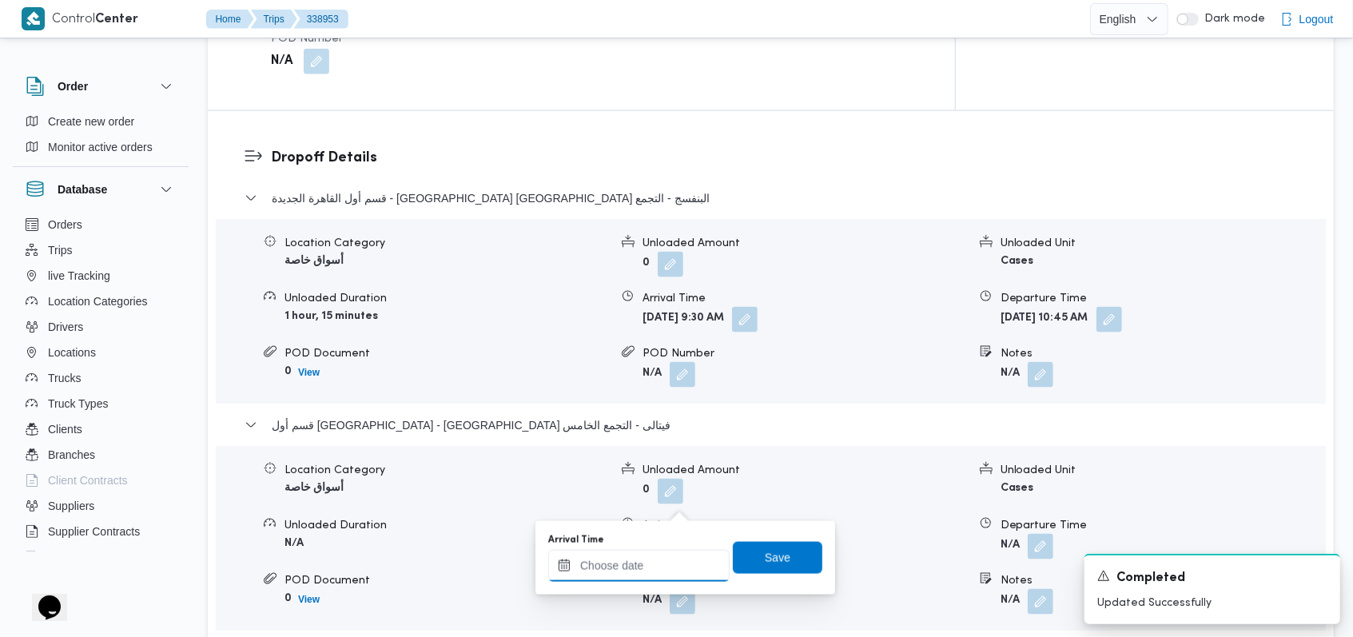
click at [661, 568] on input "Arrival Time" at bounding box center [638, 566] width 181 height 32
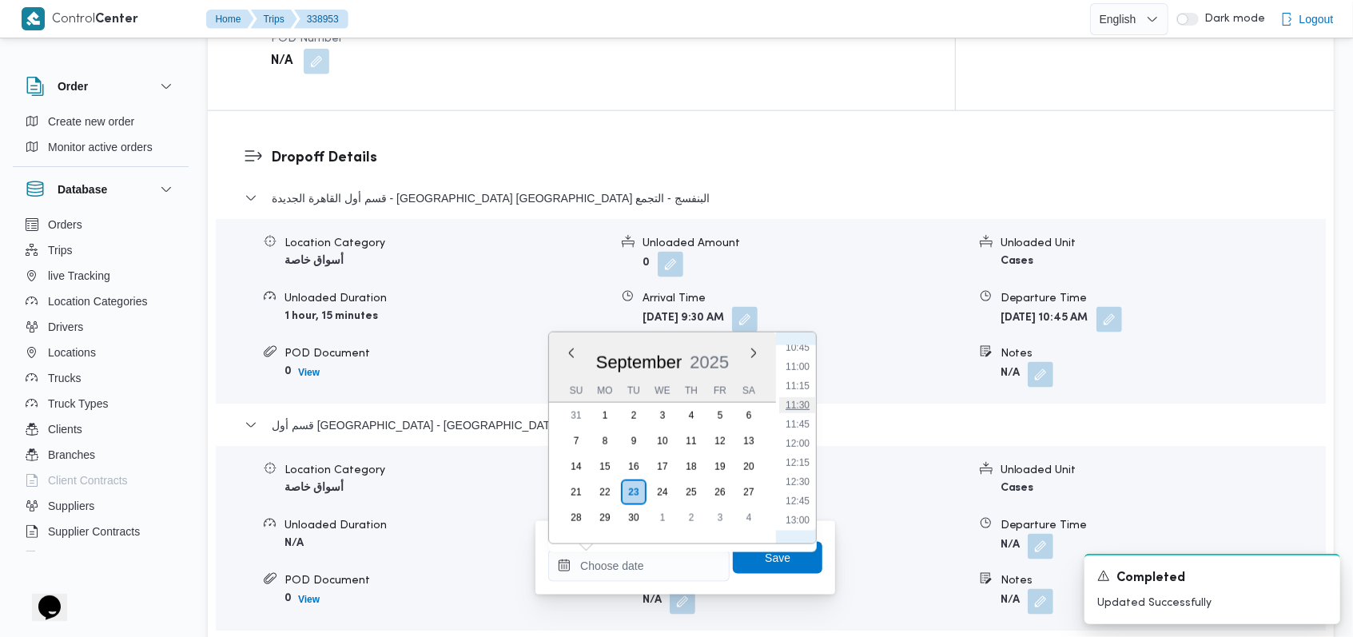
click at [803, 398] on li "11:30" at bounding box center [797, 405] width 37 height 16
type input "[DATE] 11:30"
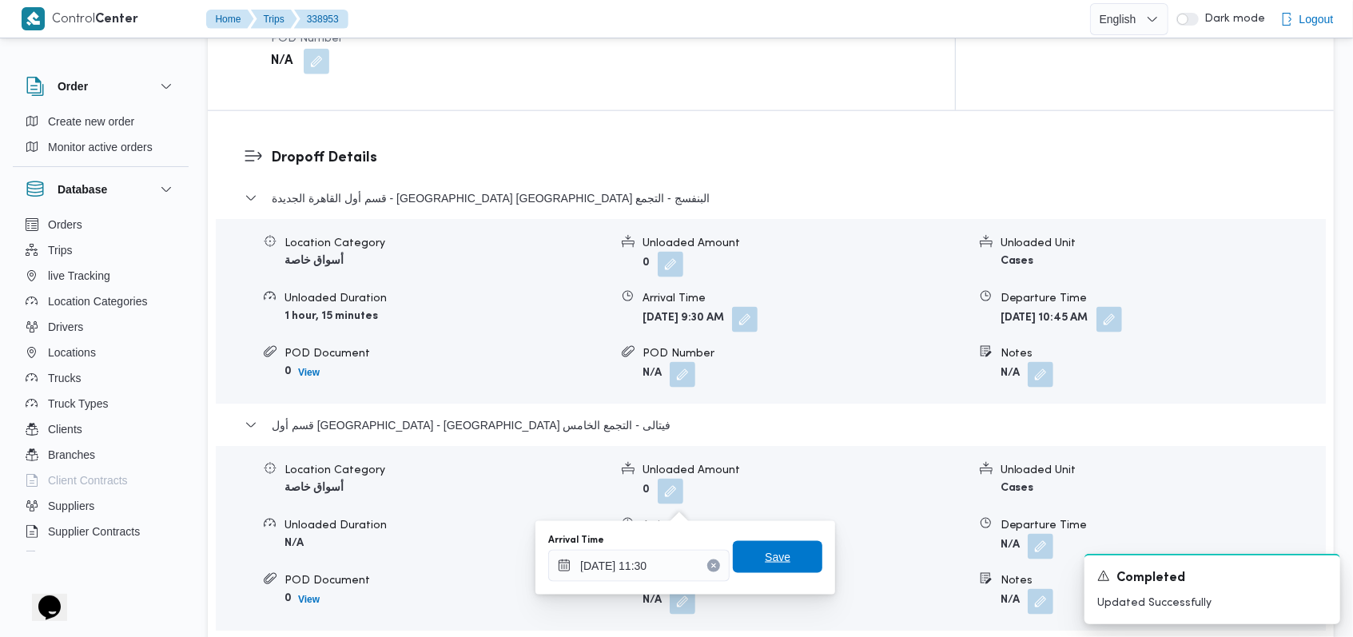
click at [765, 553] on span "Save" at bounding box center [778, 557] width 26 height 19
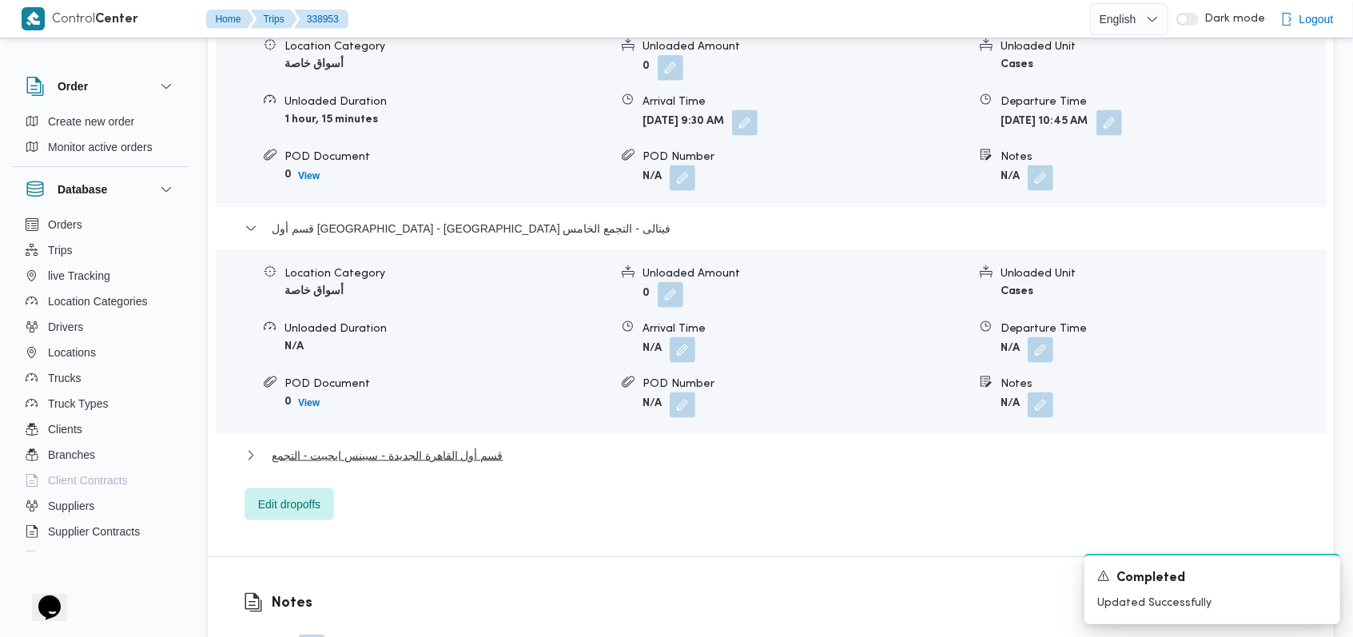
scroll to position [1599, 0]
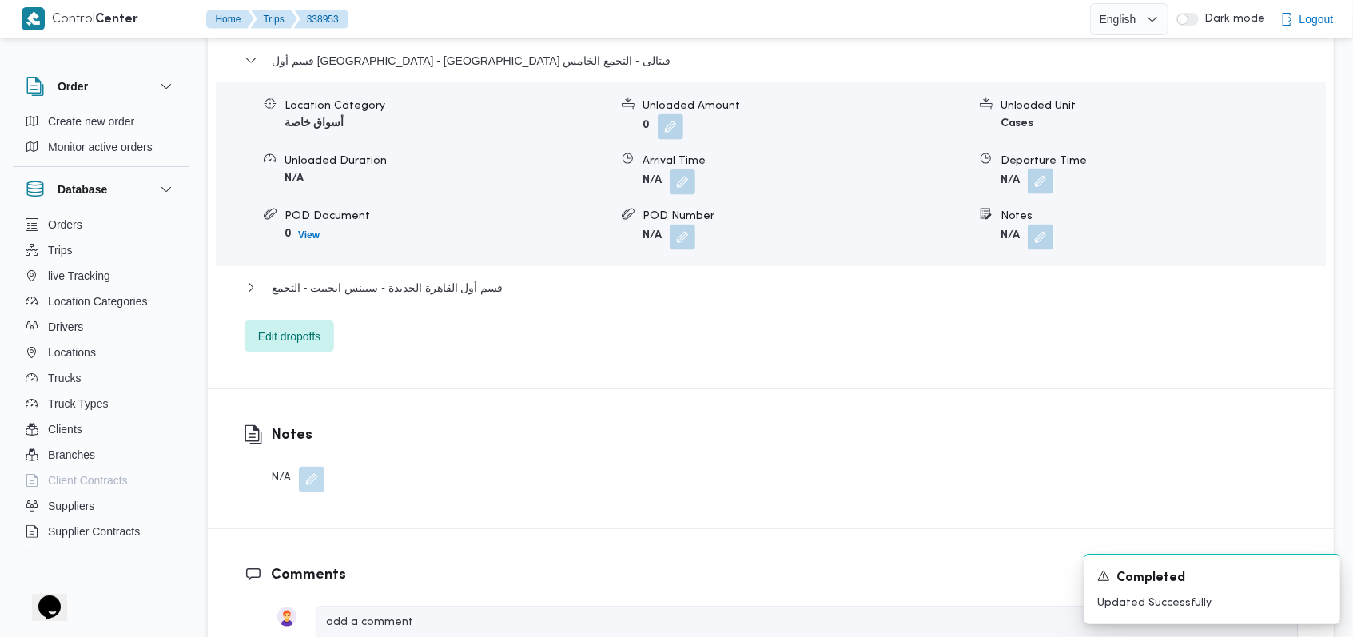
click at [1040, 180] on button "button" at bounding box center [1041, 182] width 26 height 26
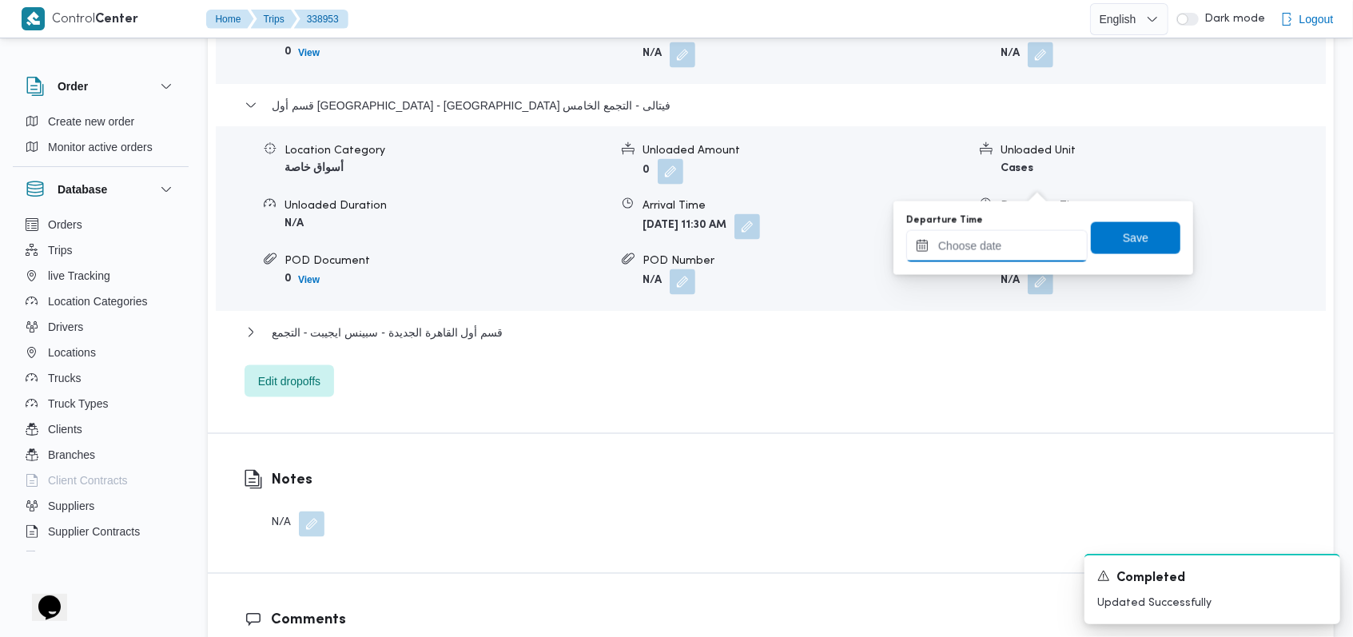
click at [998, 253] on input "Departure Time" at bounding box center [996, 246] width 181 height 32
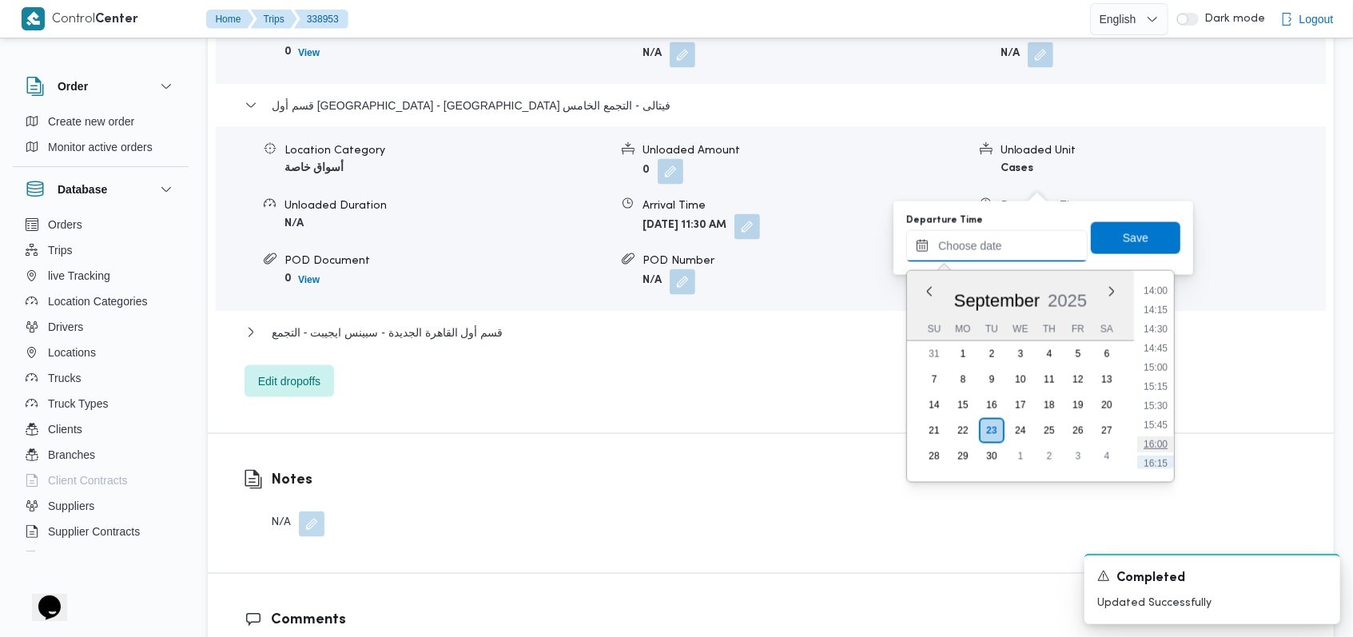
scroll to position [1043, 0]
click at [1161, 322] on li "14:00" at bounding box center [1155, 323] width 37 height 16
type input "[DATE] 14:00"
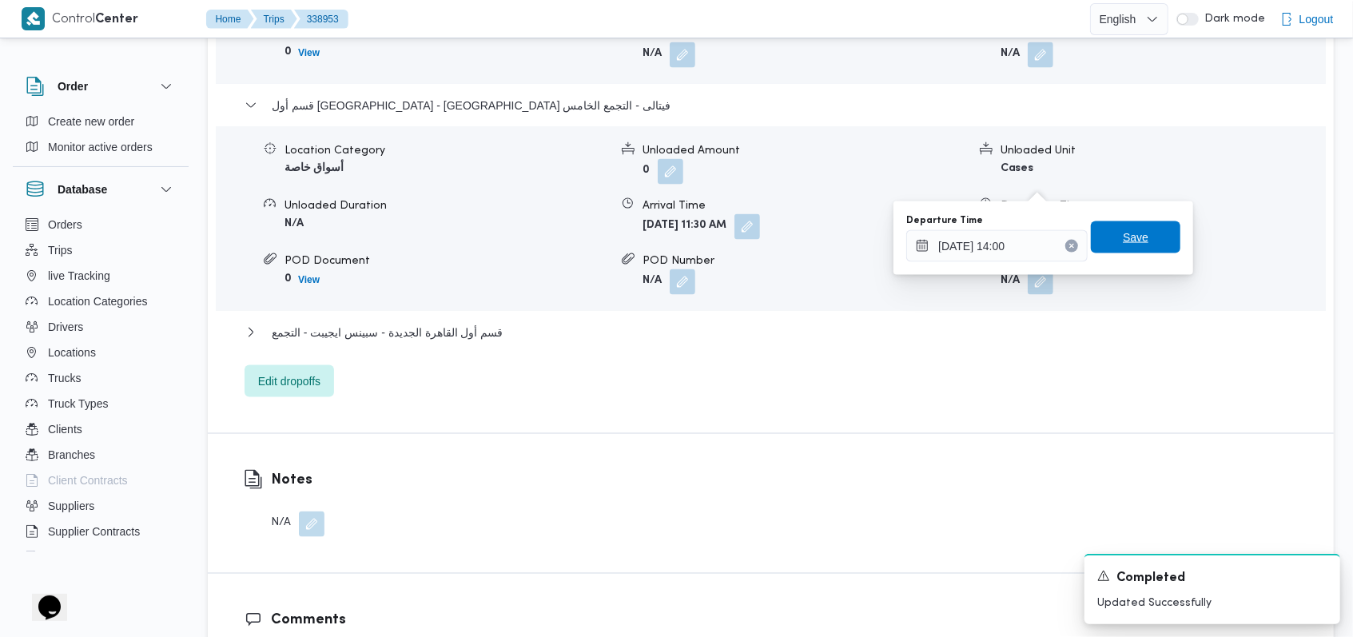
click at [1153, 248] on span "Save" at bounding box center [1136, 237] width 90 height 32
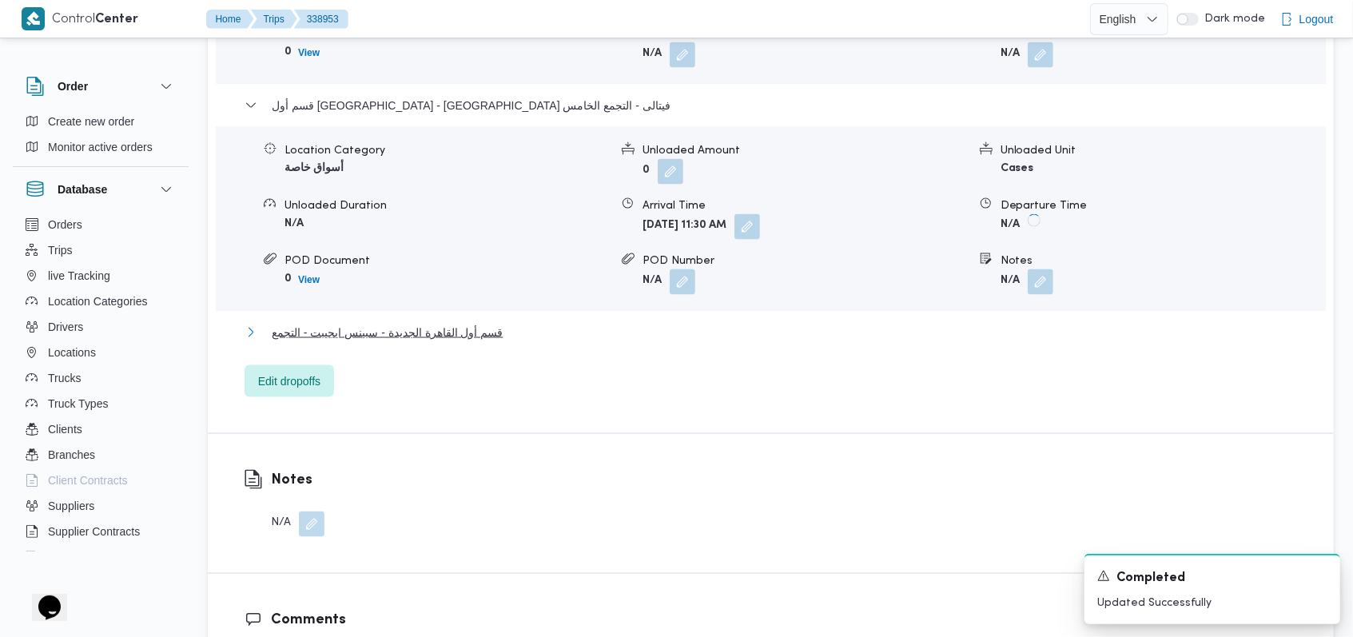
click at [466, 323] on span "قسم أول القاهرة الجديدة - سبينس ايجيبت - التجمع" at bounding box center [387, 332] width 231 height 19
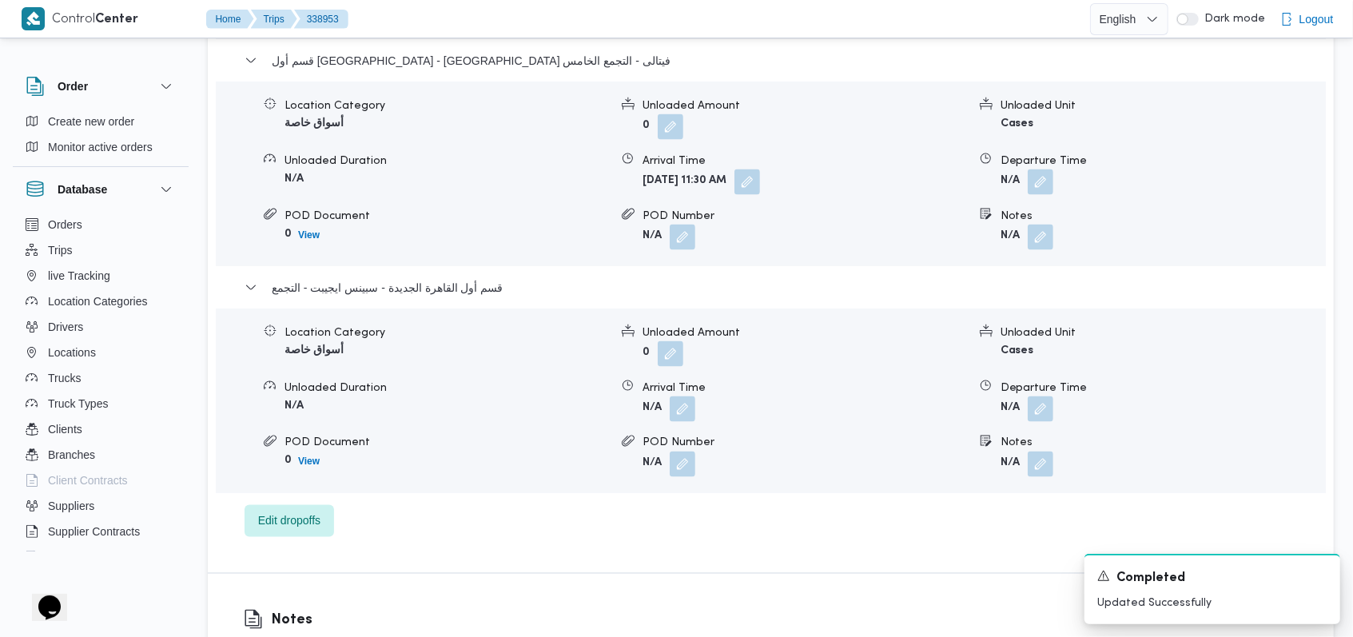
click at [677, 411] on button "button" at bounding box center [683, 409] width 26 height 26
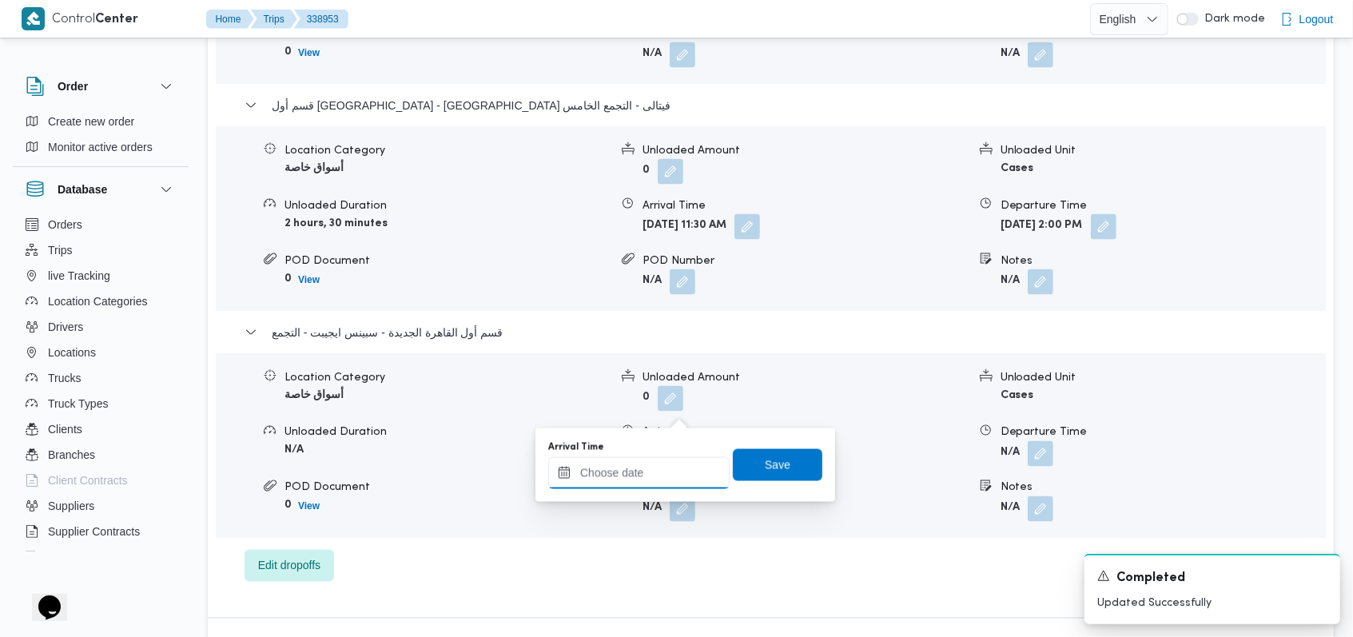
click at [639, 485] on input "Arrival Time" at bounding box center [638, 473] width 181 height 32
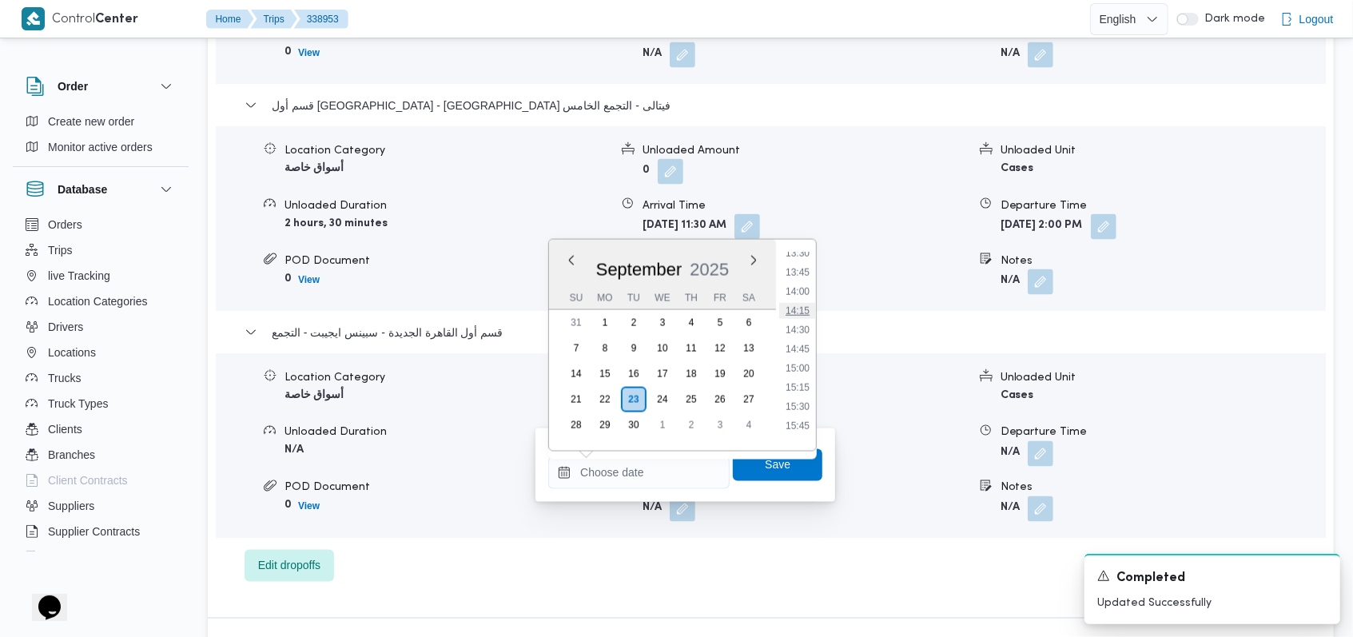
click at [806, 314] on li "14:15" at bounding box center [797, 311] width 37 height 16
type input "[DATE] 14:15"
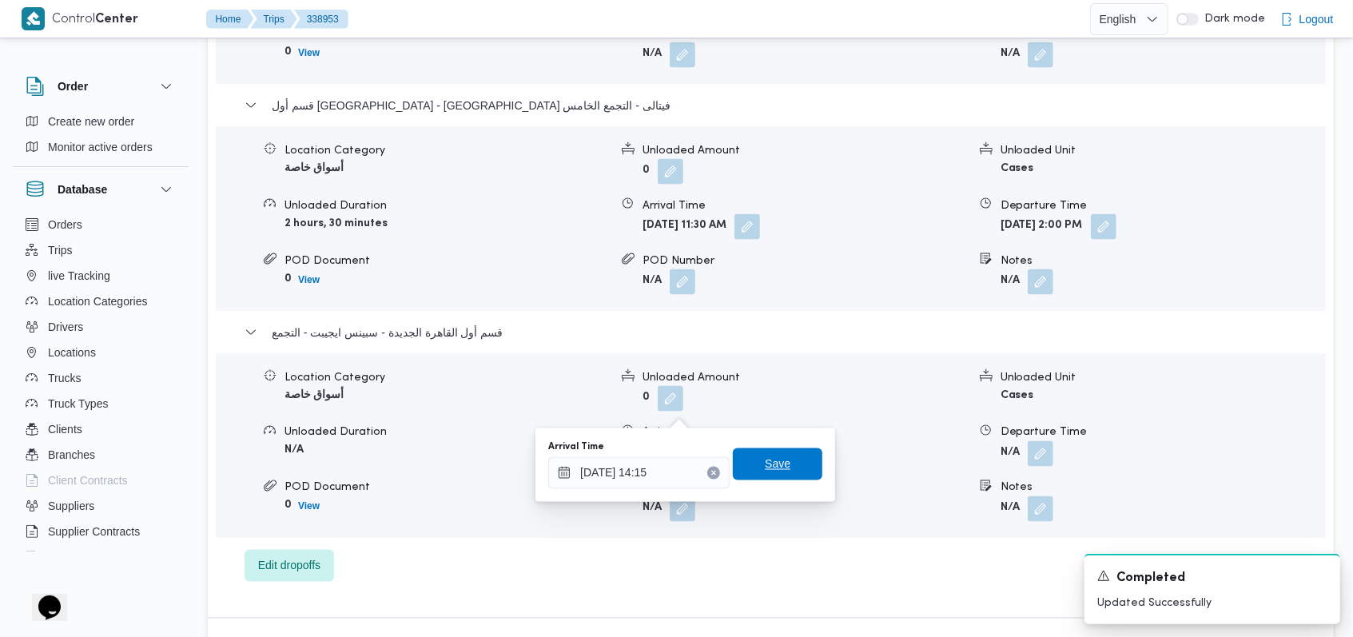
click at [765, 472] on span "Save" at bounding box center [778, 464] width 26 height 19
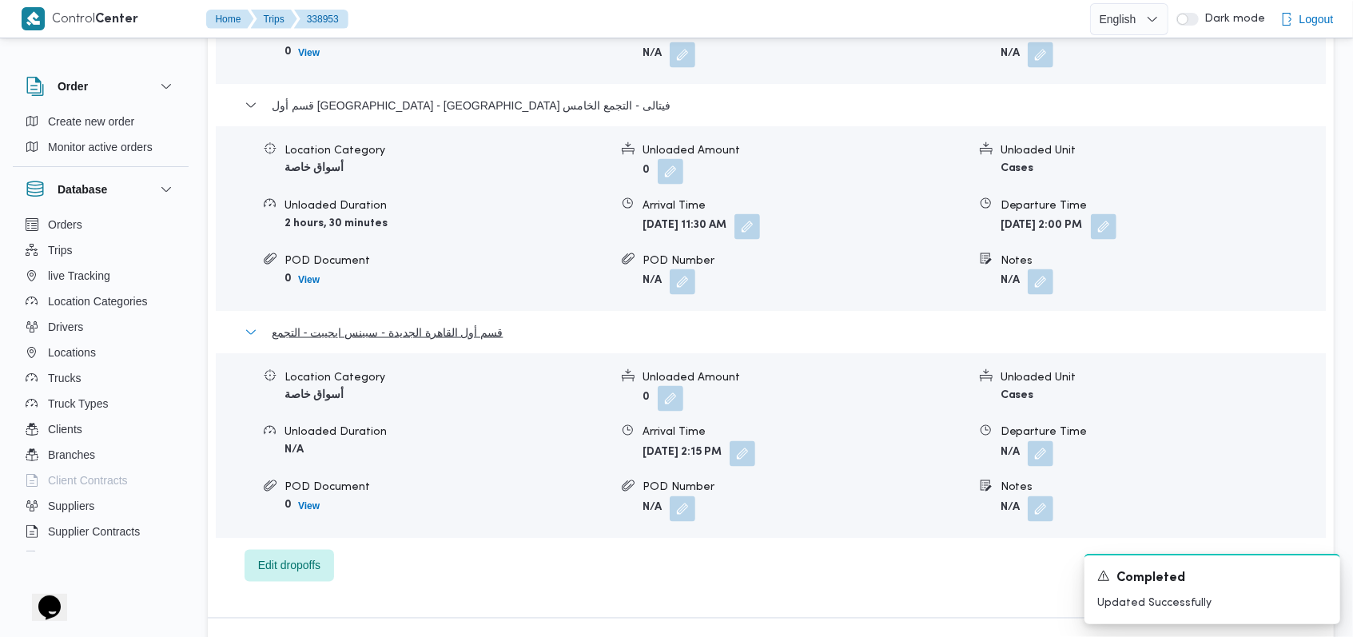
click at [333, 323] on span "قسم أول القاهرة الجديدة - سبينس ايجيبت - التجمع" at bounding box center [387, 332] width 231 height 19
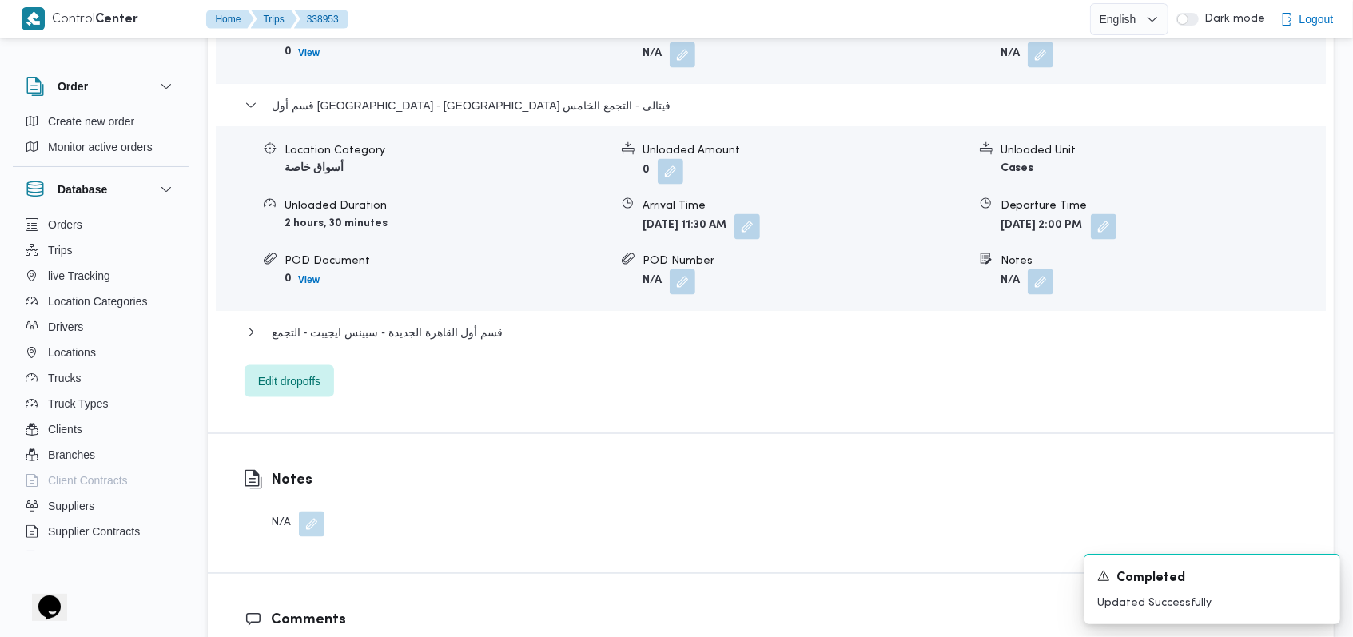
click at [397, 50] on div "قسم أول القاهرة الجديدة - [GEOGRAPHIC_DATA] [GEOGRAPHIC_DATA] البنفسج - التجمع …" at bounding box center [771, 133] width 1053 height 528
click at [401, 96] on span "قسم أول [GEOGRAPHIC_DATA] - [GEOGRAPHIC_DATA] فيتالى - التجمع الخامس" at bounding box center [471, 105] width 399 height 19
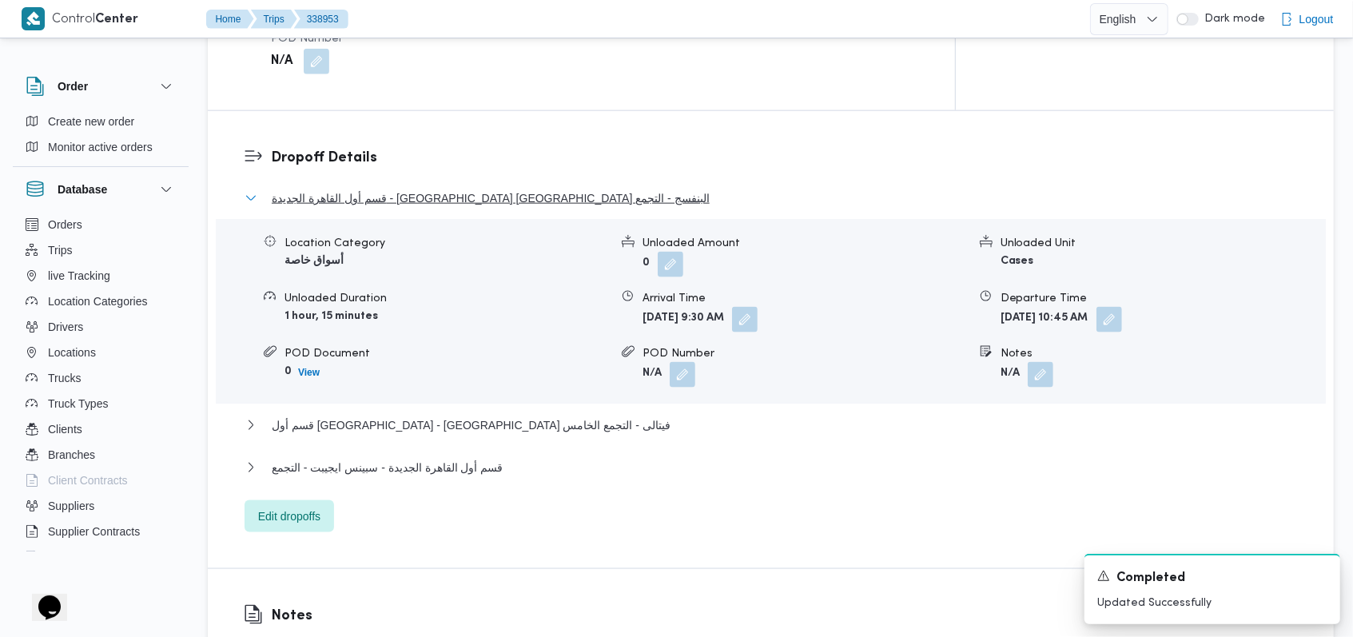
click at [434, 189] on span "قسم أول القاهرة الجديدة - [GEOGRAPHIC_DATA] [GEOGRAPHIC_DATA] البنفسج - التجمع" at bounding box center [491, 198] width 438 height 19
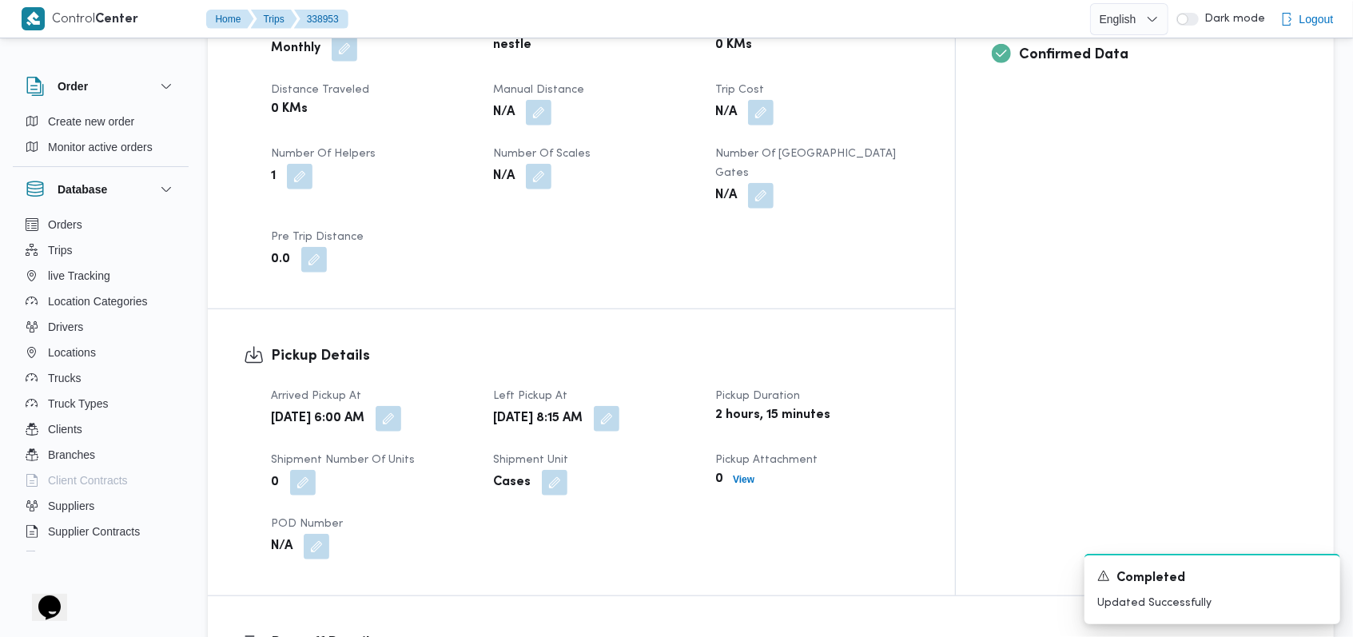
scroll to position [746, 0]
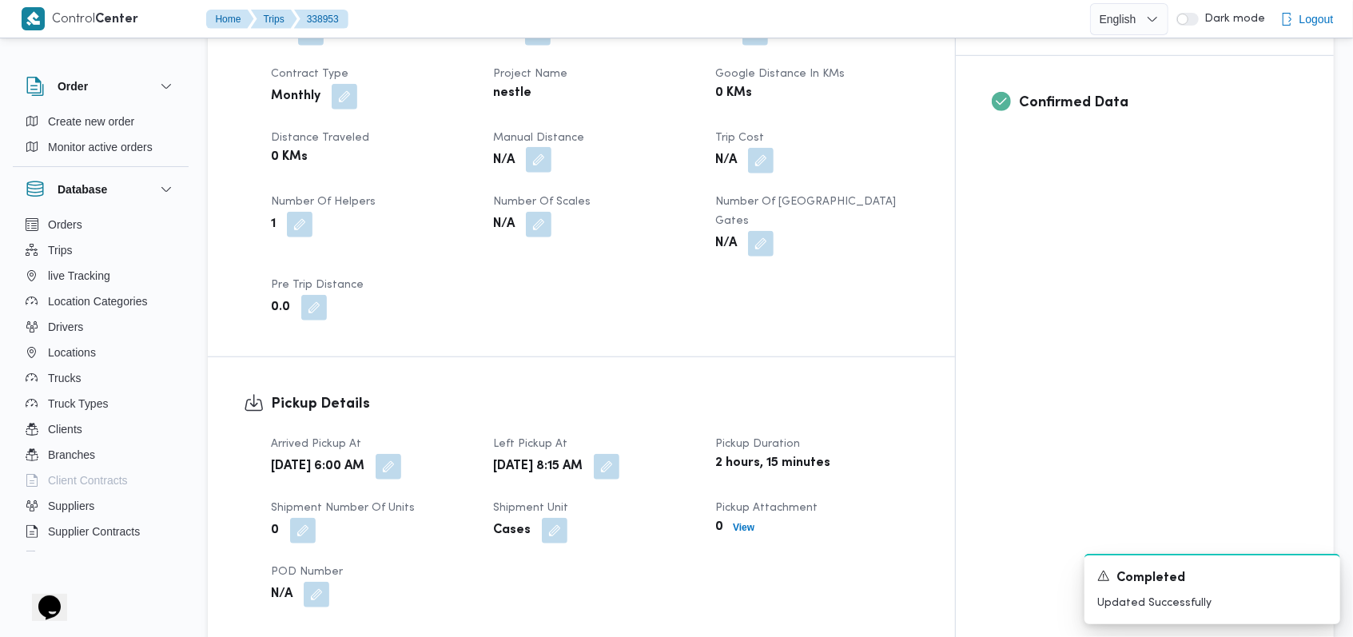
click at [552, 147] on button "button" at bounding box center [539, 160] width 26 height 26
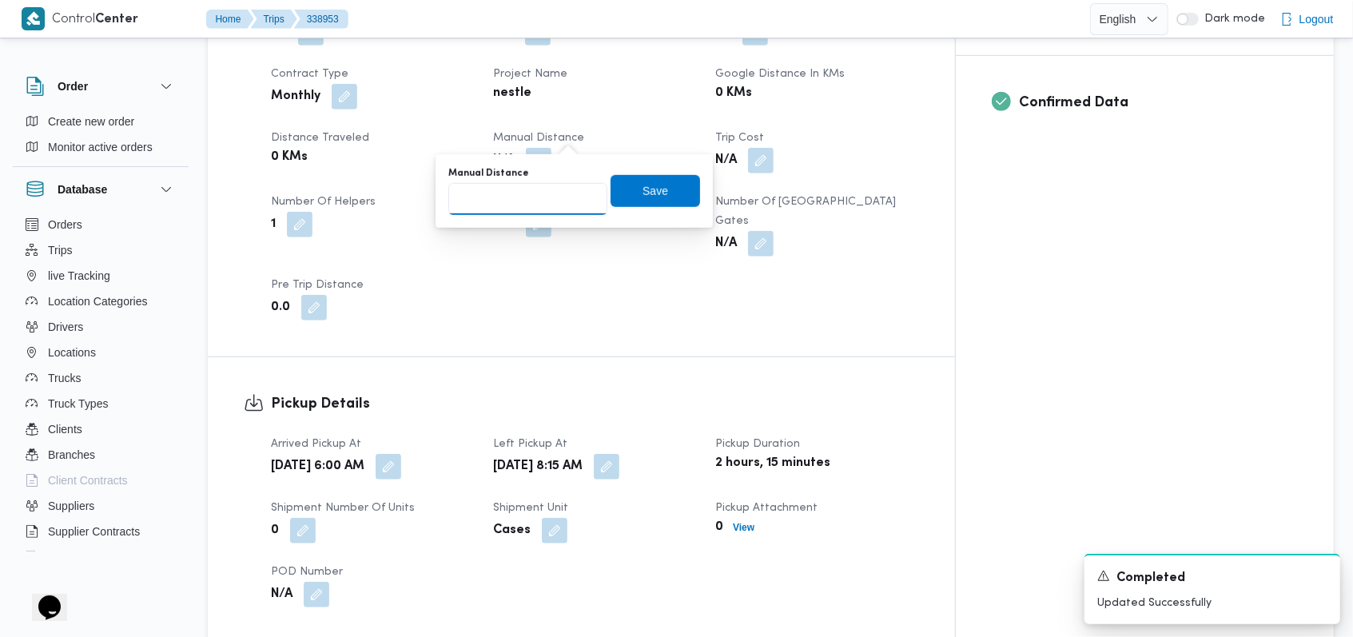
click at [527, 190] on input "Manual Distance" at bounding box center [527, 199] width 159 height 32
type input "177"
click at [620, 184] on span "Save" at bounding box center [656, 190] width 90 height 32
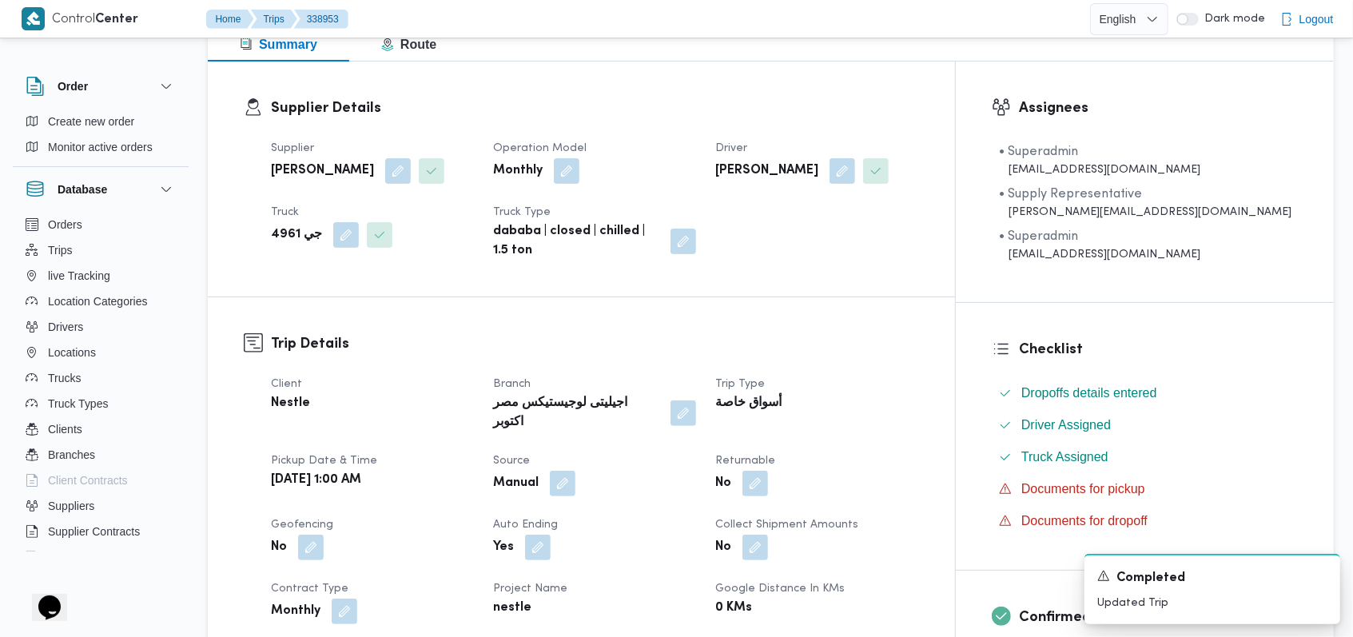
scroll to position [0, 0]
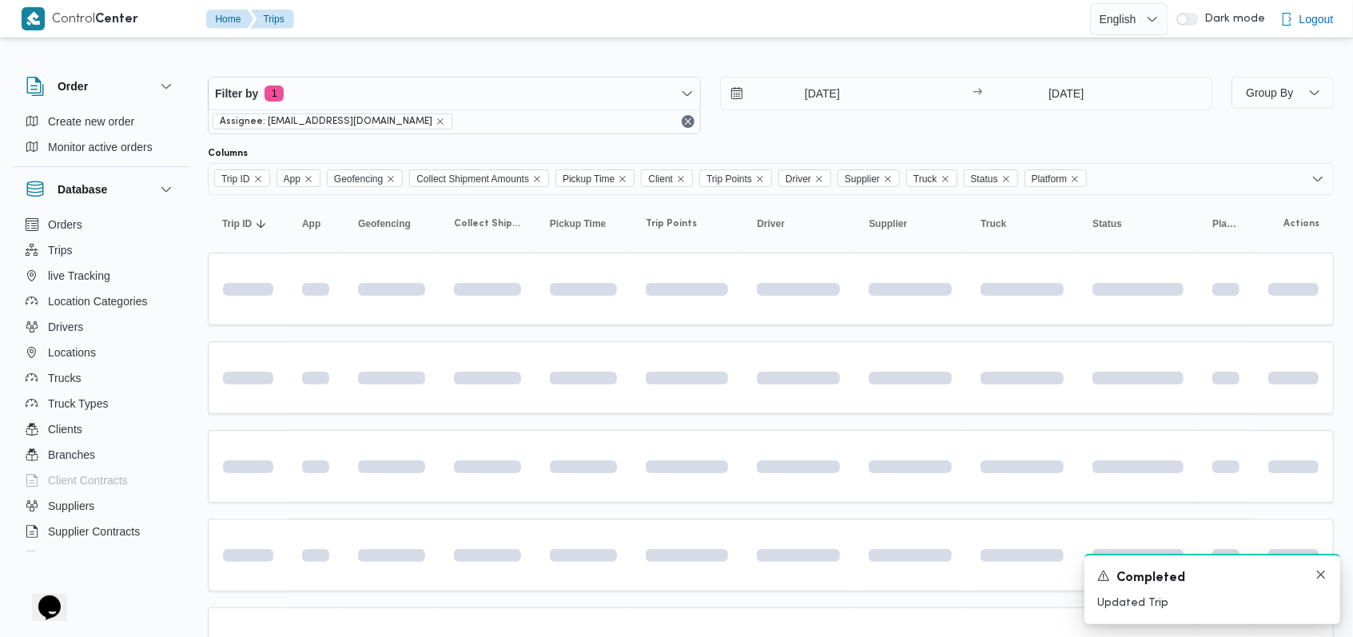
scroll to position [270, 0]
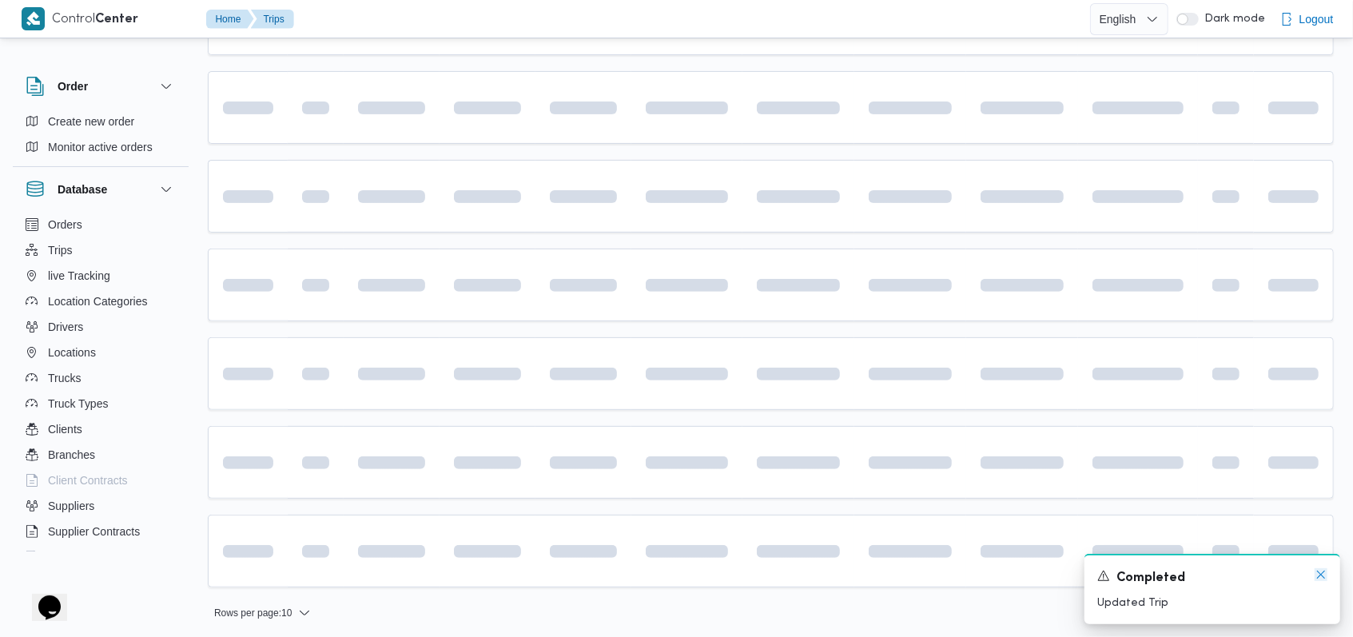
click at [1326, 579] on icon "Dismiss toast" at bounding box center [1321, 574] width 13 height 13
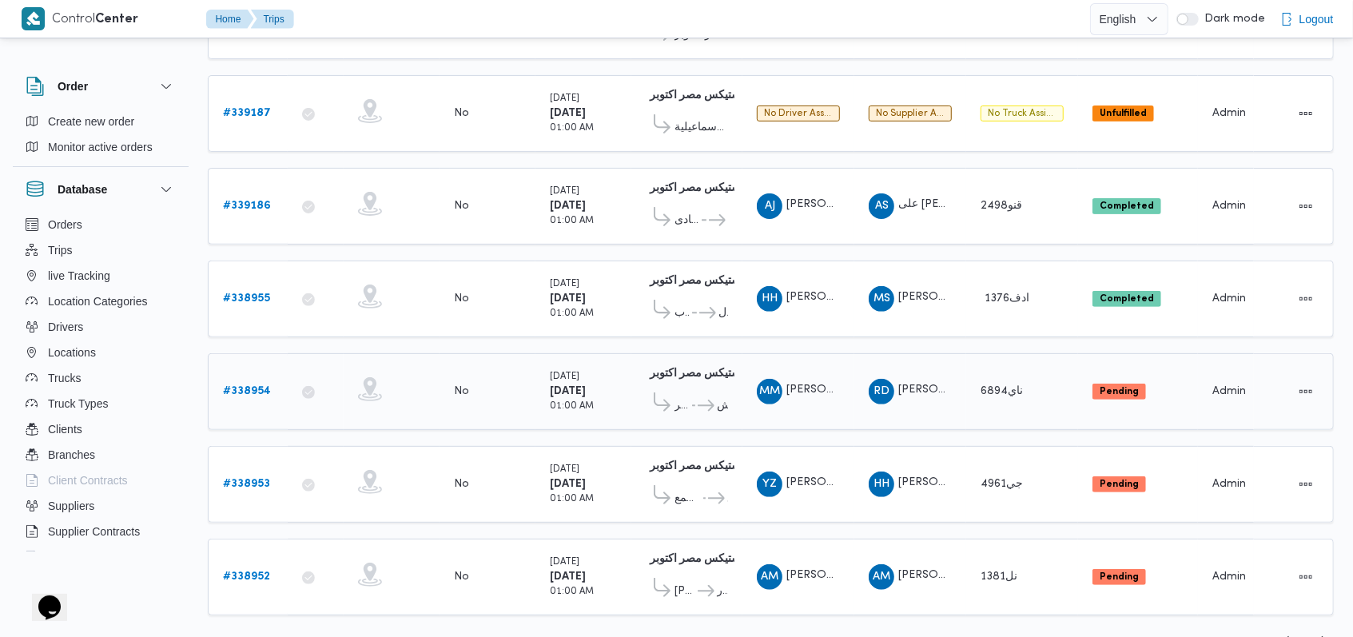
scroll to position [269, 0]
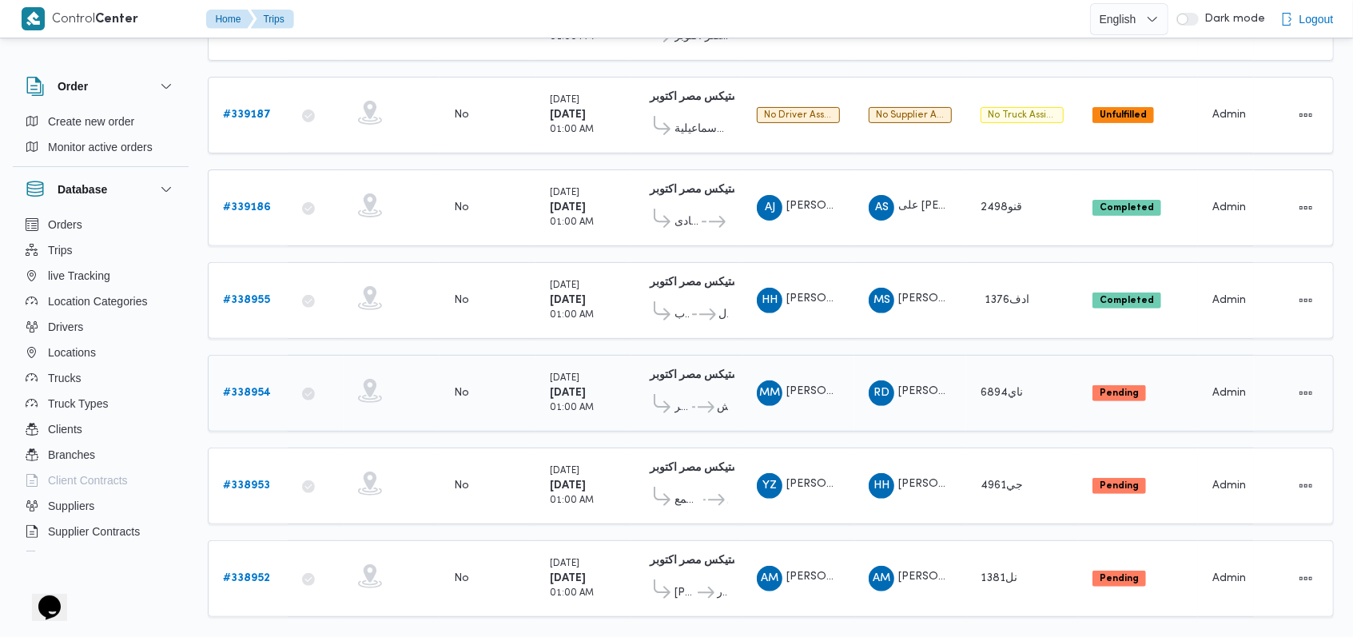
click at [263, 388] on b "# 338954" at bounding box center [247, 393] width 48 height 10
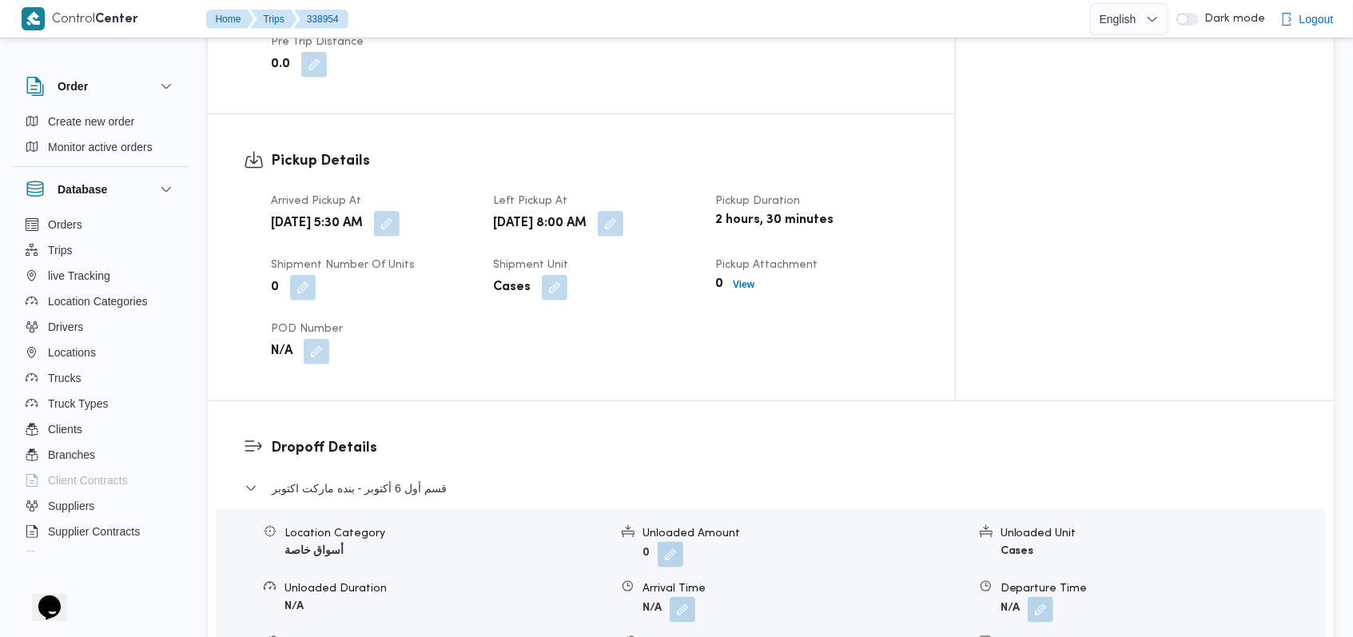
scroll to position [1121, 0]
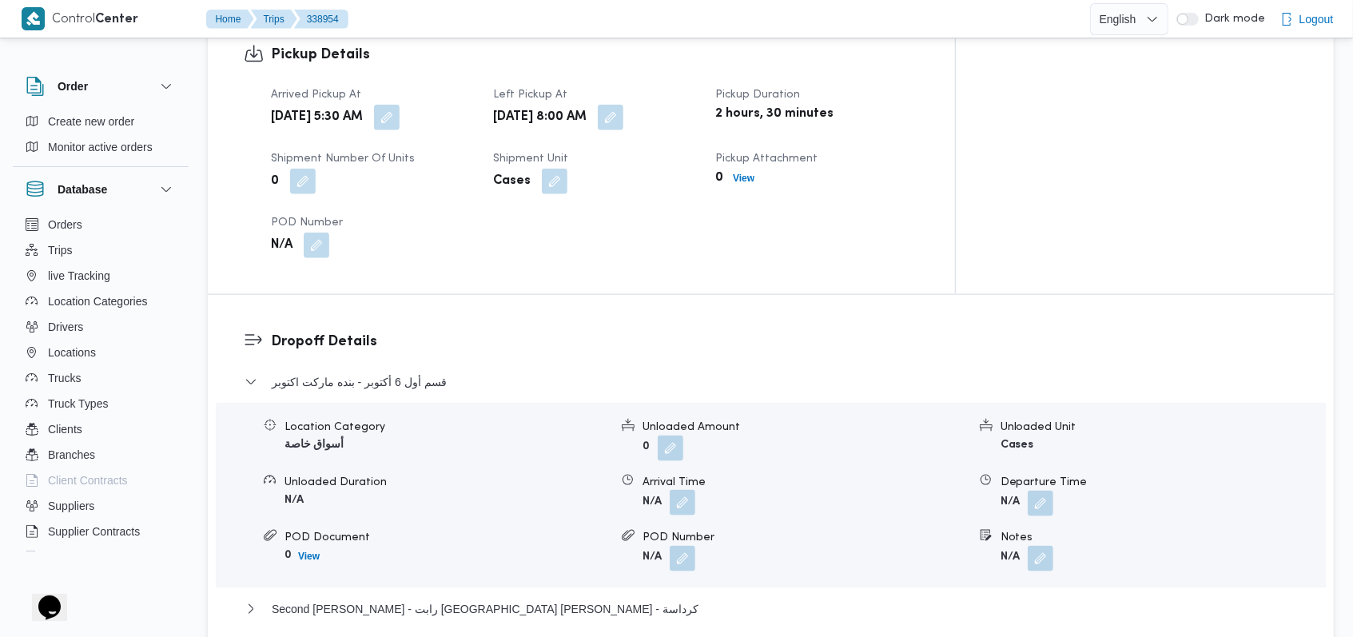
click at [686, 490] on button "button" at bounding box center [683, 503] width 26 height 26
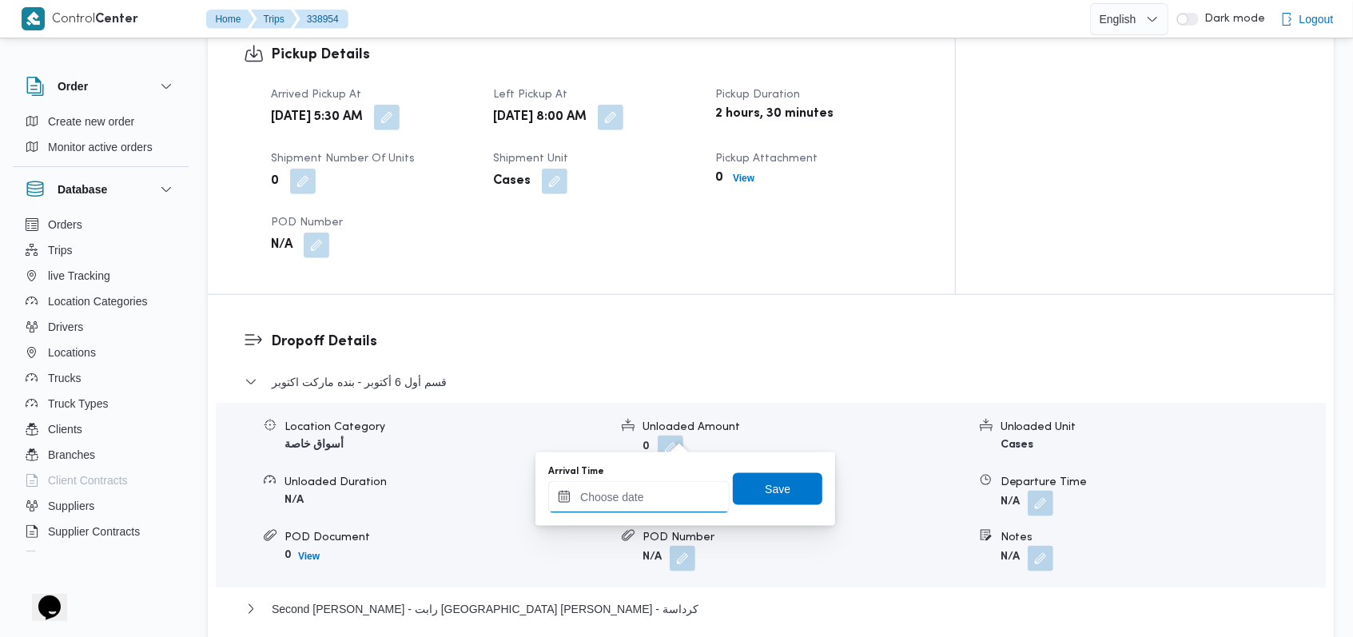
click at [651, 490] on input "Arrival Time" at bounding box center [638, 497] width 181 height 32
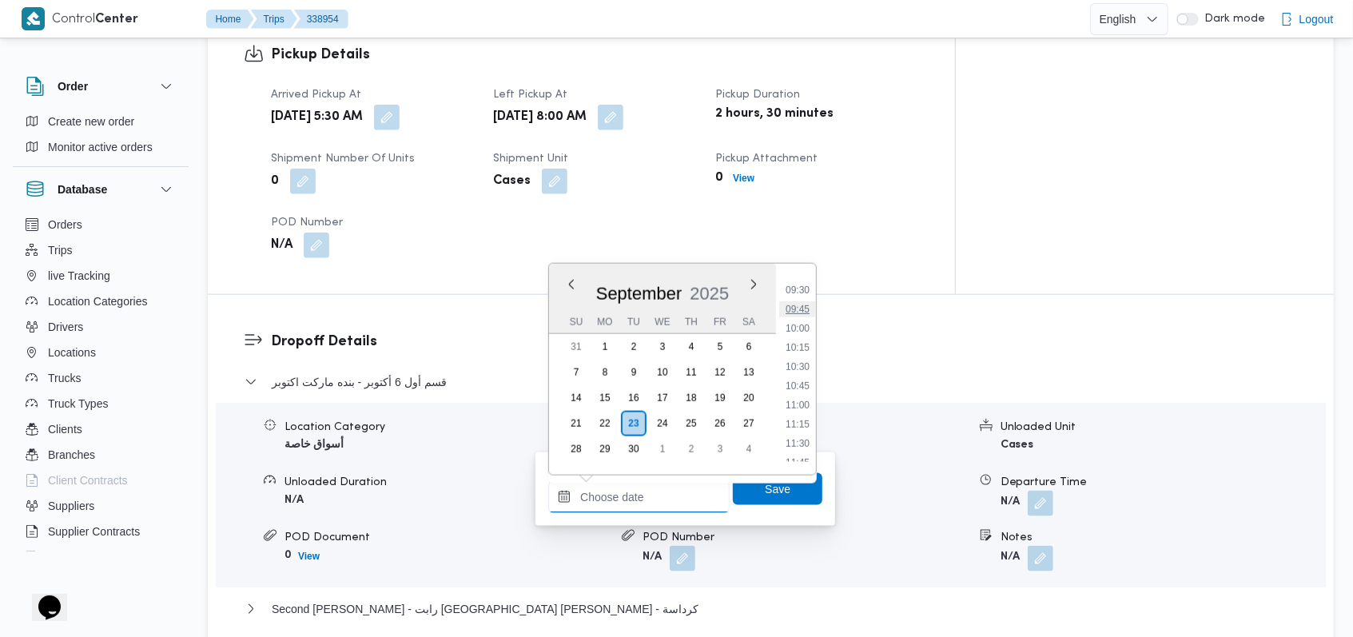
scroll to position [617, 0]
click at [802, 342] on li "08:45" at bounding box center [797, 339] width 37 height 16
type input "[DATE] 08:45"
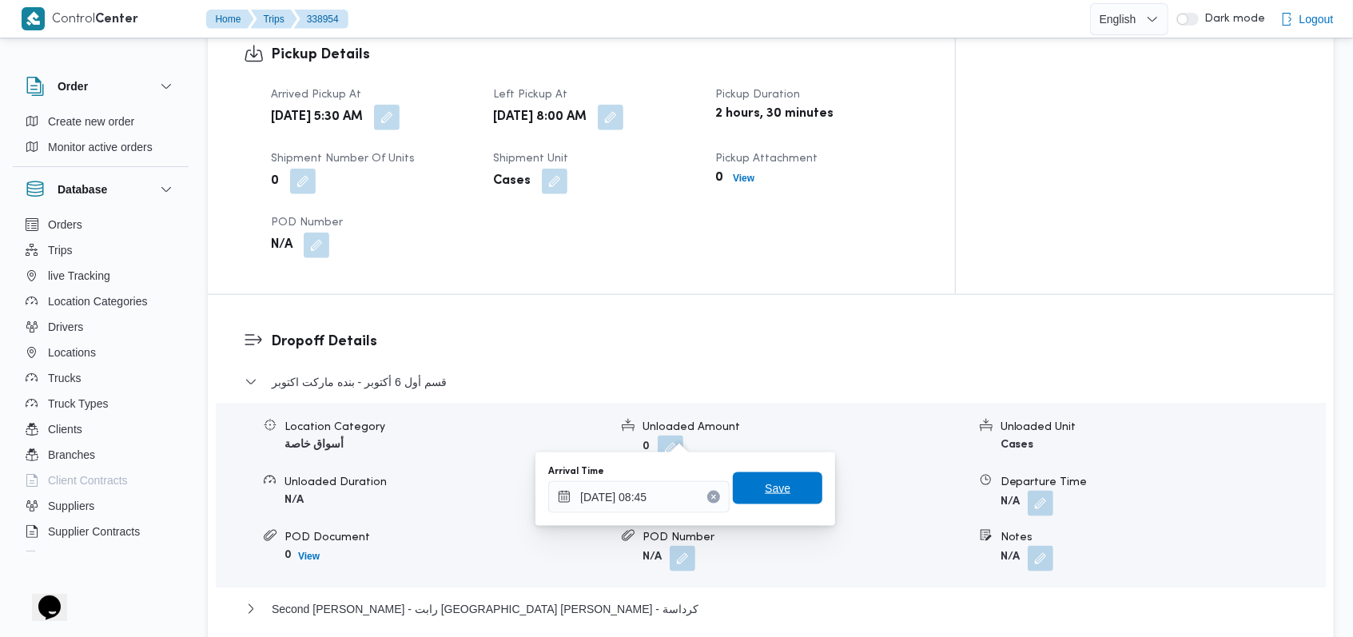
click at [765, 495] on span "Save" at bounding box center [778, 488] width 26 height 19
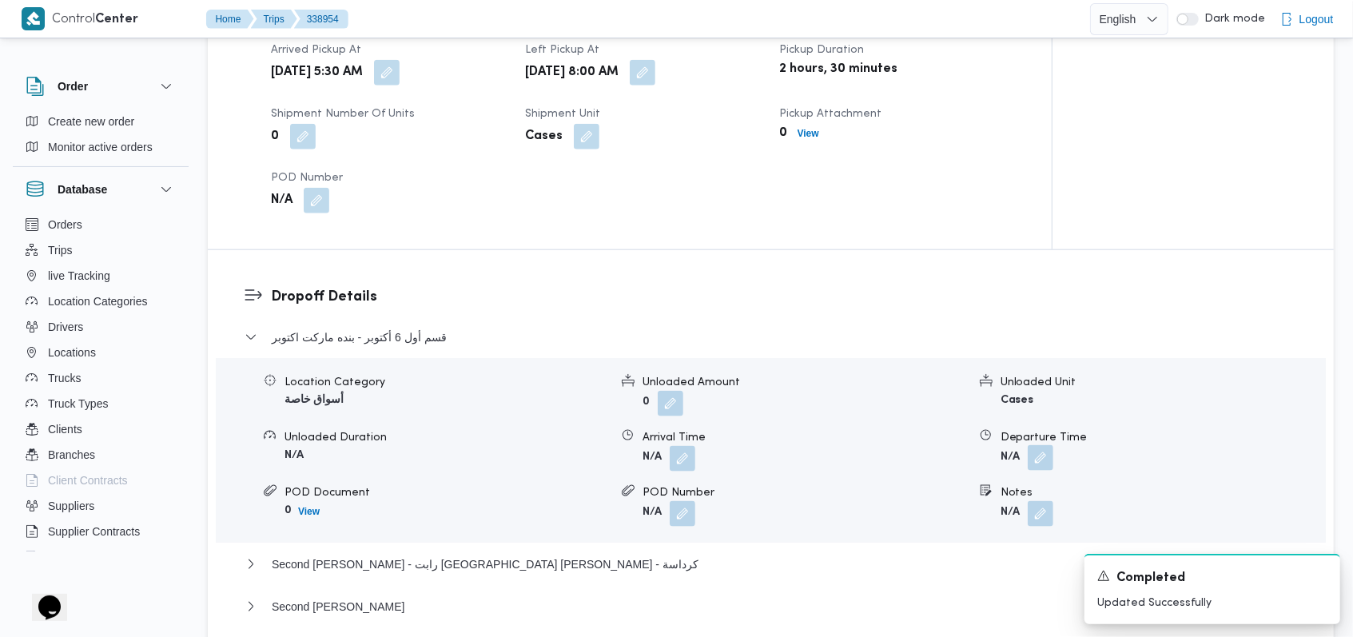
click at [1034, 445] on button "button" at bounding box center [1041, 458] width 26 height 26
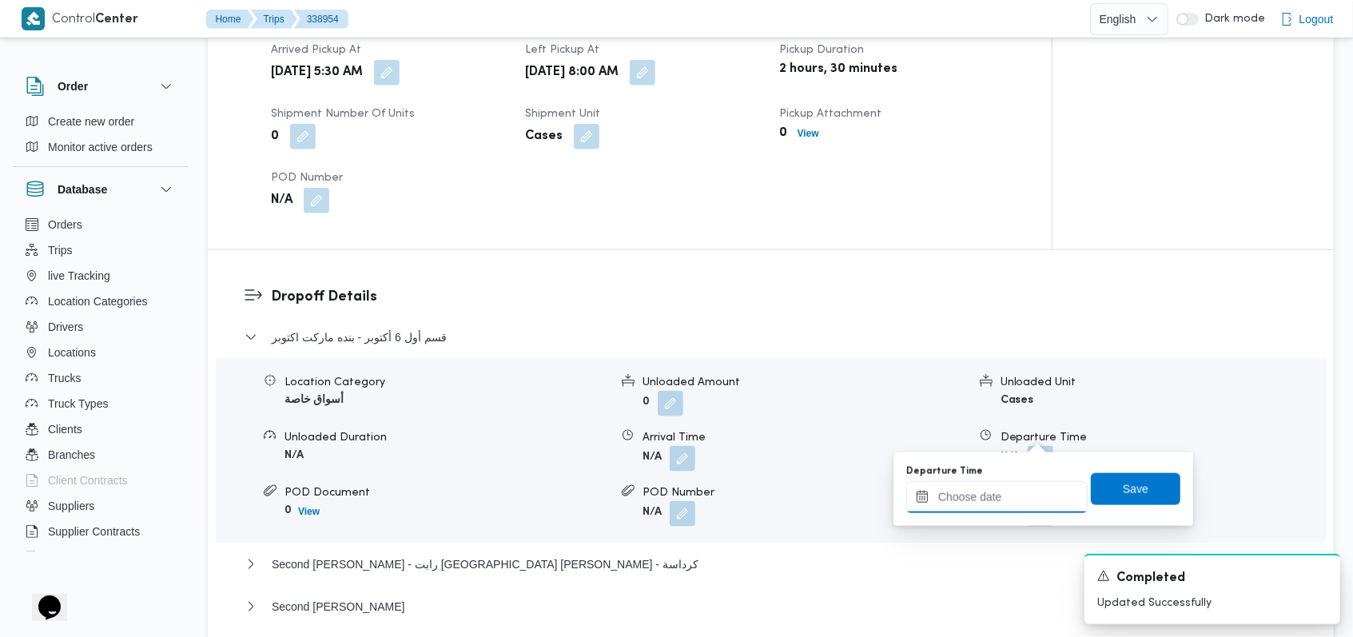
click at [1005, 489] on div at bounding box center [996, 497] width 181 height 32
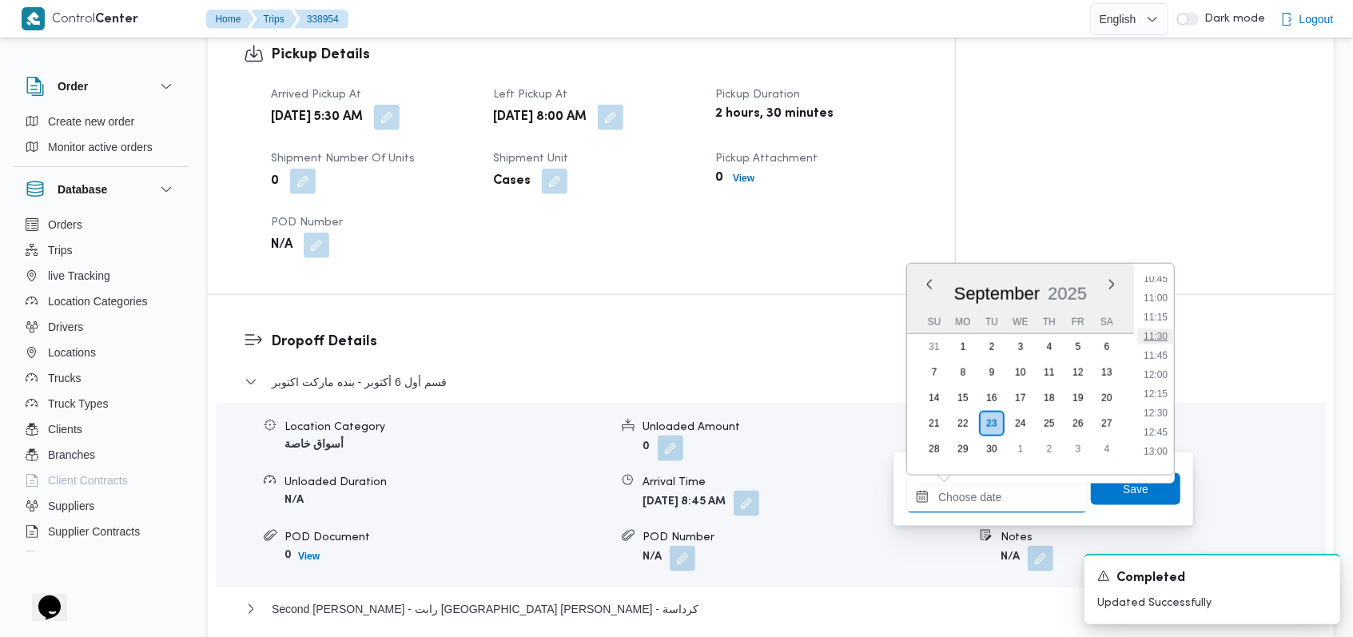
scroll to position [723, 0]
click at [1160, 325] on li "10:00" at bounding box center [1155, 329] width 37 height 16
type input "[DATE] 10:00"
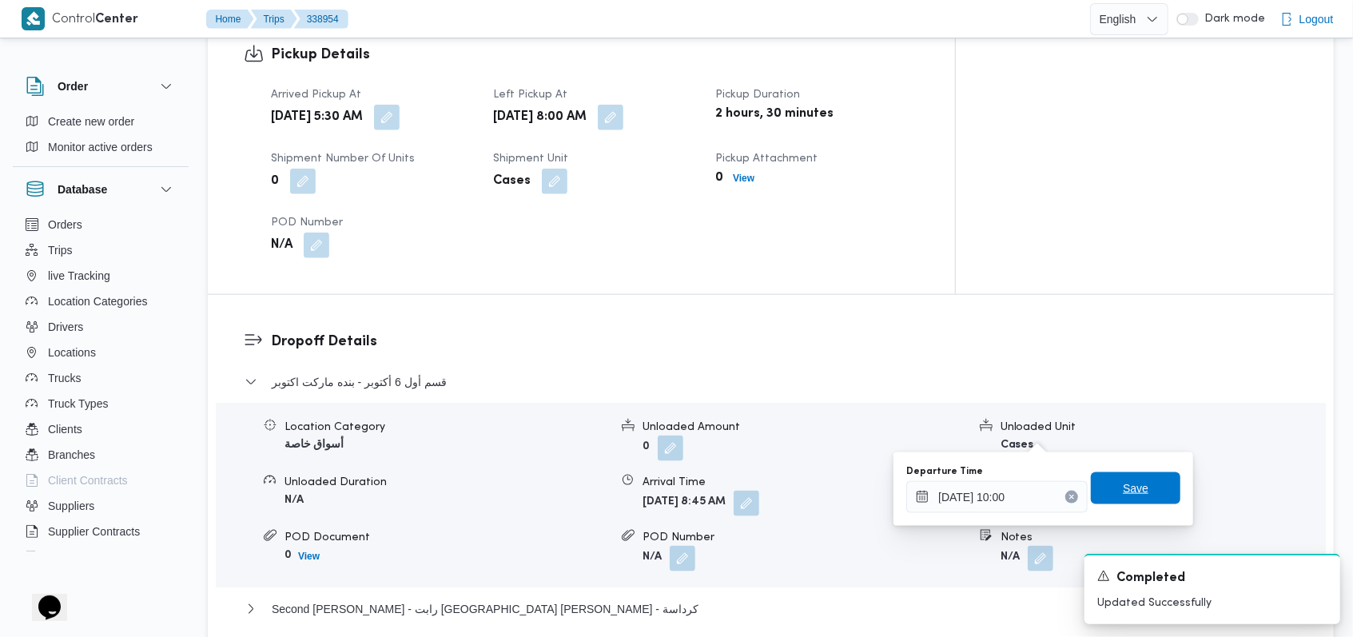
click at [1123, 493] on span "Save" at bounding box center [1136, 488] width 26 height 19
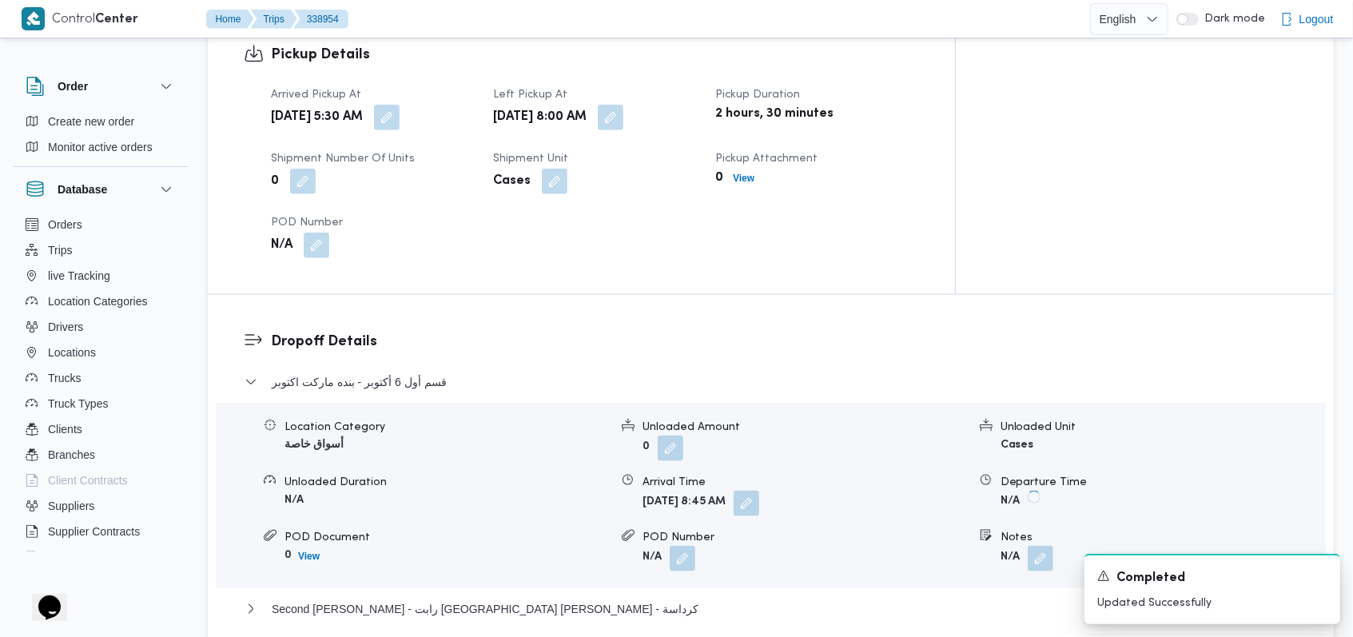
click at [494, 524] on div "قسم أول 6 أكتوبر - بنده ماركت اكتوبر Location Category أسواق خاصة Unloaded Amou…" at bounding box center [771, 544] width 1053 height 344
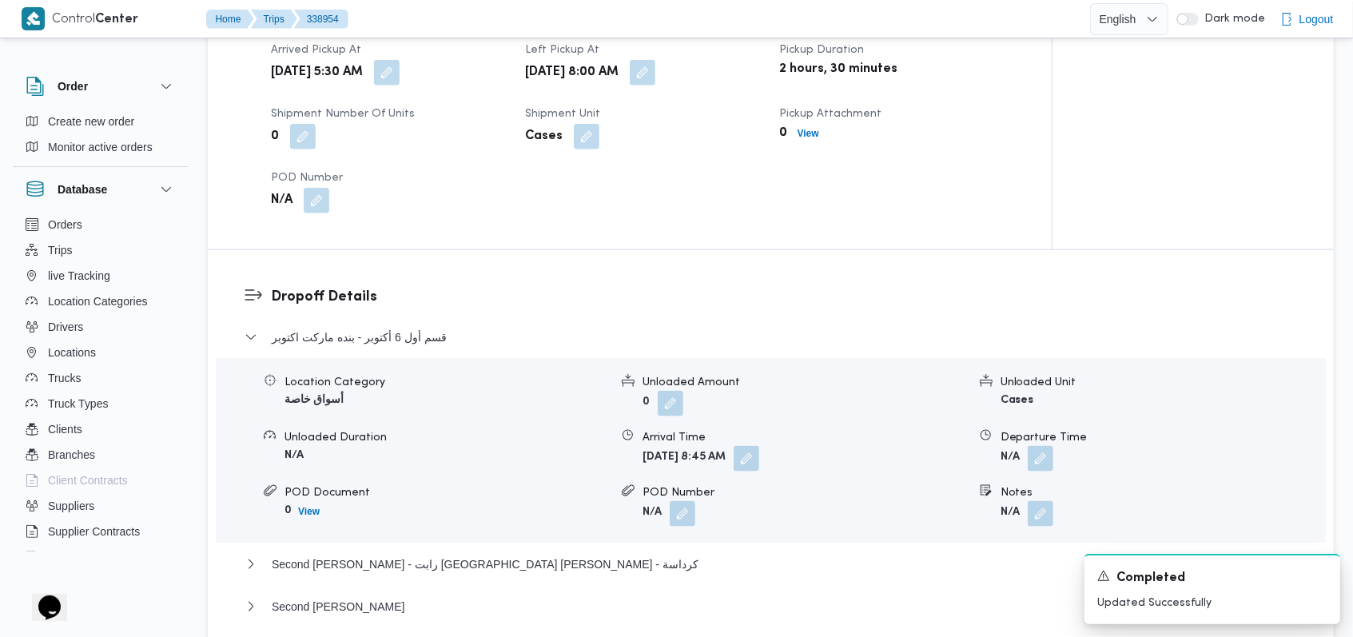
click at [534, 516] on div "Location Category أسواق خاصة Unloaded Amount 0 Unloaded Unit Cases Unloaded Dur…" at bounding box center [771, 450] width 1110 height 185
click at [514, 555] on span "Second [PERSON_NAME] - رابت [GEOGRAPHIC_DATA] [PERSON_NAME] - كرداسة" at bounding box center [485, 564] width 427 height 19
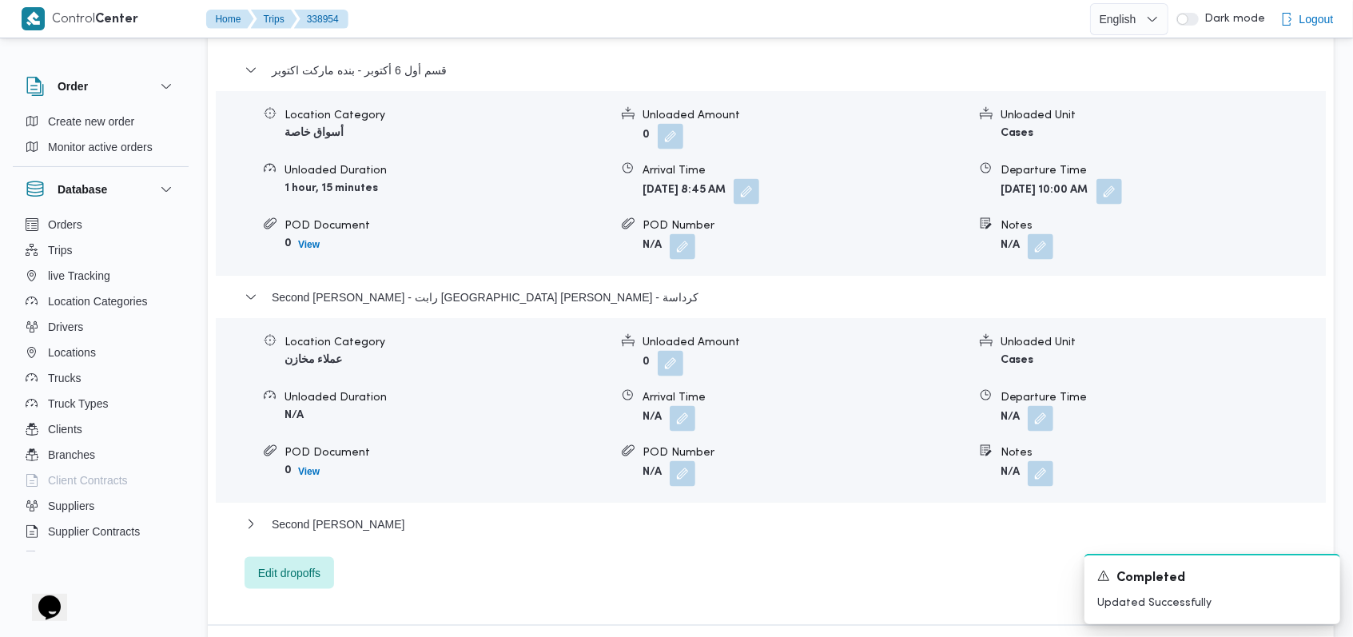
scroll to position [1440, 0]
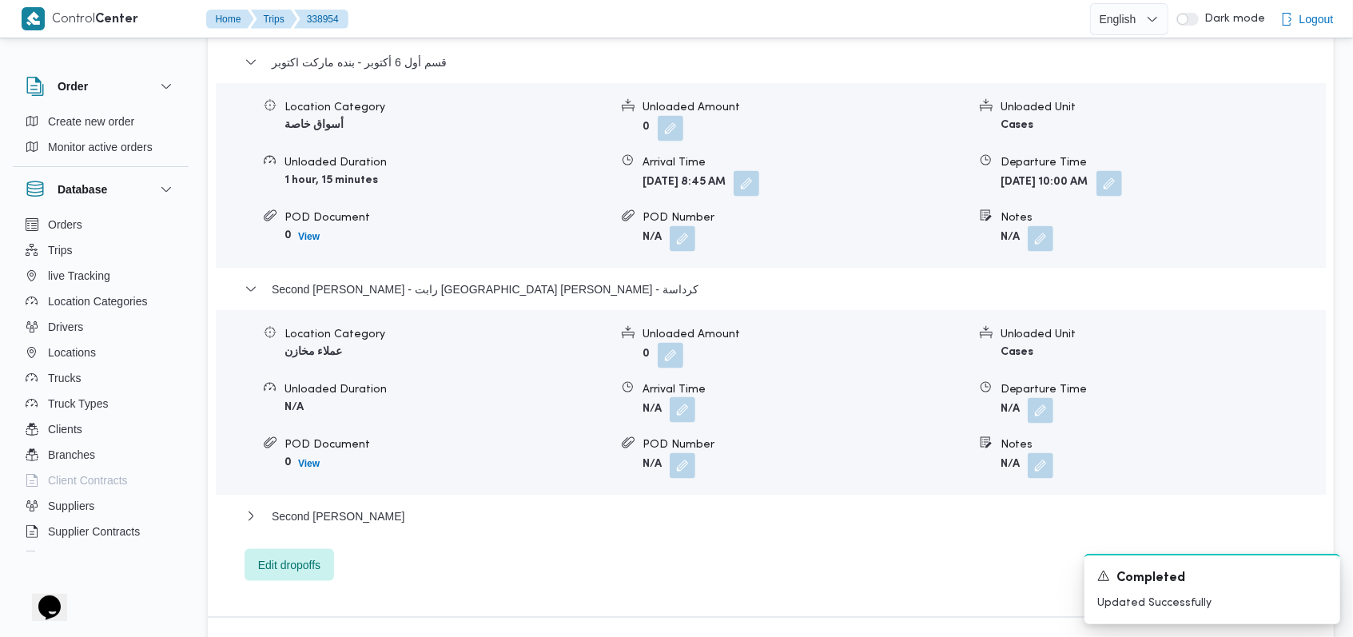
click at [679, 397] on button "button" at bounding box center [683, 410] width 26 height 26
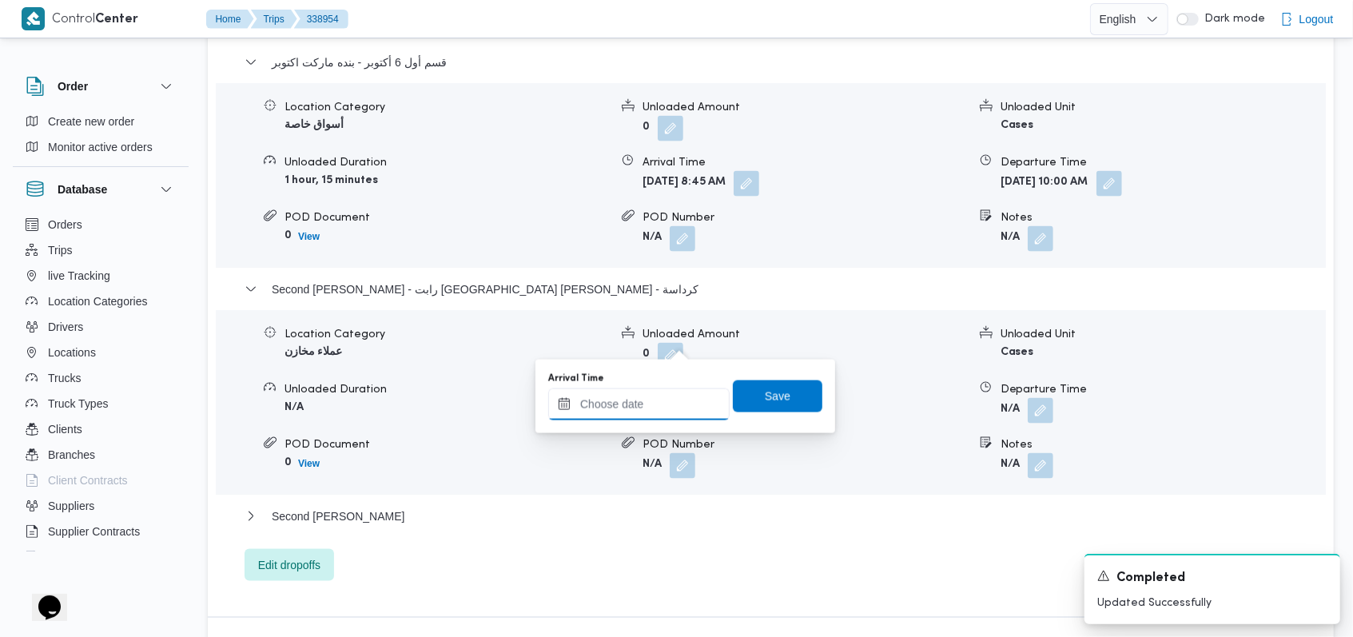
click at [645, 392] on input "Arrival Time" at bounding box center [638, 404] width 181 height 32
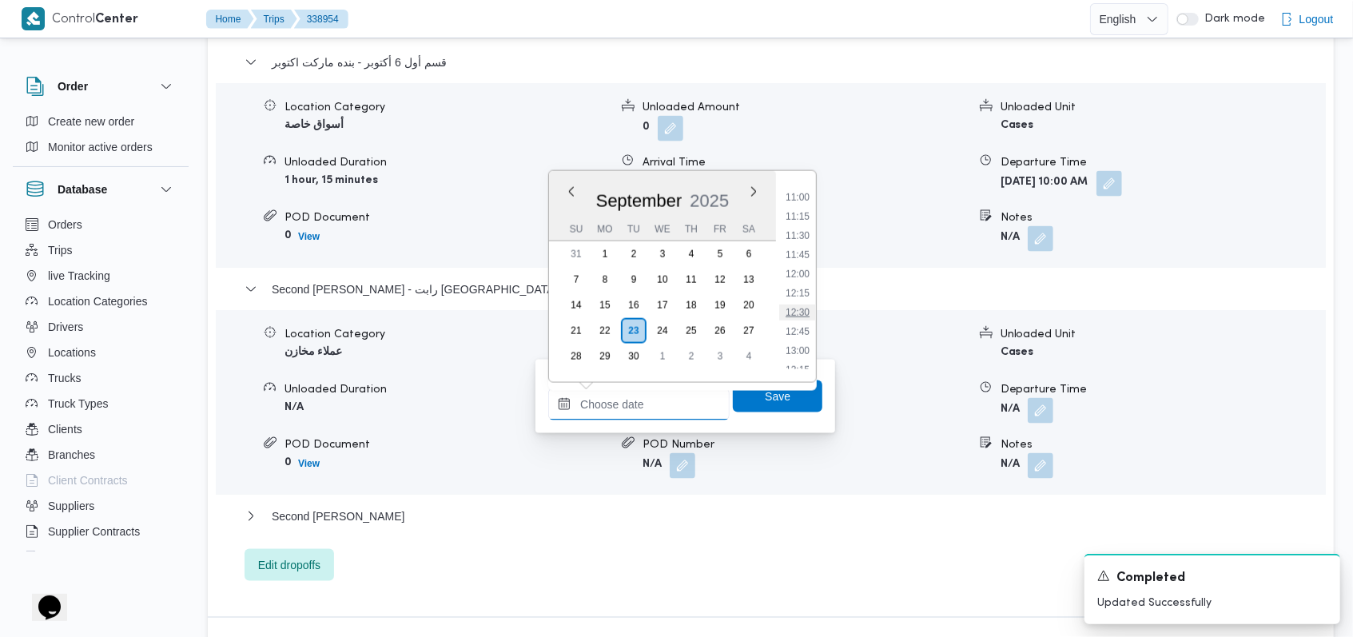
scroll to position [723, 0]
click at [802, 315] on li "11:00" at bounding box center [797, 313] width 37 height 16
type input "[DATE] 11:00"
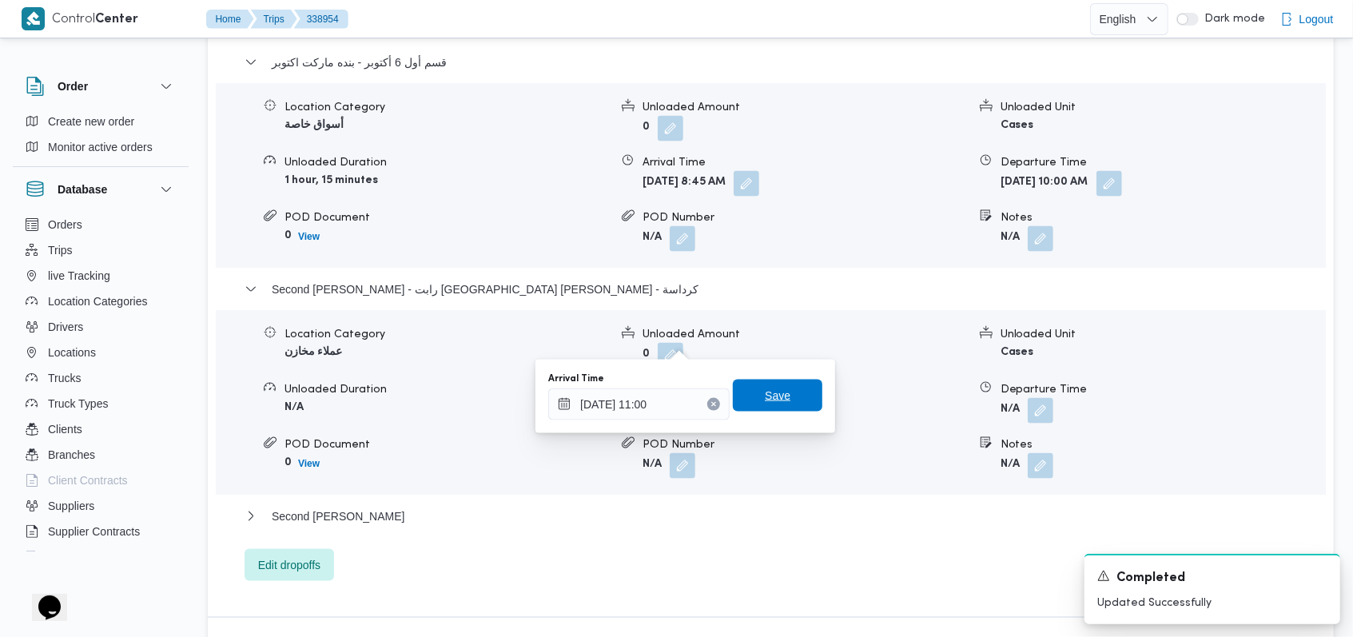
click at [767, 390] on span "Save" at bounding box center [778, 395] width 26 height 19
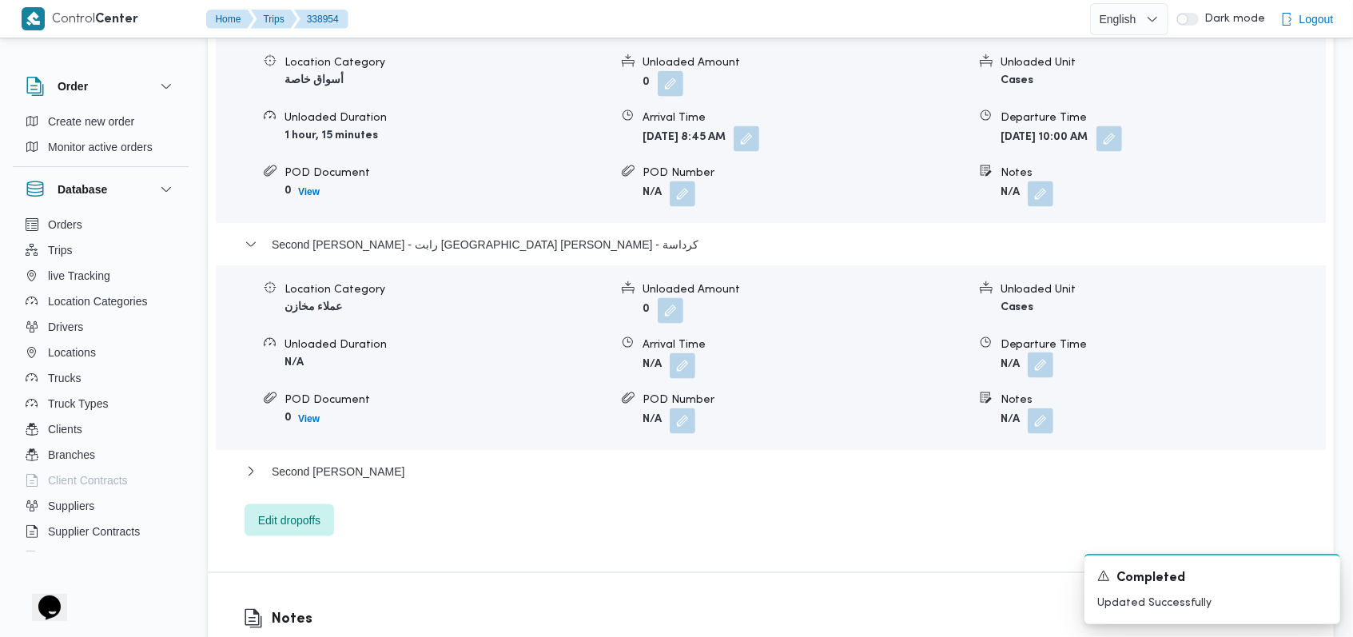
click at [1047, 352] on button "button" at bounding box center [1041, 365] width 26 height 26
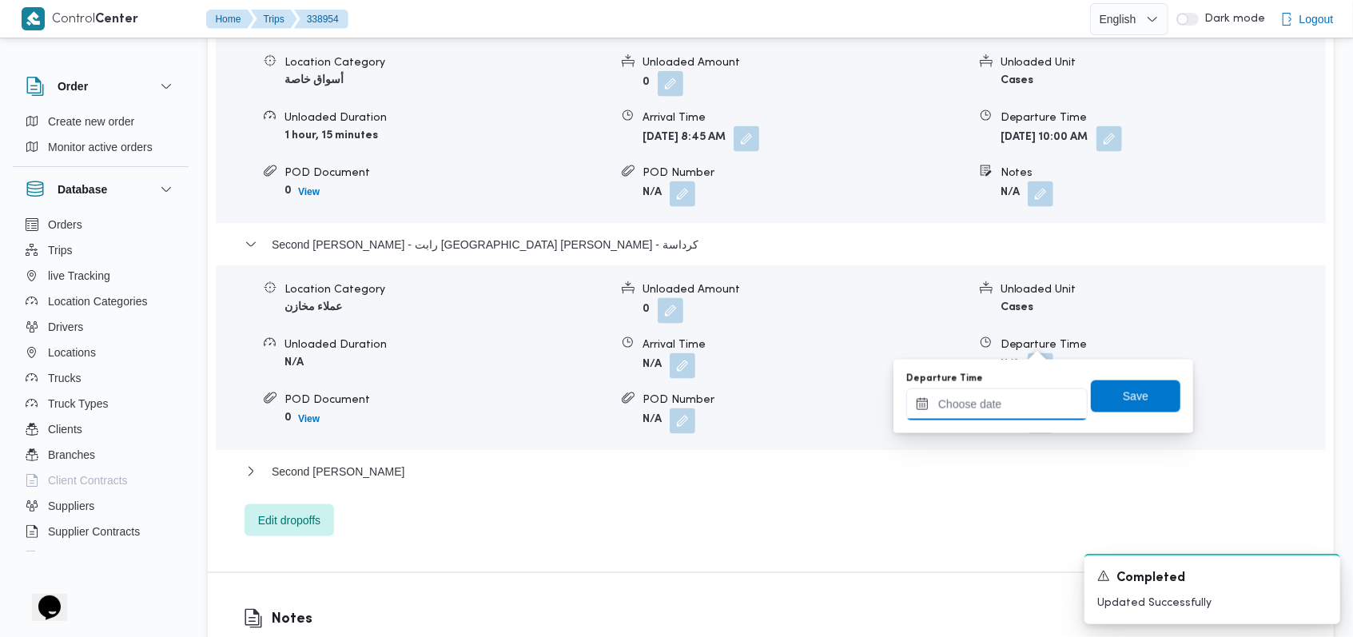
click at [1006, 396] on input "Departure Time" at bounding box center [996, 404] width 181 height 32
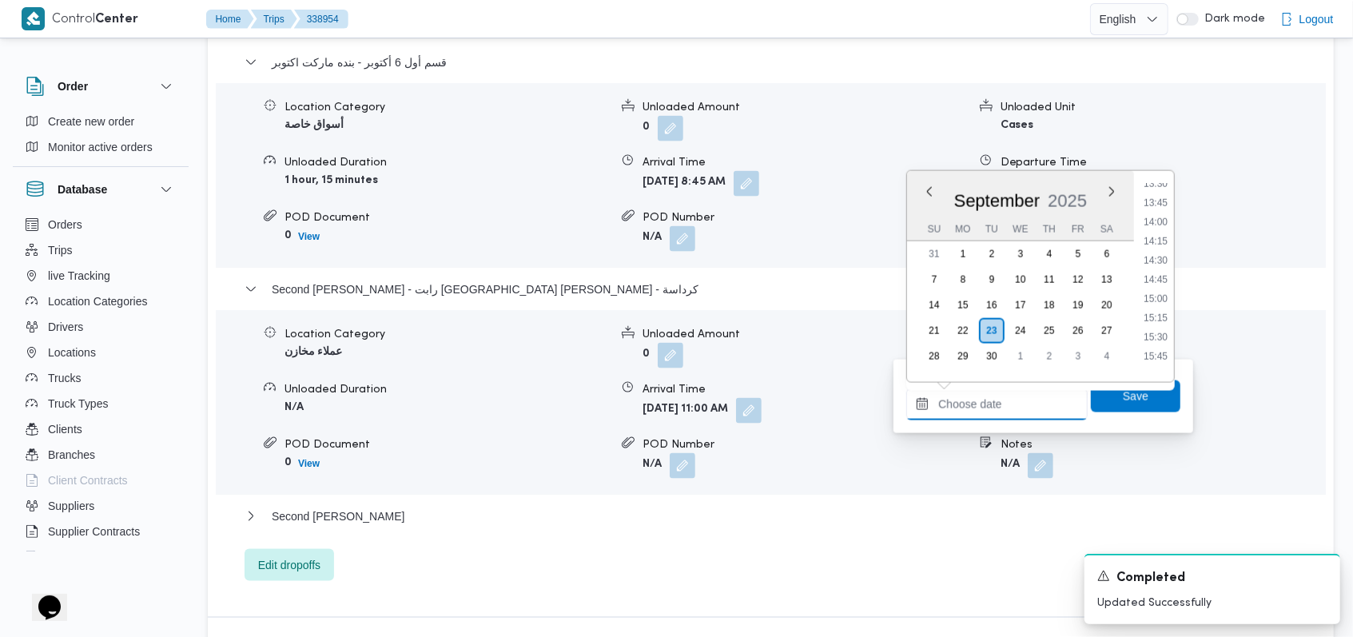
scroll to position [937, 0]
click at [1163, 216] on li "12:30" at bounding box center [1155, 214] width 37 height 16
type input "[DATE] 12:30"
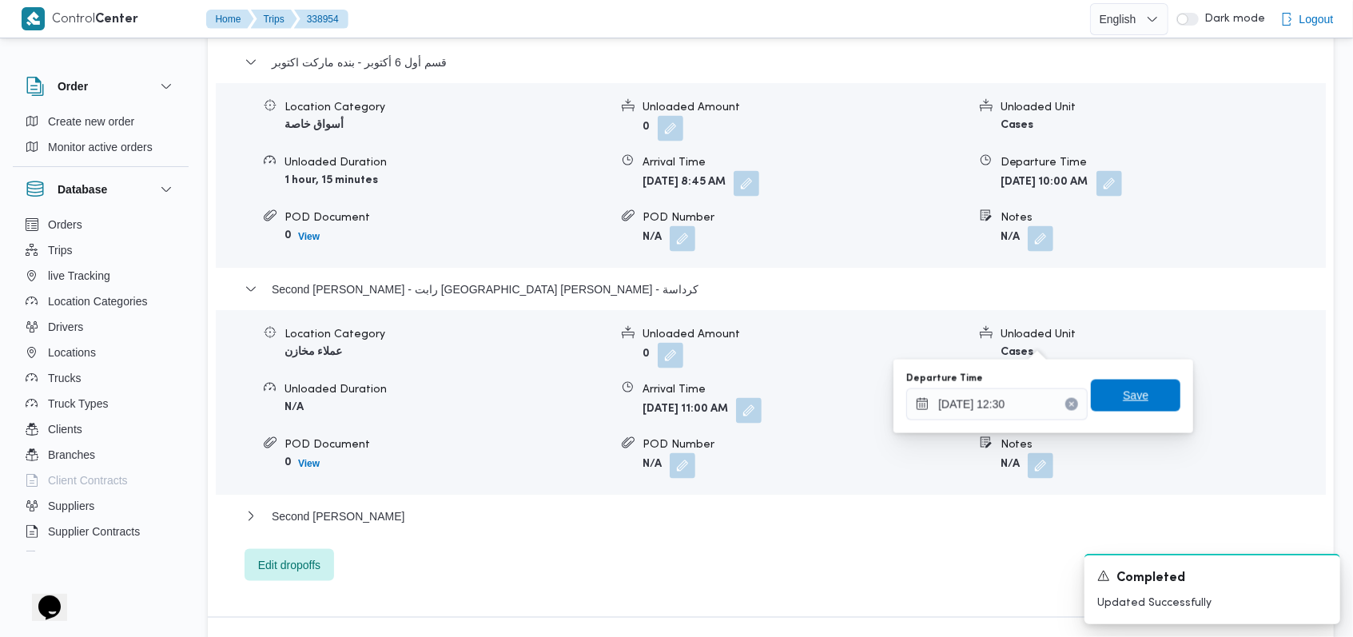
click at [1105, 392] on span "Save" at bounding box center [1136, 396] width 90 height 32
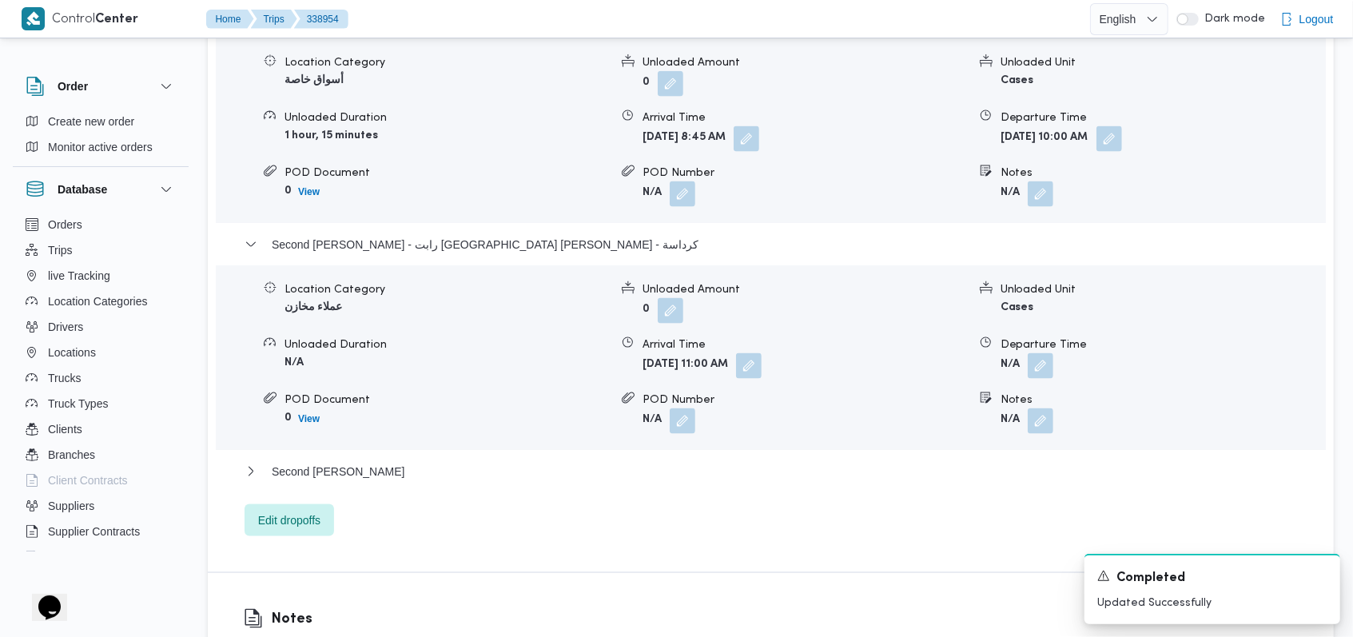
click at [579, 435] on div "قسم أول 6 أكتوبر - بنده ماركت اكتوبر Location Category أسواق خاصة Unloaded Amou…" at bounding box center [771, 272] width 1053 height 528
click at [405, 462] on span "Second [PERSON_NAME]" at bounding box center [338, 471] width 133 height 19
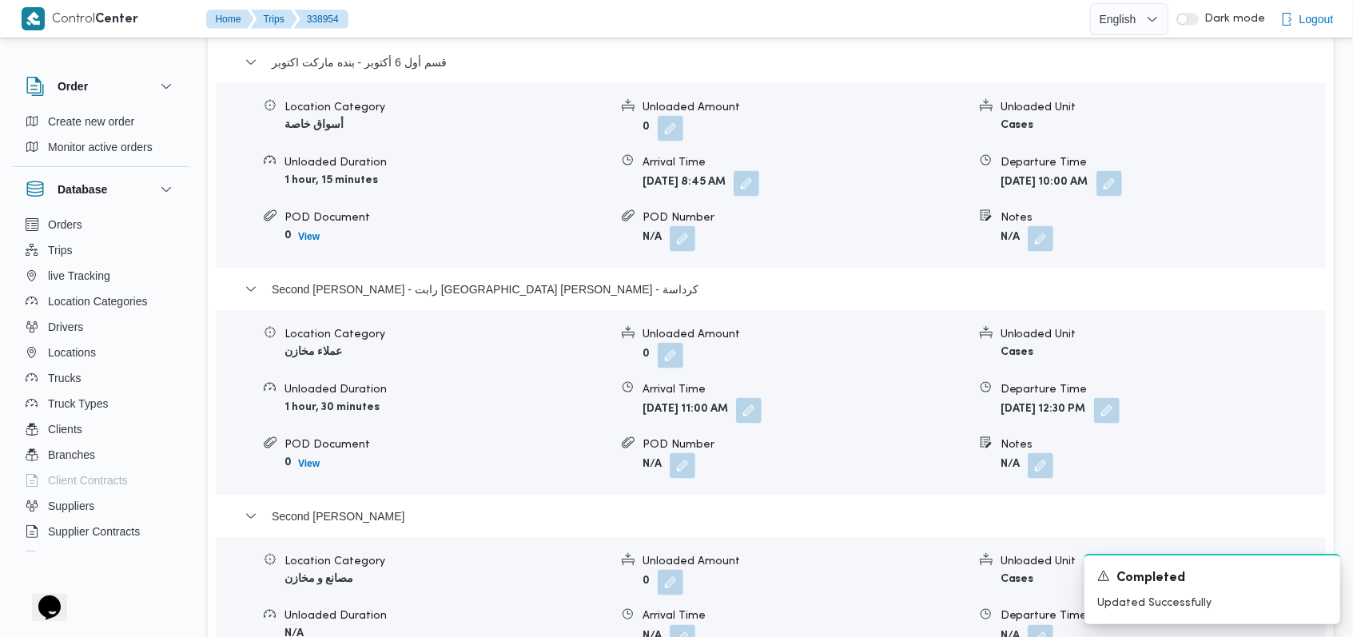
scroll to position [1654, 0]
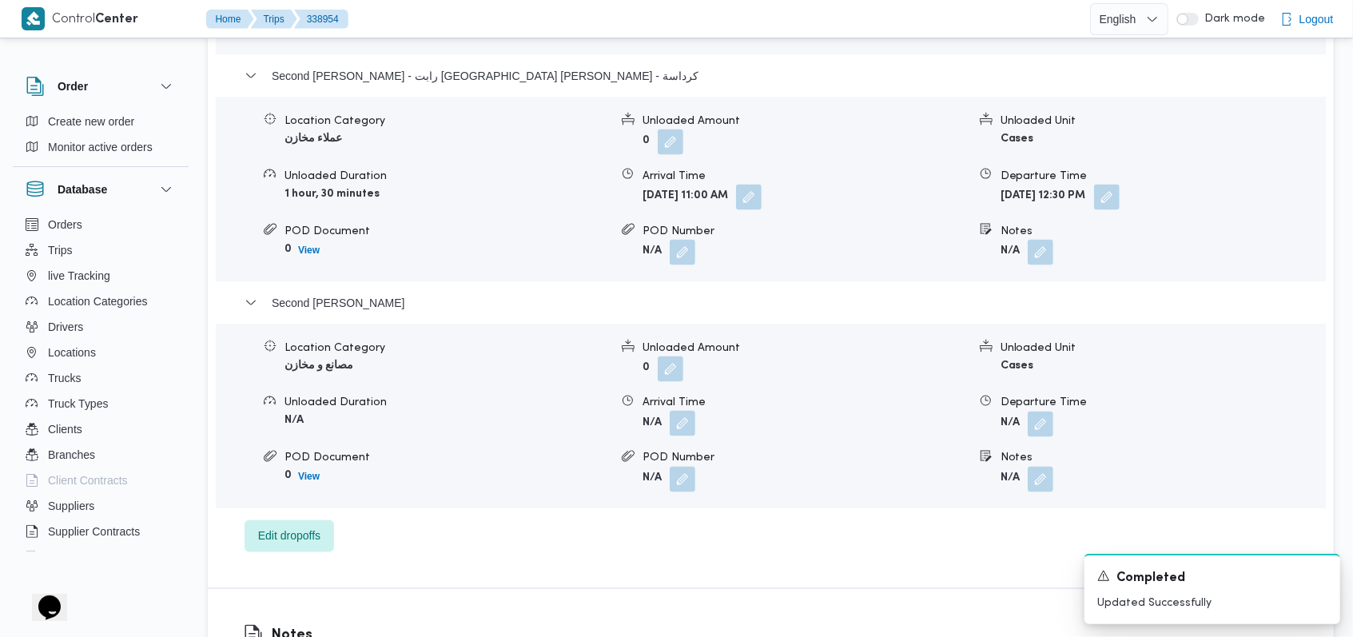
click at [692, 411] on button "button" at bounding box center [683, 424] width 26 height 26
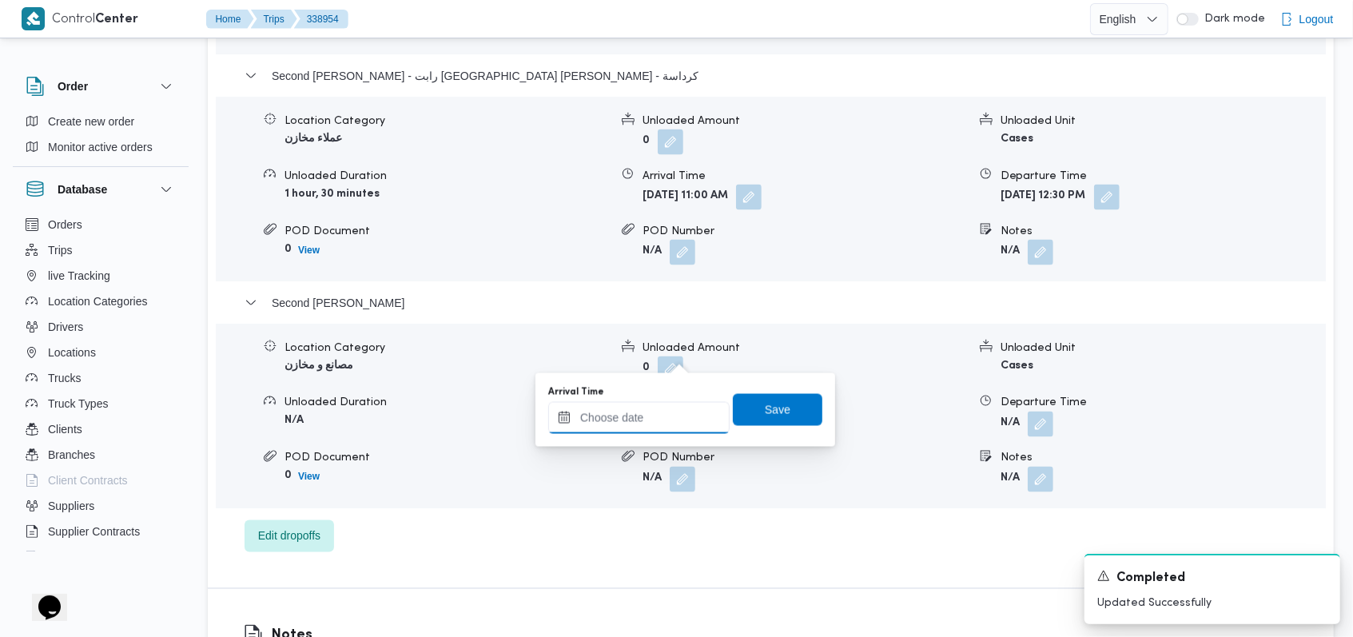
click at [663, 408] on div at bounding box center [638, 418] width 181 height 32
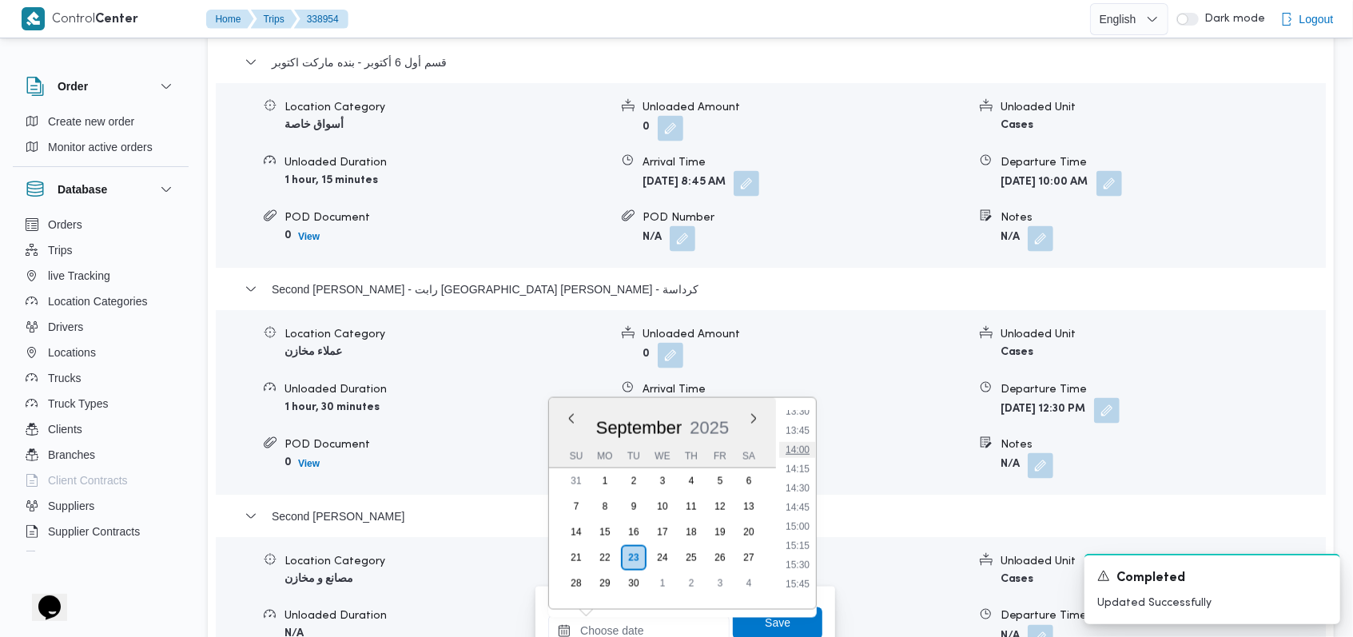
scroll to position [937, 0]
click at [799, 500] on li "13:15" at bounding box center [797, 499] width 37 height 16
type input "[DATE] 13:15"
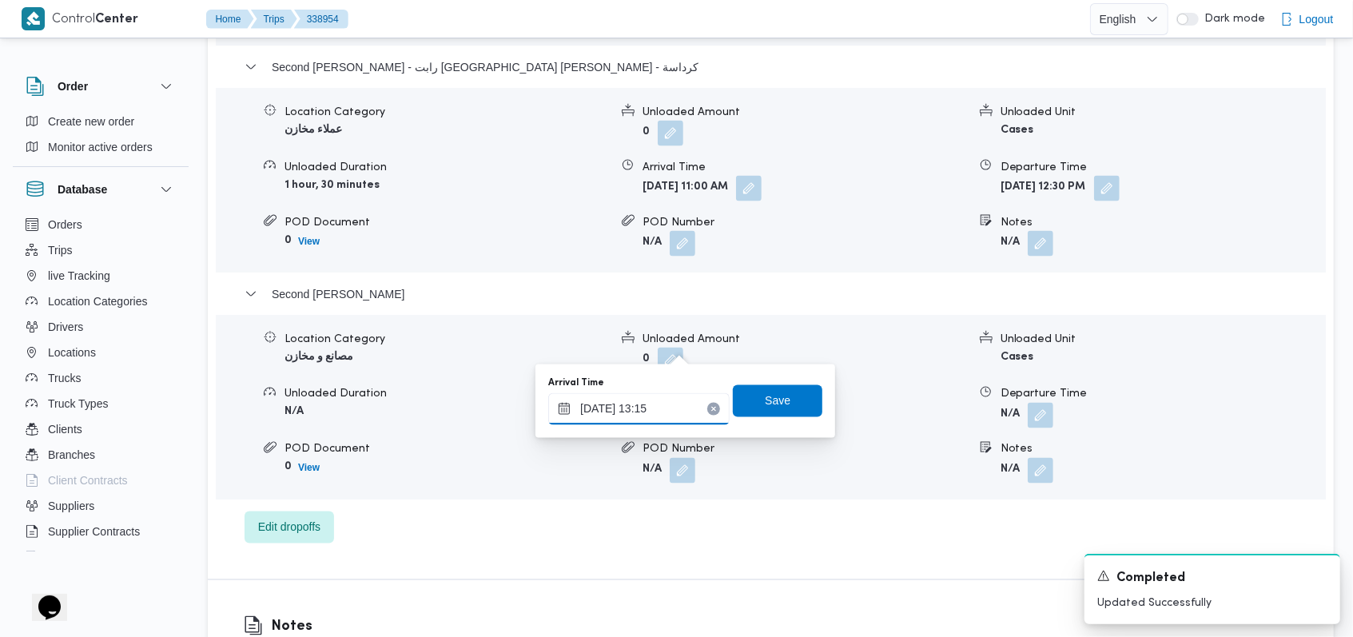
scroll to position [1663, 0]
click at [783, 411] on span "Save" at bounding box center [778, 400] width 90 height 32
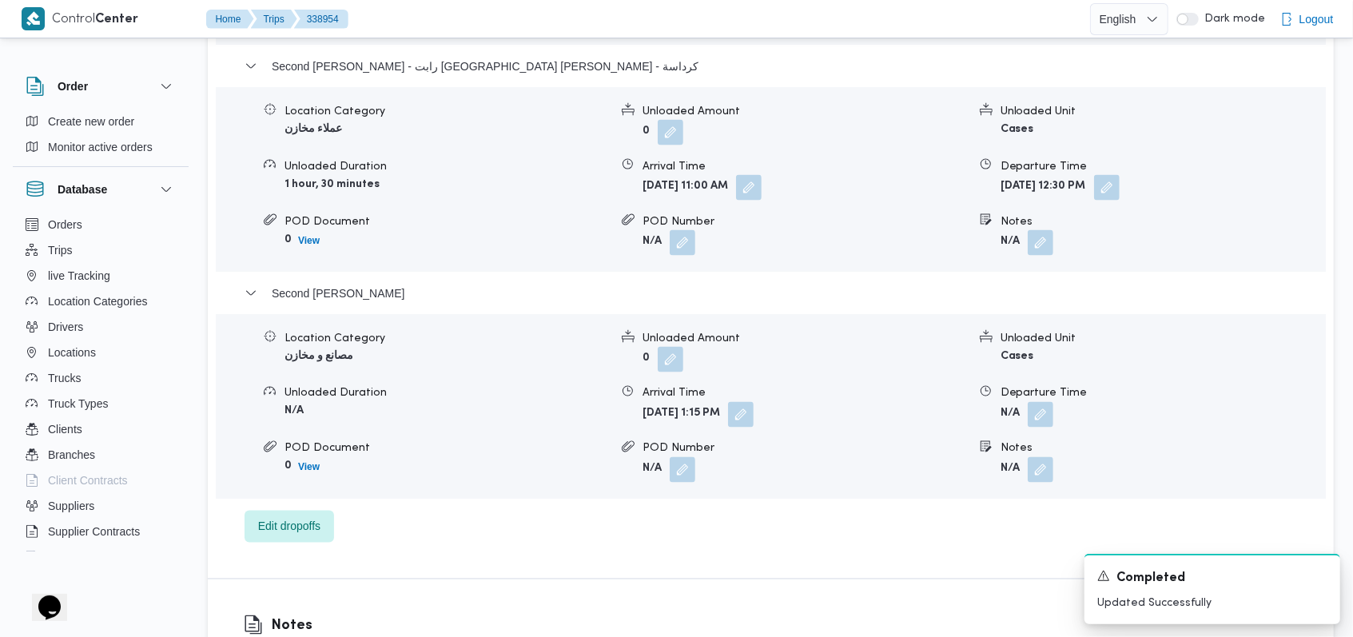
scroll to position [1557, 0]
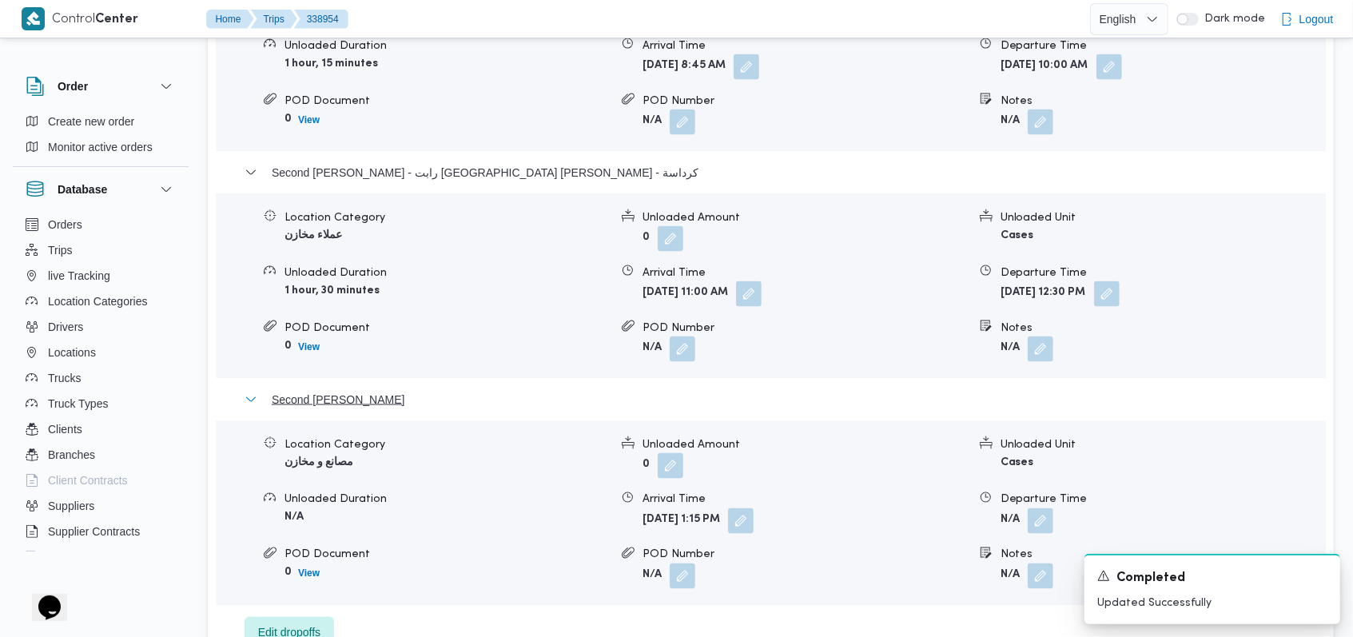
click at [405, 390] on span "Second [PERSON_NAME]" at bounding box center [338, 399] width 133 height 19
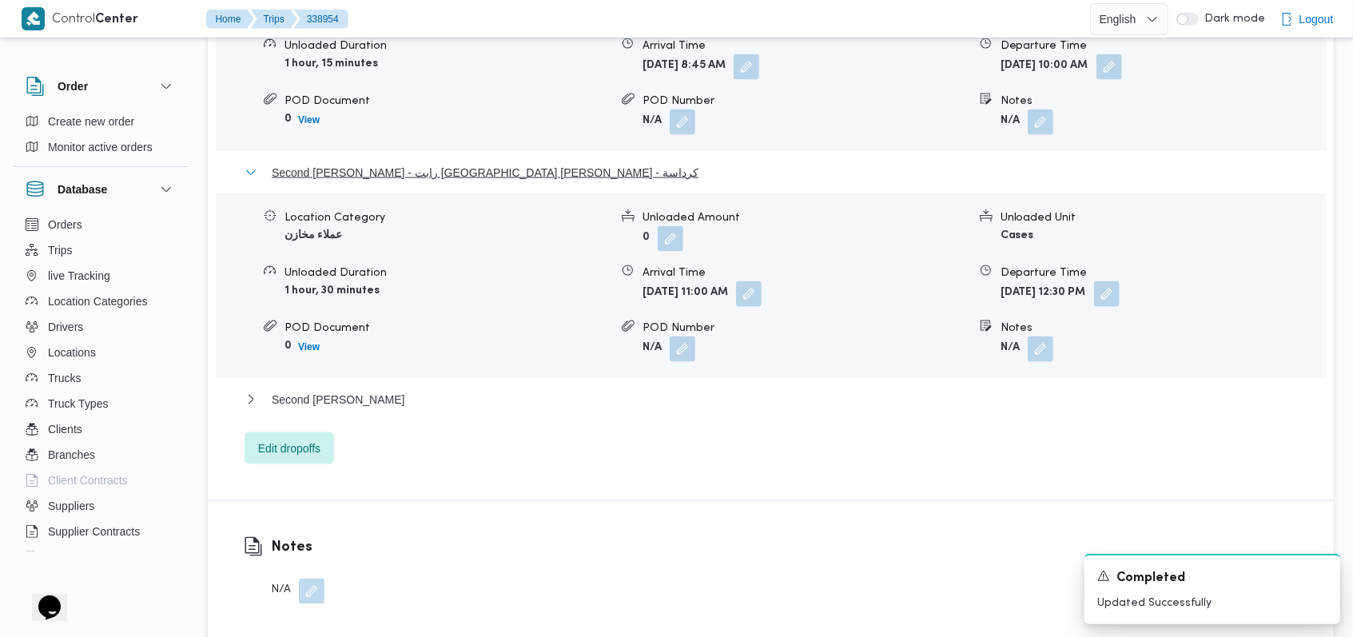
click at [489, 163] on span "Second [PERSON_NAME] - رابت [GEOGRAPHIC_DATA] [PERSON_NAME] - كرداسة" at bounding box center [485, 172] width 427 height 19
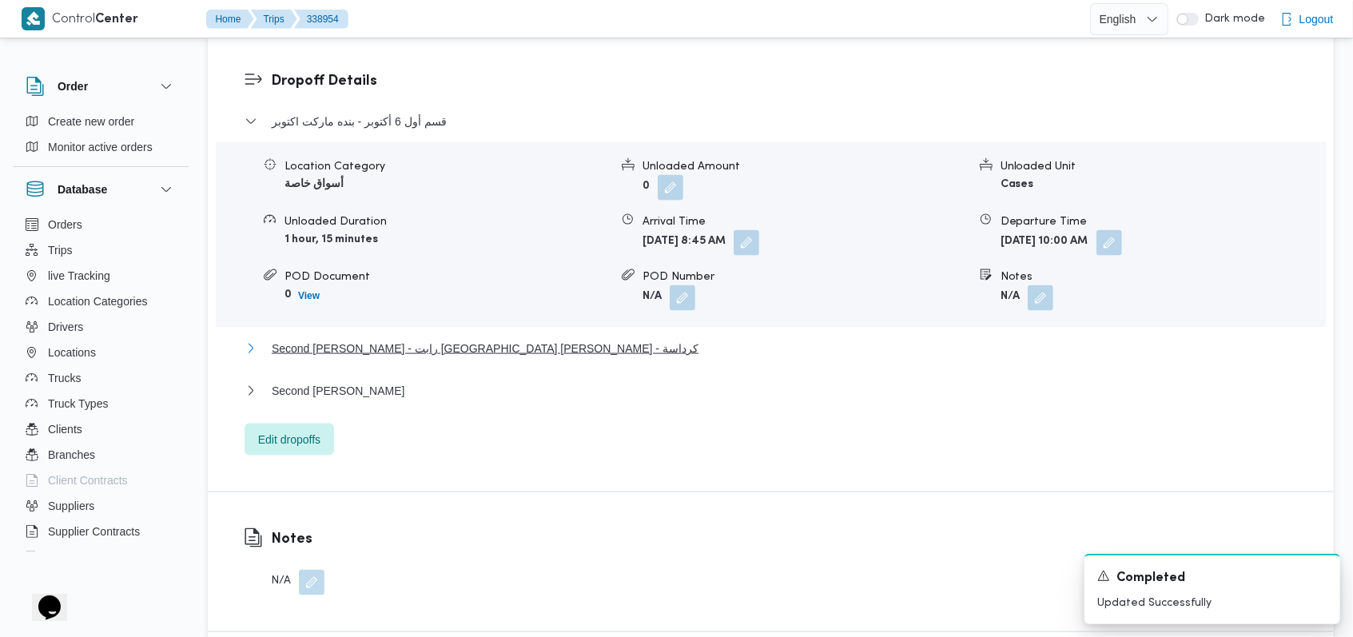
scroll to position [1131, 0]
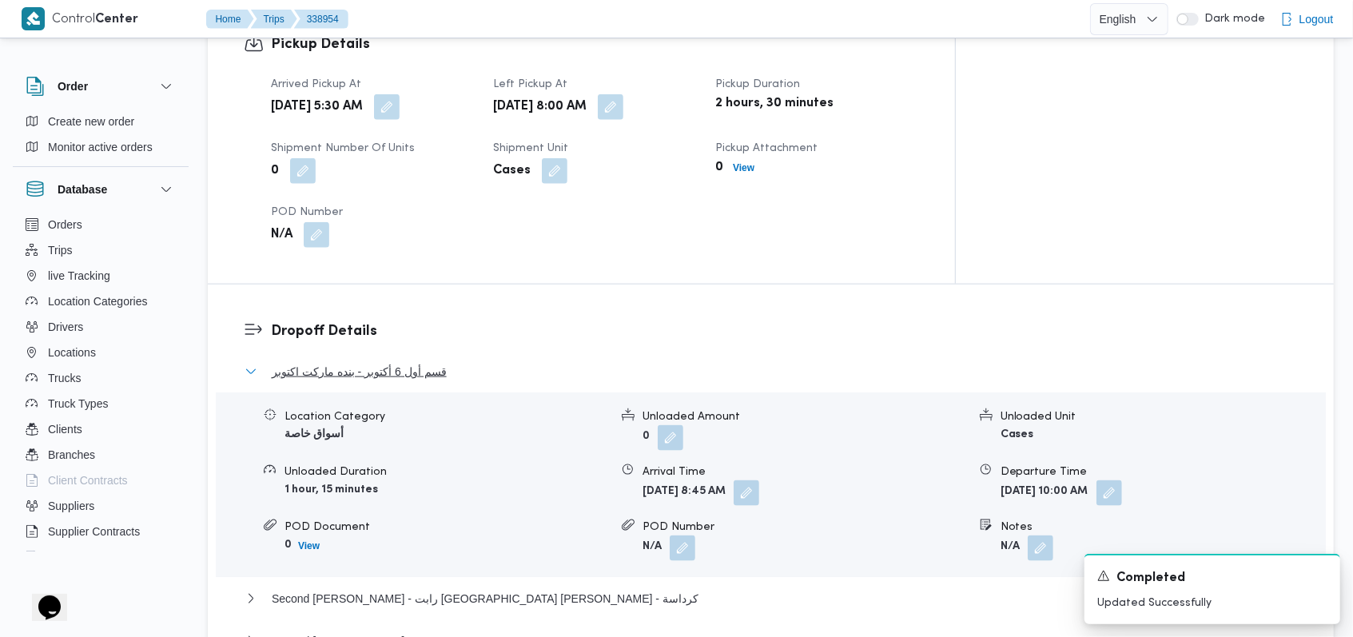
click at [448, 362] on button "قسم أول 6 أكتوبر - بنده ماركت اكتوبر" at bounding box center [771, 371] width 1053 height 19
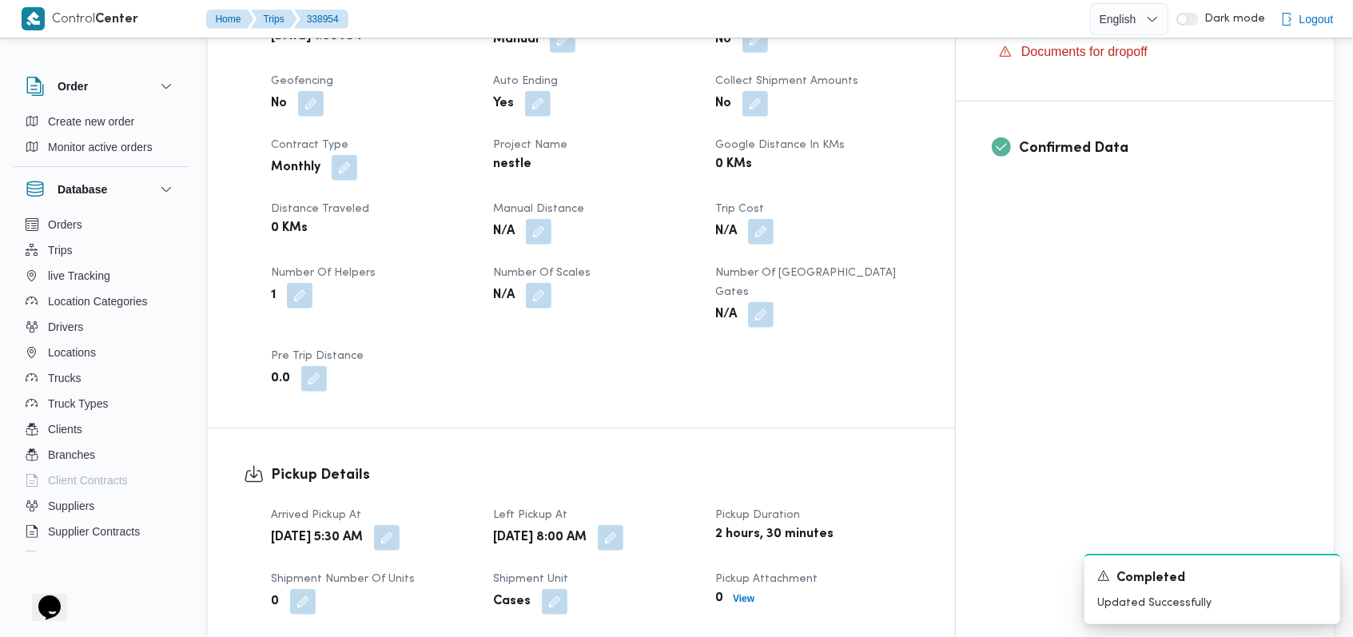
scroll to position [598, 0]
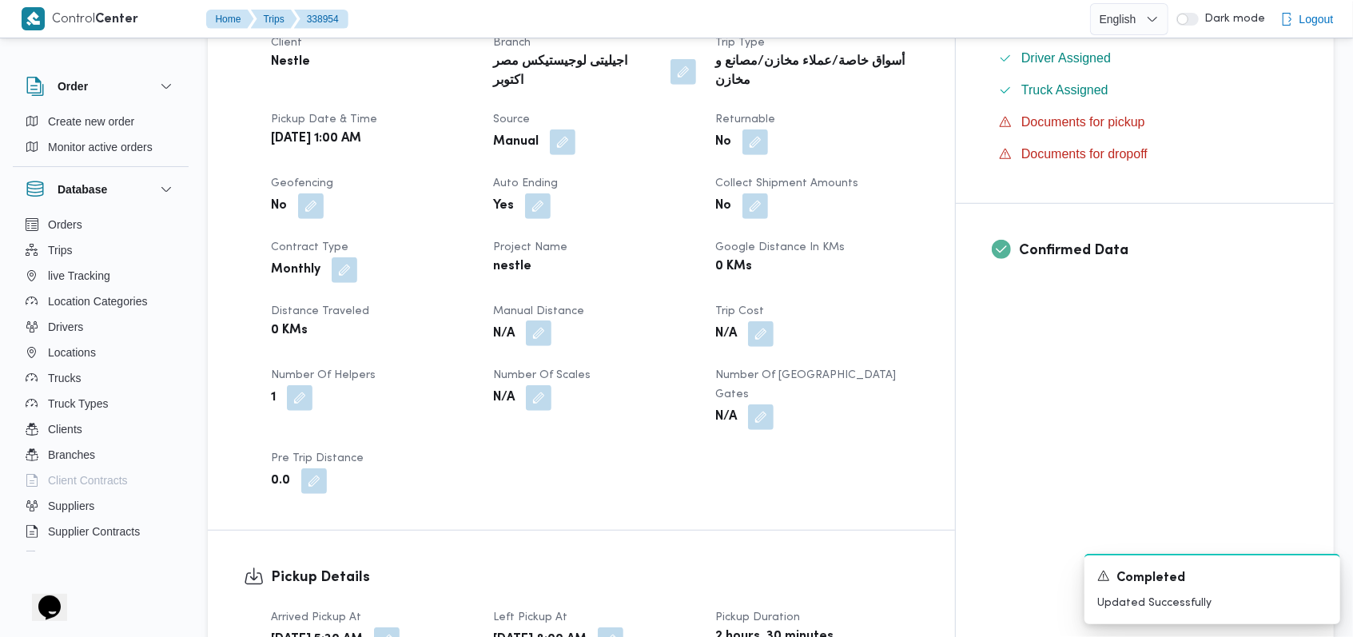
click at [552, 321] on button "button" at bounding box center [539, 334] width 26 height 26
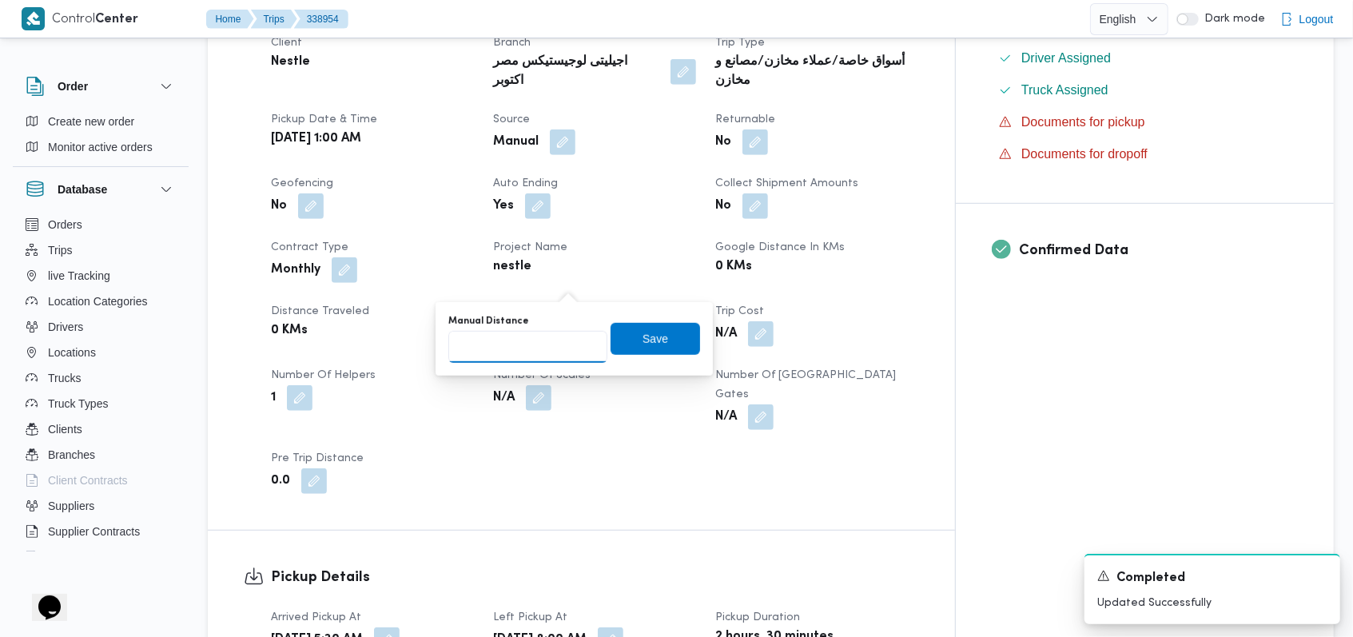
click at [525, 355] on input "Manual Distance" at bounding box center [527, 347] width 159 height 32
type input "77"
click at [630, 347] on span "Save" at bounding box center [656, 338] width 90 height 32
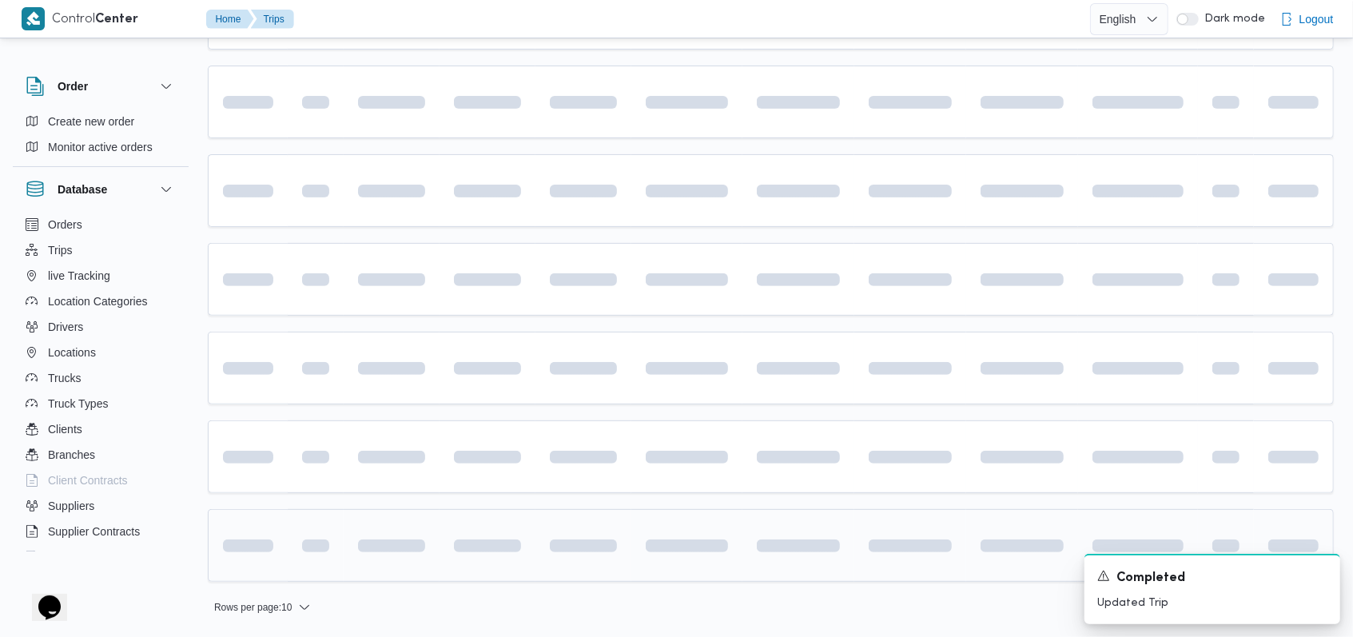
scroll to position [269, 0]
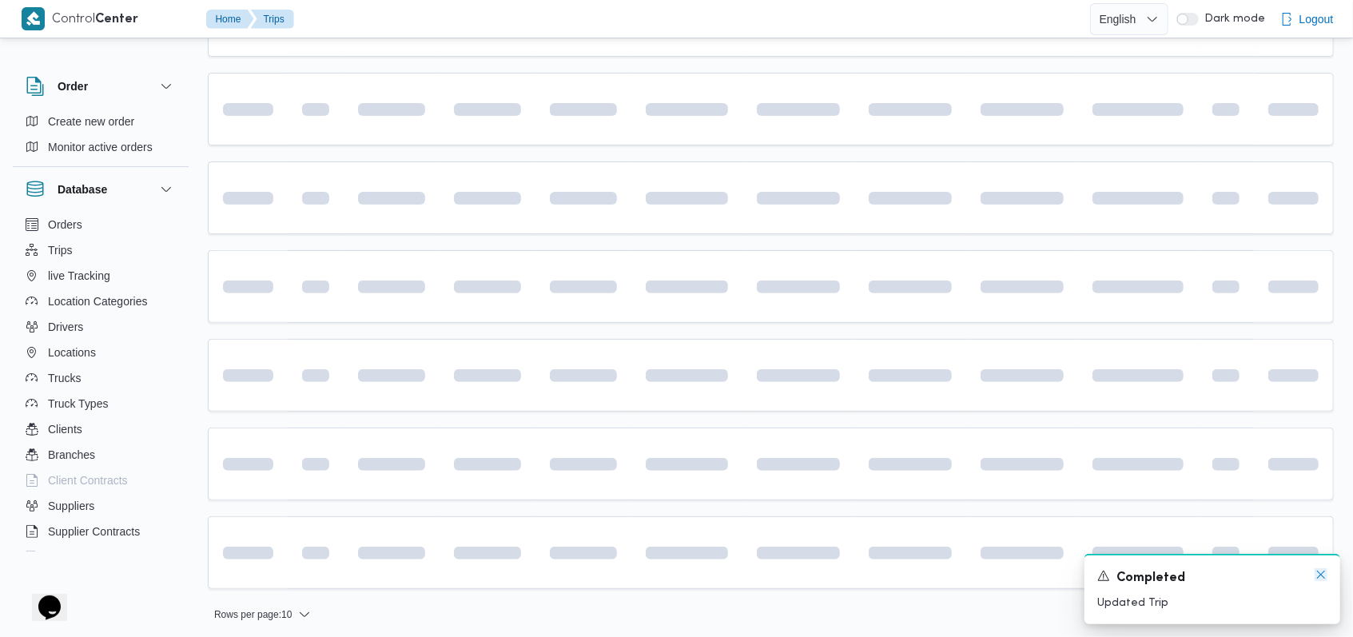
click at [1315, 579] on icon "Dismiss toast" at bounding box center [1321, 574] width 13 height 13
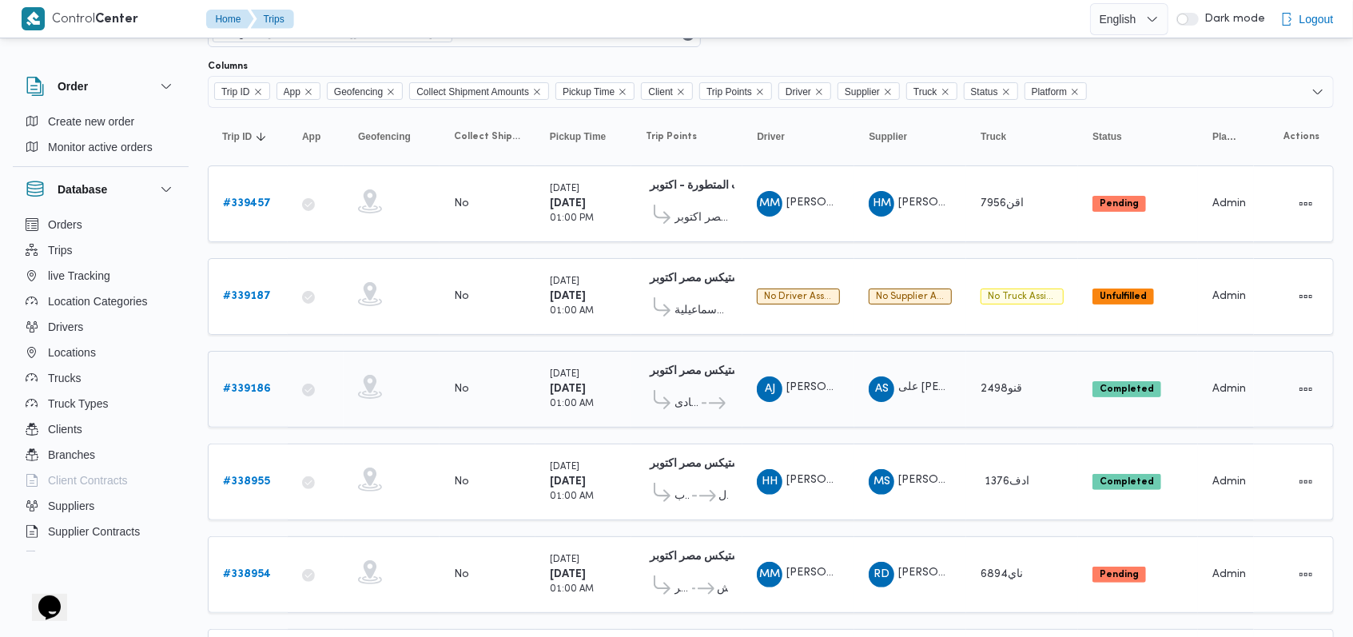
scroll to position [0, 0]
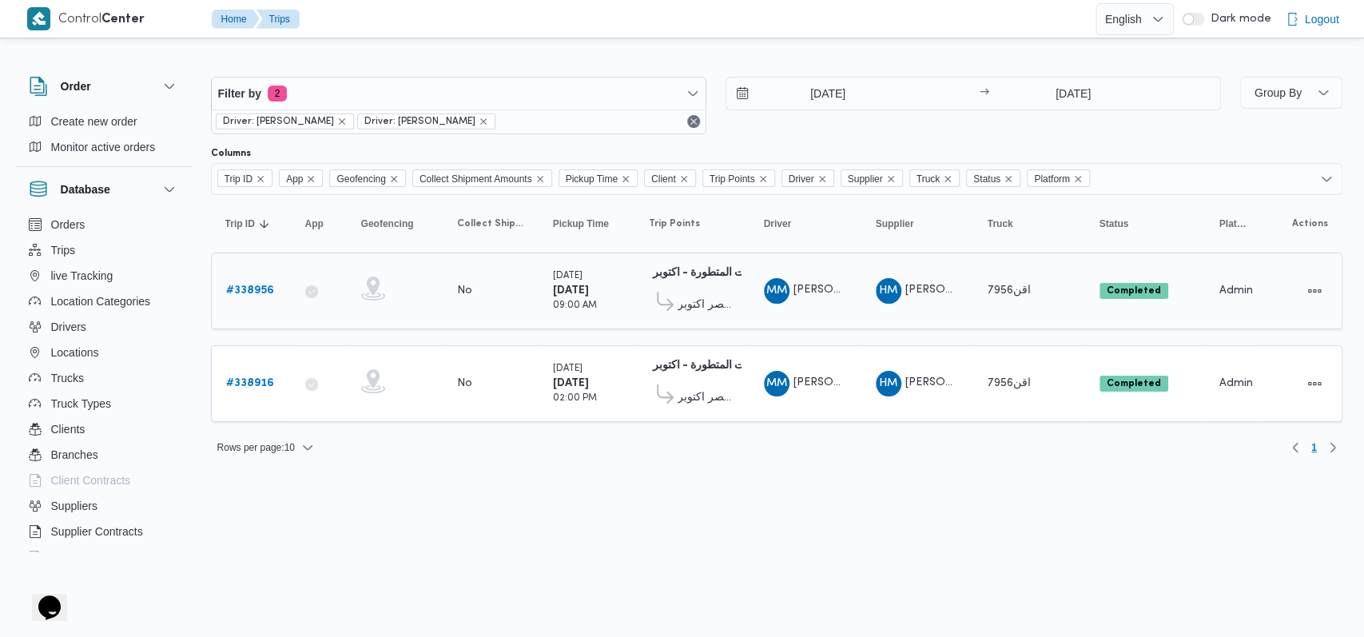
click at [256, 285] on b "# 338956" at bounding box center [250, 290] width 48 height 10
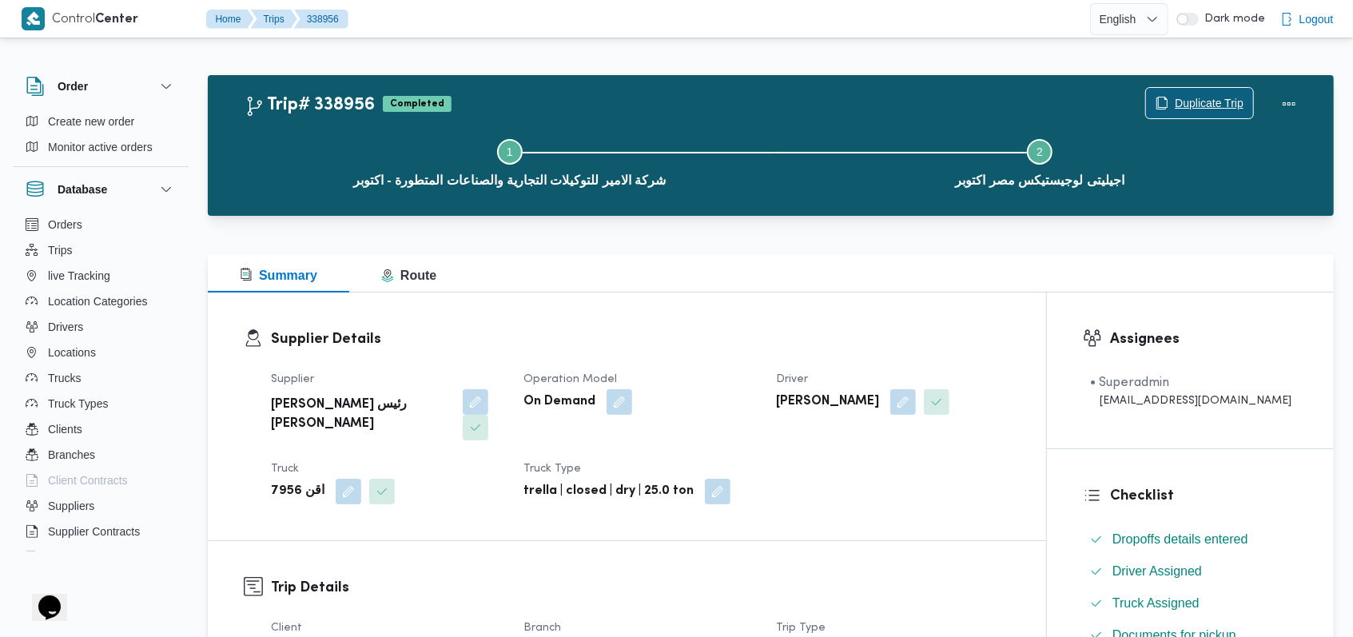
click at [1212, 101] on span "Duplicate Trip" at bounding box center [1209, 103] width 69 height 19
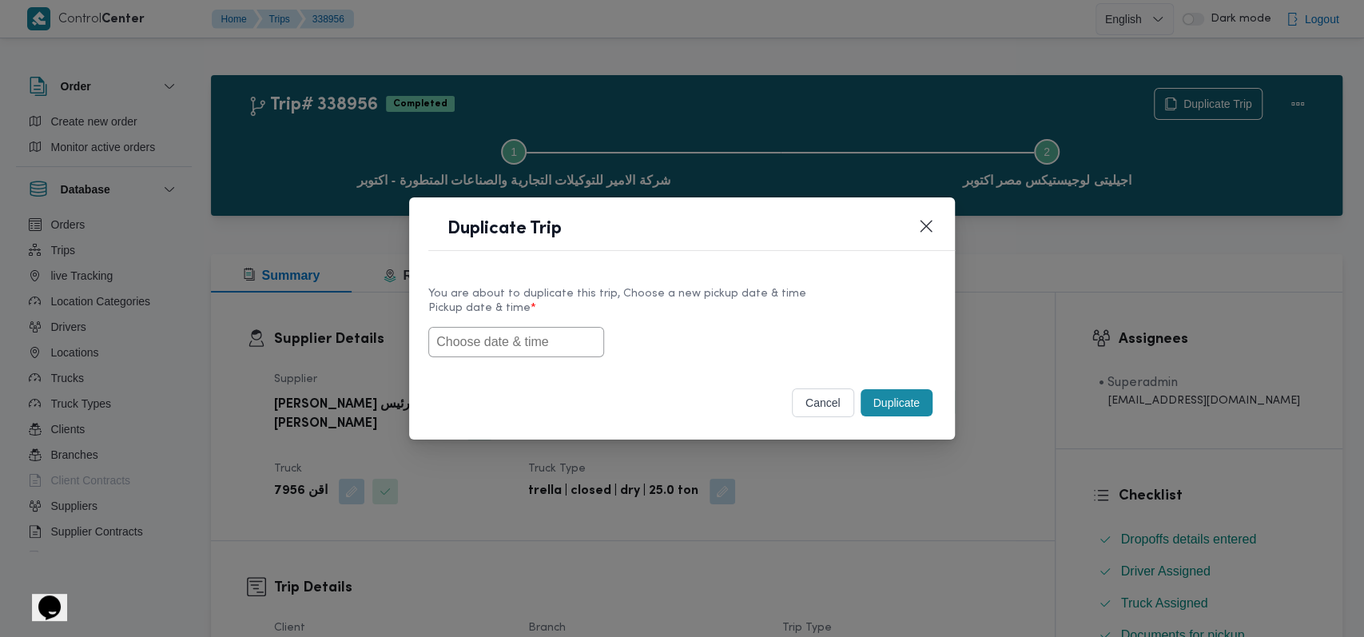
click at [552, 337] on input "text" at bounding box center [516, 342] width 176 height 30
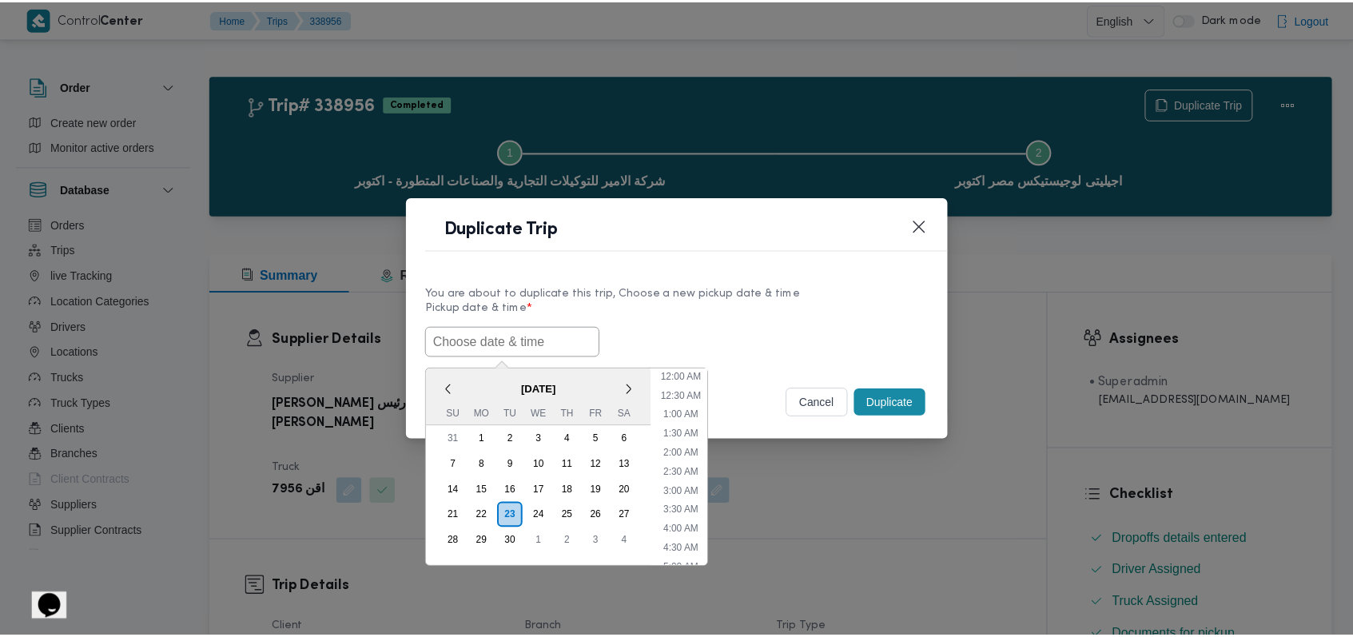
scroll to position [504, 0]
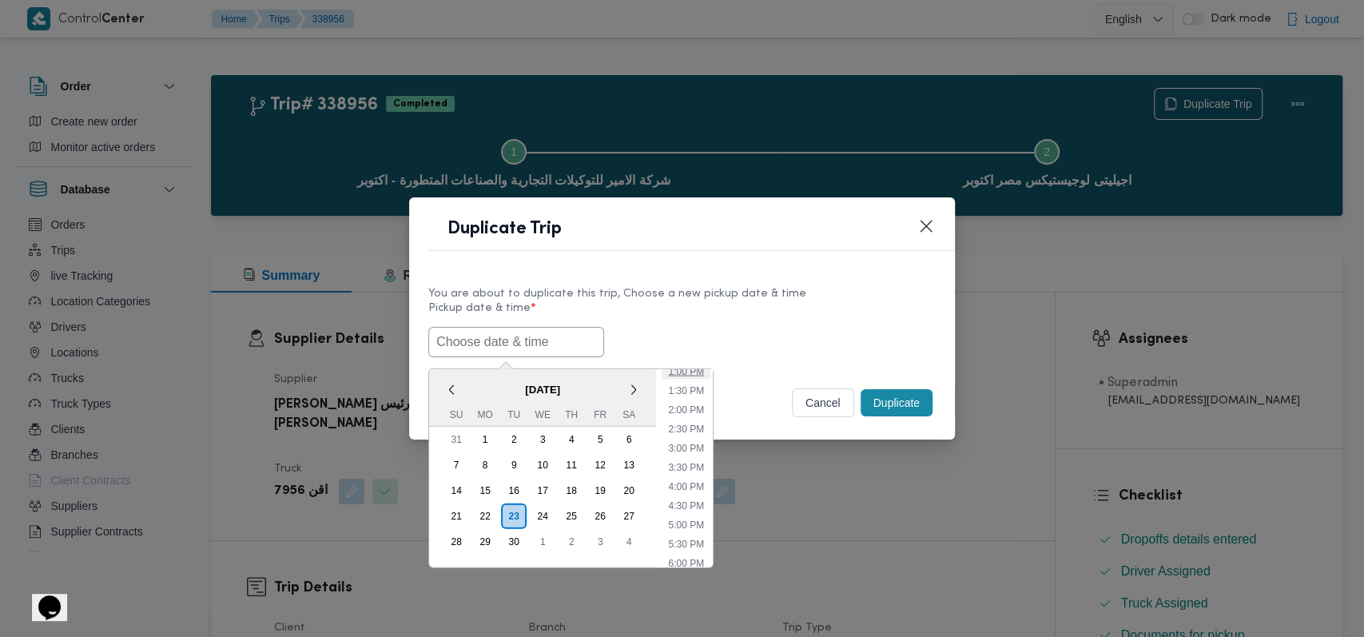
click at [693, 375] on li "1:00 PM" at bounding box center [686, 371] width 49 height 16
type input "23/09/2025 1:00PM"
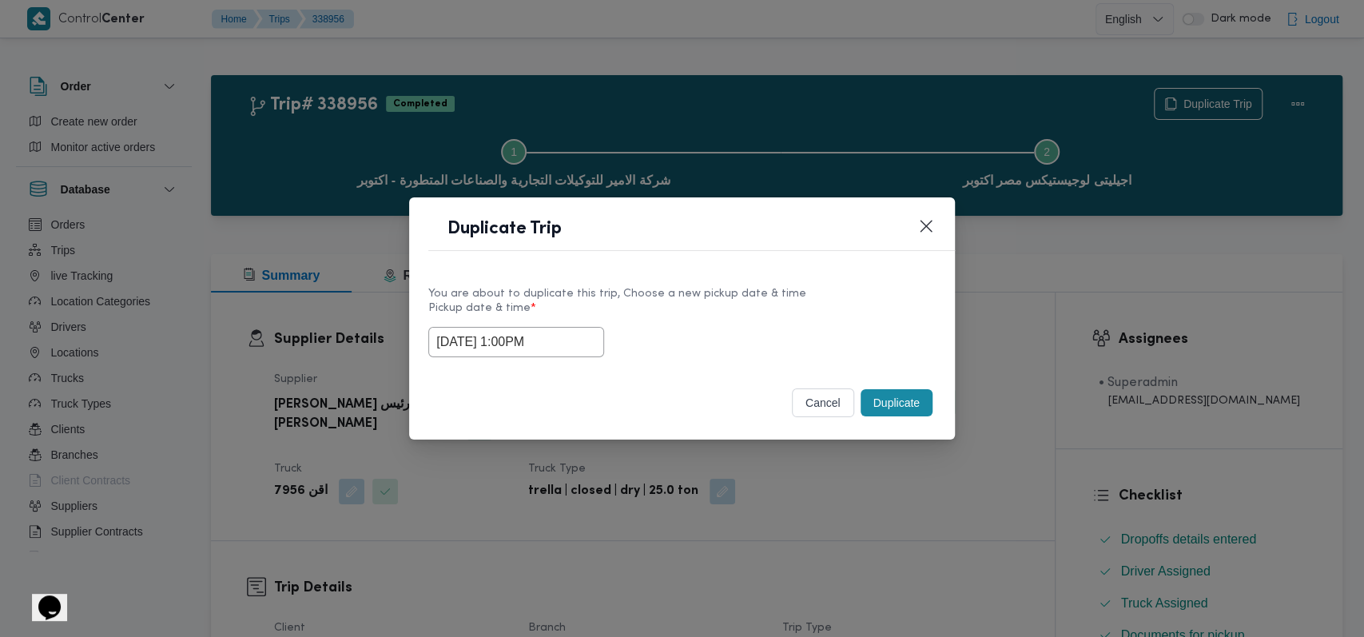
click at [895, 398] on button "Duplicate" at bounding box center [897, 402] width 72 height 27
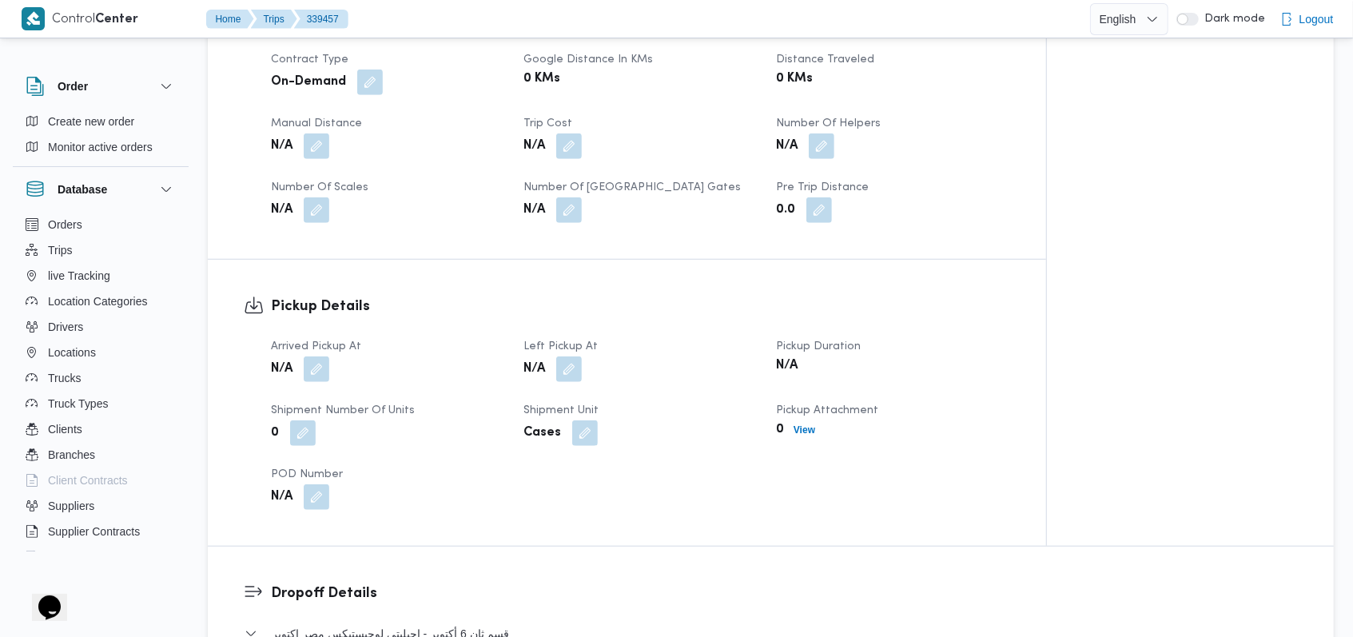
scroll to position [959, 0]
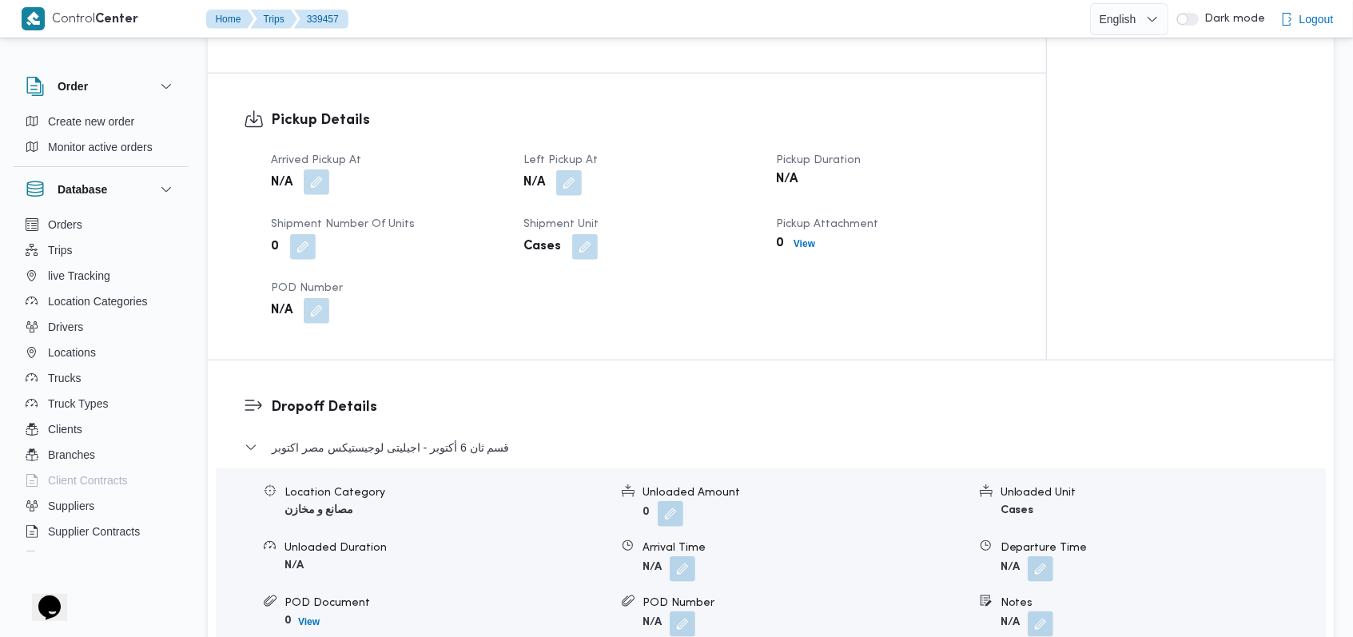
click at [321, 169] on button "button" at bounding box center [317, 182] width 26 height 26
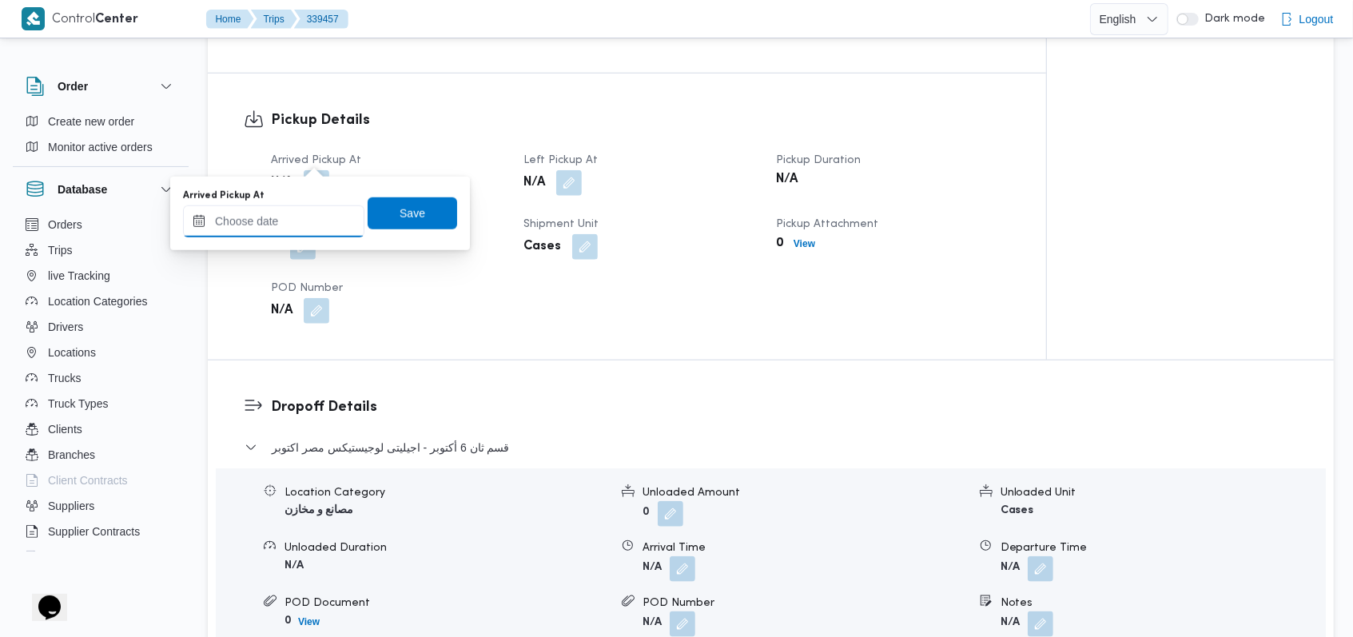
click at [287, 227] on input "Arrived Pickup At" at bounding box center [273, 221] width 181 height 32
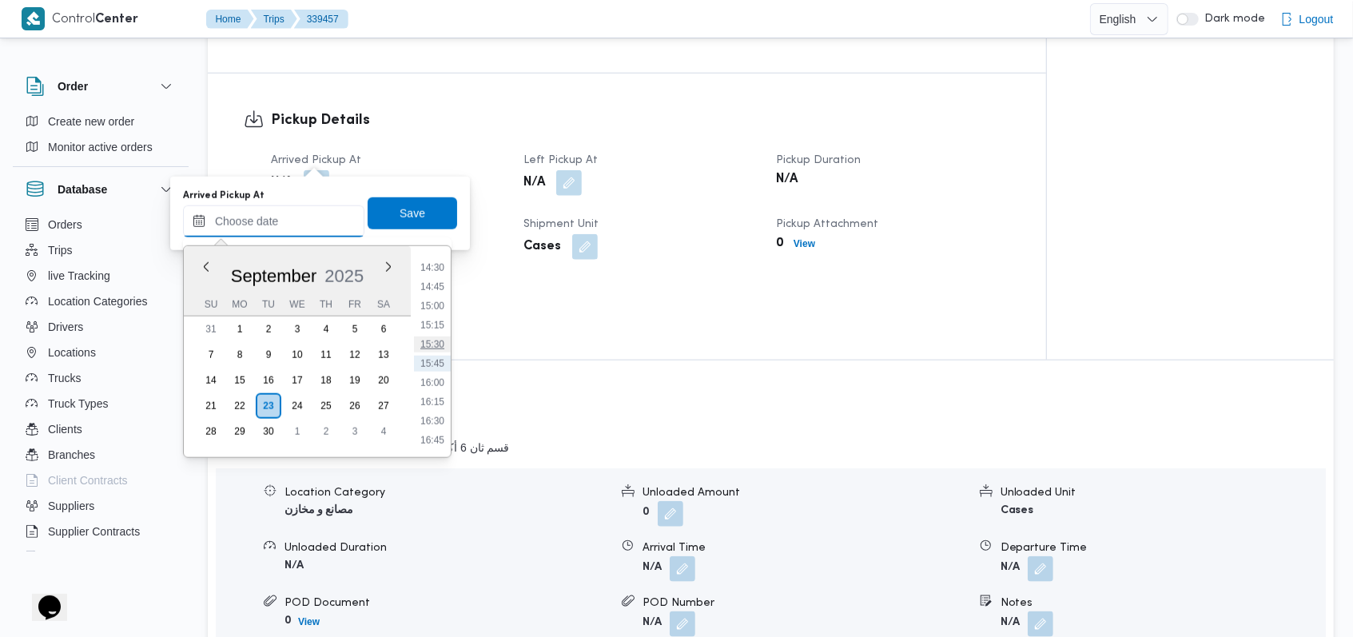
scroll to position [1005, 0]
click at [440, 292] on li "13:30" at bounding box center [432, 298] width 37 height 16
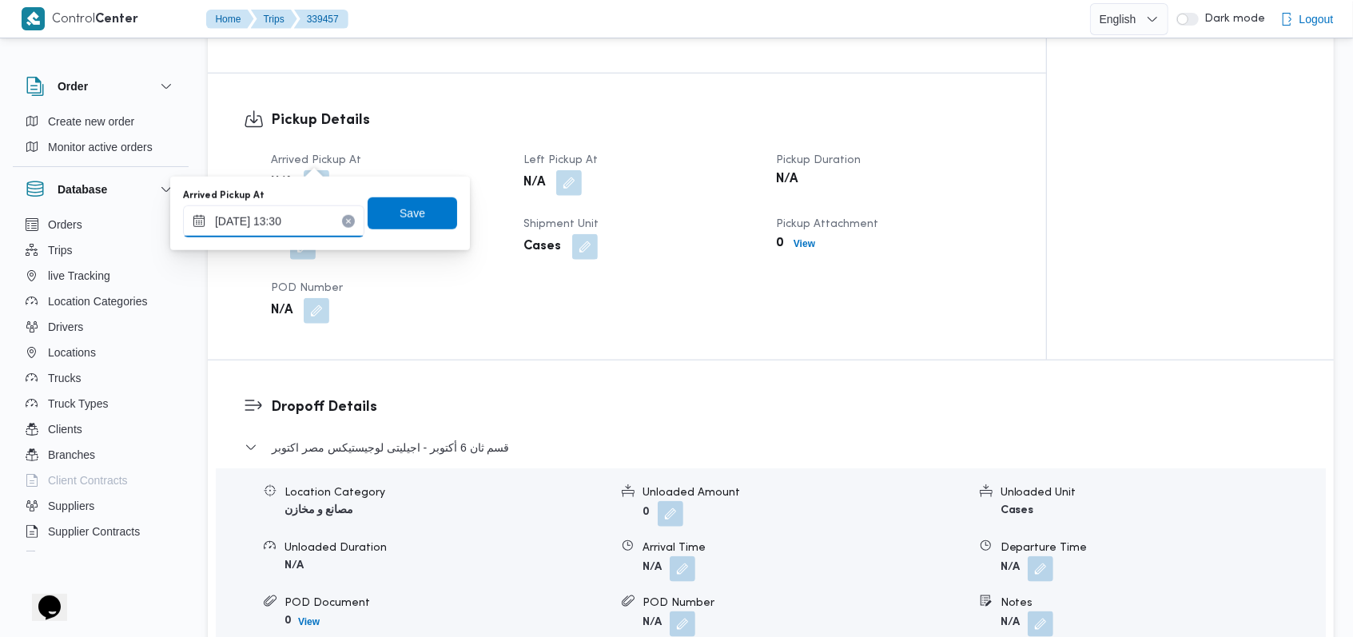
click at [264, 233] on input "[DATE] 13:30" at bounding box center [273, 221] width 181 height 32
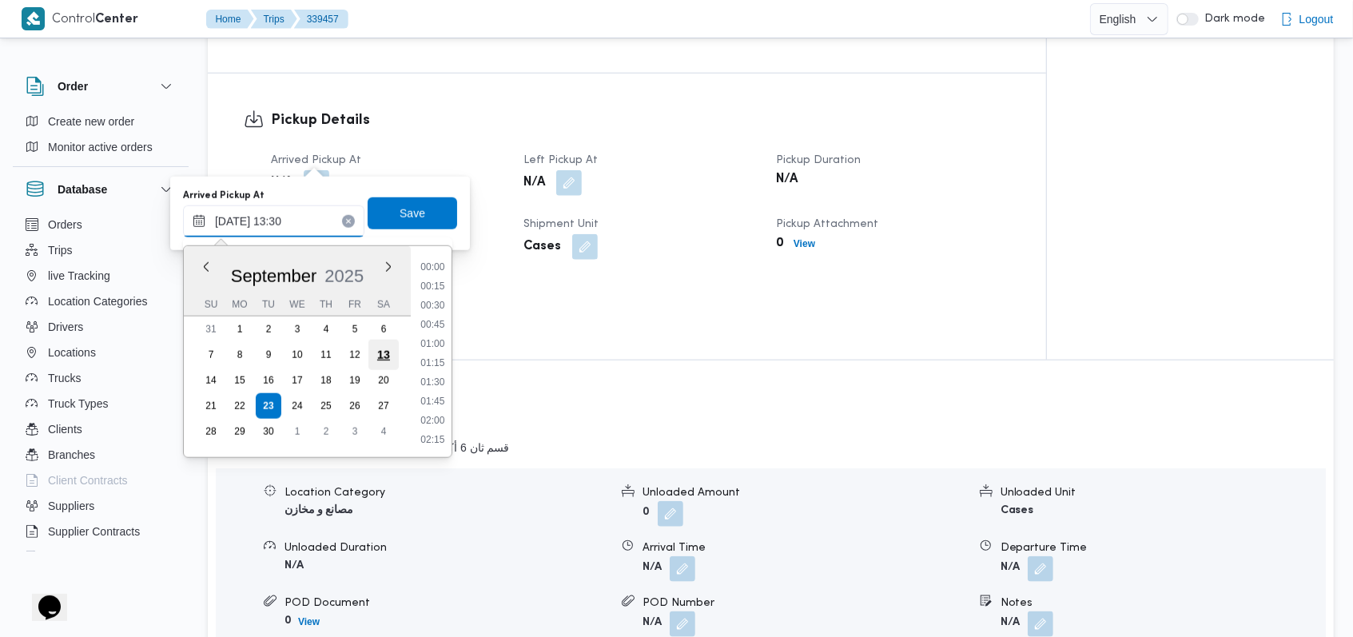
scroll to position [939, 0]
click at [436, 327] on li "13:00" at bounding box center [432, 325] width 37 height 16
type input "23/09/2025 13:00"
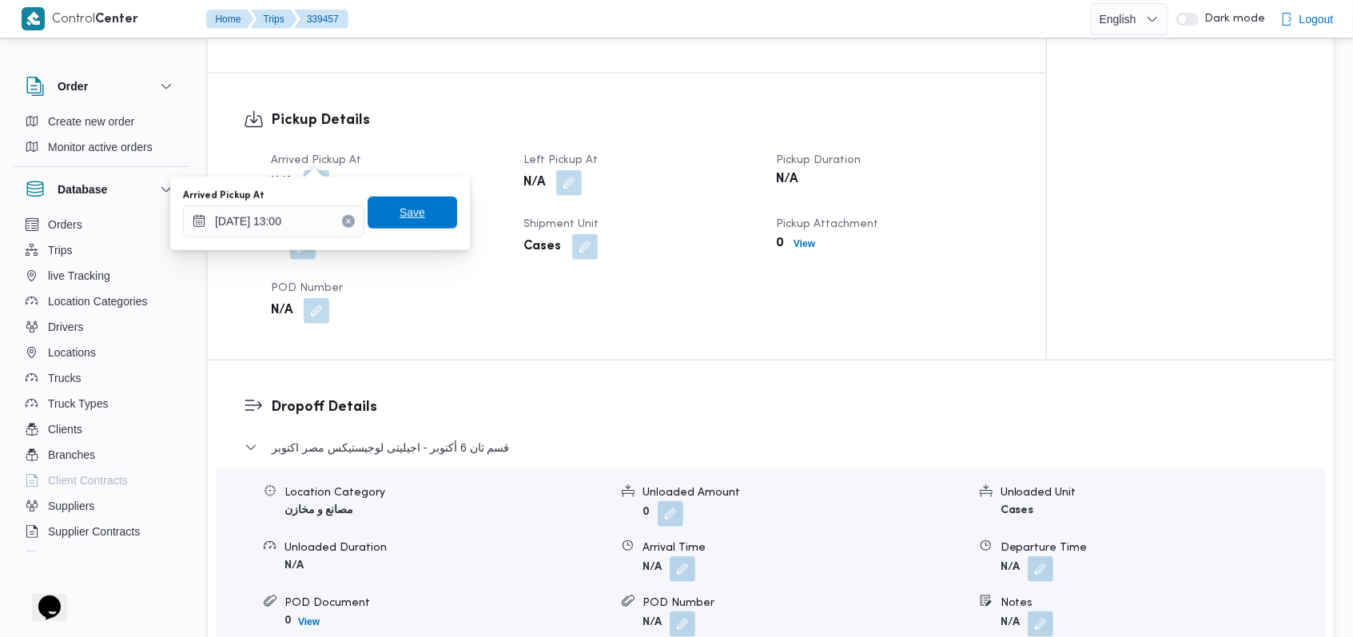
click at [400, 217] on span "Save" at bounding box center [413, 212] width 26 height 19
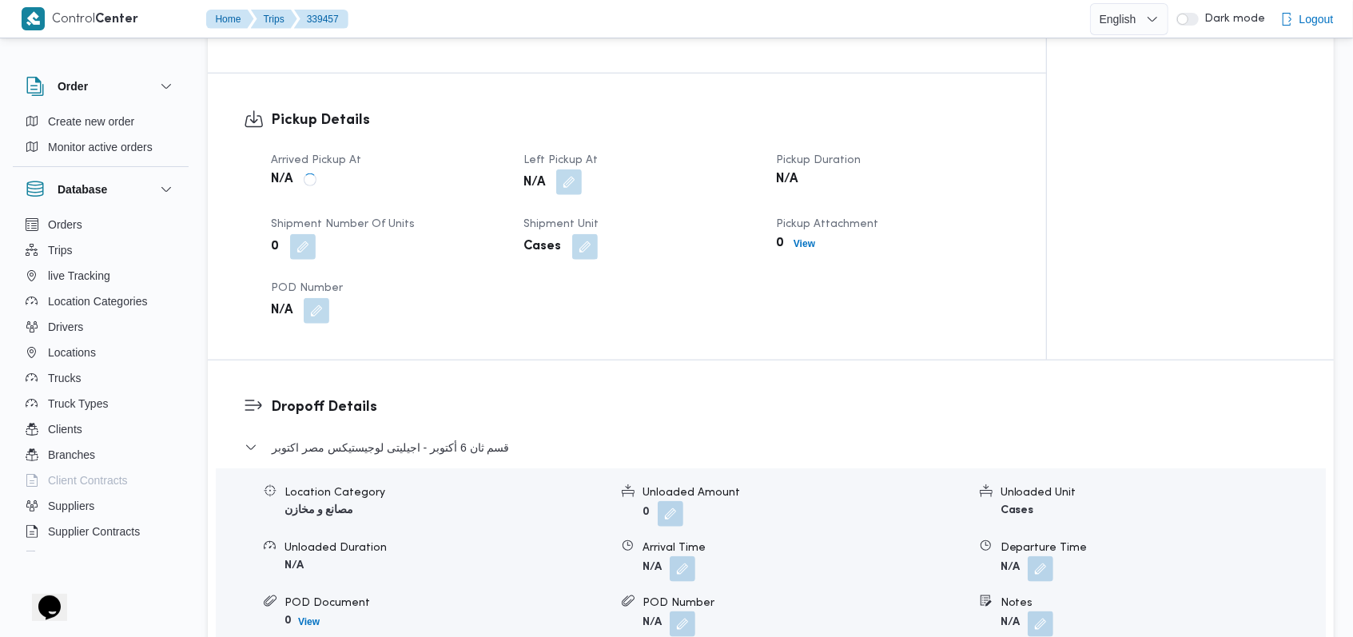
click at [572, 169] on button "button" at bounding box center [569, 182] width 26 height 26
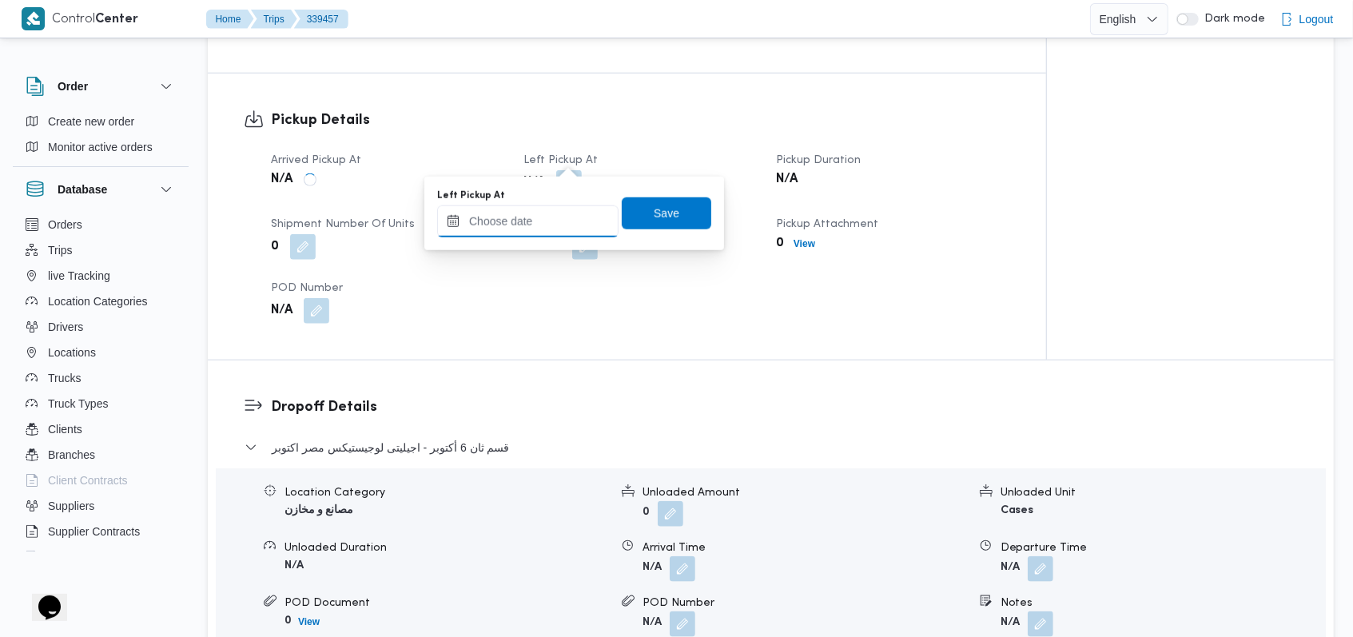
click at [543, 223] on input "Left Pickup At" at bounding box center [527, 221] width 181 height 32
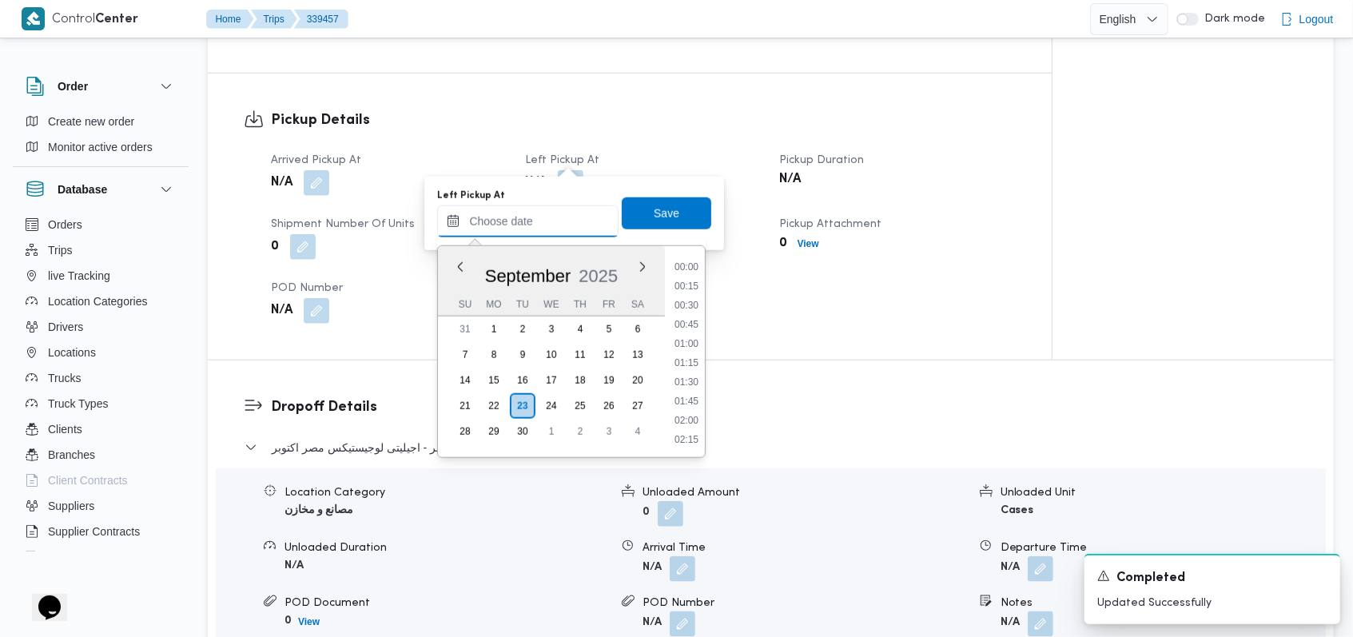
scroll to position [1112, 0]
click at [696, 310] on li "15:00" at bounding box center [686, 306] width 37 height 16
type input "[DATE] 15:00"
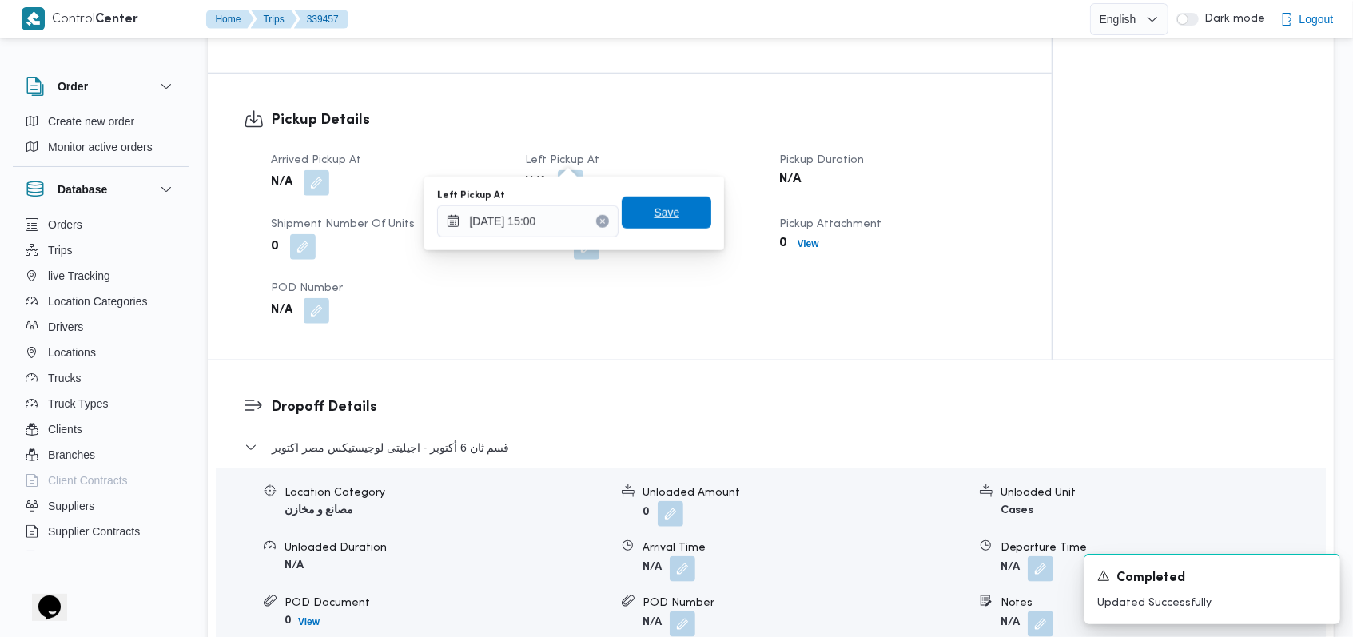
click at [668, 221] on span "Save" at bounding box center [667, 213] width 90 height 32
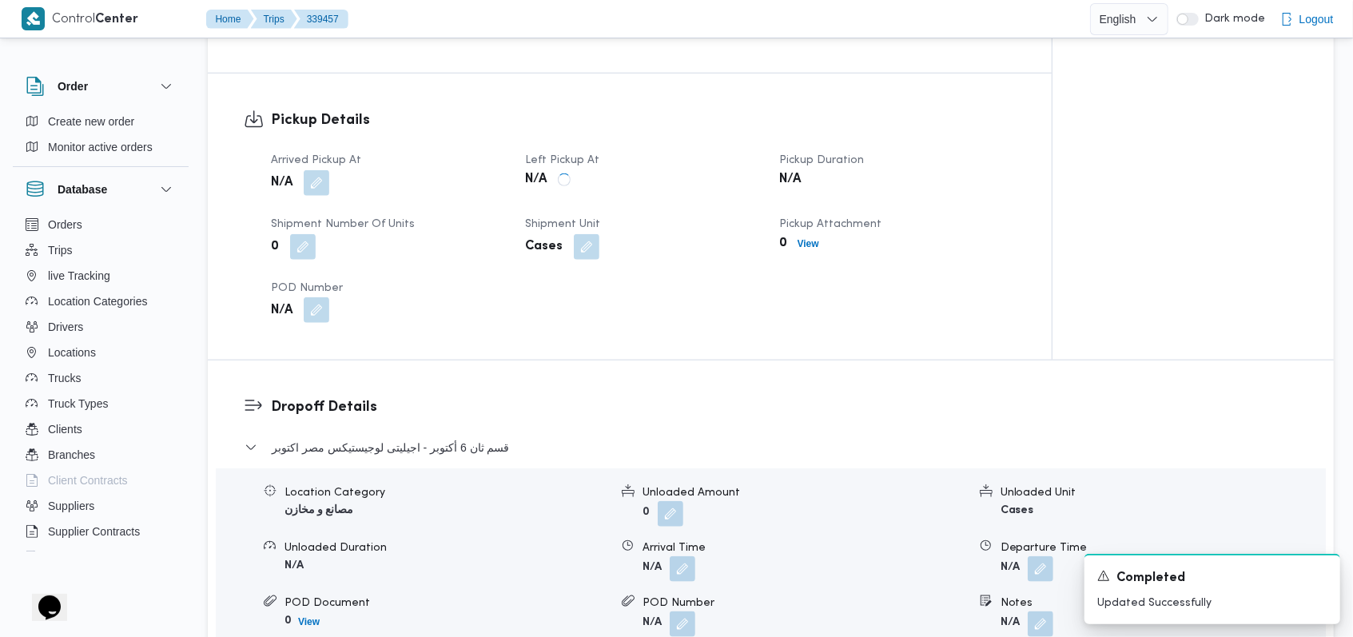
click at [326, 297] on button "button" at bounding box center [317, 310] width 26 height 26
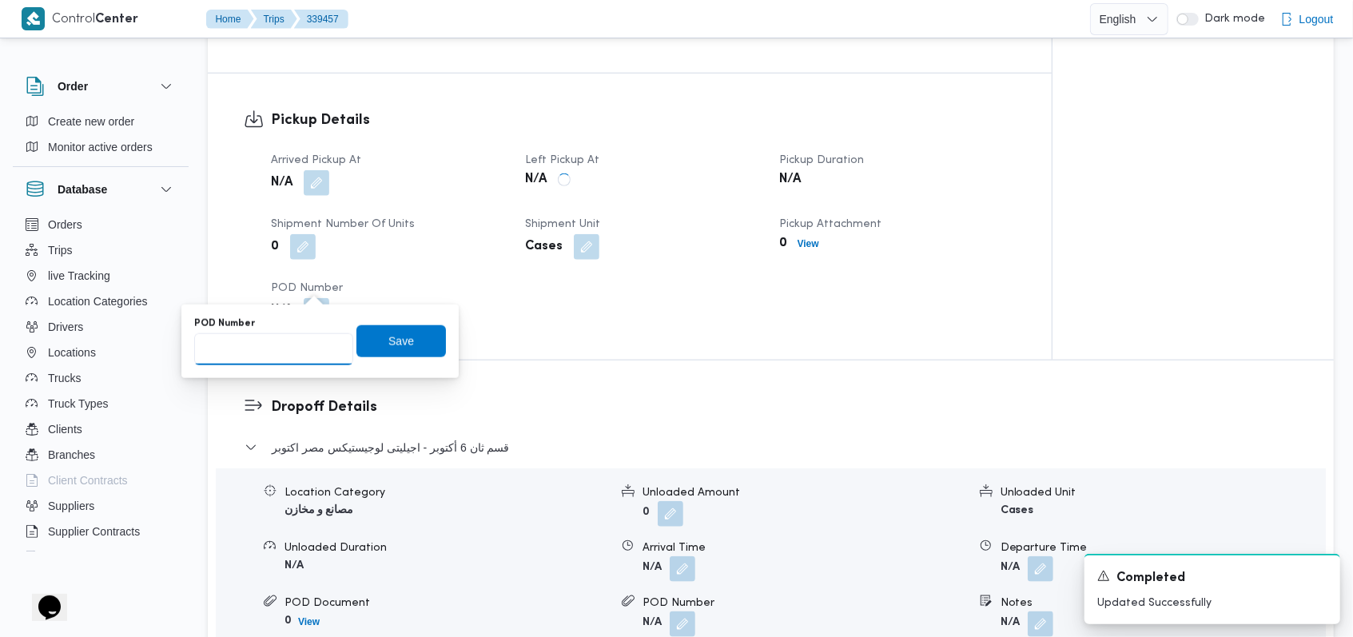
click at [295, 348] on input "POD Number" at bounding box center [273, 349] width 159 height 32
type input "3645"
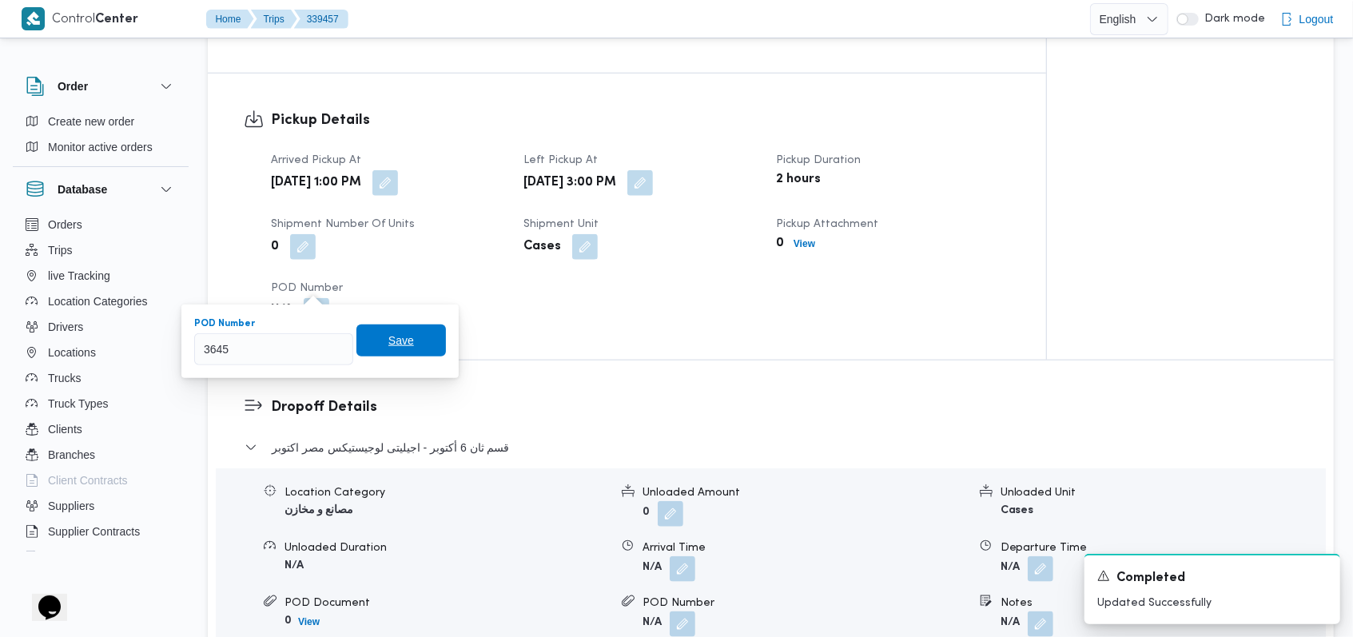
click at [414, 344] on span "Save" at bounding box center [401, 341] width 90 height 32
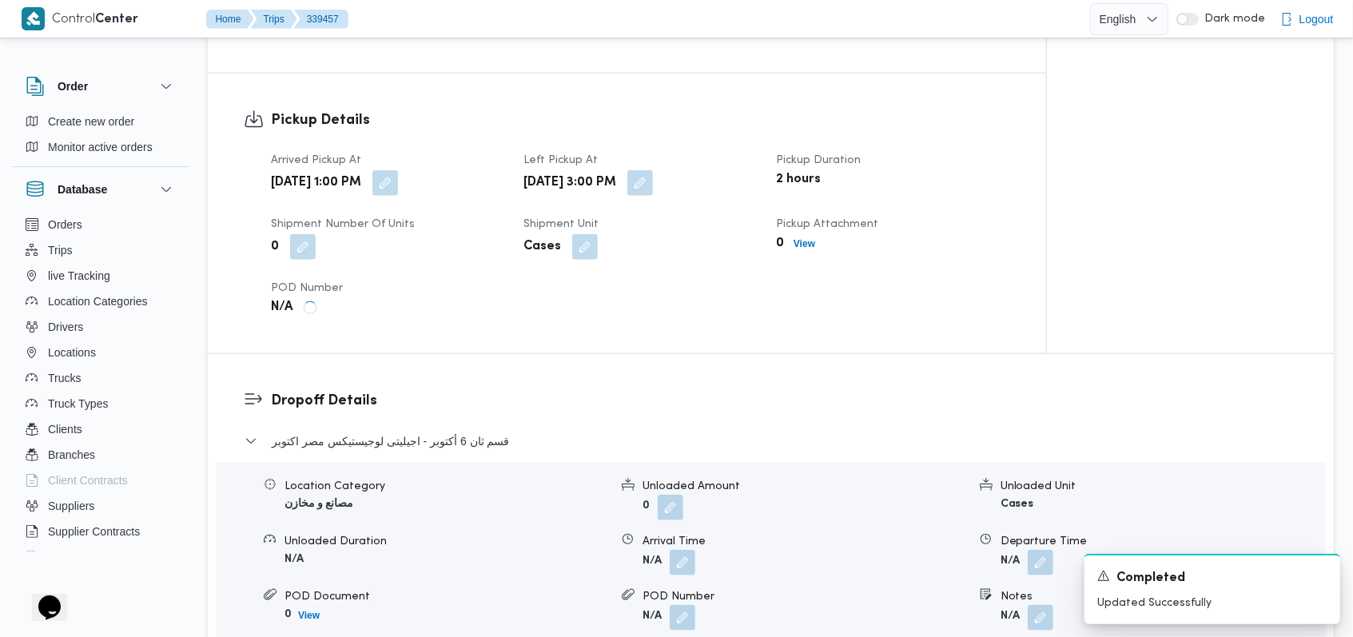
scroll to position [639, 0]
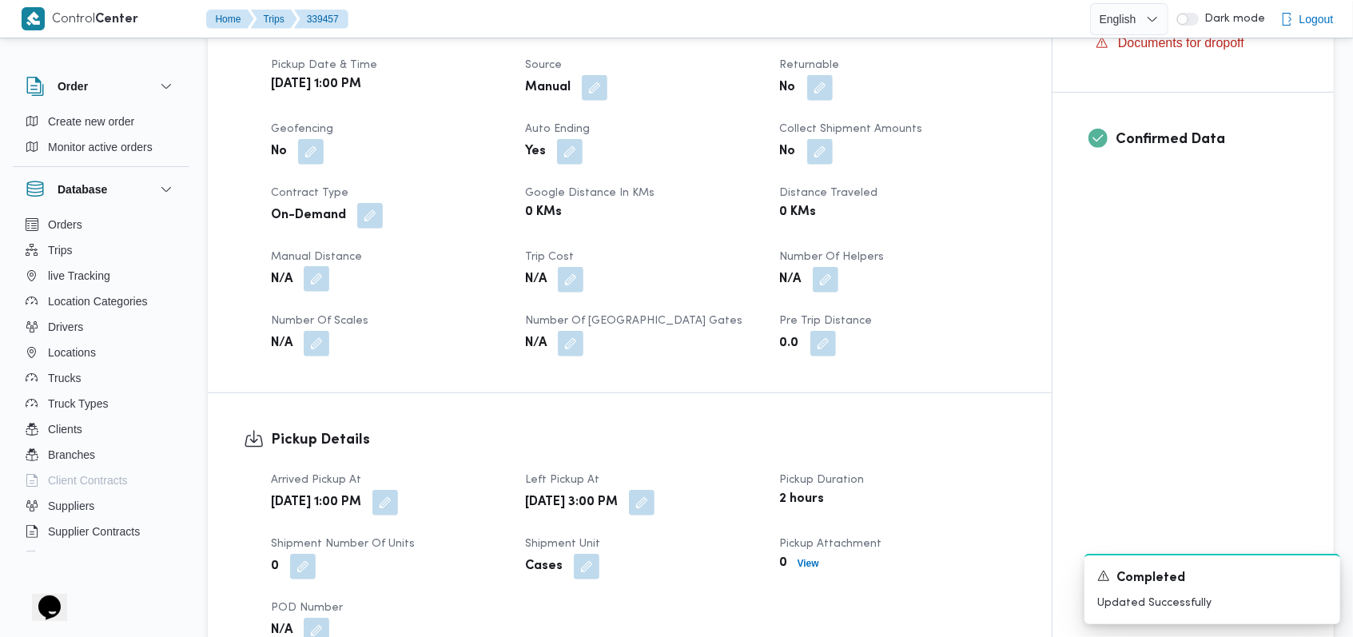
click at [320, 266] on button "button" at bounding box center [317, 279] width 26 height 26
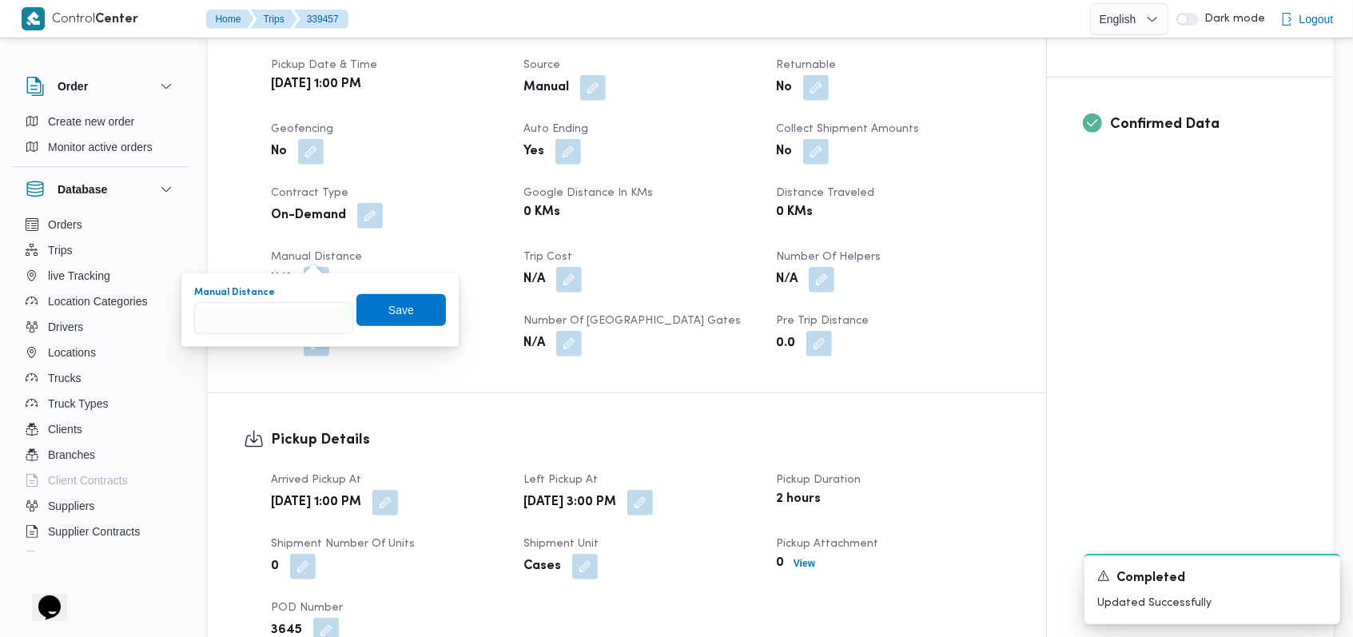
click at [272, 326] on input "Manual Distance" at bounding box center [273, 318] width 159 height 32
type input "8"
click at [408, 314] on span "Save" at bounding box center [401, 309] width 90 height 32
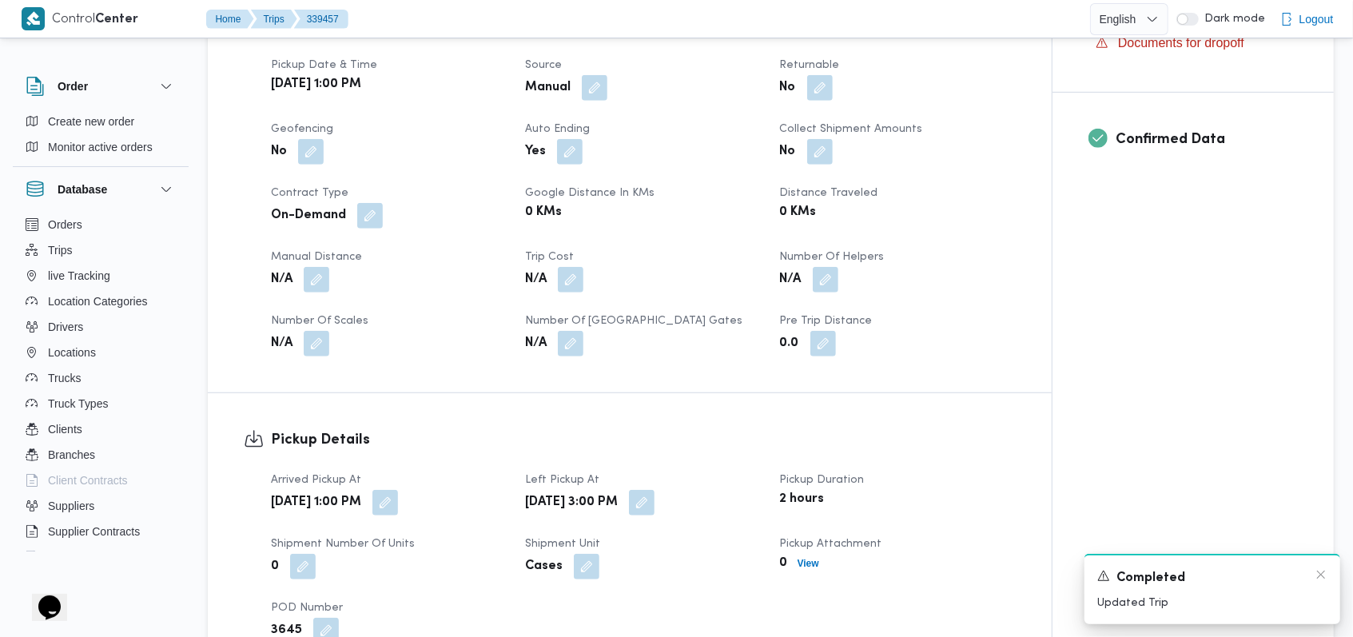
click at [1329, 579] on div "A new notification appears Completed Updated Trip" at bounding box center [1213, 589] width 256 height 70
click at [1325, 575] on icon "Dismiss toast" at bounding box center [1321, 574] width 13 height 13
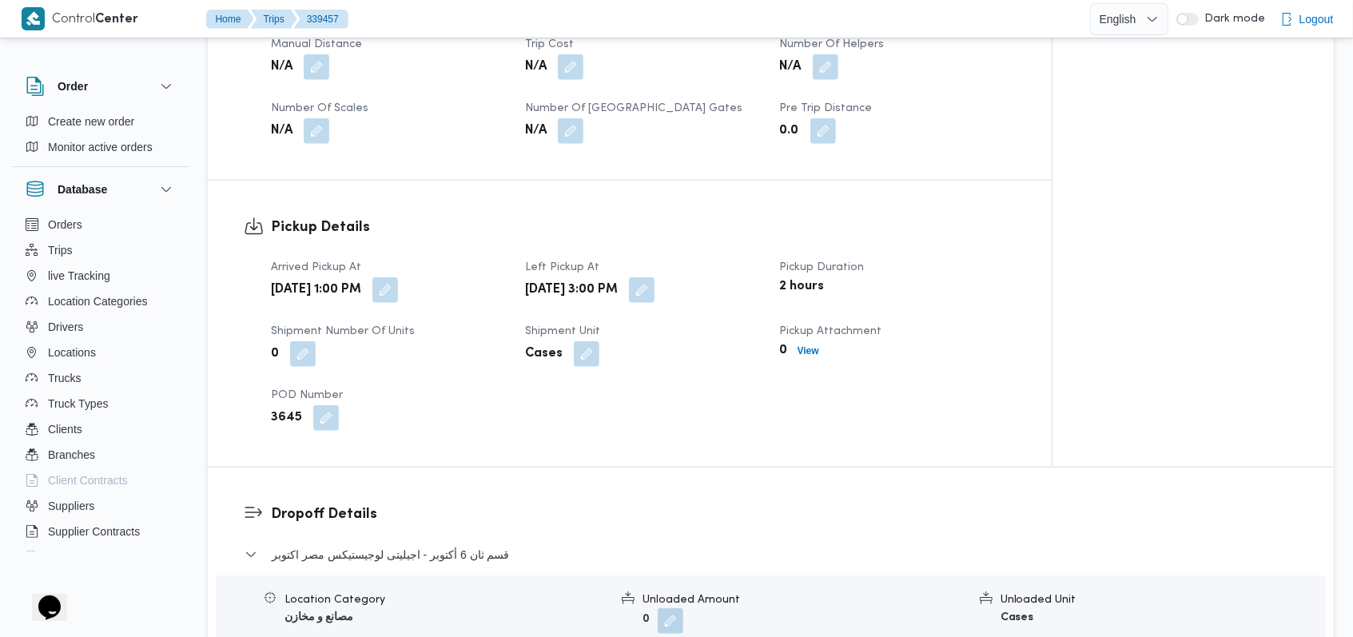
scroll to position [1065, 0]
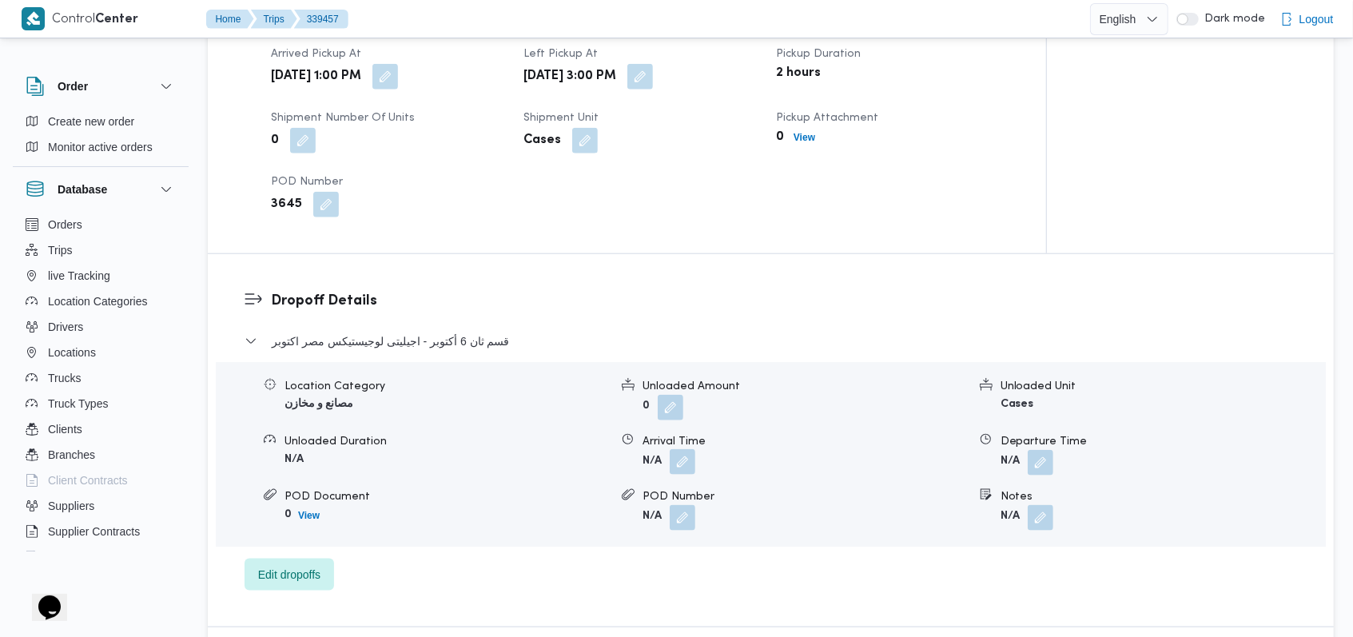
click at [686, 449] on button "button" at bounding box center [683, 462] width 26 height 26
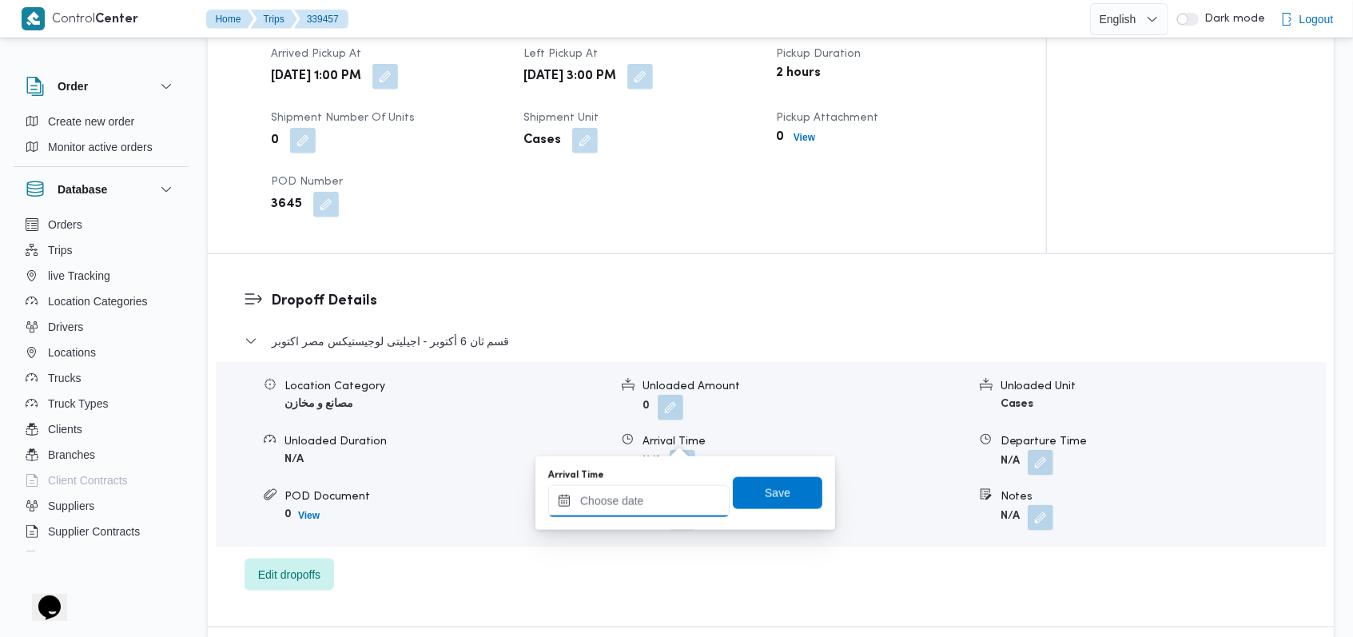
click at [652, 489] on div at bounding box center [638, 501] width 181 height 32
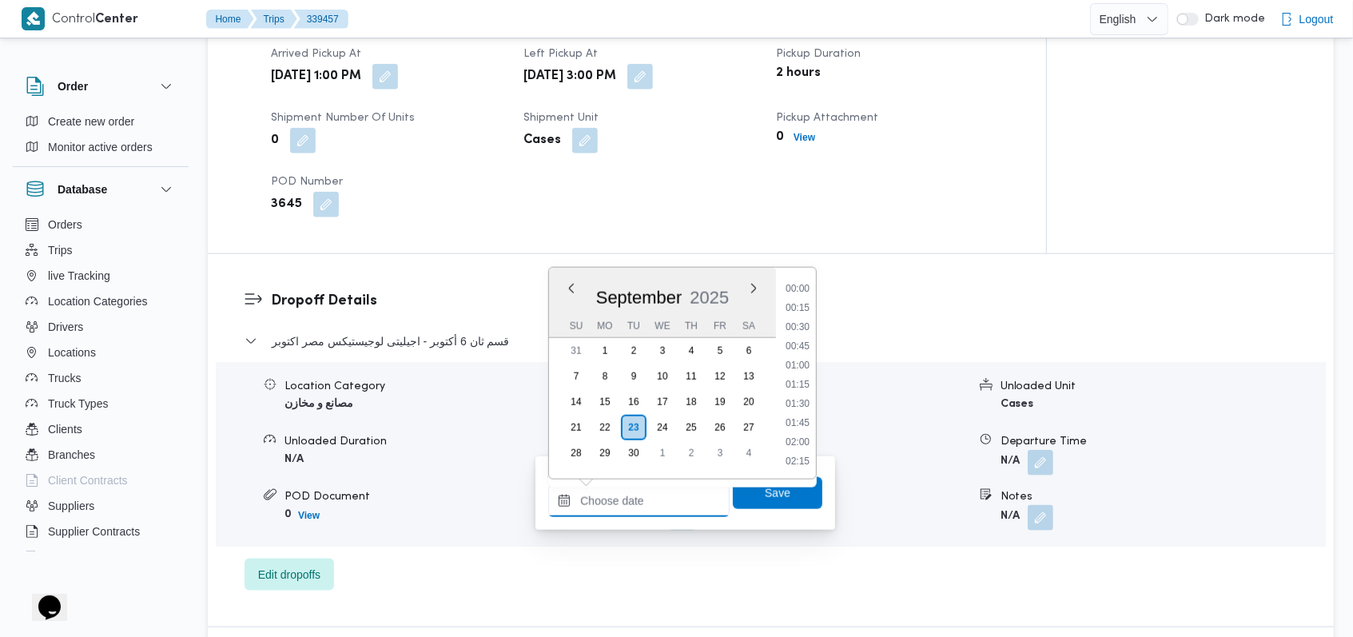
scroll to position [1112, 0]
click at [802, 368] on li "15:30" at bounding box center [797, 366] width 37 height 16
type input "23/09/2025 15:30"
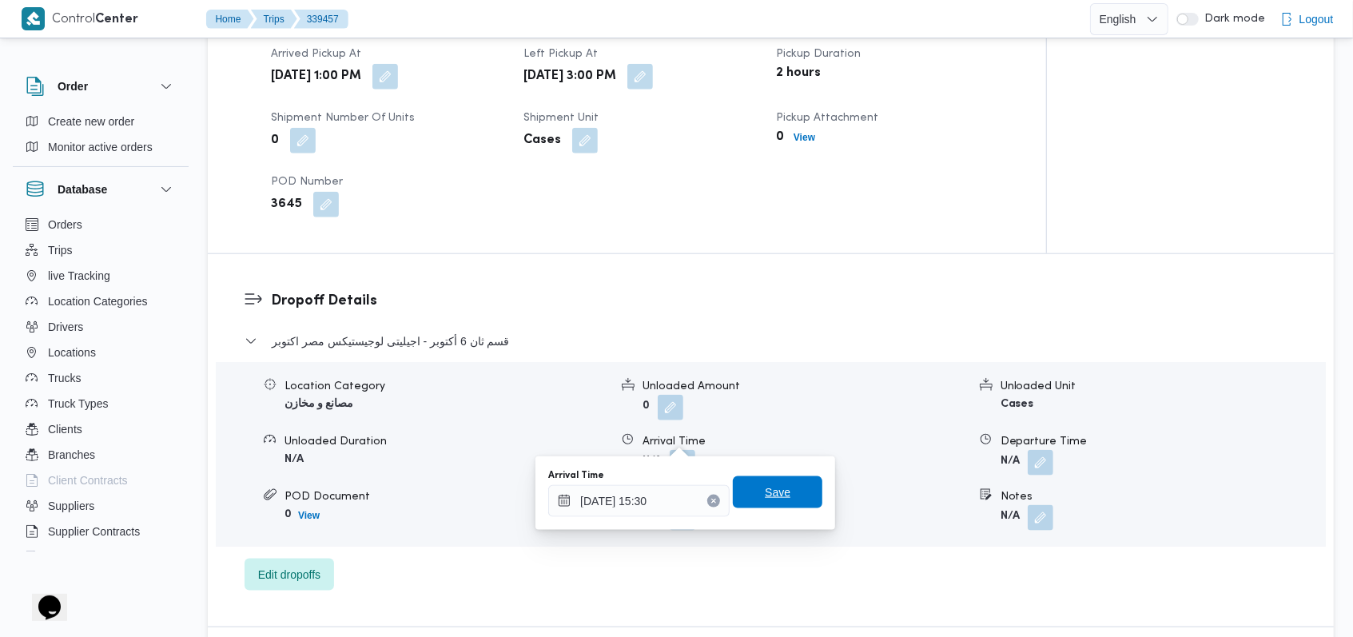
click at [781, 485] on span "Save" at bounding box center [778, 492] width 90 height 32
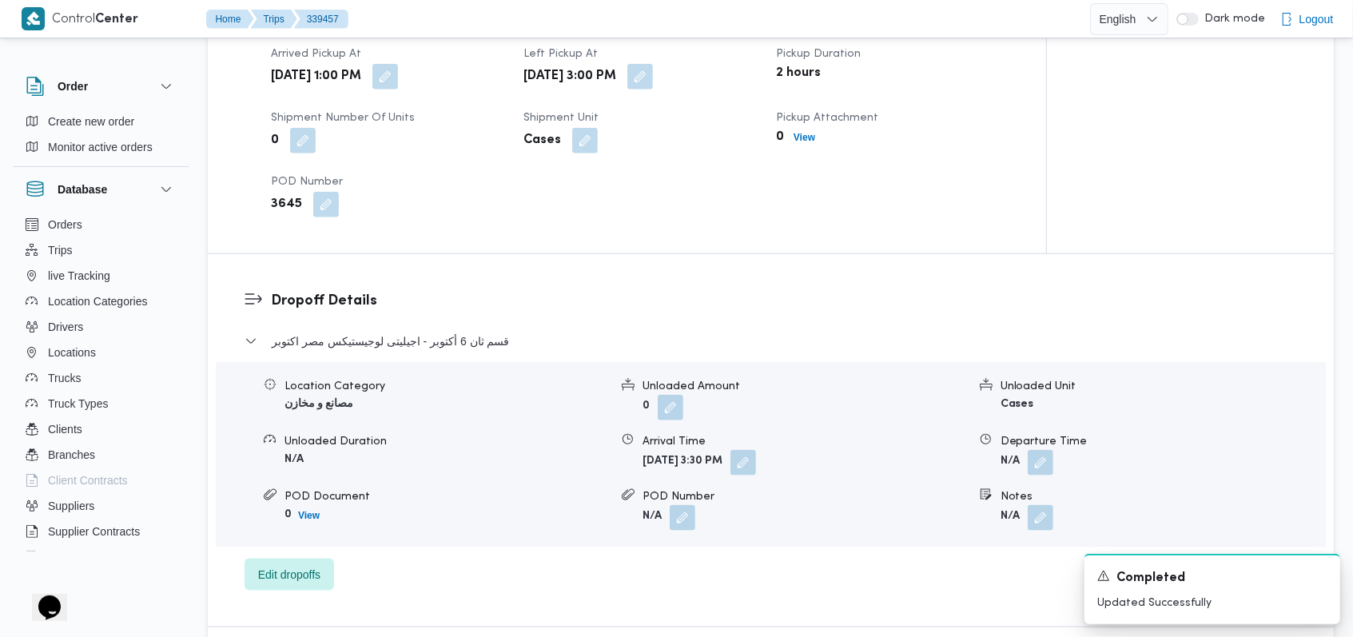
click at [801, 124] on div "Pickup Attachment 0 View" at bounding box center [892, 131] width 233 height 45
click at [806, 132] on b "View" at bounding box center [805, 137] width 22 height 11
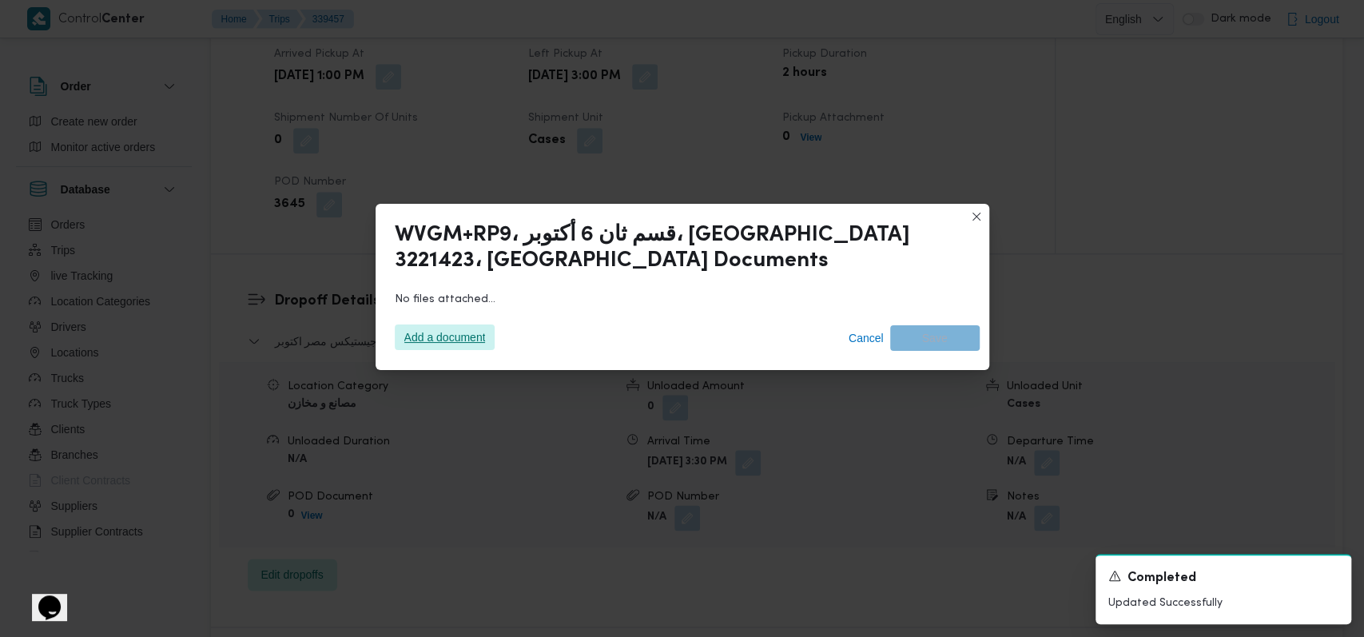
click at [460, 332] on span "Add a document" at bounding box center [445, 338] width 82 height 26
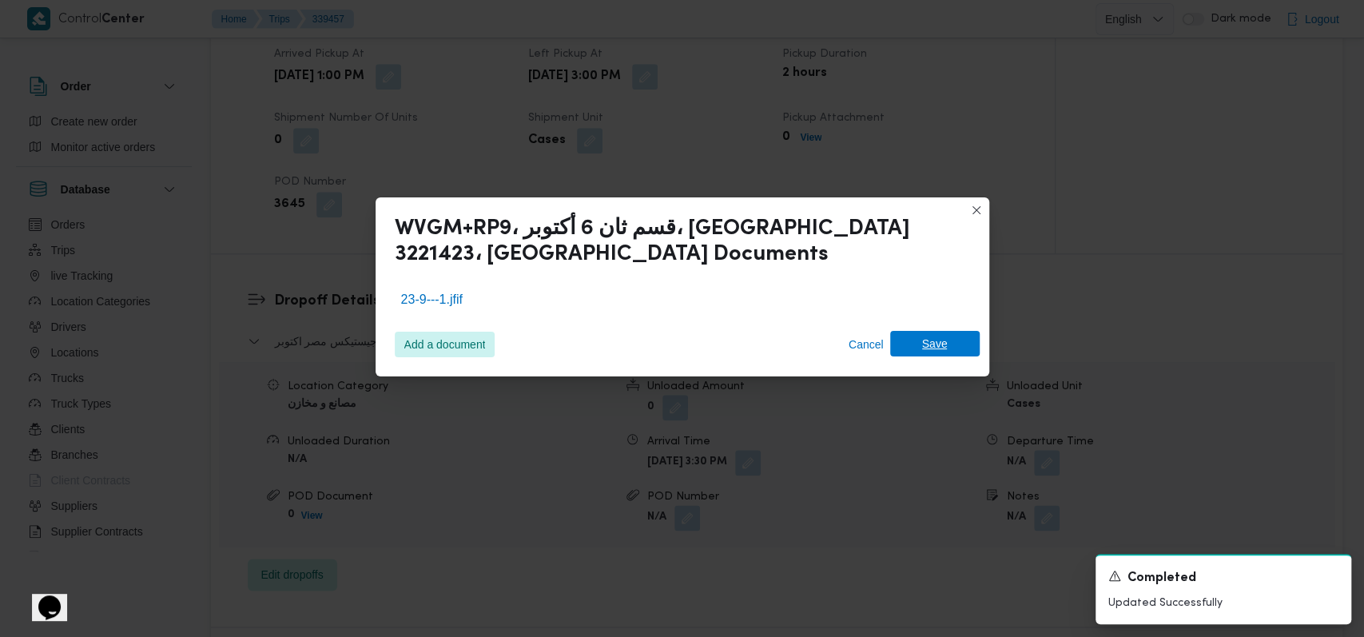
click at [934, 348] on span "Save" at bounding box center [935, 344] width 26 height 26
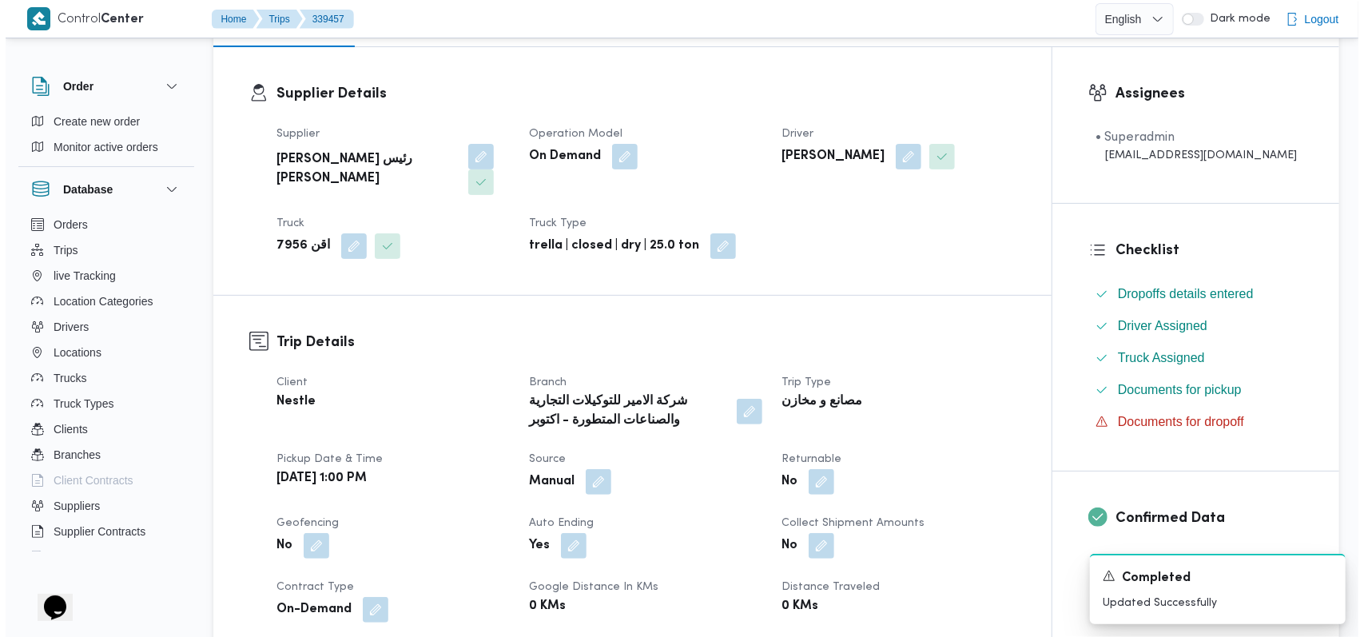
scroll to position [0, 0]
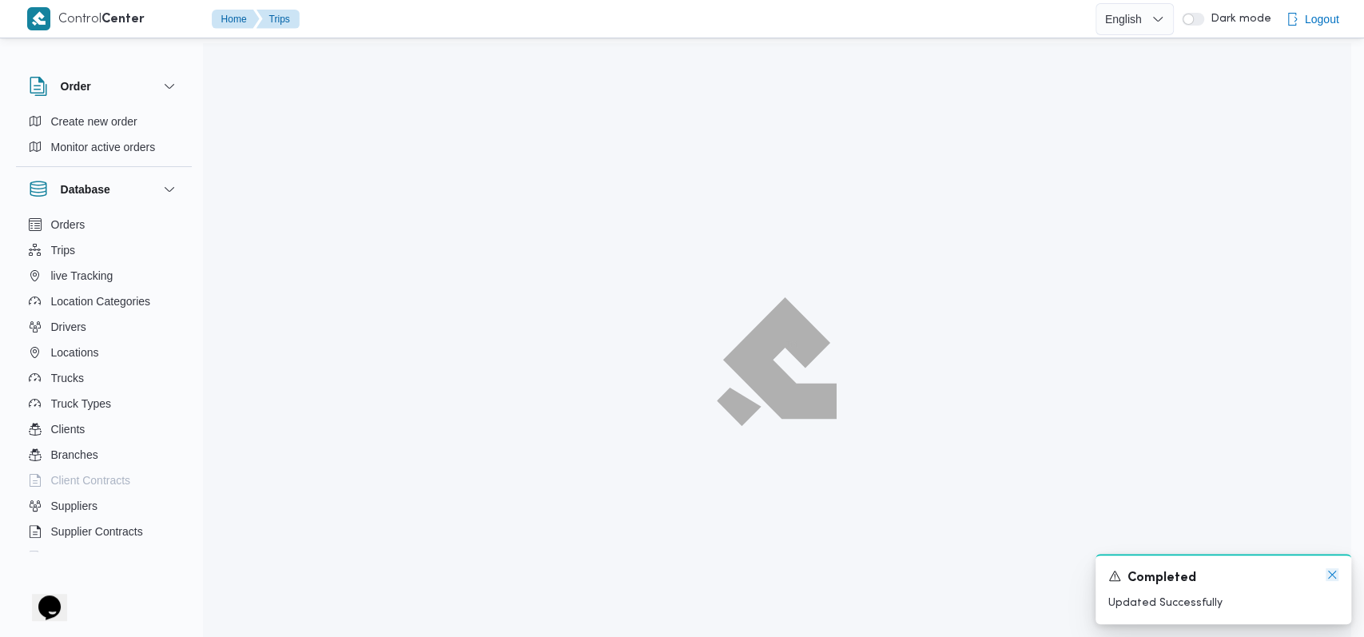
click at [1329, 578] on icon "Dismiss toast" at bounding box center [1332, 574] width 13 height 13
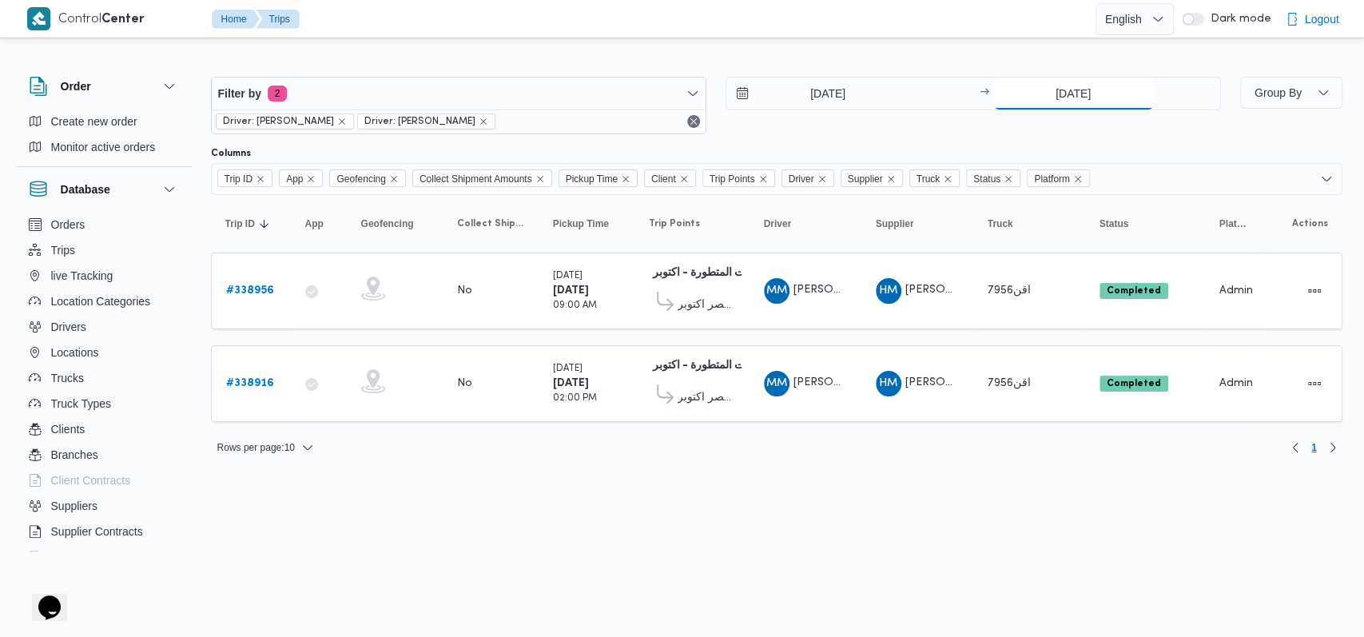
click at [1056, 95] on input "22/9/2025" at bounding box center [1073, 94] width 159 height 32
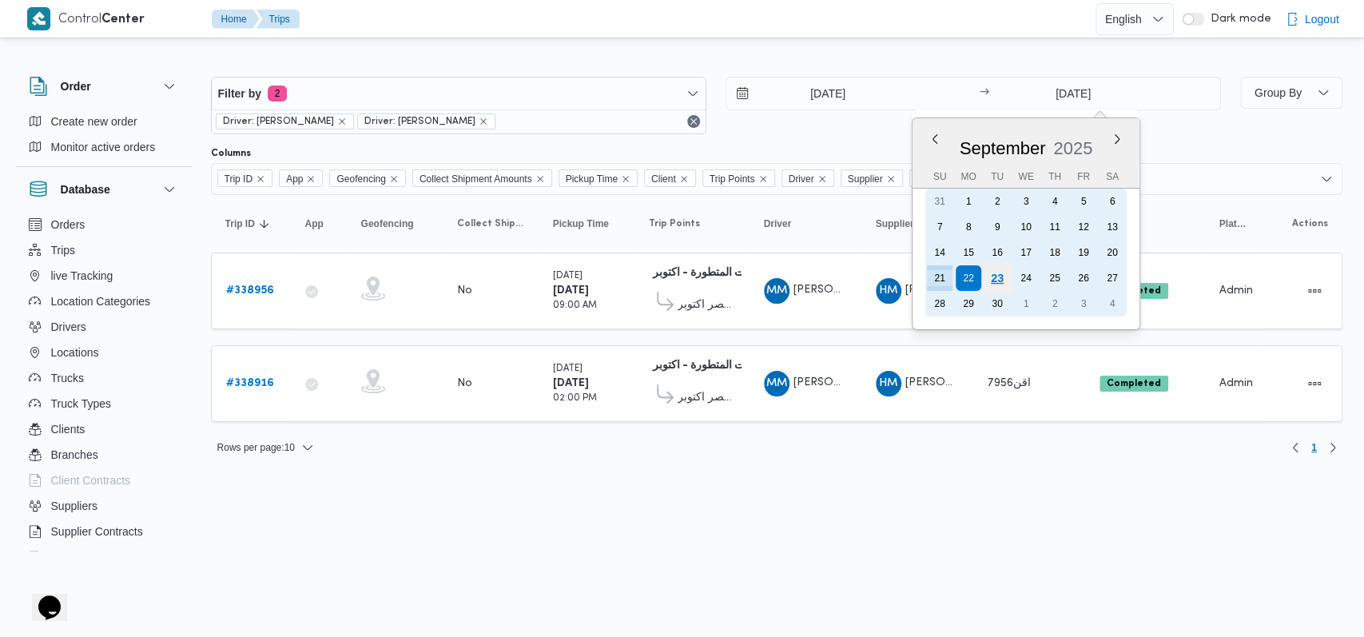
click at [996, 281] on div "23" at bounding box center [997, 278] width 30 height 30
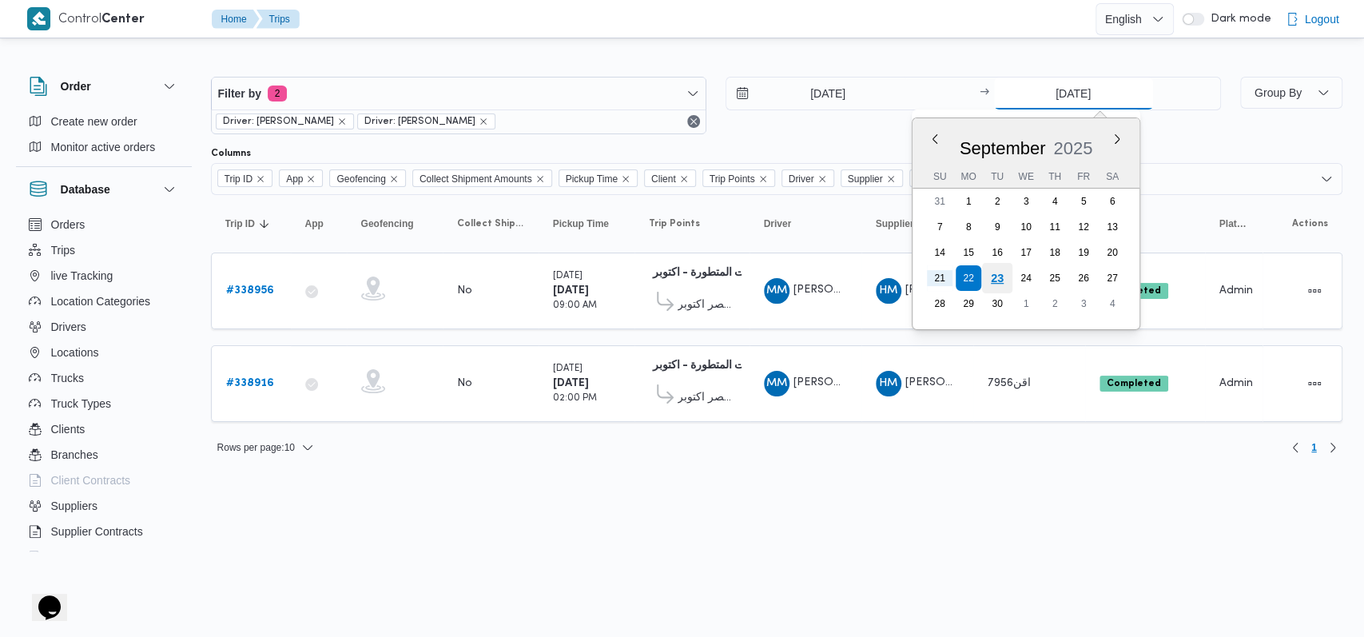
type input "[DATE]"
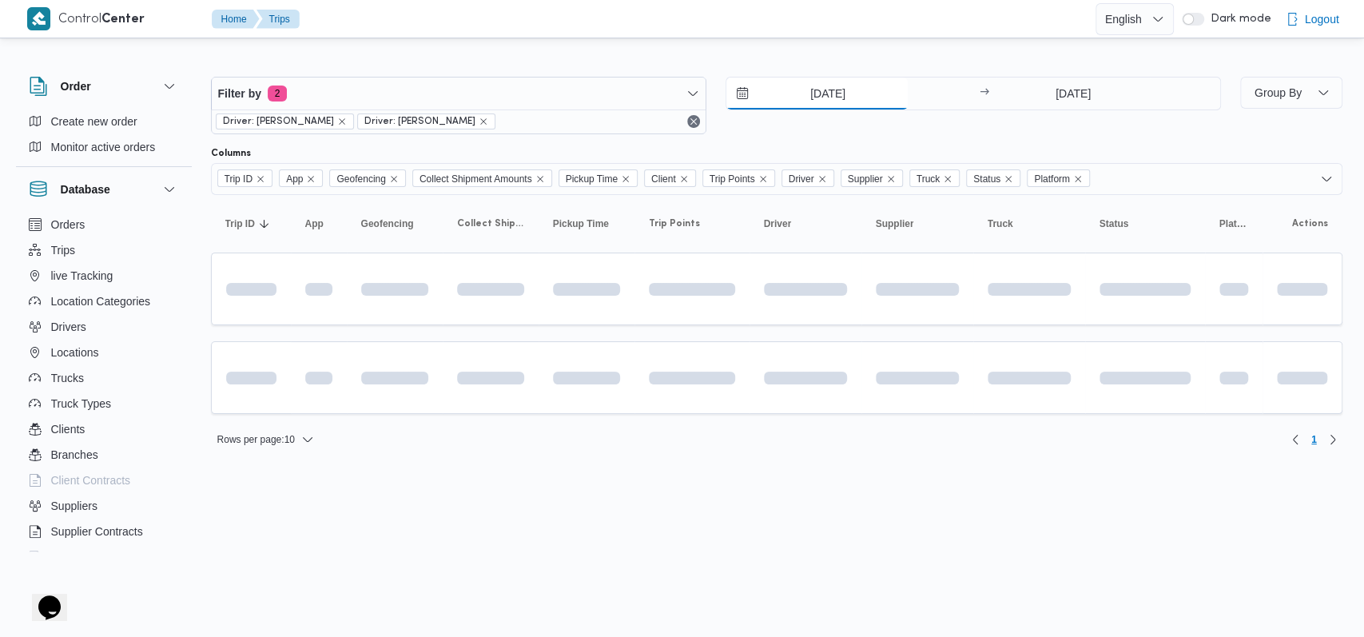
click at [838, 106] on input "21/9/2025" at bounding box center [817, 94] width 181 height 32
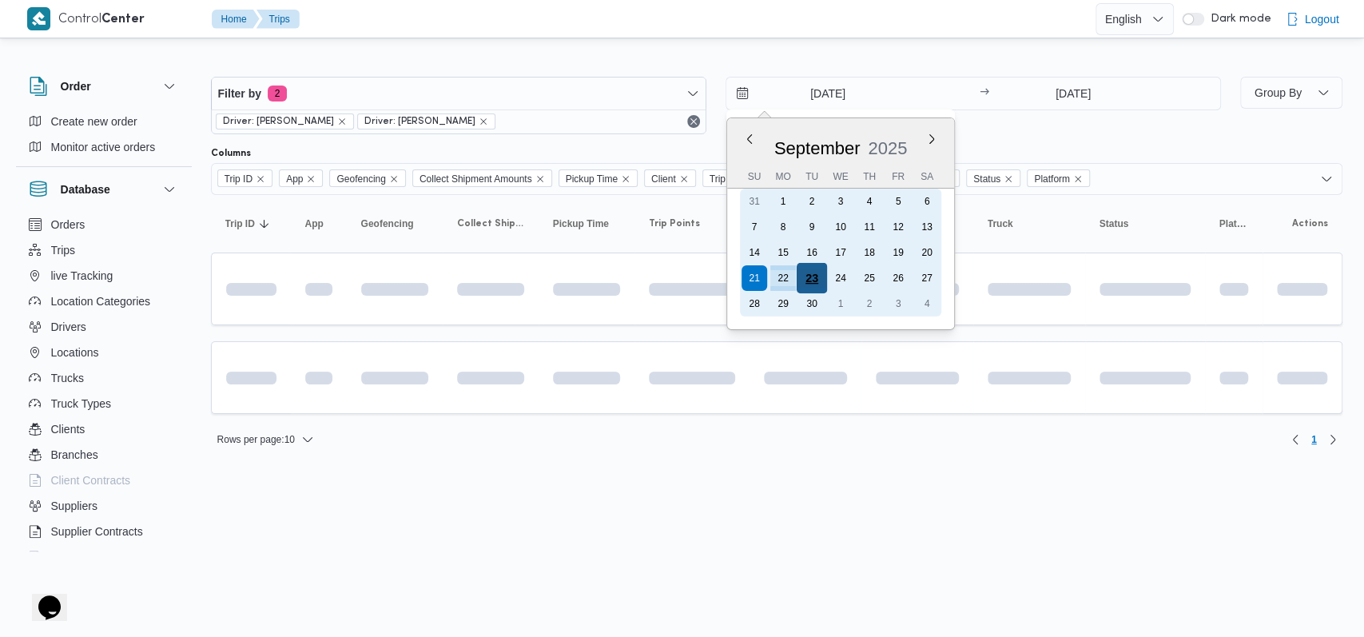
click at [821, 278] on div "23" at bounding box center [811, 278] width 30 height 30
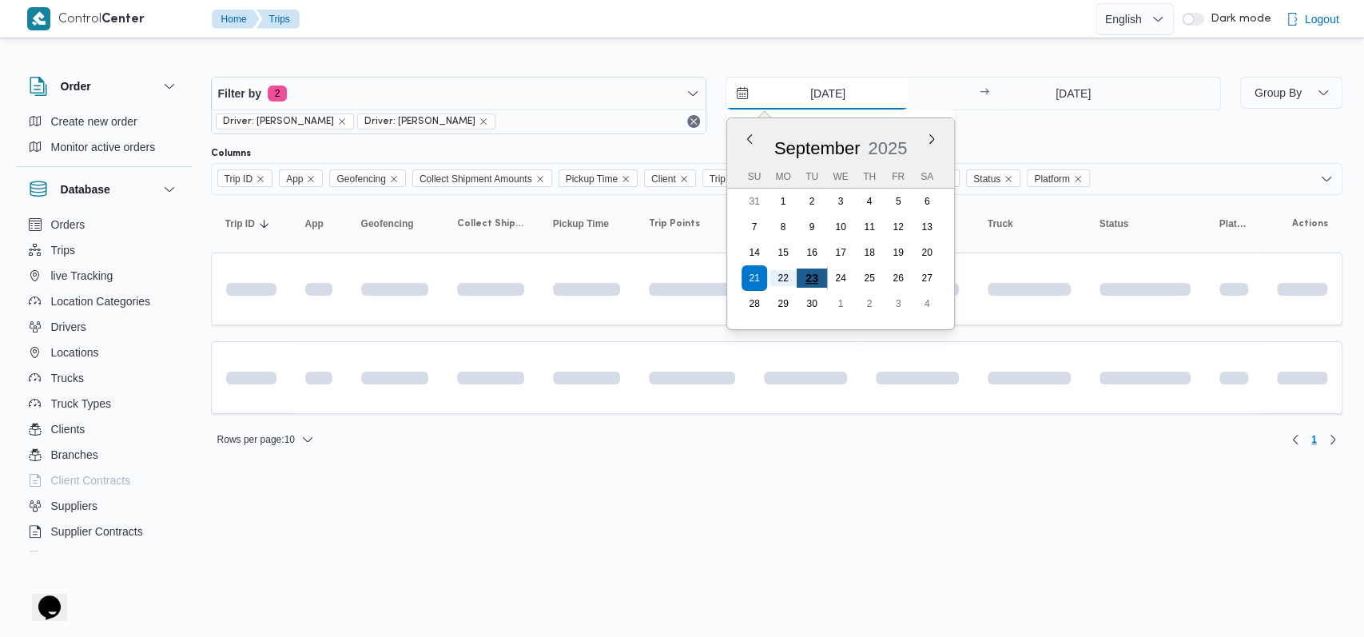
type input "[DATE]"
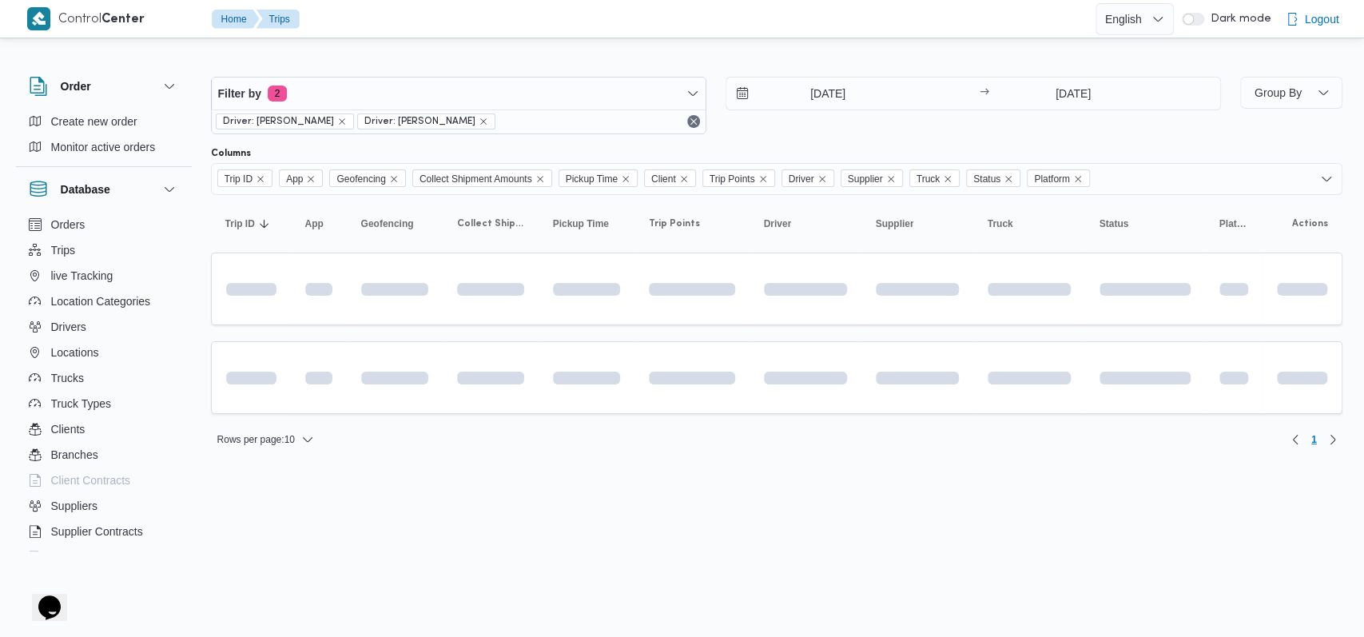
click at [930, 129] on div "23/9/2025 → 23/9/2025" at bounding box center [974, 106] width 496 height 58
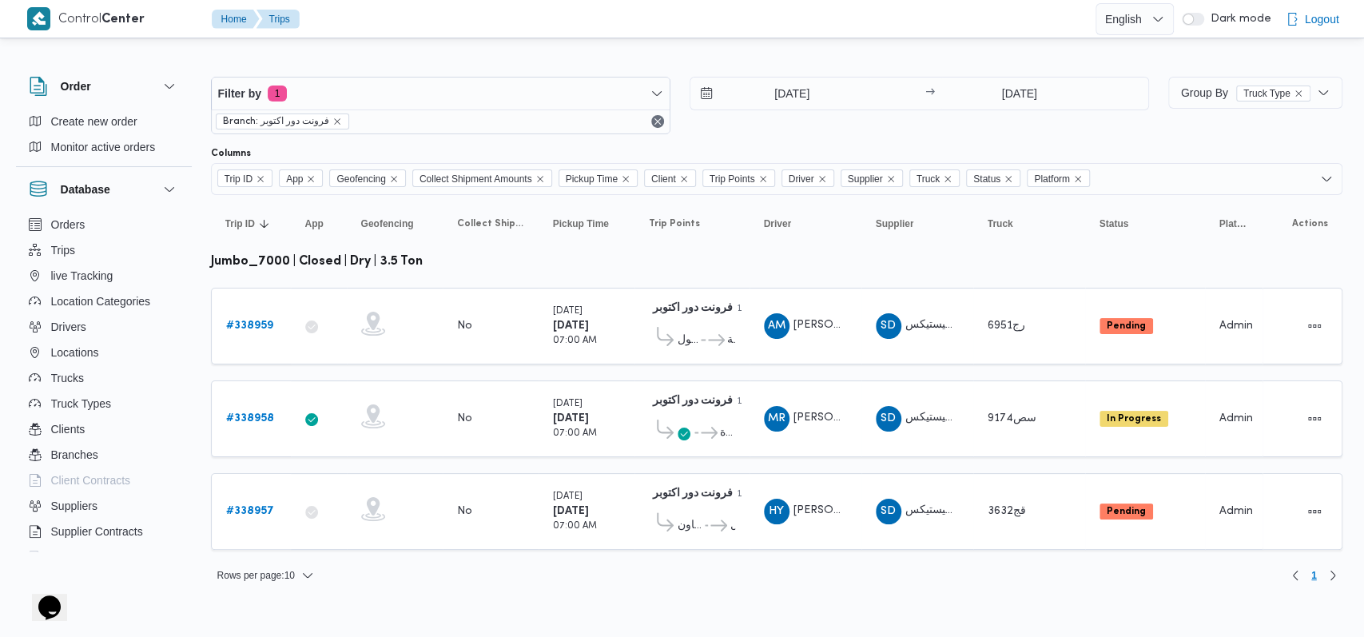
click at [1005, 114] on div "23/9/2025 → 23/9/2025" at bounding box center [920, 106] width 460 height 58
click at [1008, 103] on input "[DATE]" at bounding box center [1019, 94] width 159 height 32
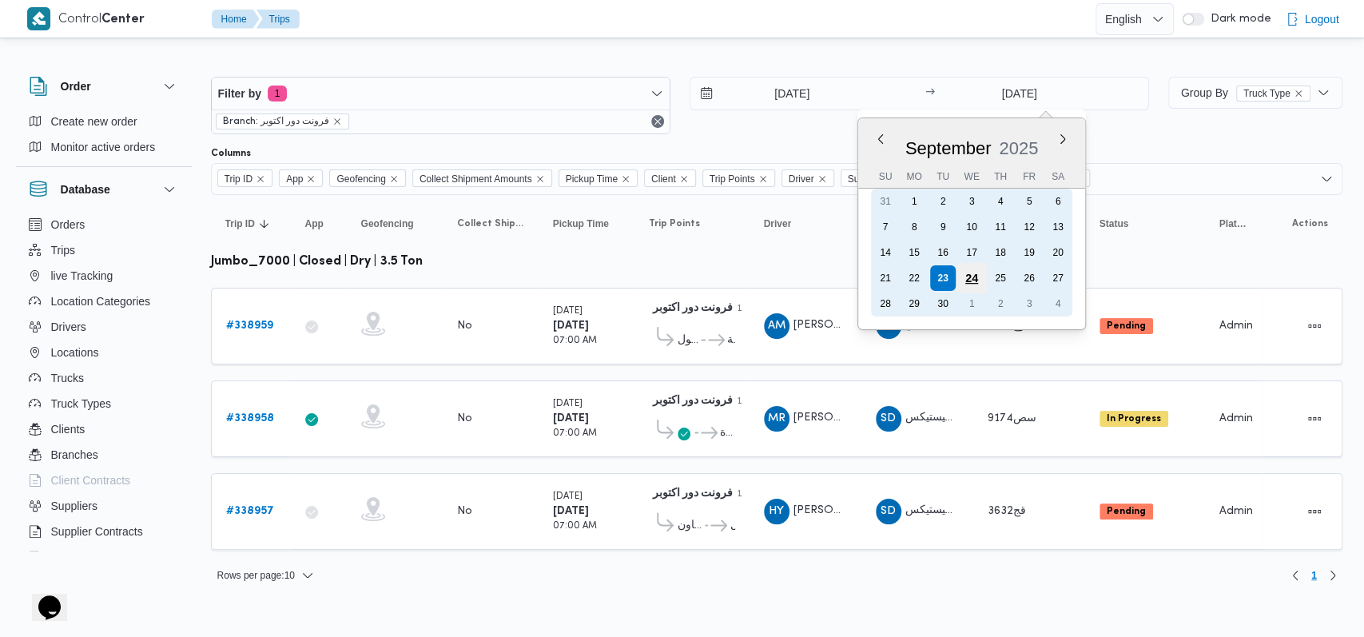
click at [970, 277] on div "24" at bounding box center [972, 278] width 30 height 30
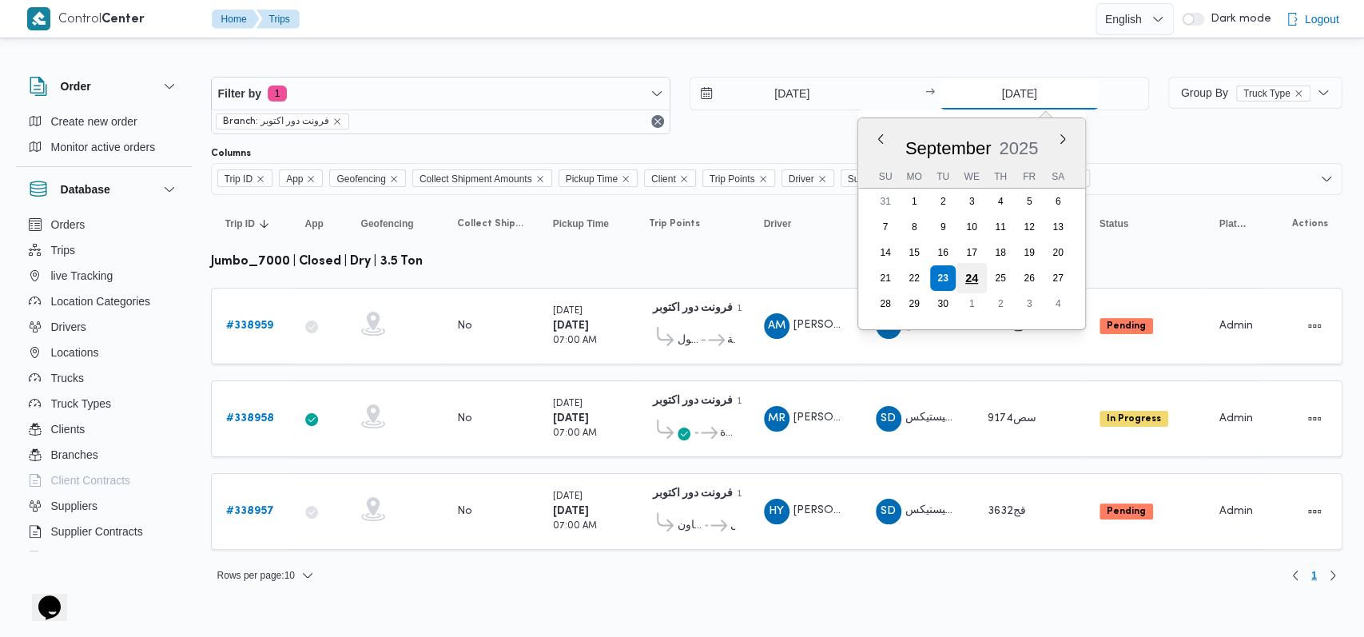
type input "24/9/2025"
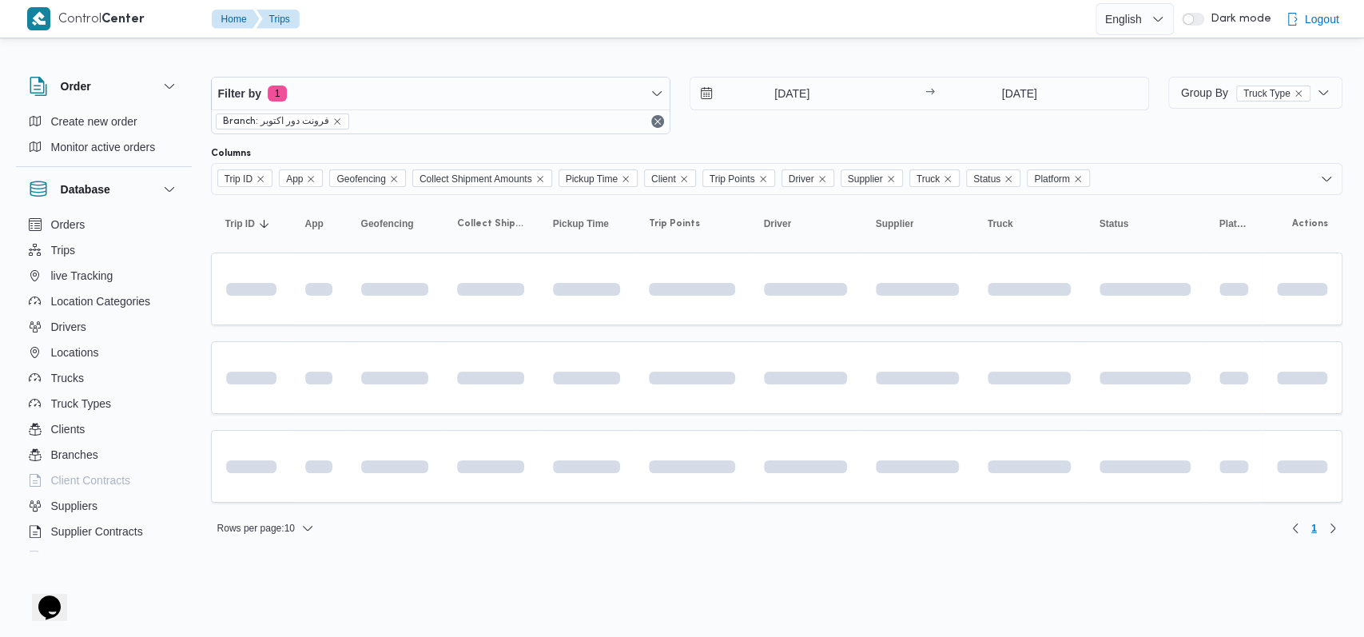
click at [941, 131] on div "23/9/2025 → 24/9/2025" at bounding box center [920, 106] width 460 height 58
click at [731, 133] on div "Filter by 1 Branch: فرونت دور اكتوبر 23/9/2025 → 24/9/2025" at bounding box center [680, 105] width 958 height 77
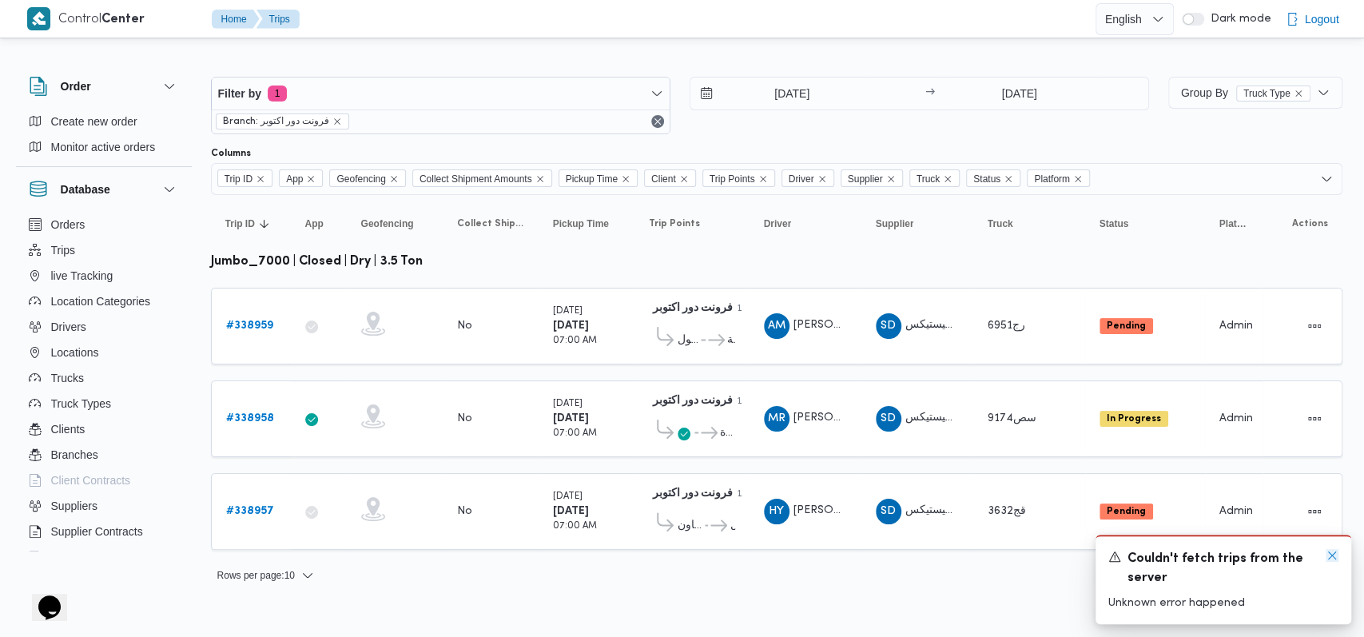
click at [1332, 551] on icon "Dismiss toast" at bounding box center [1332, 555] width 13 height 13
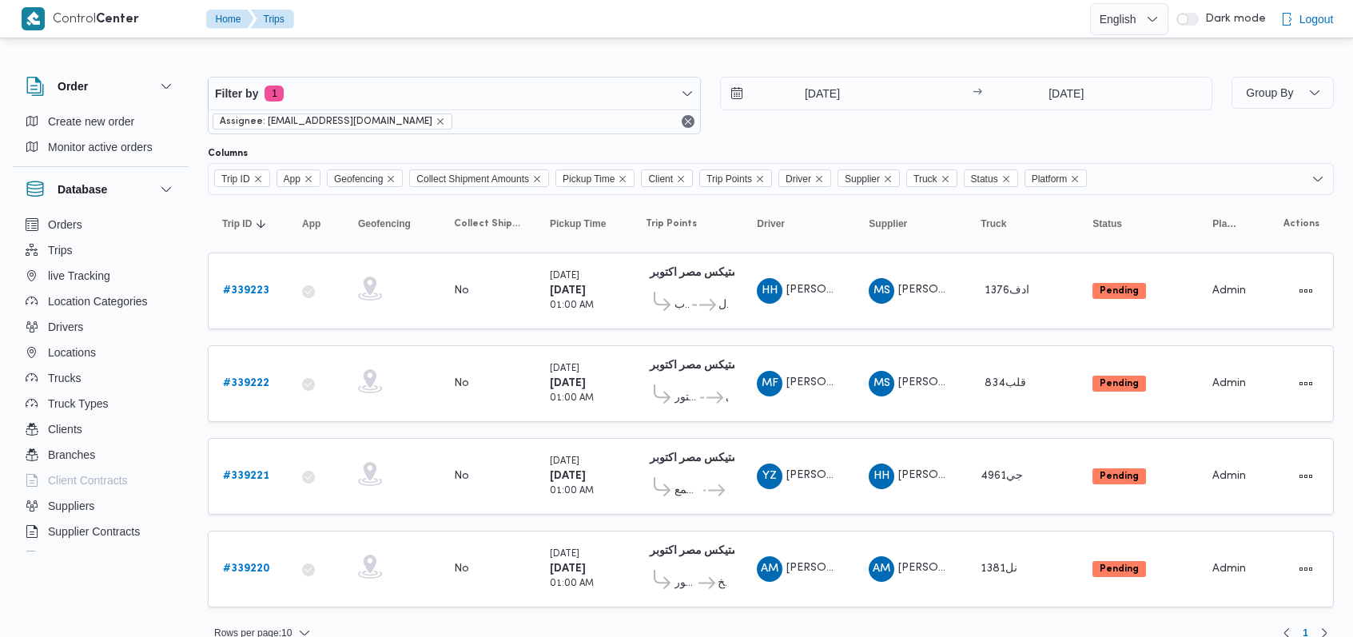
scroll to position [15, 0]
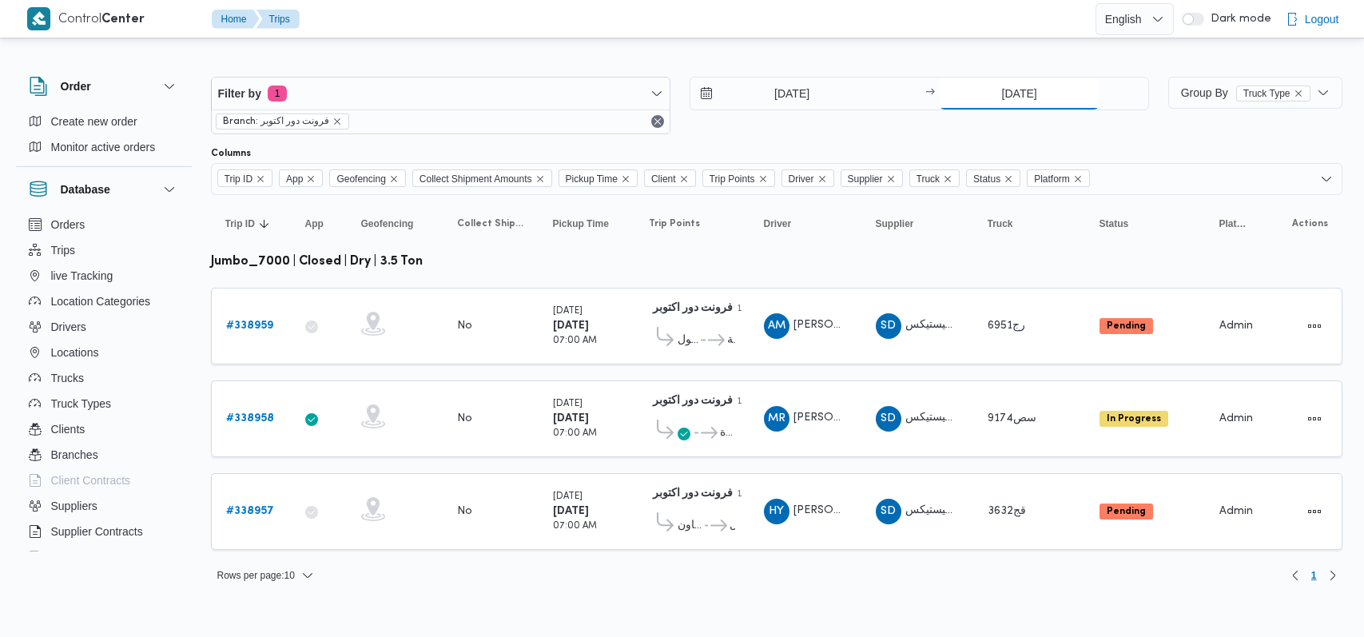
click at [1000, 90] on input "24/9/2025" at bounding box center [1019, 94] width 159 height 32
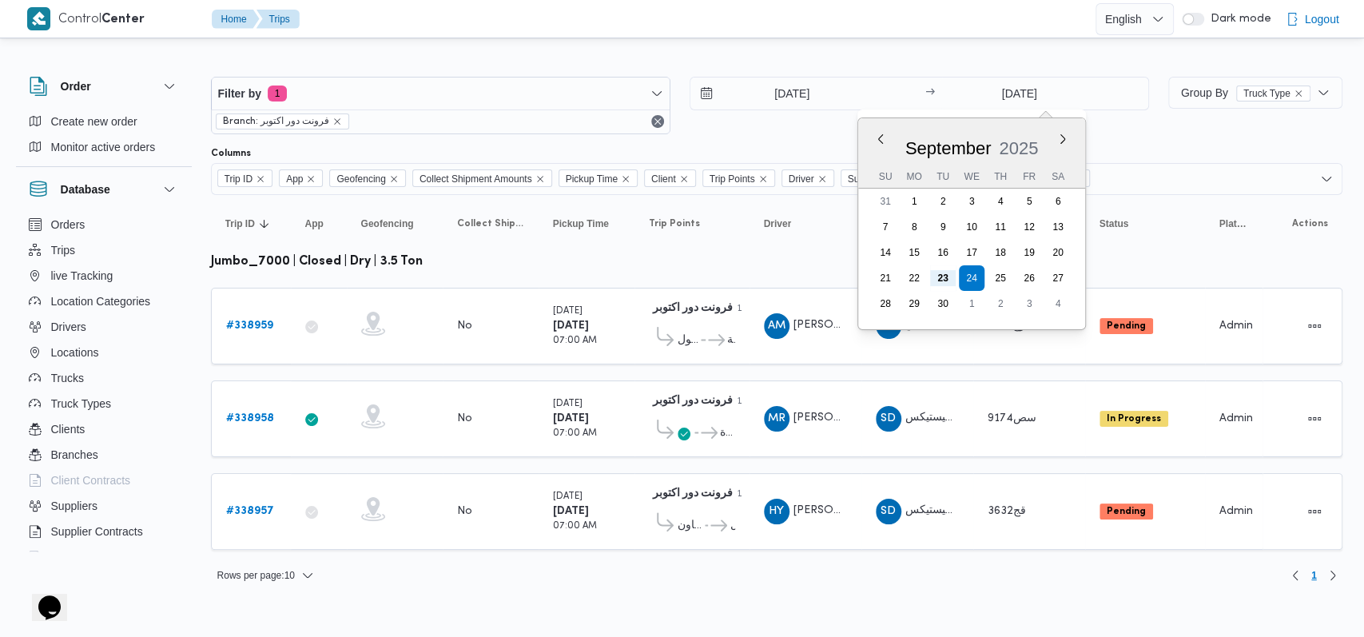
click at [810, 129] on div "23/9/2025 → 24/9/2025 Previous Month Next month September 2025 September 2025 S…" at bounding box center [920, 106] width 460 height 58
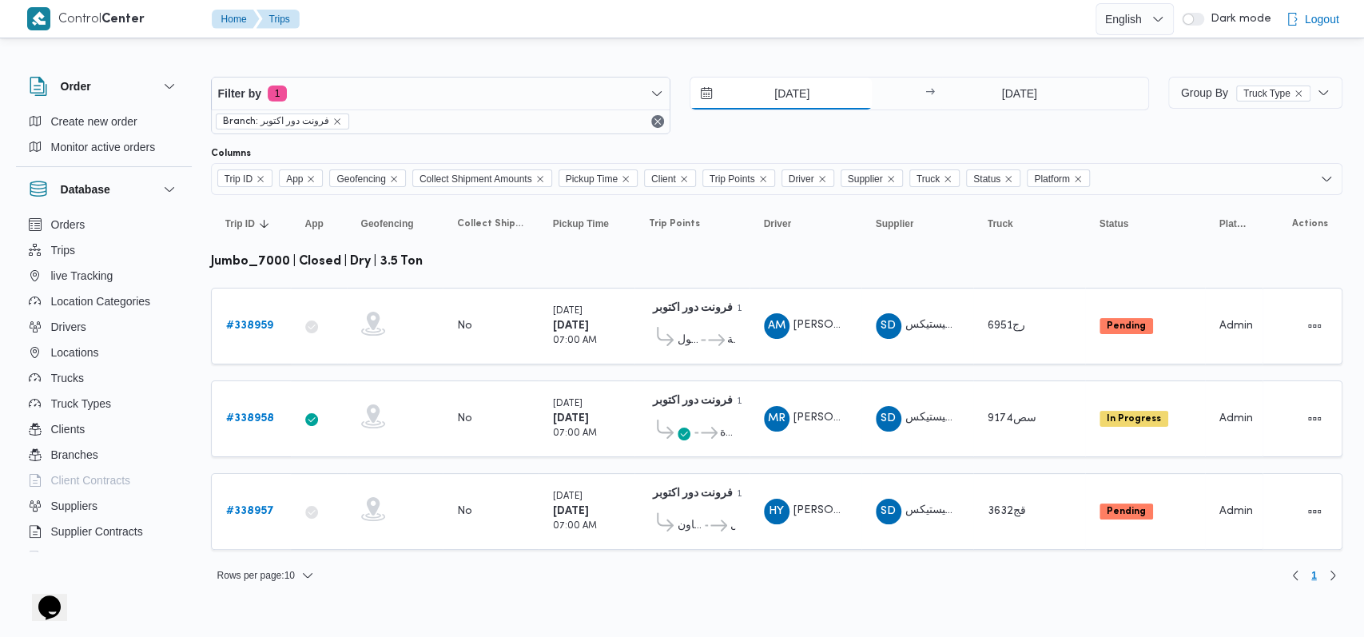
click at [786, 93] on input "[DATE]" at bounding box center [781, 94] width 181 height 32
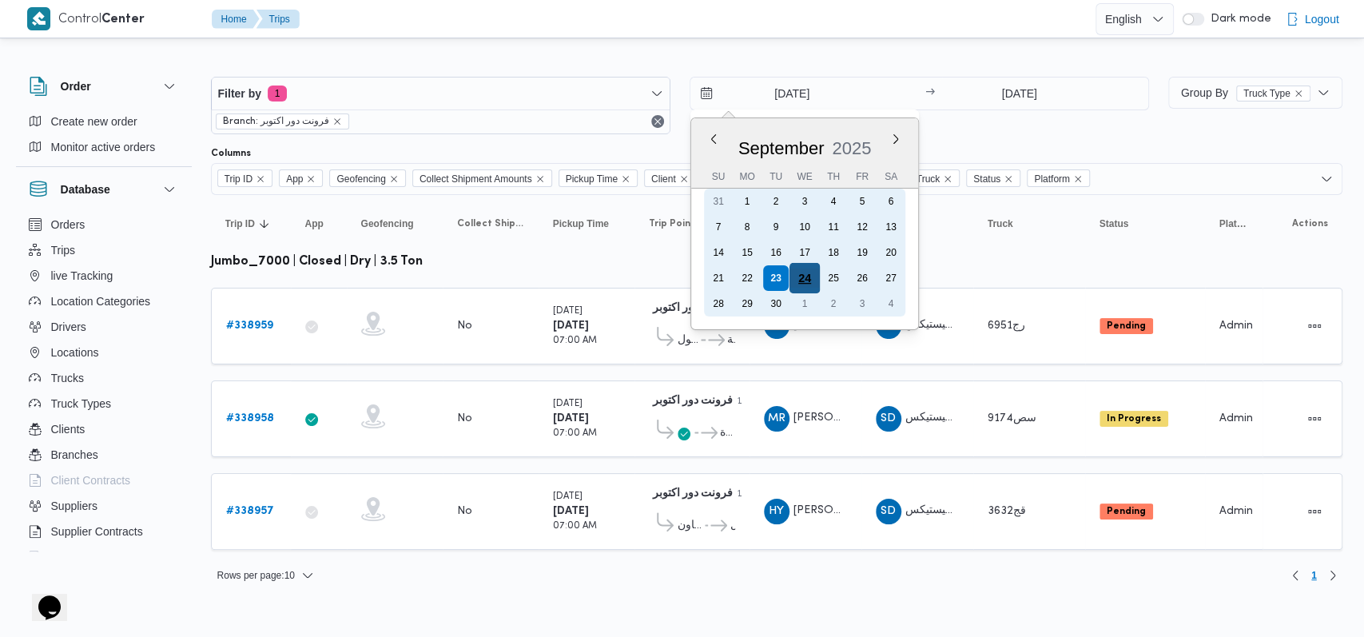
click at [811, 283] on div "24" at bounding box center [804, 278] width 30 height 30
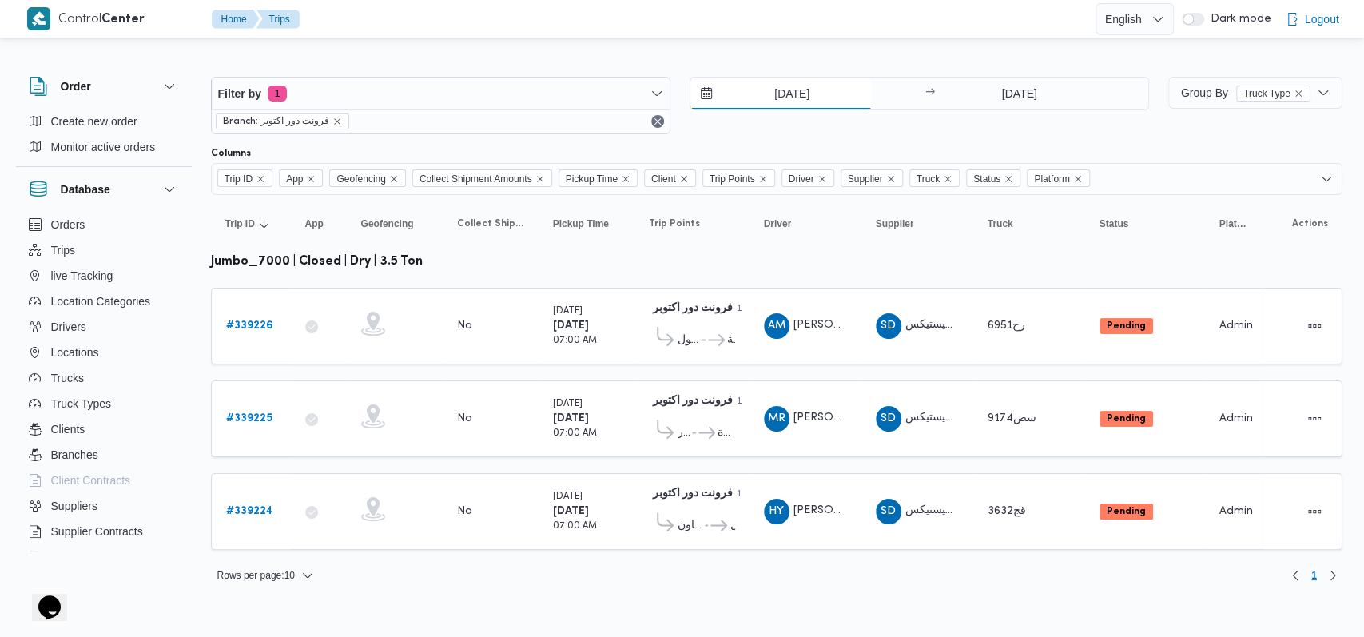
click at [801, 89] on input "24/9/2025" at bounding box center [781, 94] width 181 height 32
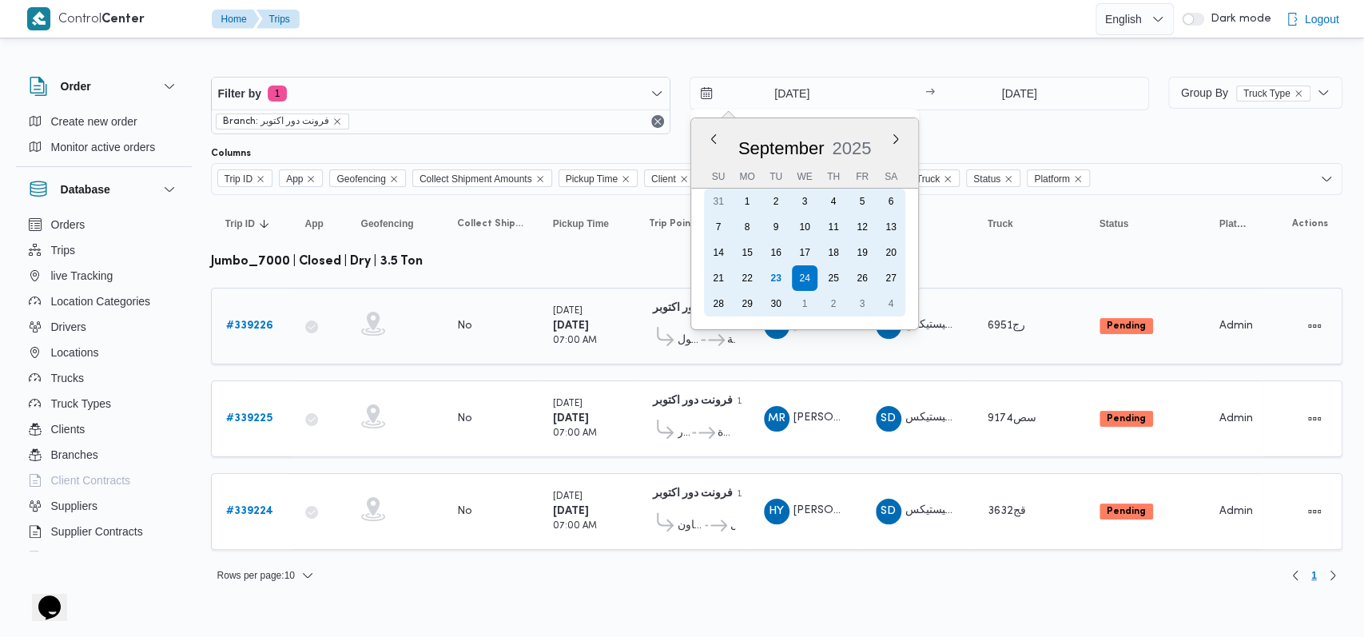
click at [783, 275] on div "23" at bounding box center [776, 278] width 26 height 26
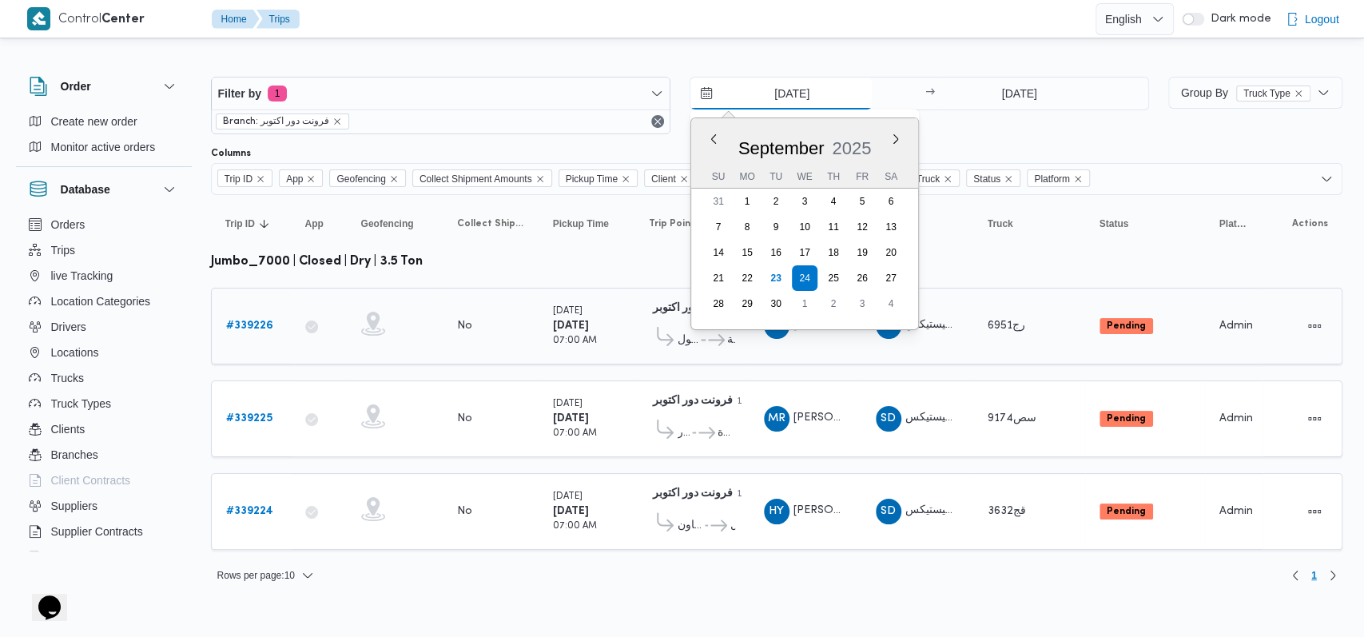
type input "[DATE]"
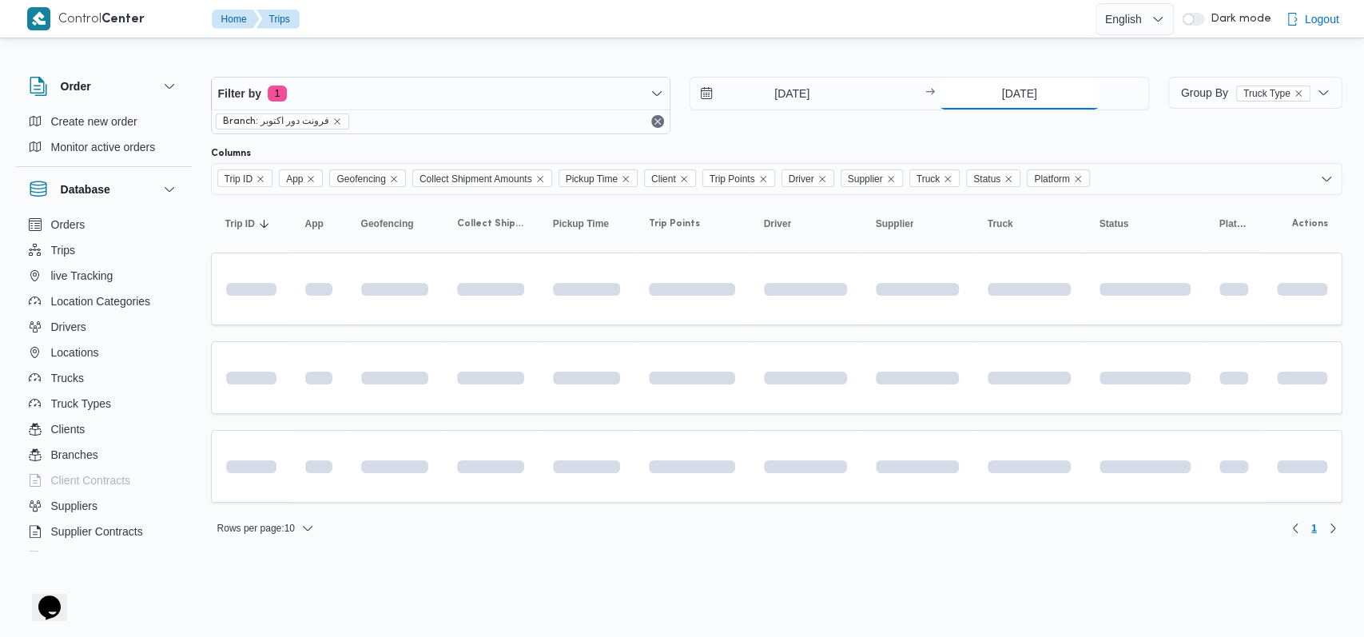
click at [1001, 86] on input "24/9/2025" at bounding box center [1019, 94] width 159 height 32
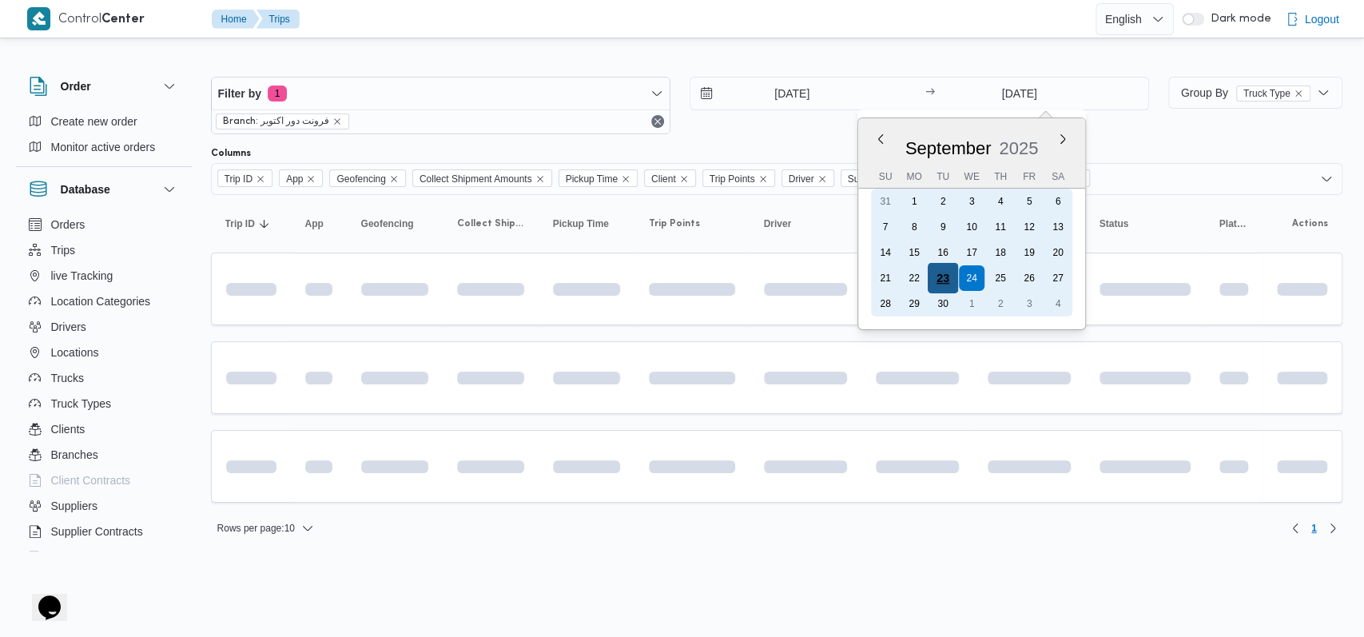
click at [939, 269] on div "23" at bounding box center [943, 278] width 30 height 30
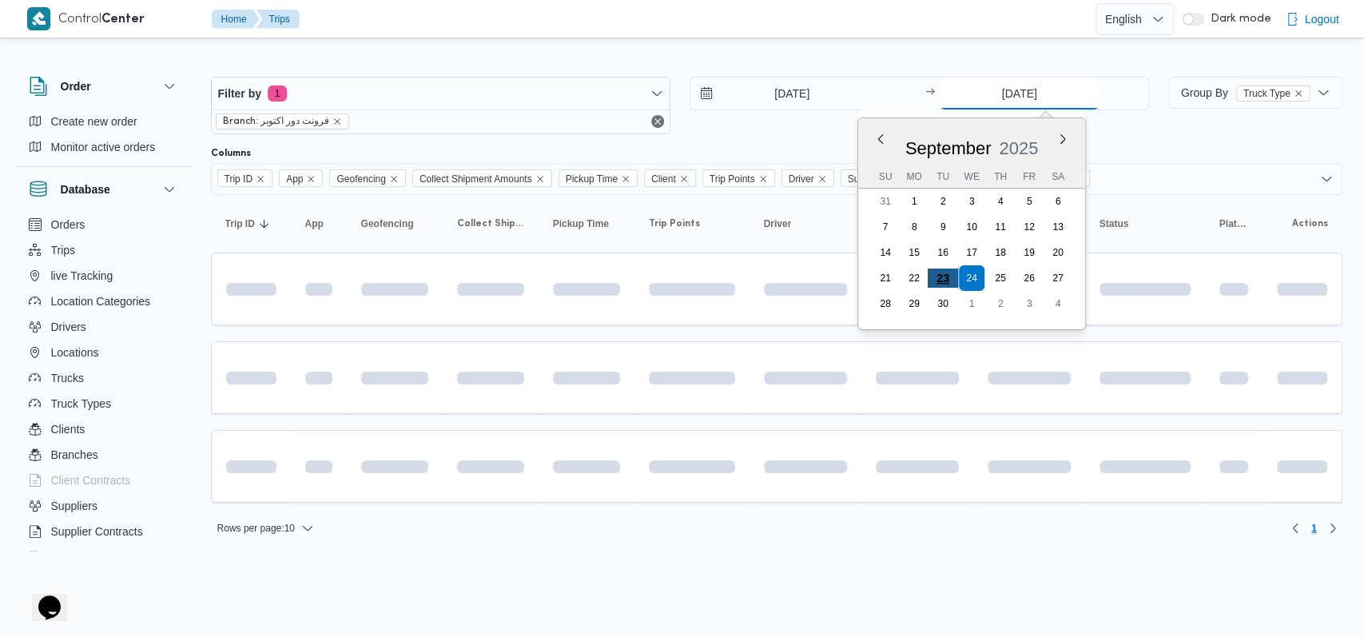
type input "[DATE]"
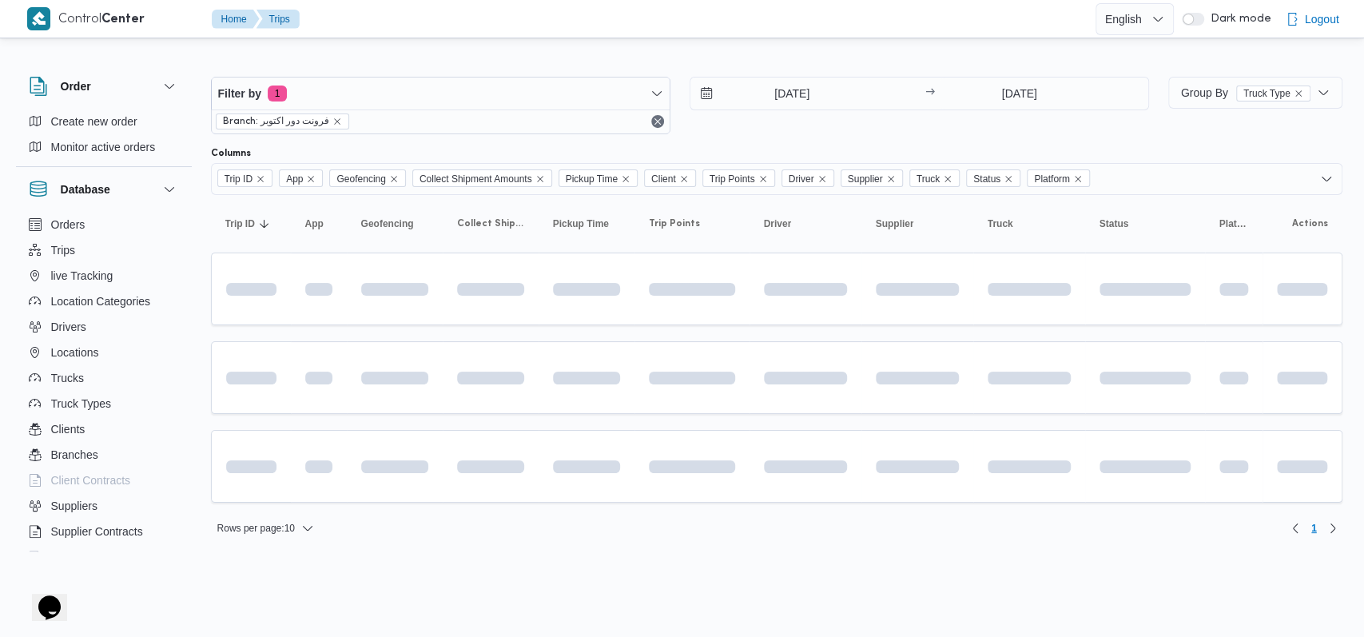
click at [760, 144] on div at bounding box center [777, 140] width 1132 height 13
